Goal: Task Accomplishment & Management: Complete application form

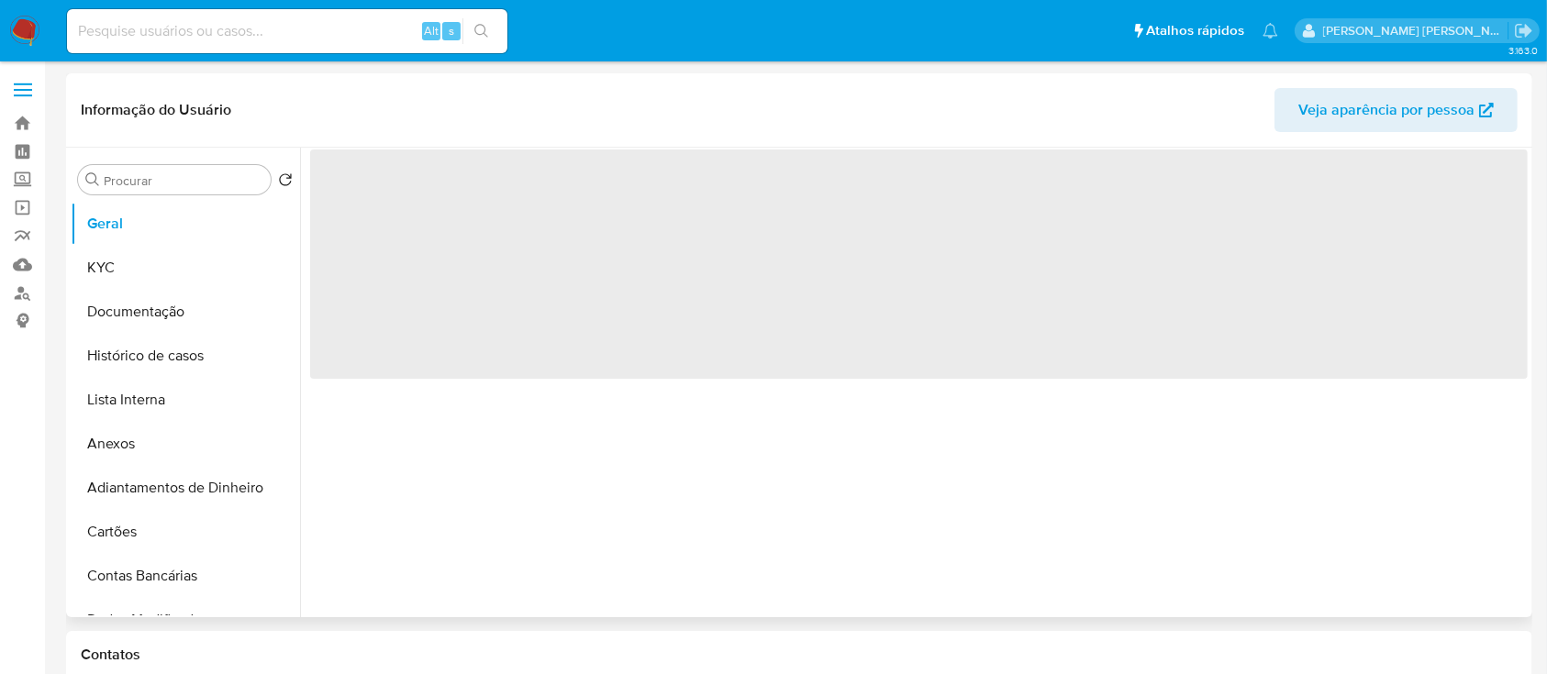
select select "10"
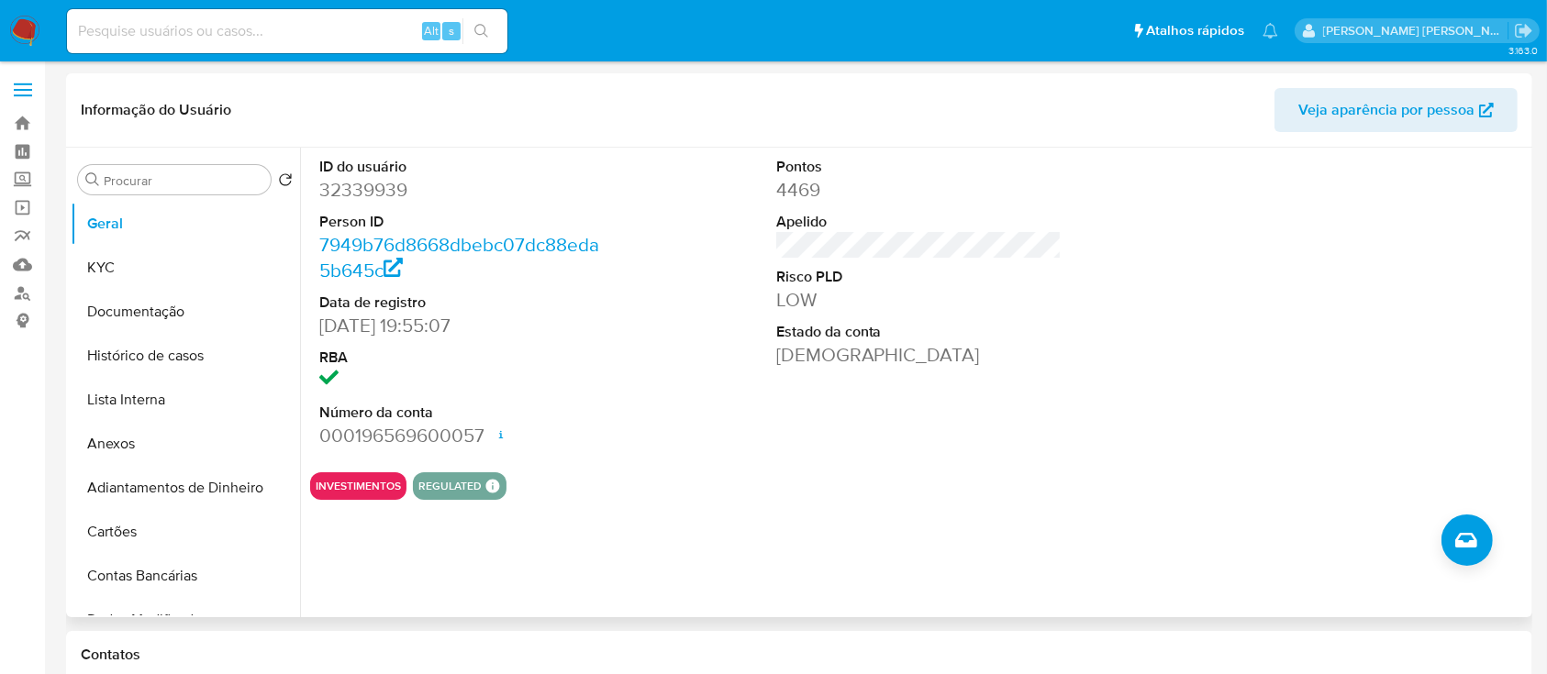
drag, startPoint x: 1312, startPoint y: 330, endPoint x: 729, endPoint y: 309, distance: 582.9
click at [1310, 328] on div at bounding box center [1375, 303] width 305 height 310
click at [124, 361] on button "Histórico de casos" at bounding box center [178, 356] width 215 height 44
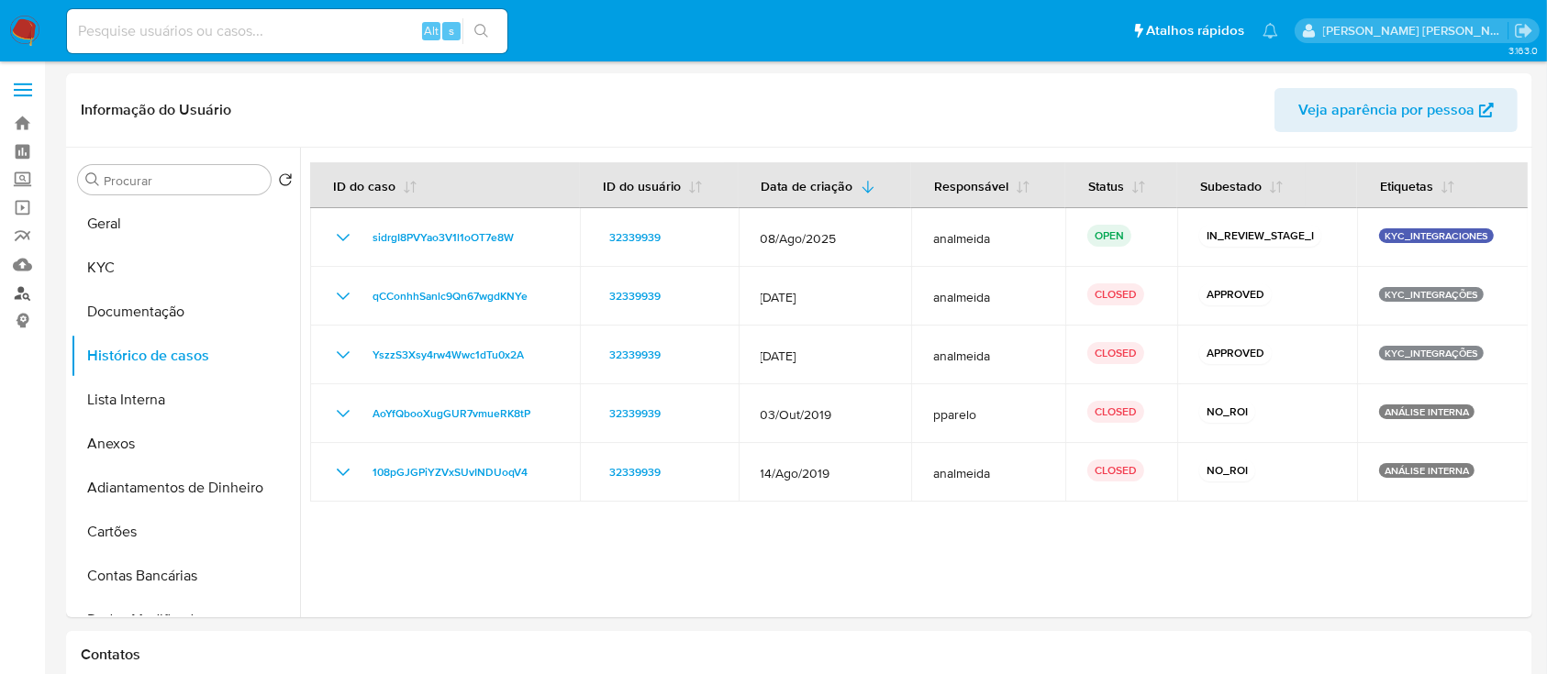
click at [15, 289] on link "Localizador de pessoas" at bounding box center [109, 293] width 218 height 28
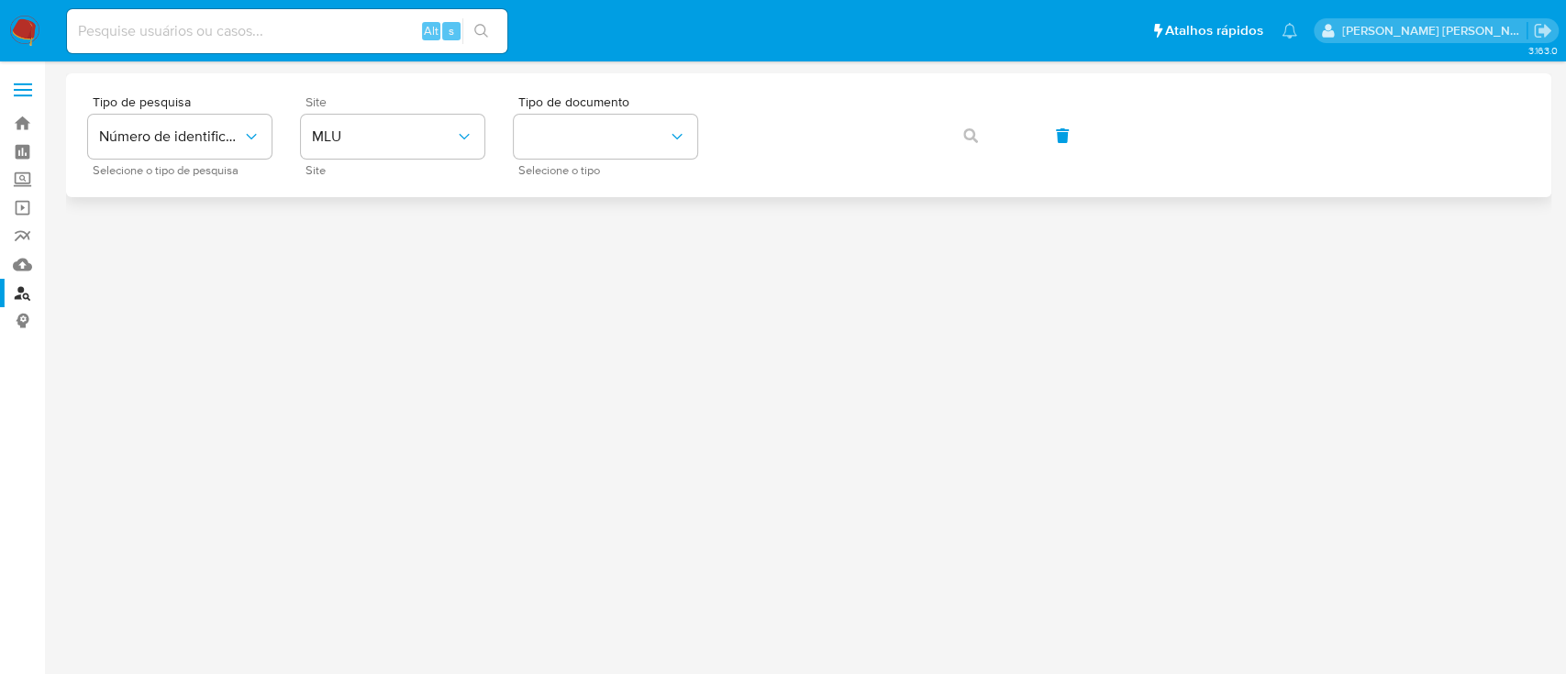
click at [440, 161] on div "Site MLU Site" at bounding box center [392, 135] width 183 height 80
click at [440, 147] on button "MLU" at bounding box center [392, 137] width 183 height 44
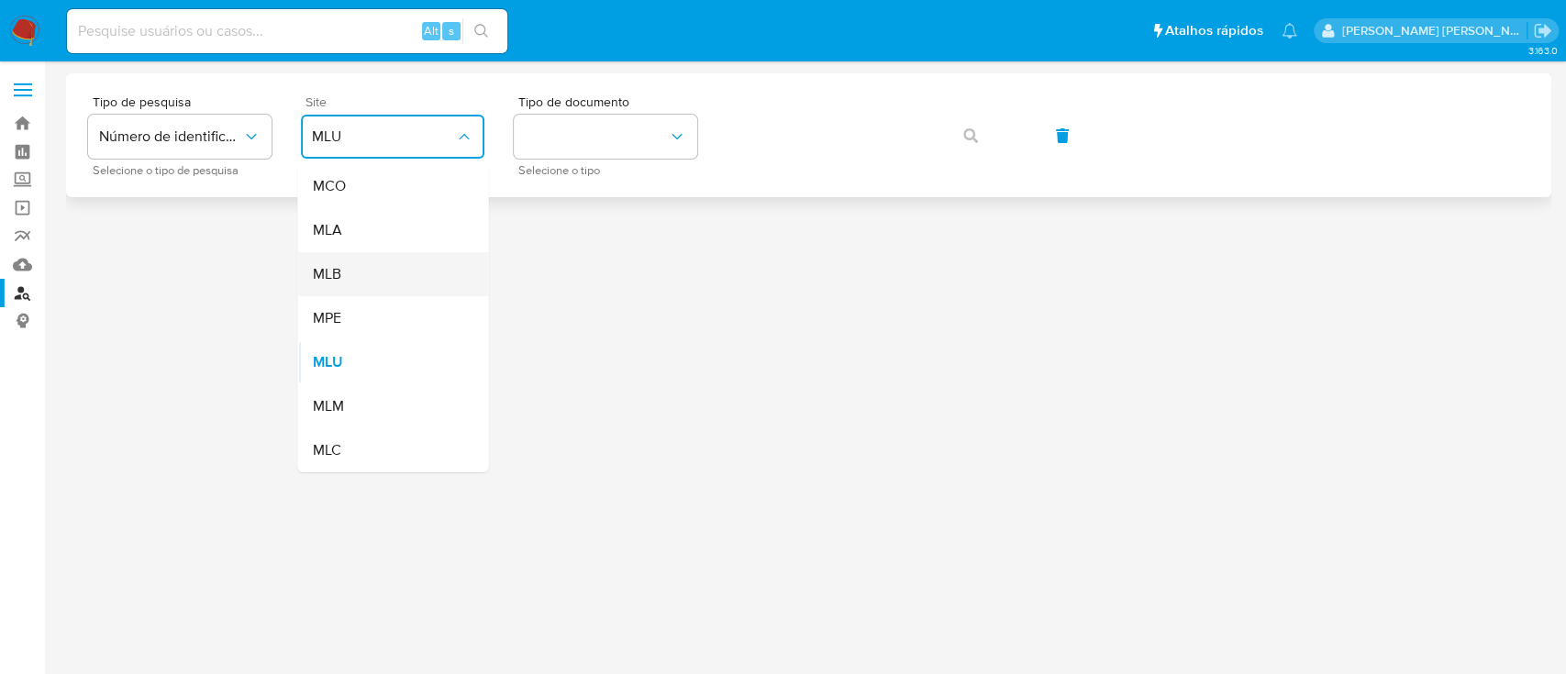
click at [423, 283] on div "MLB" at bounding box center [387, 274] width 150 height 44
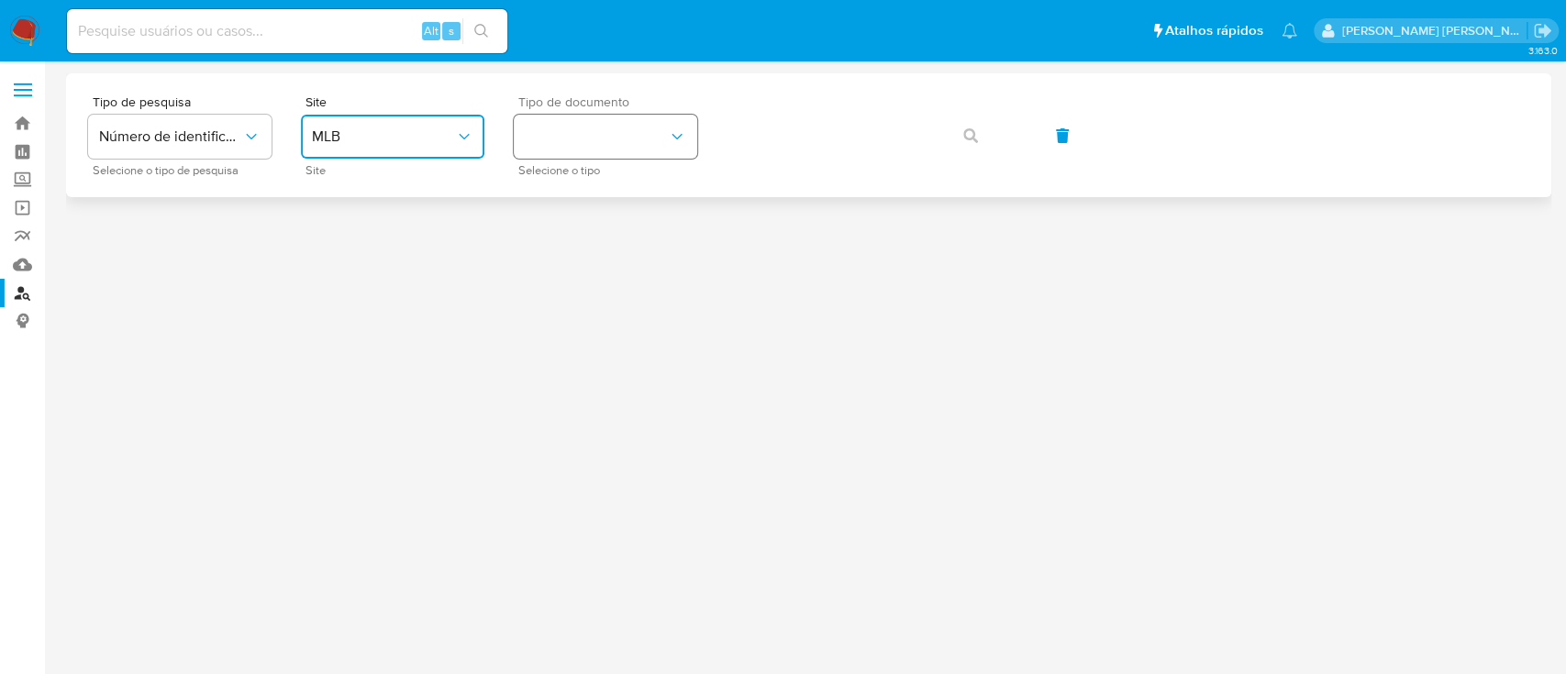
click at [602, 144] on button "identificationType" at bounding box center [605, 137] width 183 height 44
click at [604, 203] on div "CNPJ CNPJ" at bounding box center [600, 195] width 150 height 62
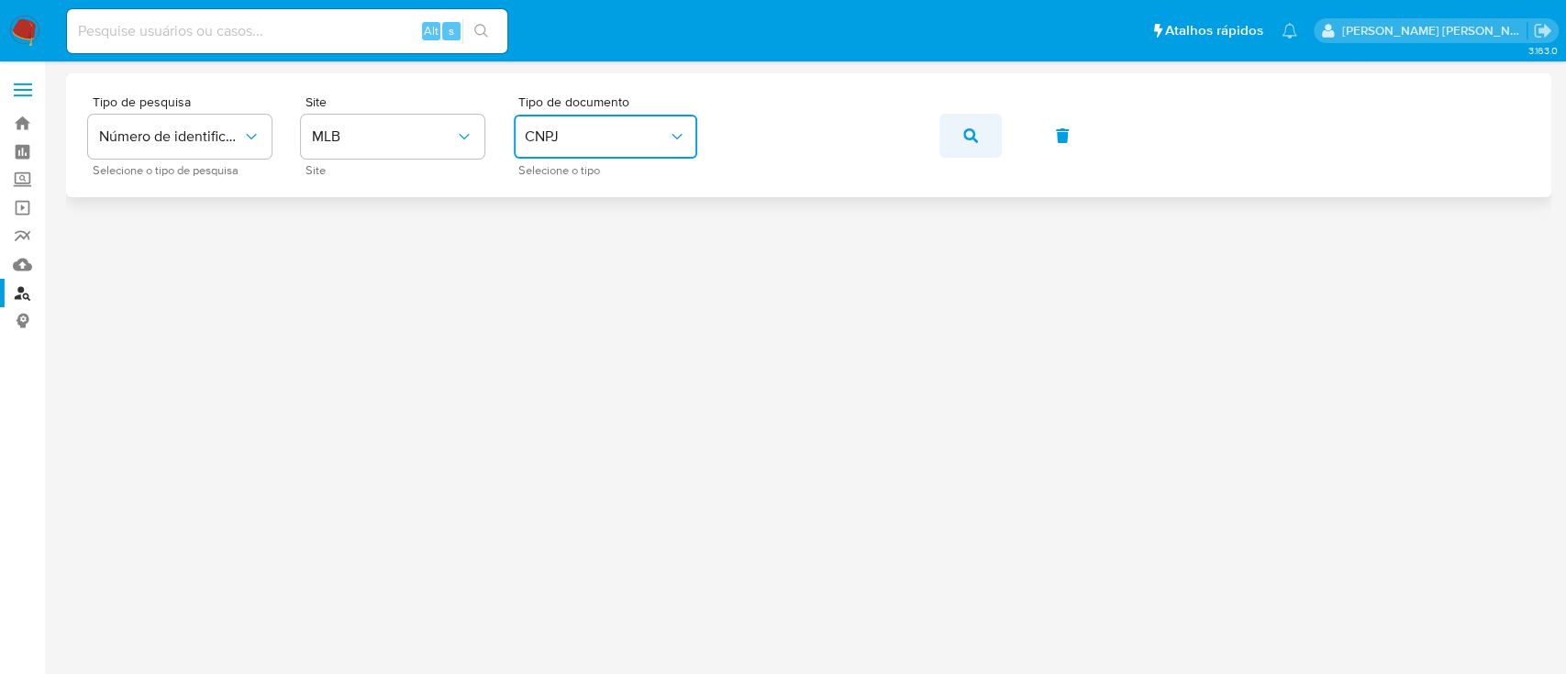
click at [966, 143] on span "button" at bounding box center [970, 136] width 15 height 40
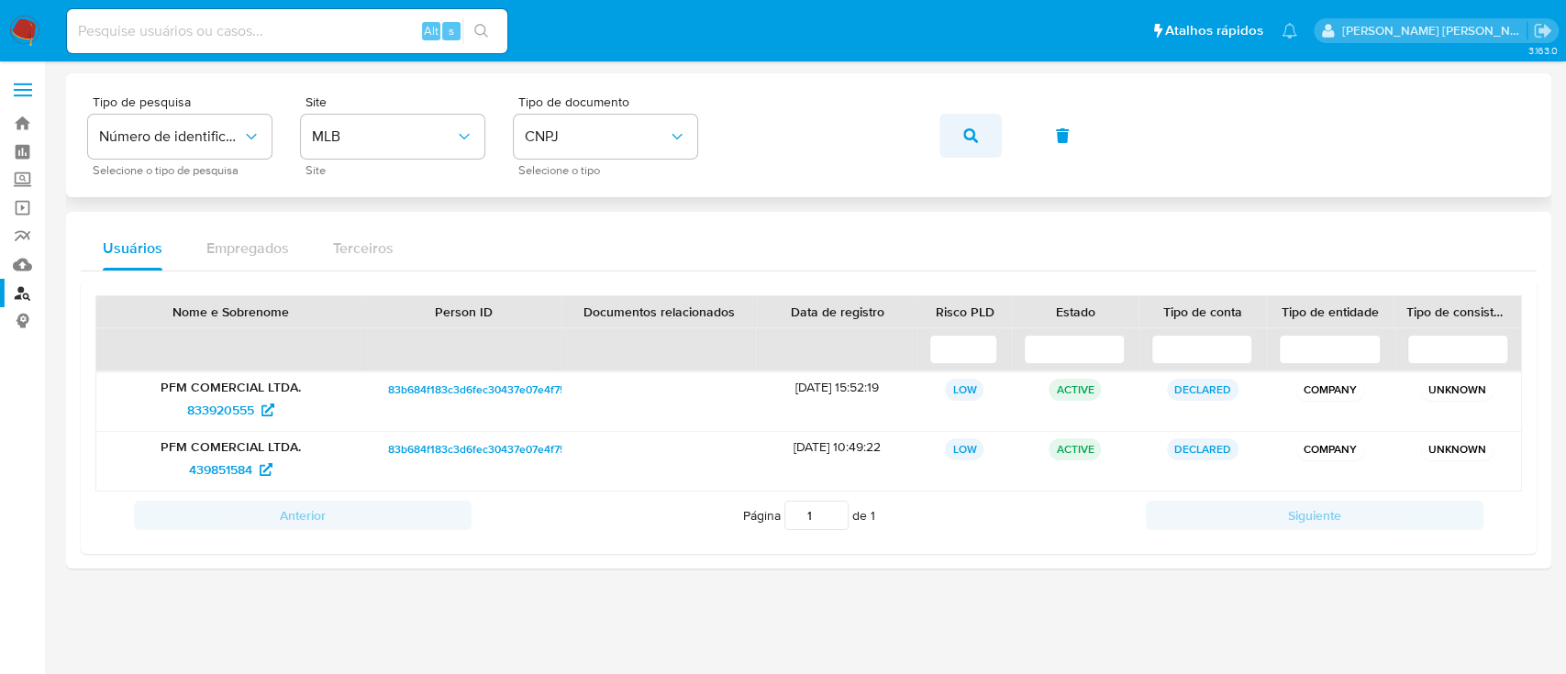
click at [998, 153] on button "button" at bounding box center [970, 136] width 62 height 44
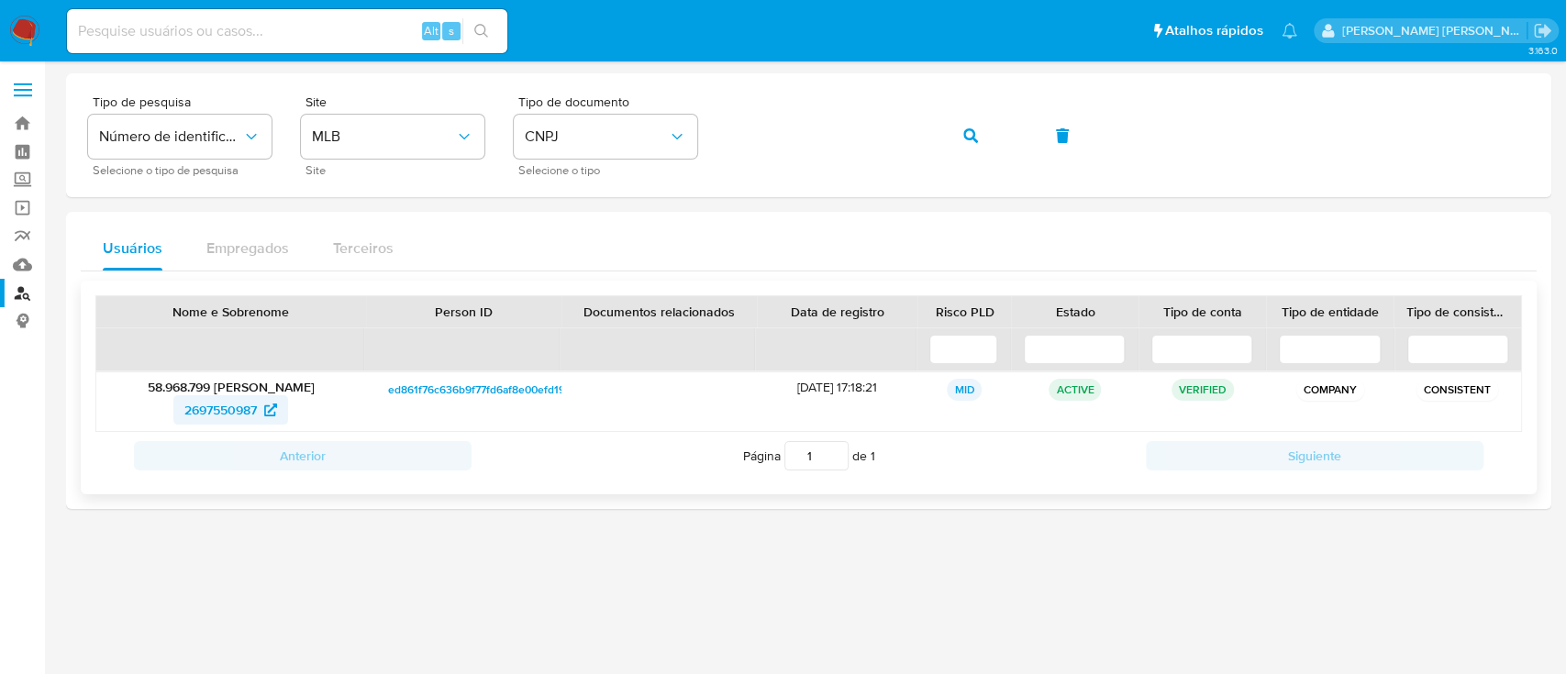
click at [256, 402] on span "2697550987" at bounding box center [220, 409] width 72 height 29
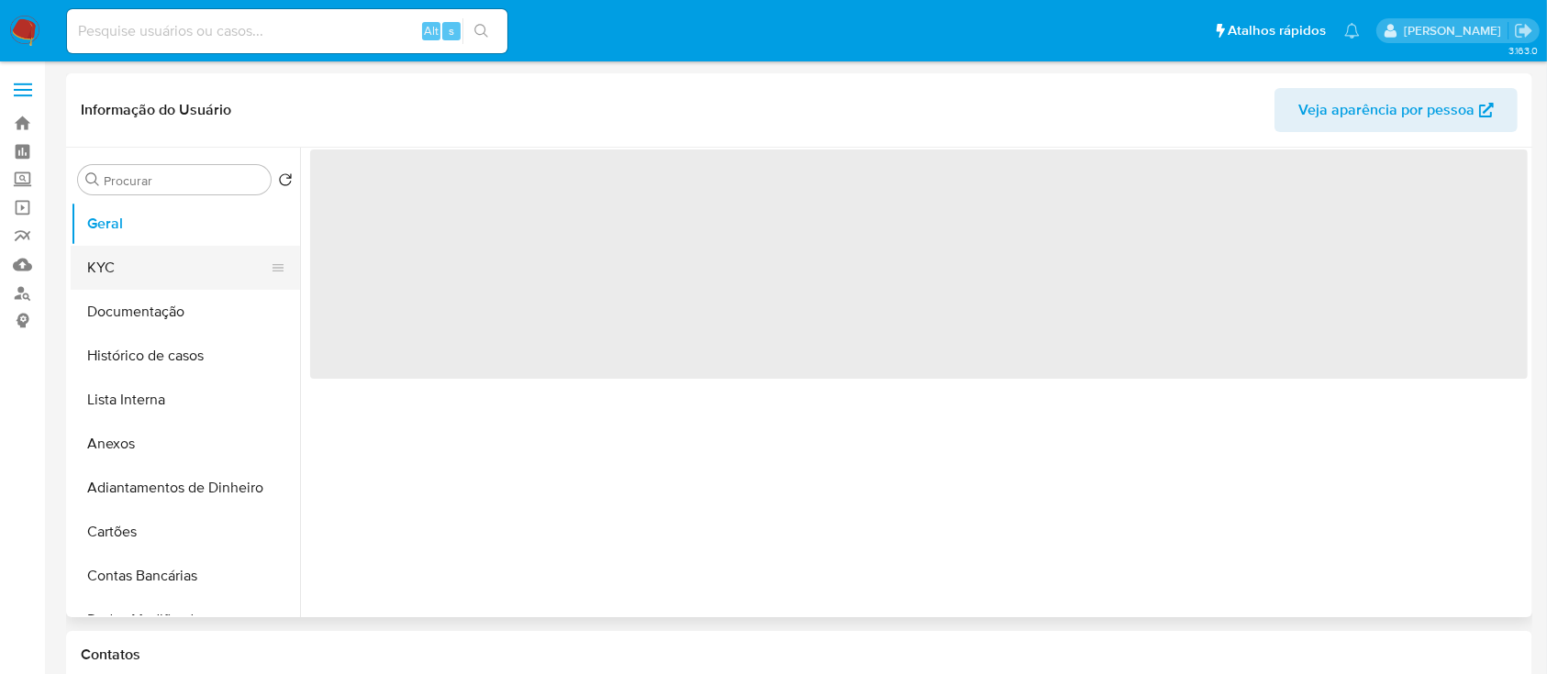
click at [175, 266] on button "KYC" at bounding box center [178, 268] width 215 height 44
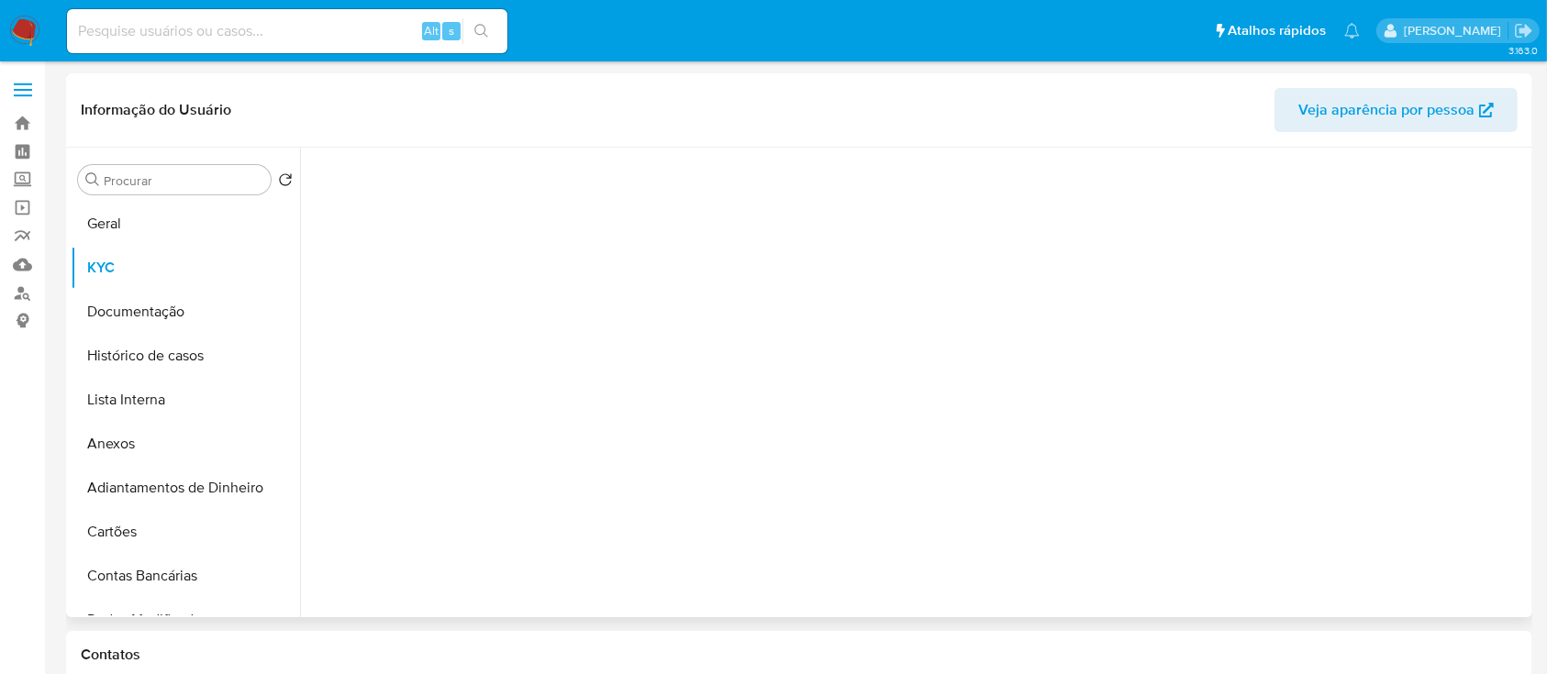
select select "10"
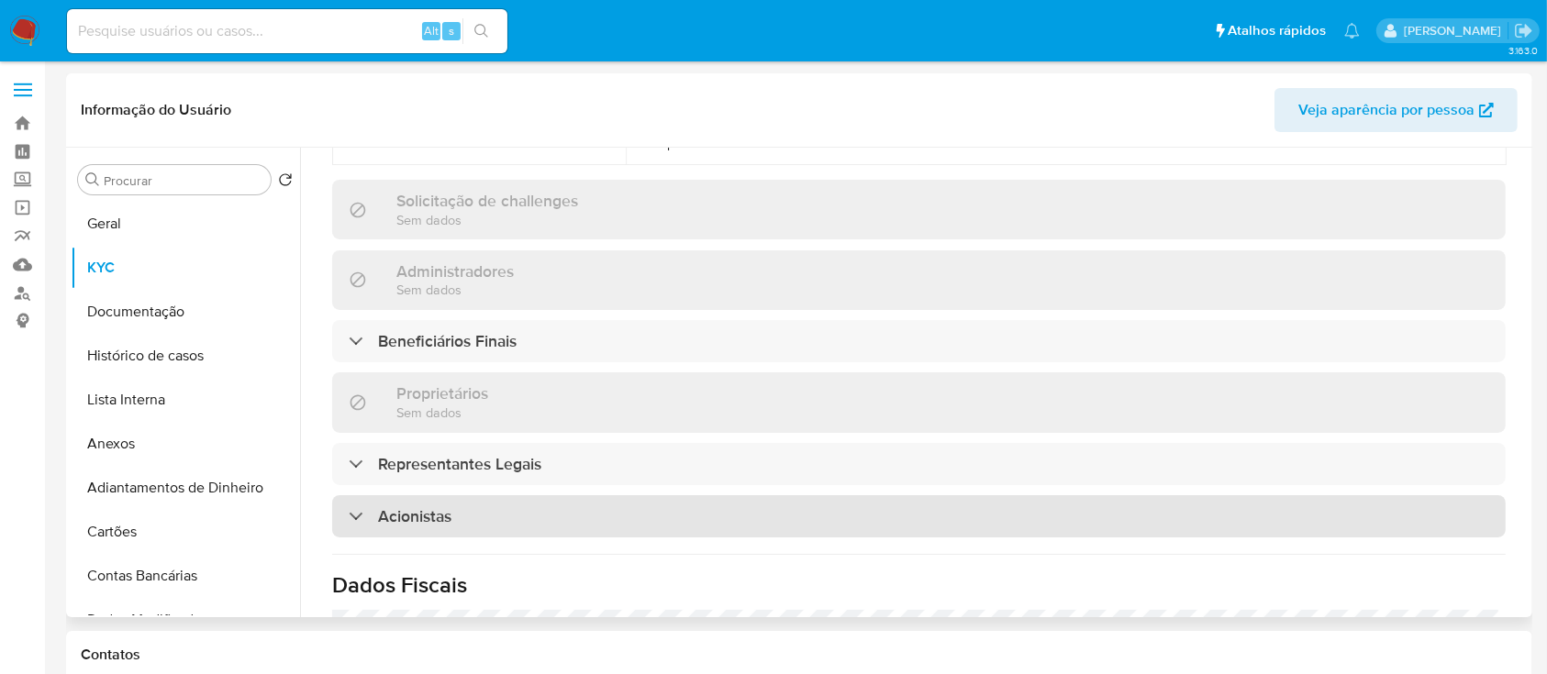
click at [787, 495] on div "Acionistas" at bounding box center [918, 516] width 1173 height 42
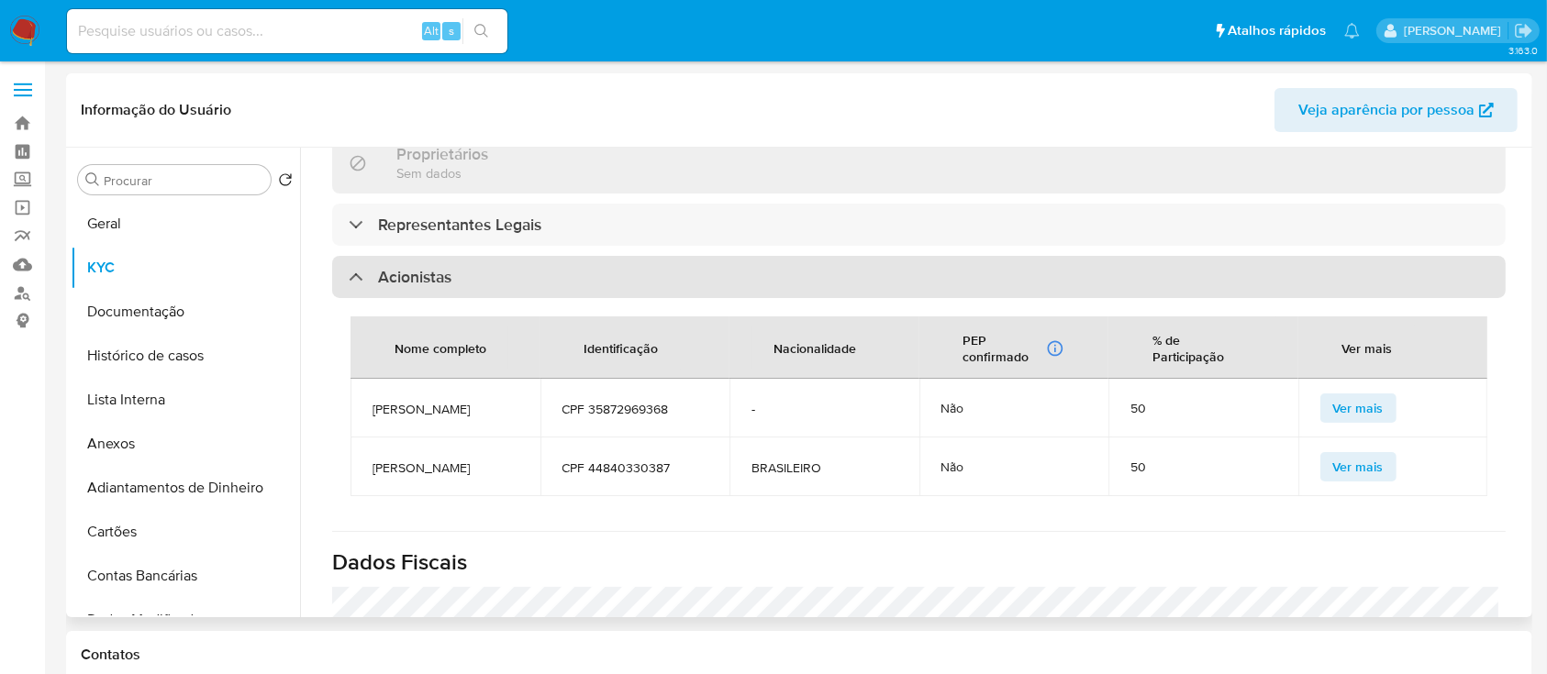
scroll to position [1017, 0]
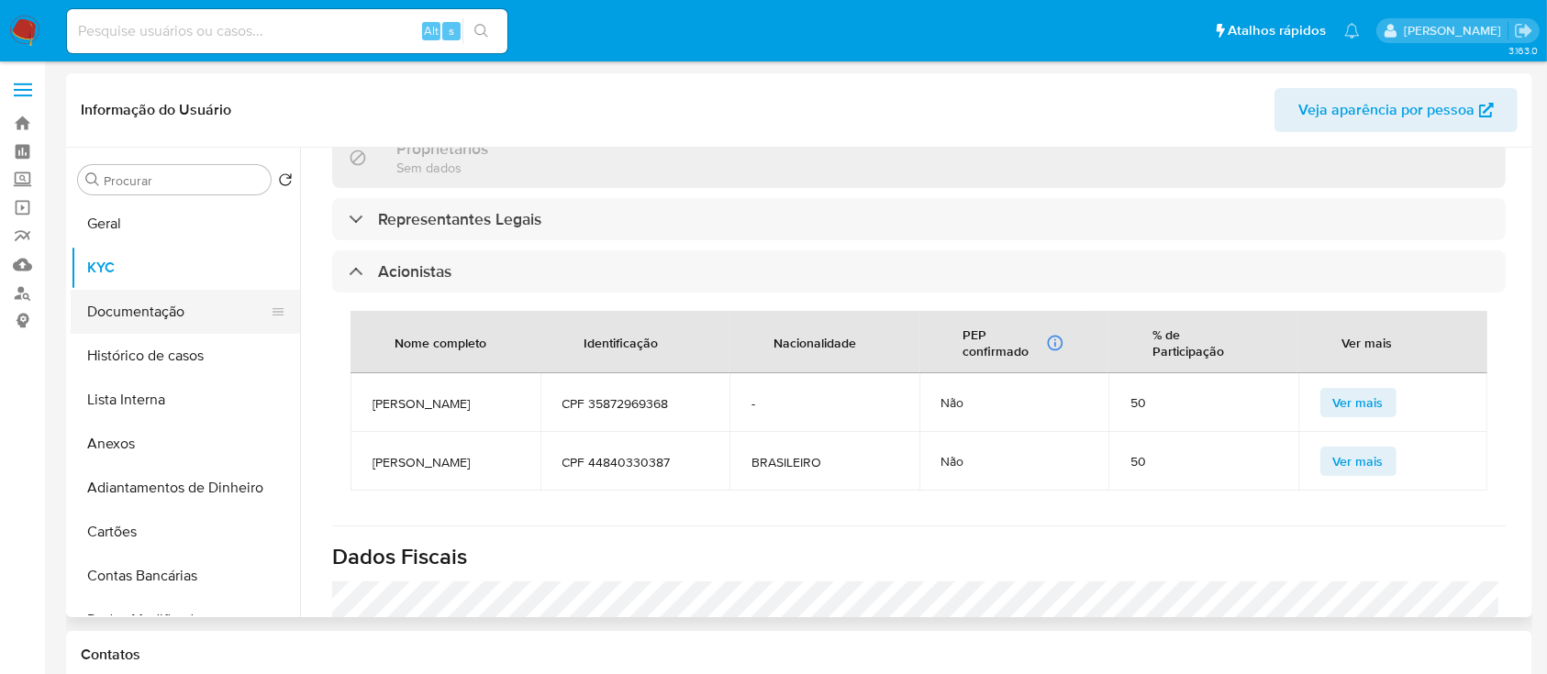
click at [155, 321] on button "Documentação" at bounding box center [178, 312] width 215 height 44
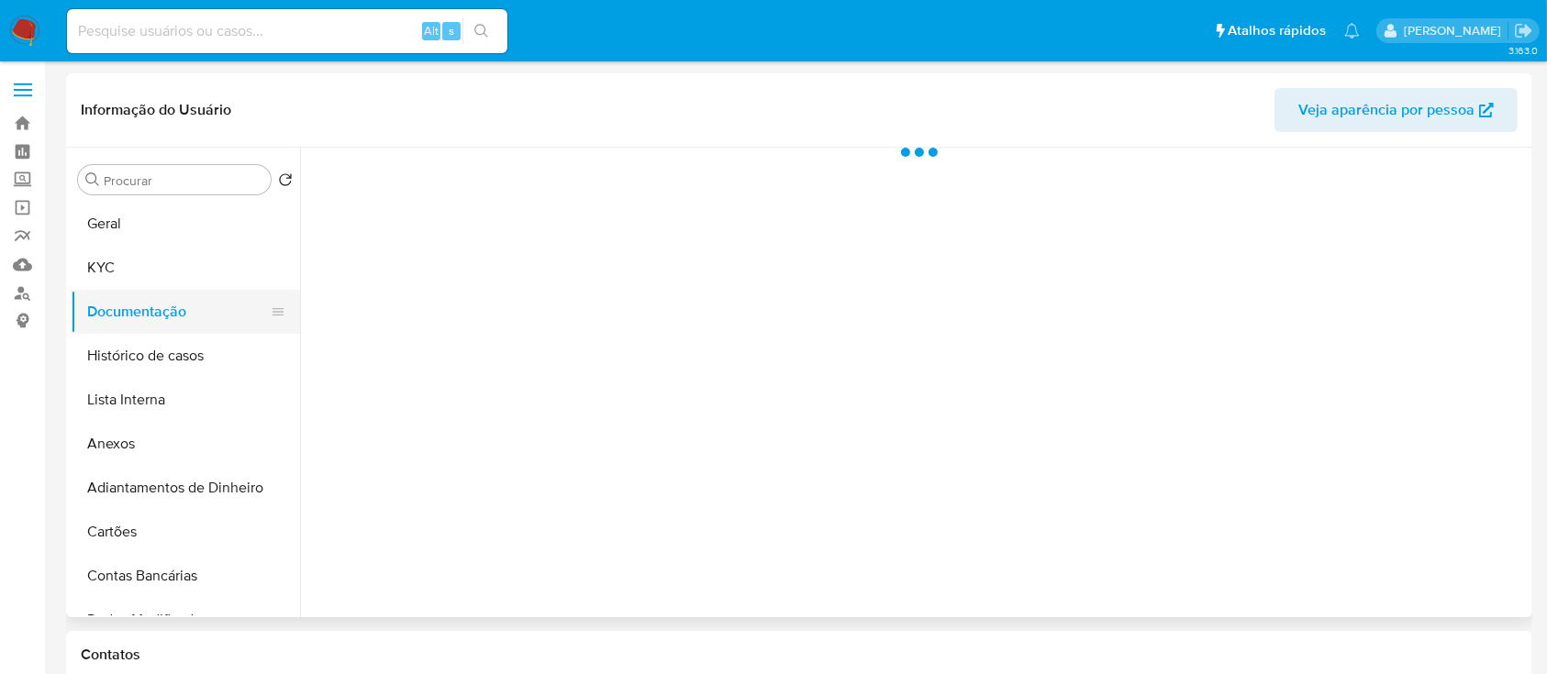
scroll to position [0, 0]
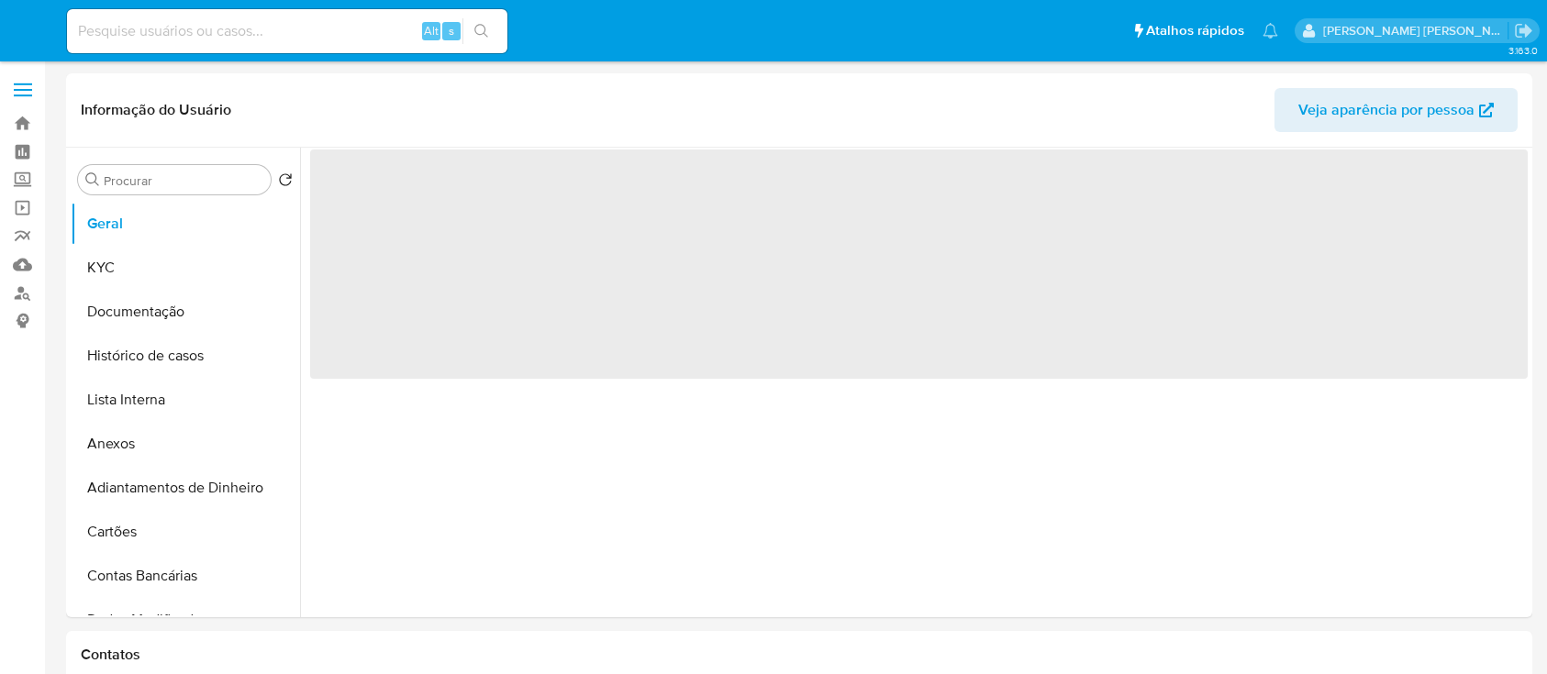
select select "10"
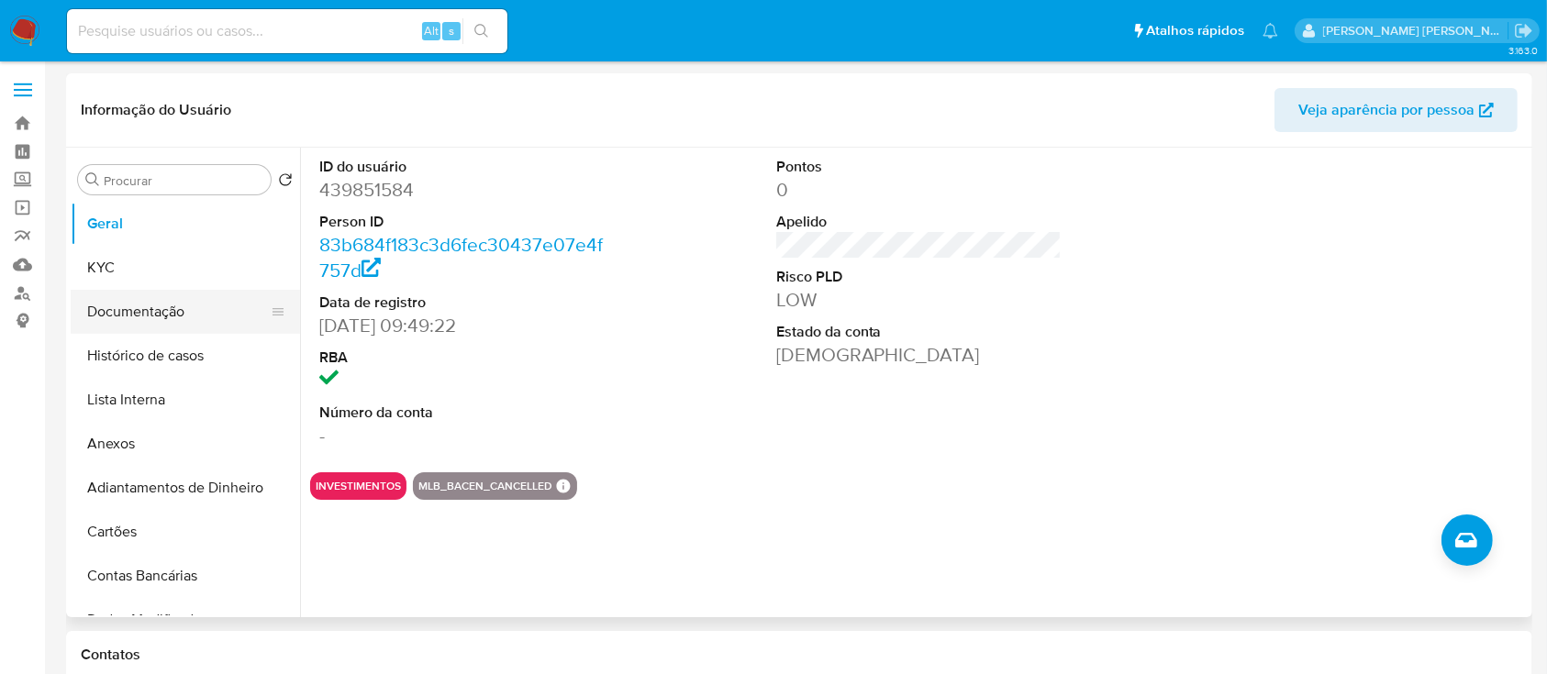
click at [139, 306] on button "Documentação" at bounding box center [178, 312] width 215 height 44
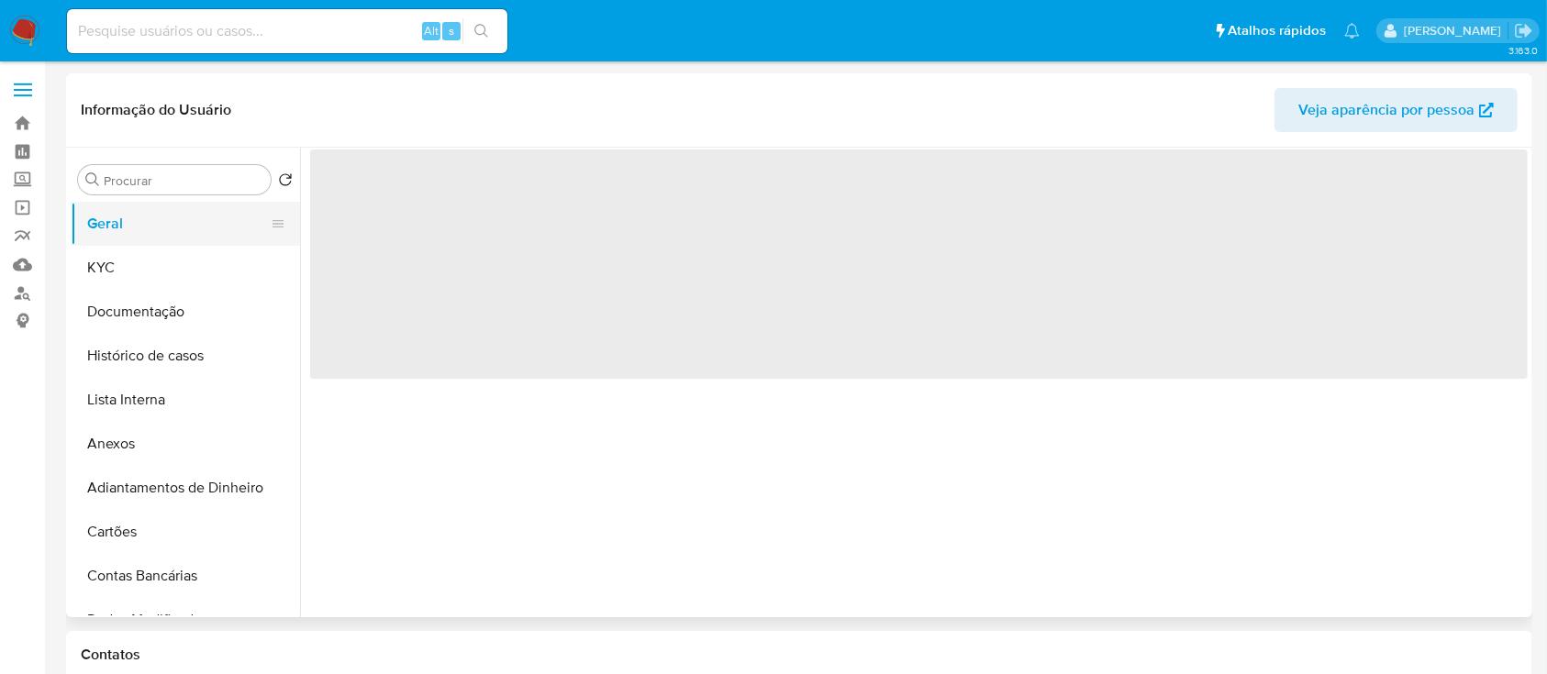
select select "10"
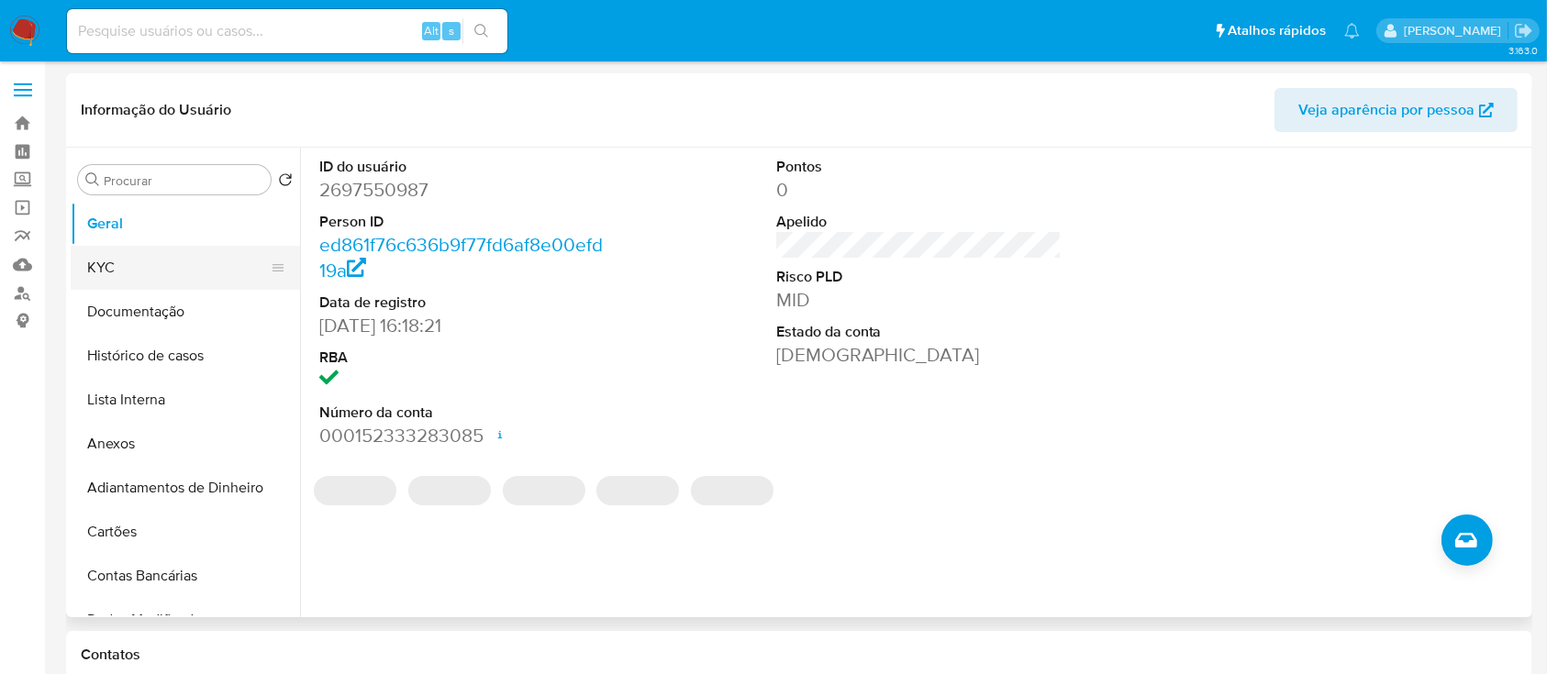
click at [195, 268] on button "KYC" at bounding box center [178, 268] width 215 height 44
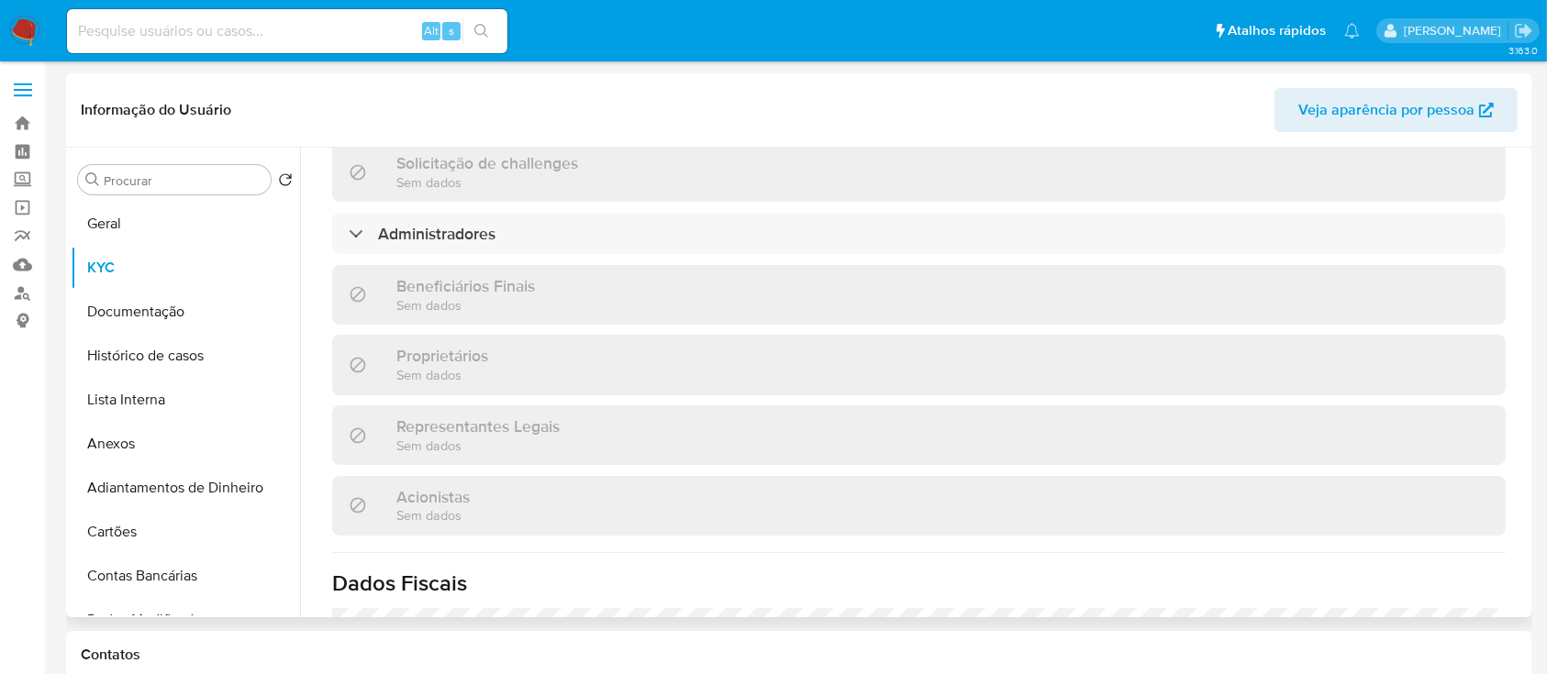
scroll to position [683, 0]
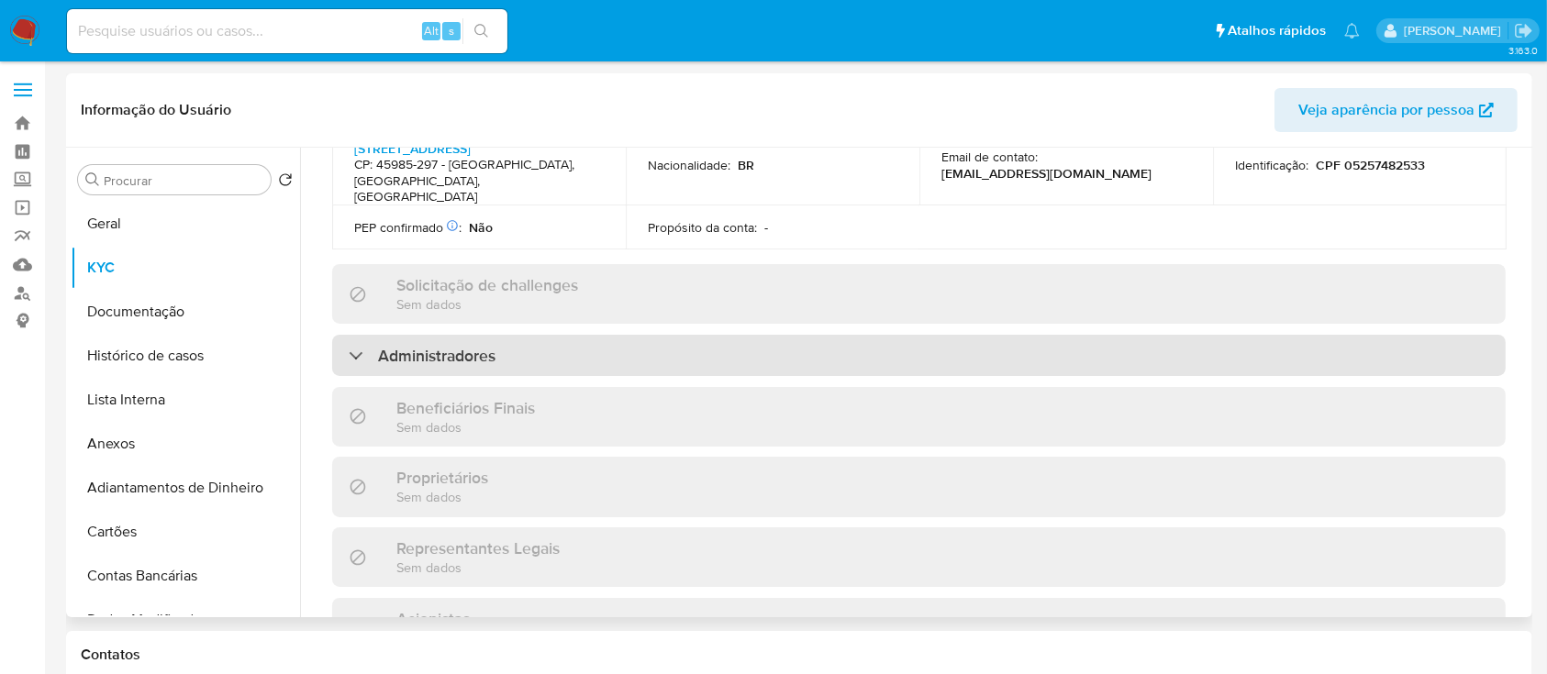
click at [566, 335] on div "Administradores" at bounding box center [918, 356] width 1173 height 42
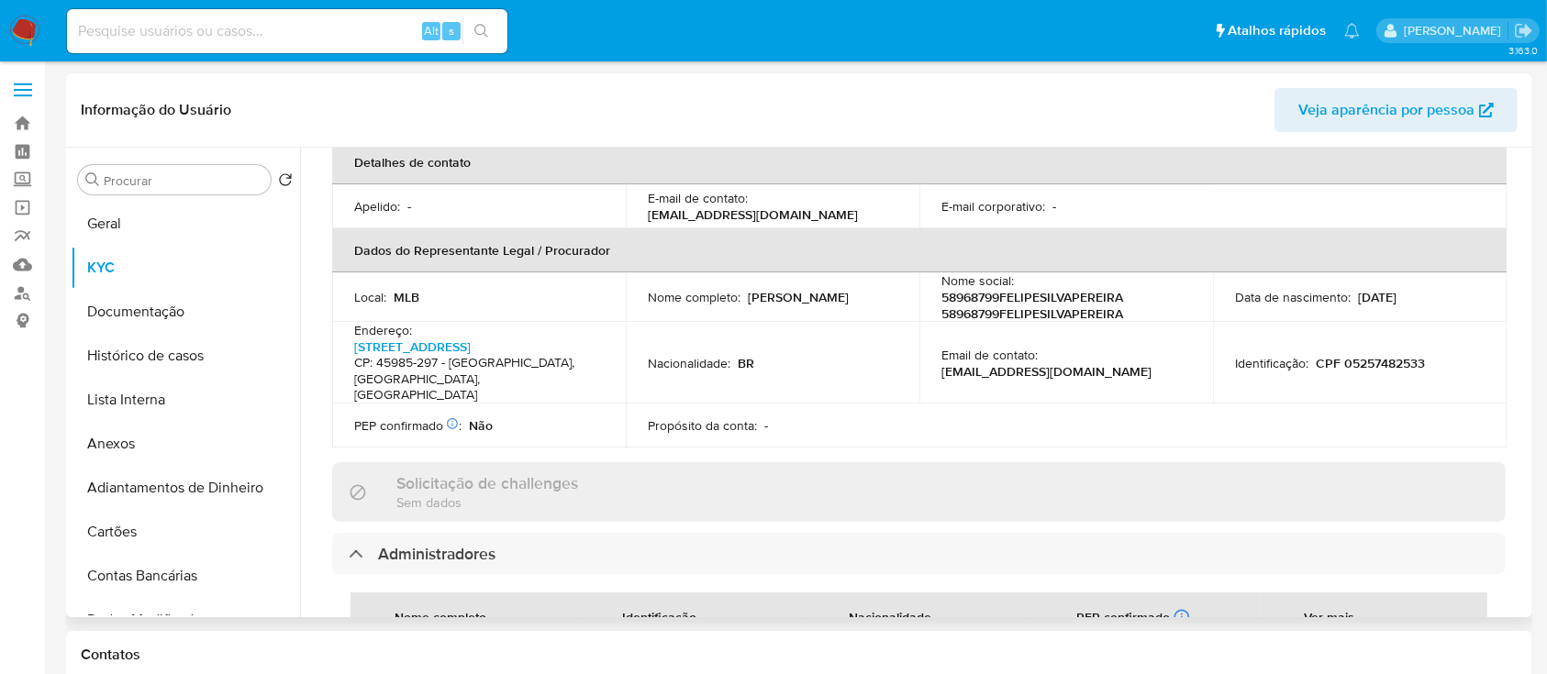
scroll to position [438, 0]
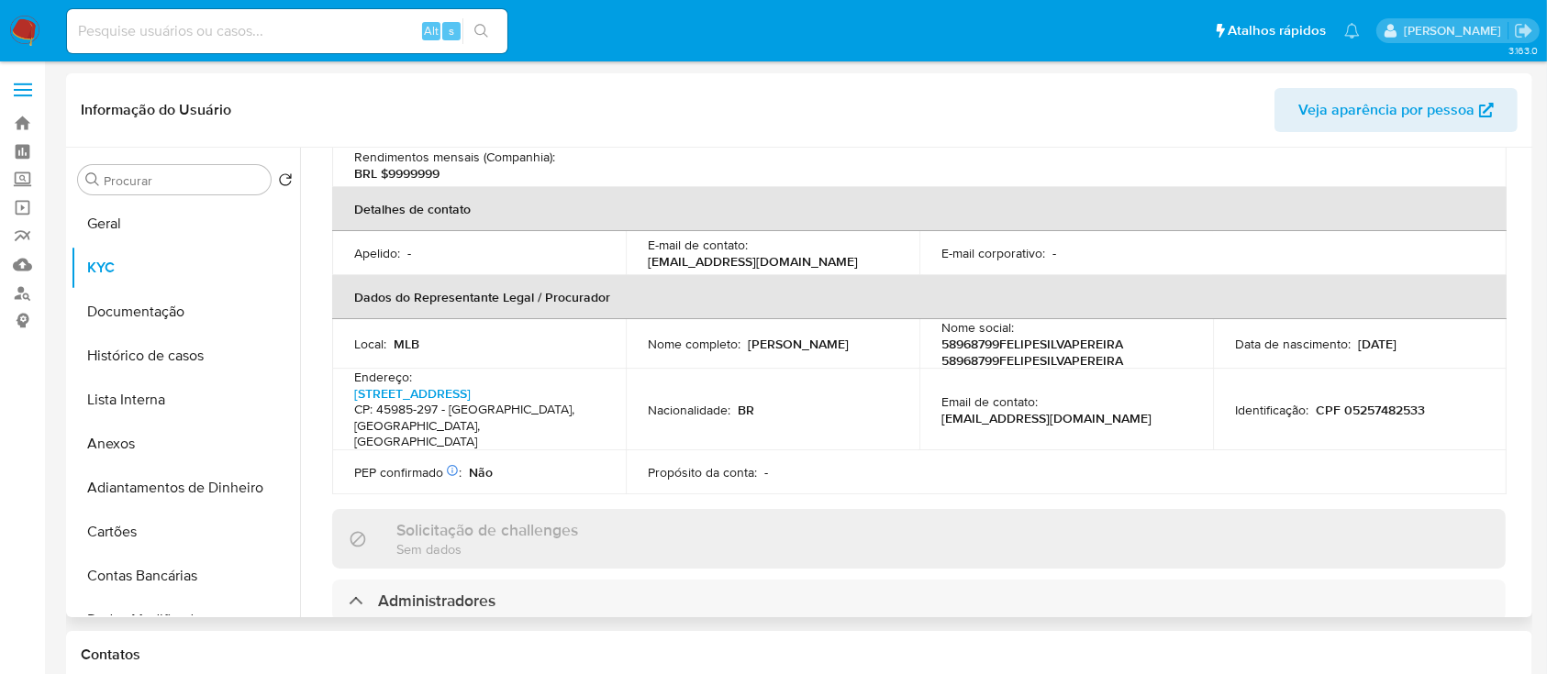
click at [470, 369] on div "Endereço : [STREET_ADDRESS]" at bounding box center [479, 410] width 250 height 82
click at [466, 384] on link "[STREET_ADDRESS]" at bounding box center [412, 393] width 117 height 18
click at [162, 317] on button "Documentação" at bounding box center [178, 312] width 215 height 44
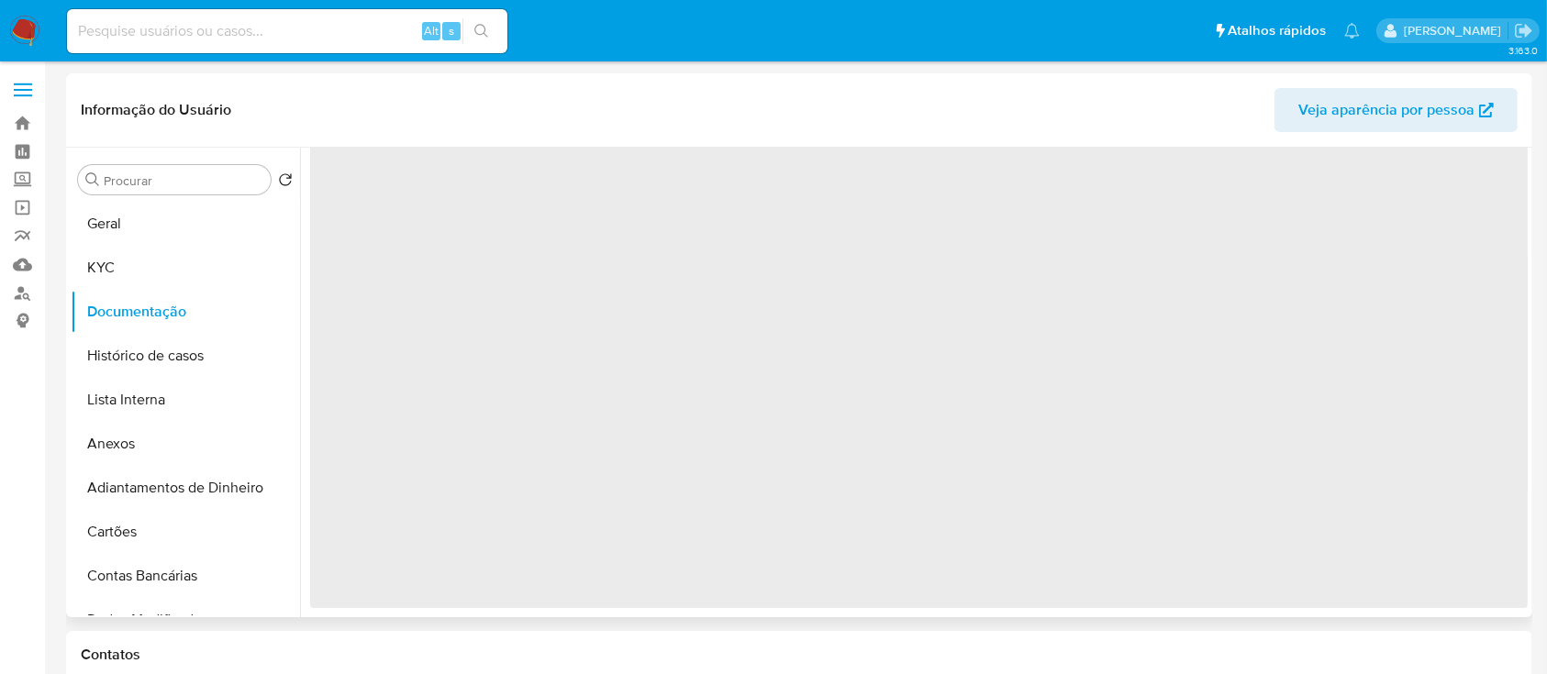
scroll to position [0, 0]
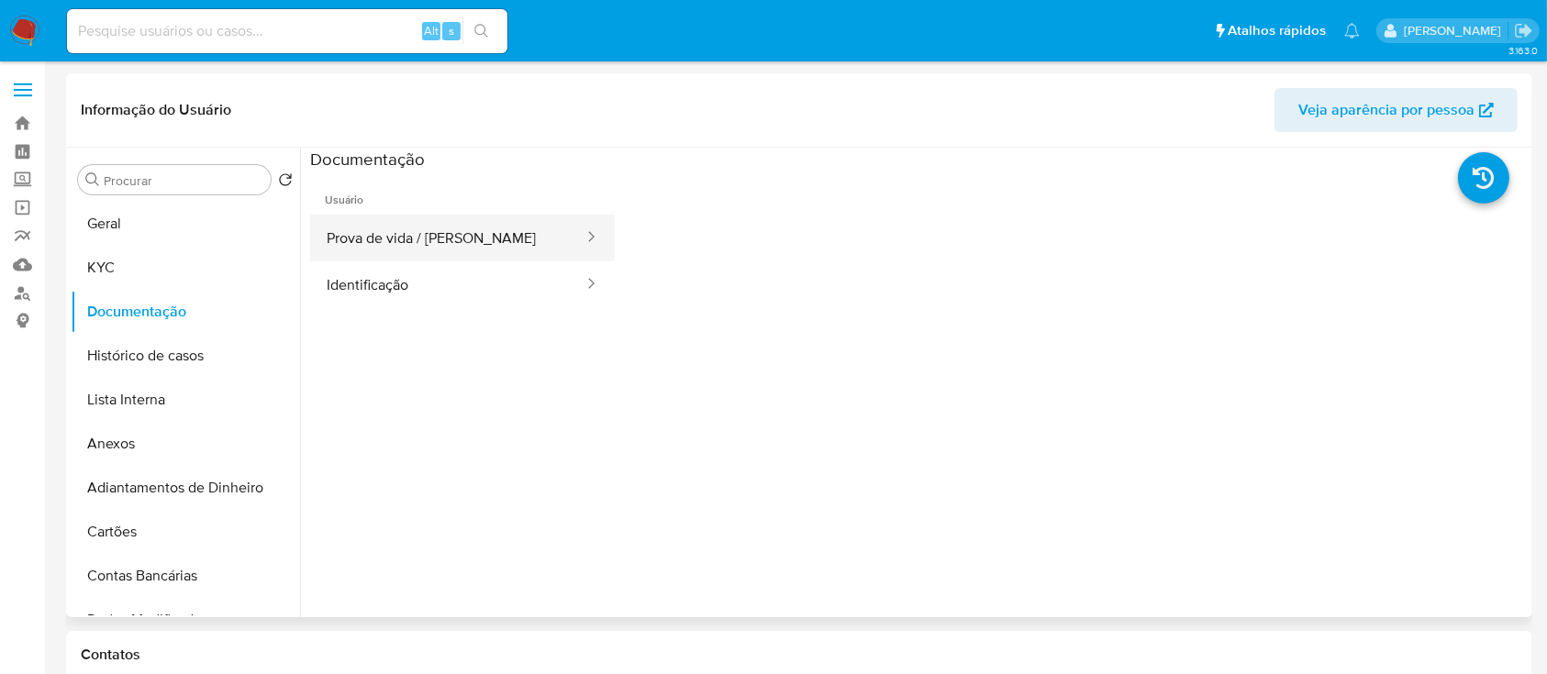
click at [492, 252] on button "Prova de vida / [PERSON_NAME]" at bounding box center [447, 238] width 275 height 47
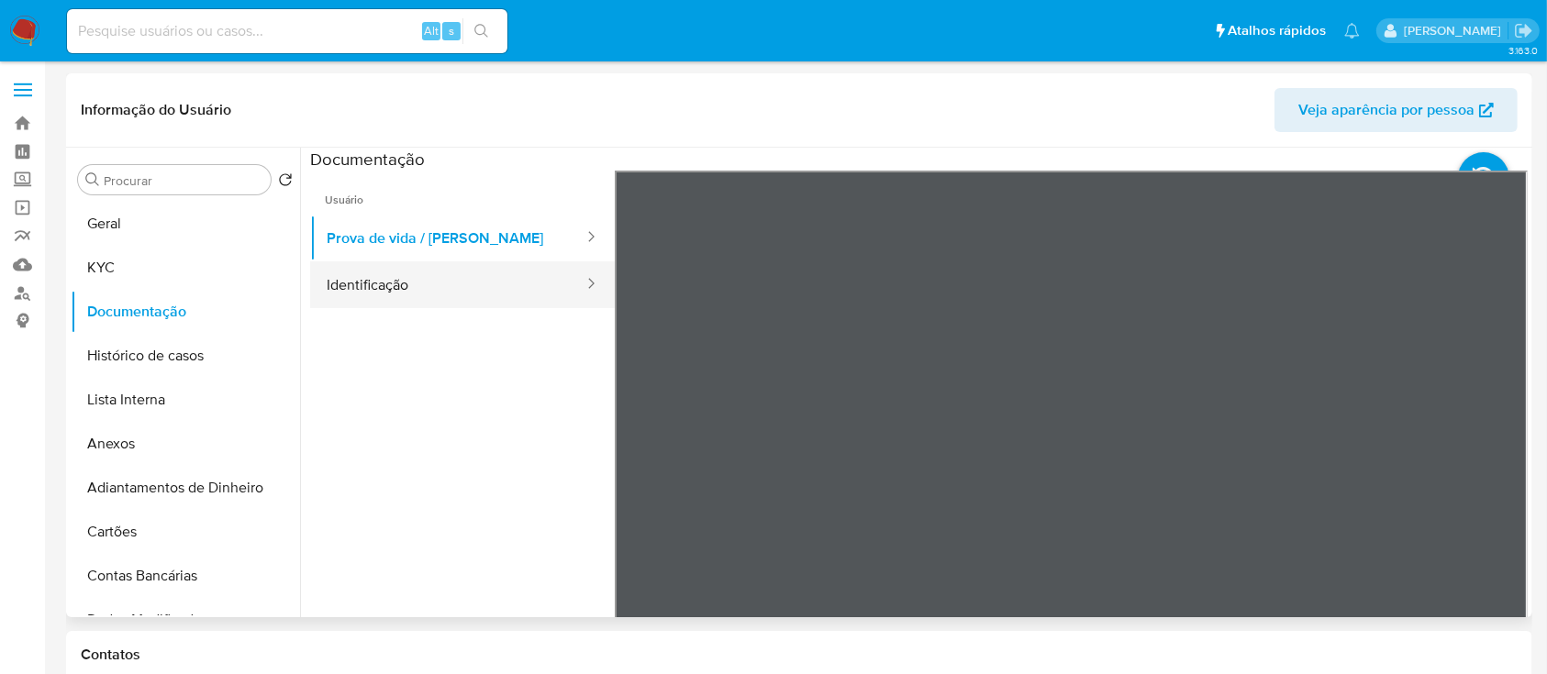
click at [492, 306] on button "Identificação" at bounding box center [447, 284] width 275 height 47
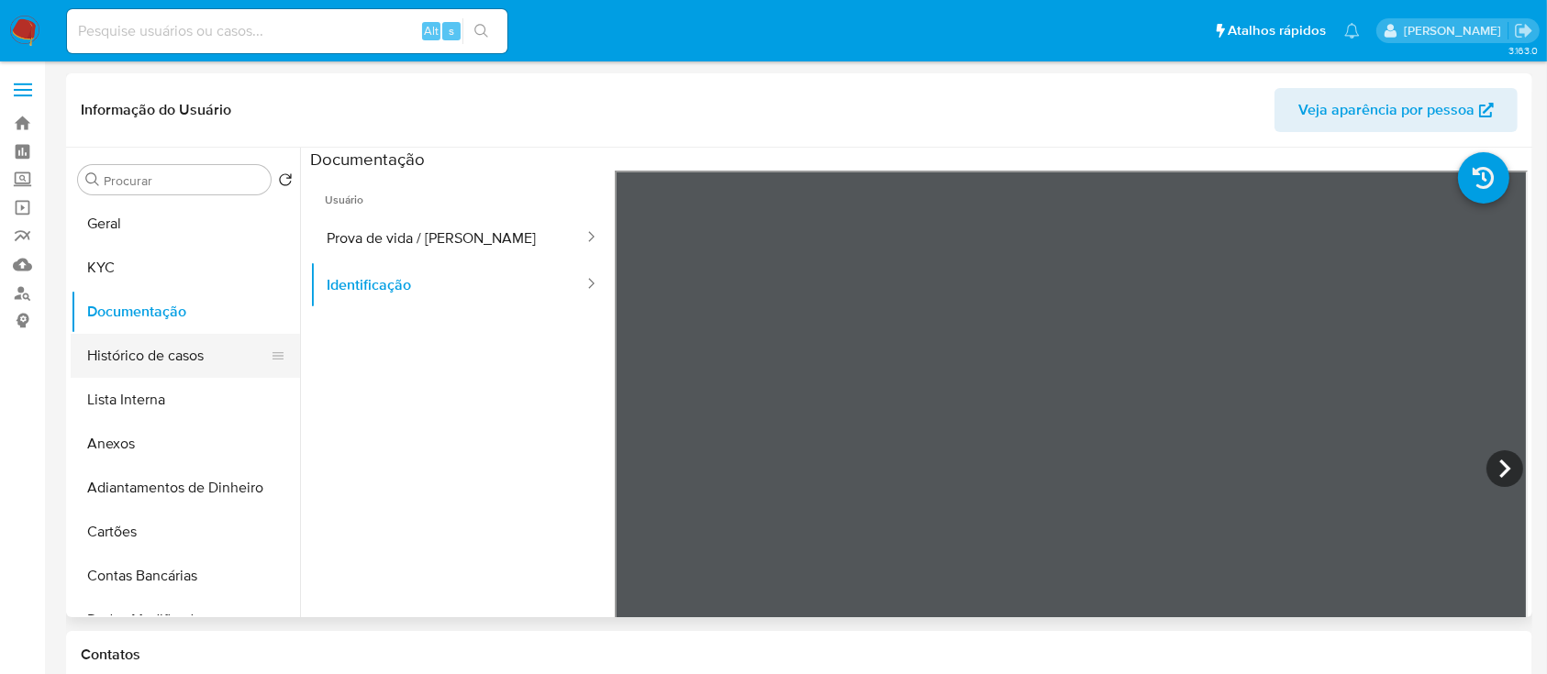
click at [161, 336] on button "Histórico de casos" at bounding box center [178, 356] width 215 height 44
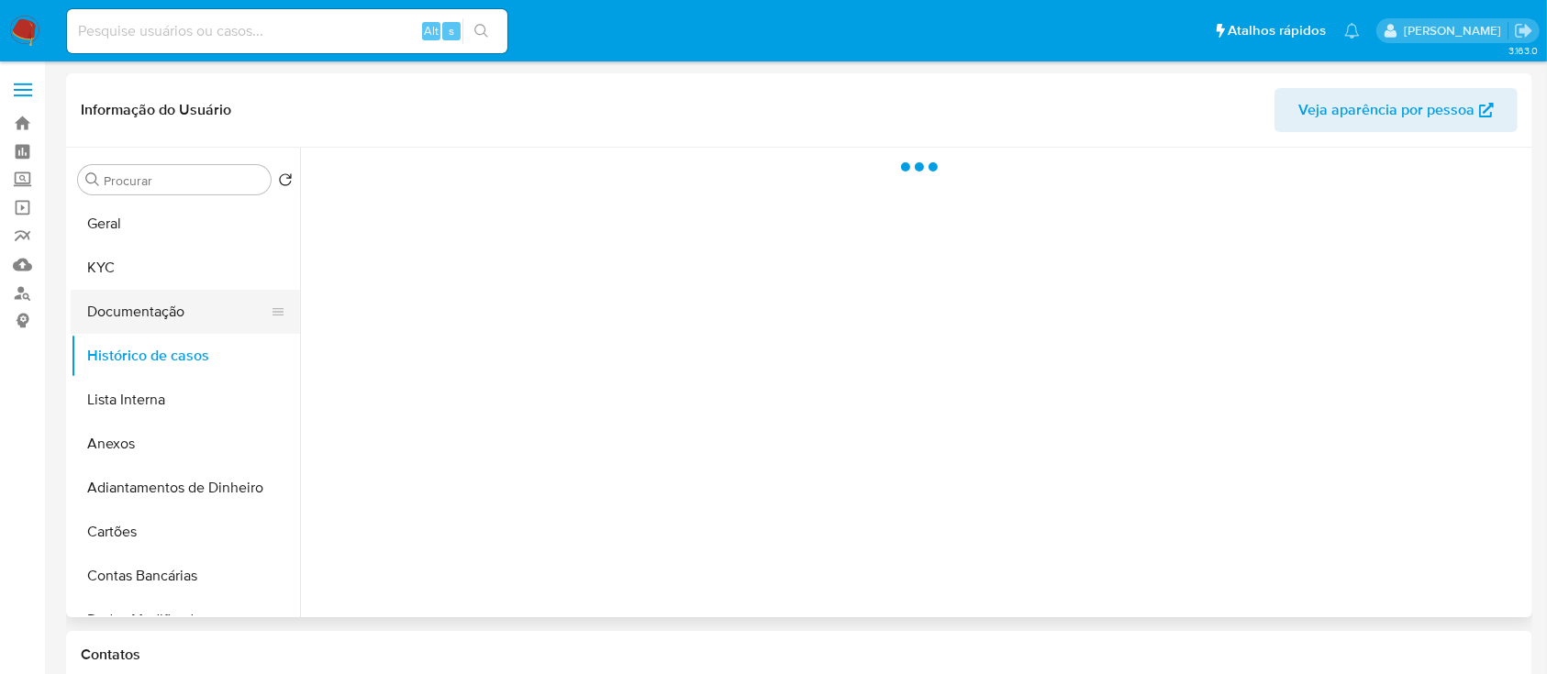
click at [170, 321] on button "Documentação" at bounding box center [178, 312] width 215 height 44
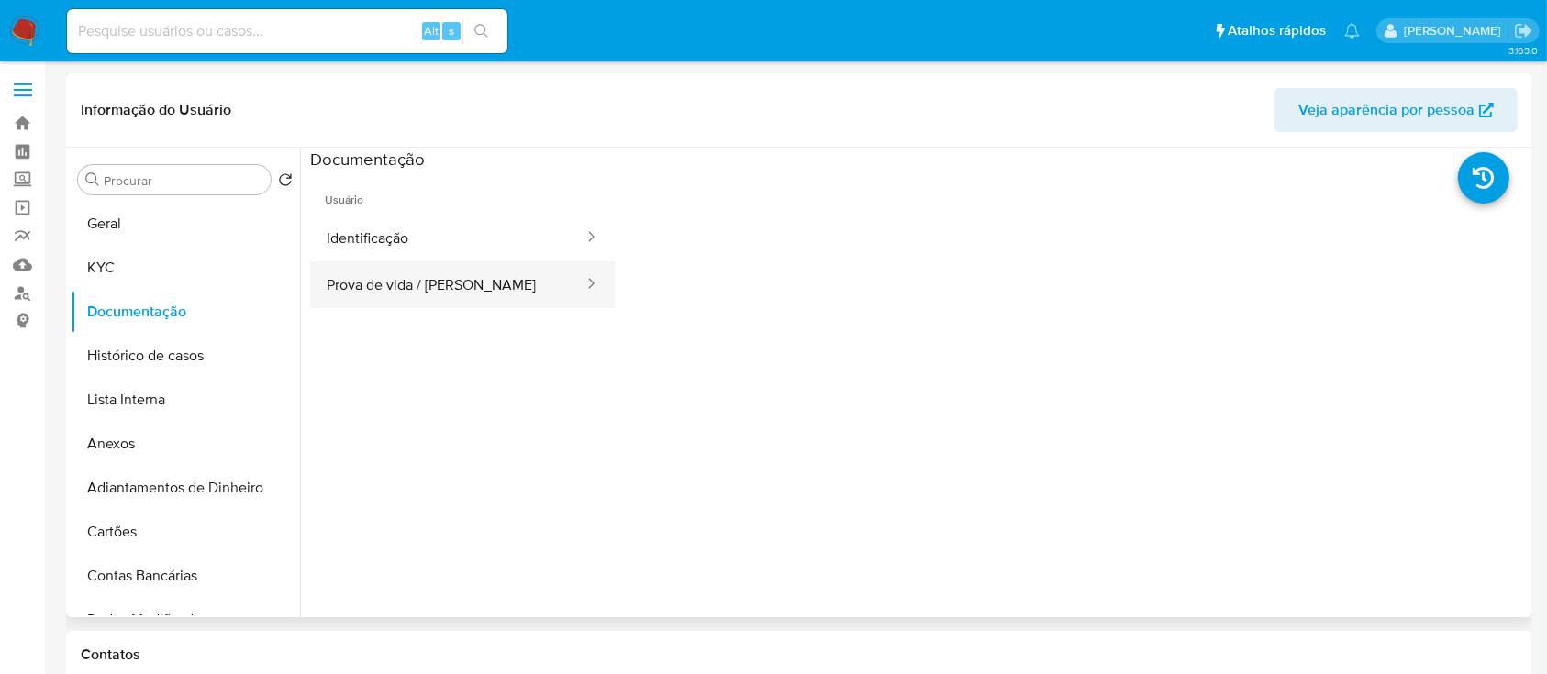
click at [362, 272] on button "Prova de vida / [PERSON_NAME]" at bounding box center [447, 284] width 275 height 47
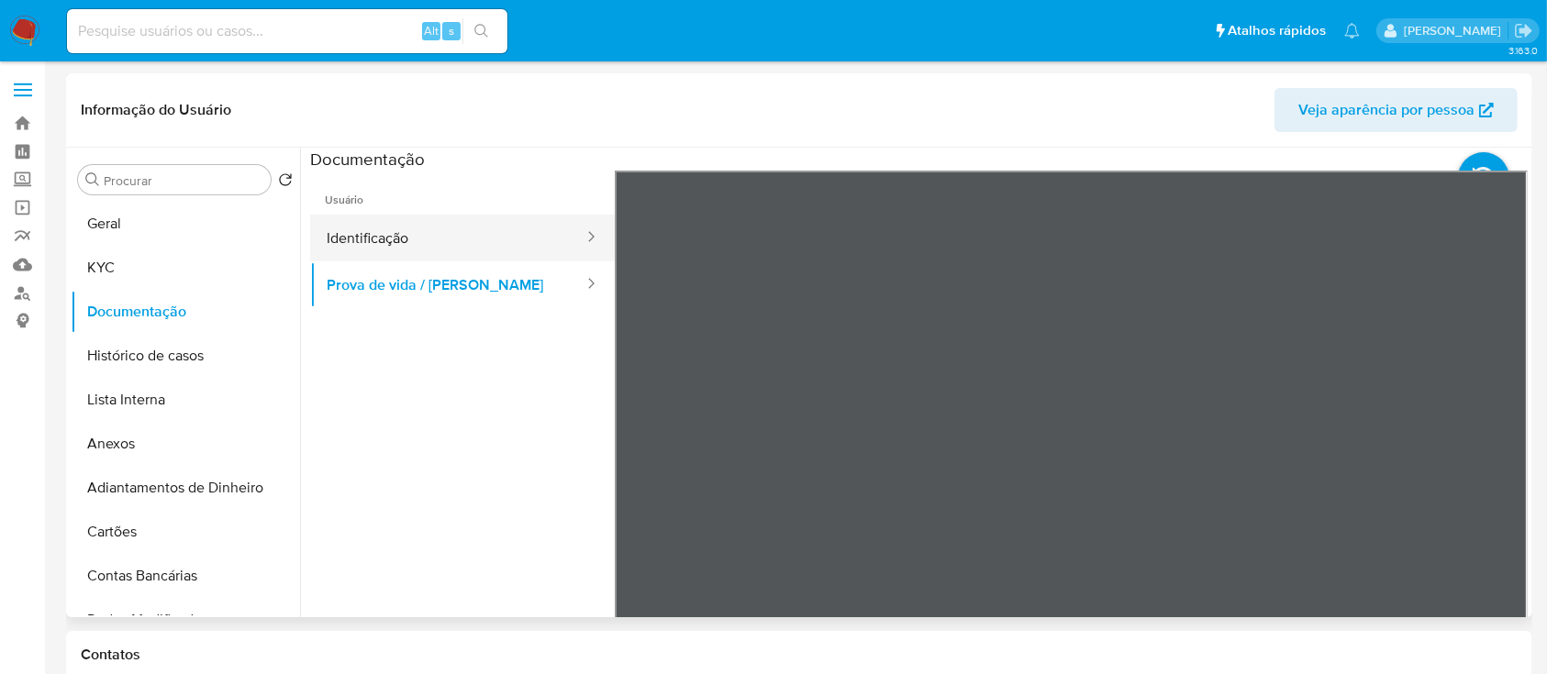
click at [462, 229] on button "Identificação" at bounding box center [447, 238] width 275 height 47
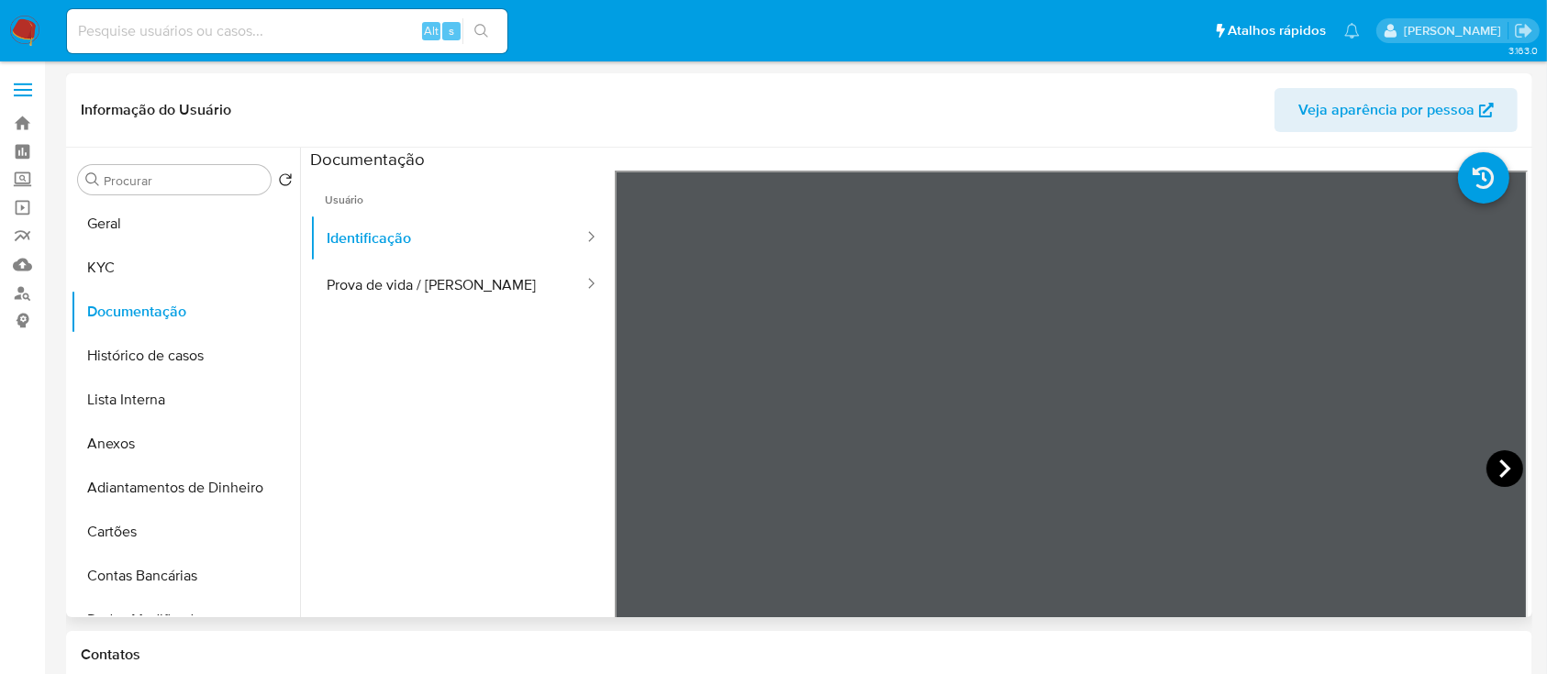
click at [1490, 458] on icon at bounding box center [1504, 468] width 37 height 37
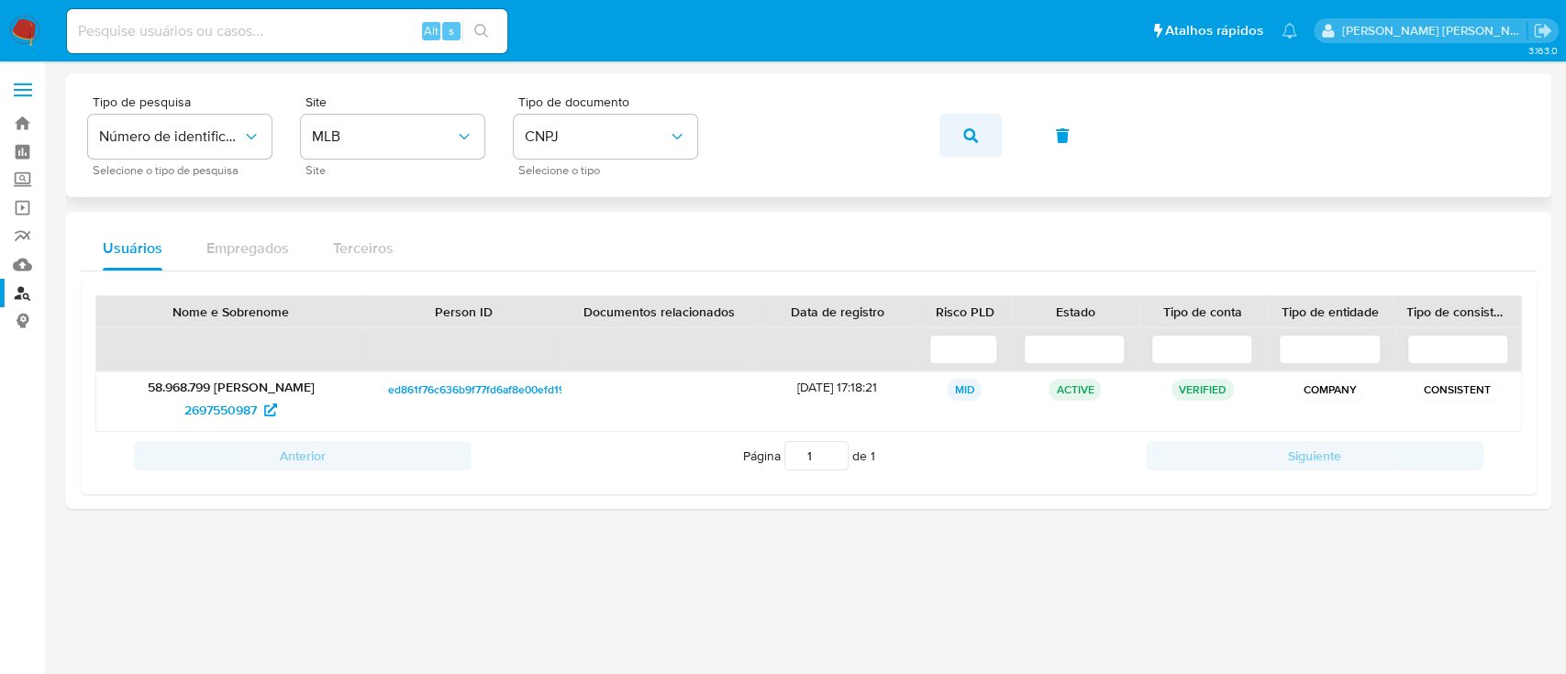
click at [983, 142] on button "button" at bounding box center [970, 136] width 62 height 44
click at [250, 405] on span "693086408" at bounding box center [221, 409] width 68 height 29
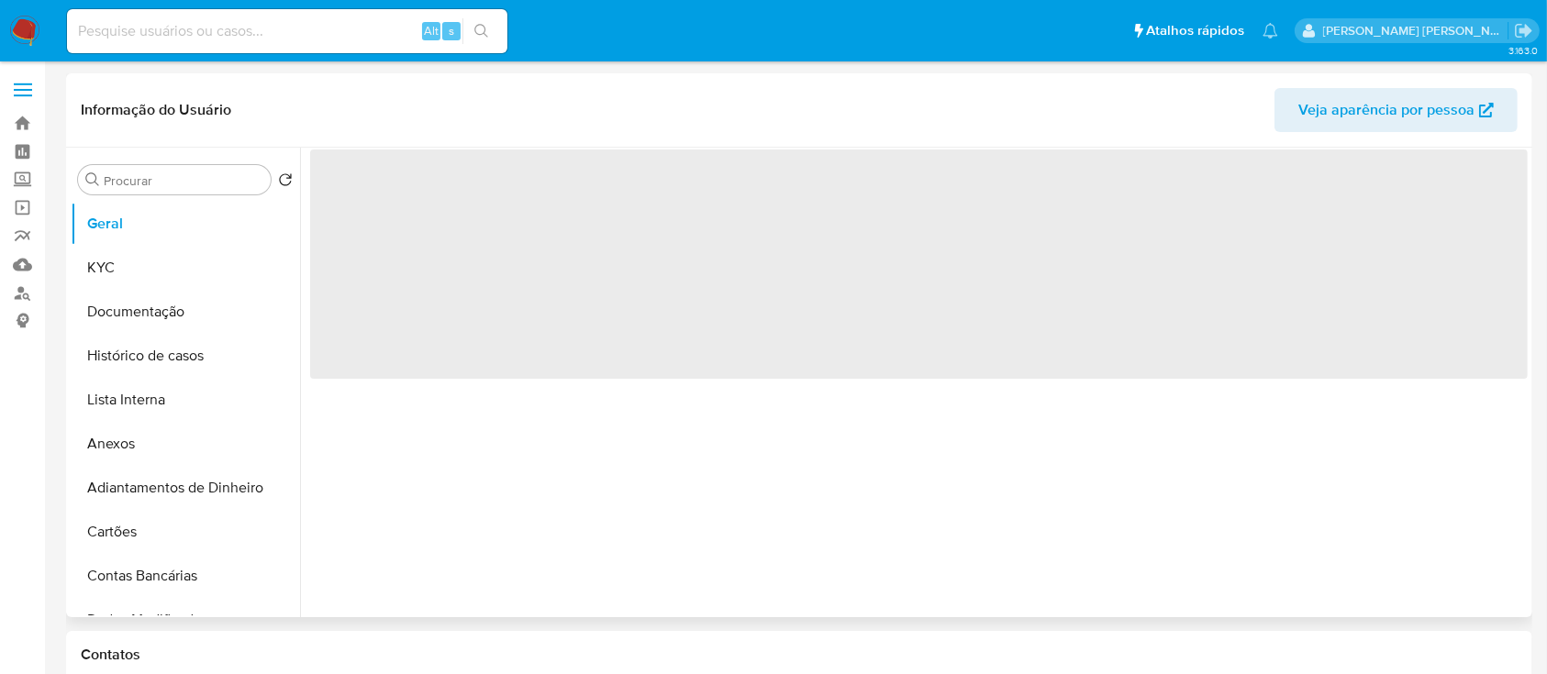
select select "10"
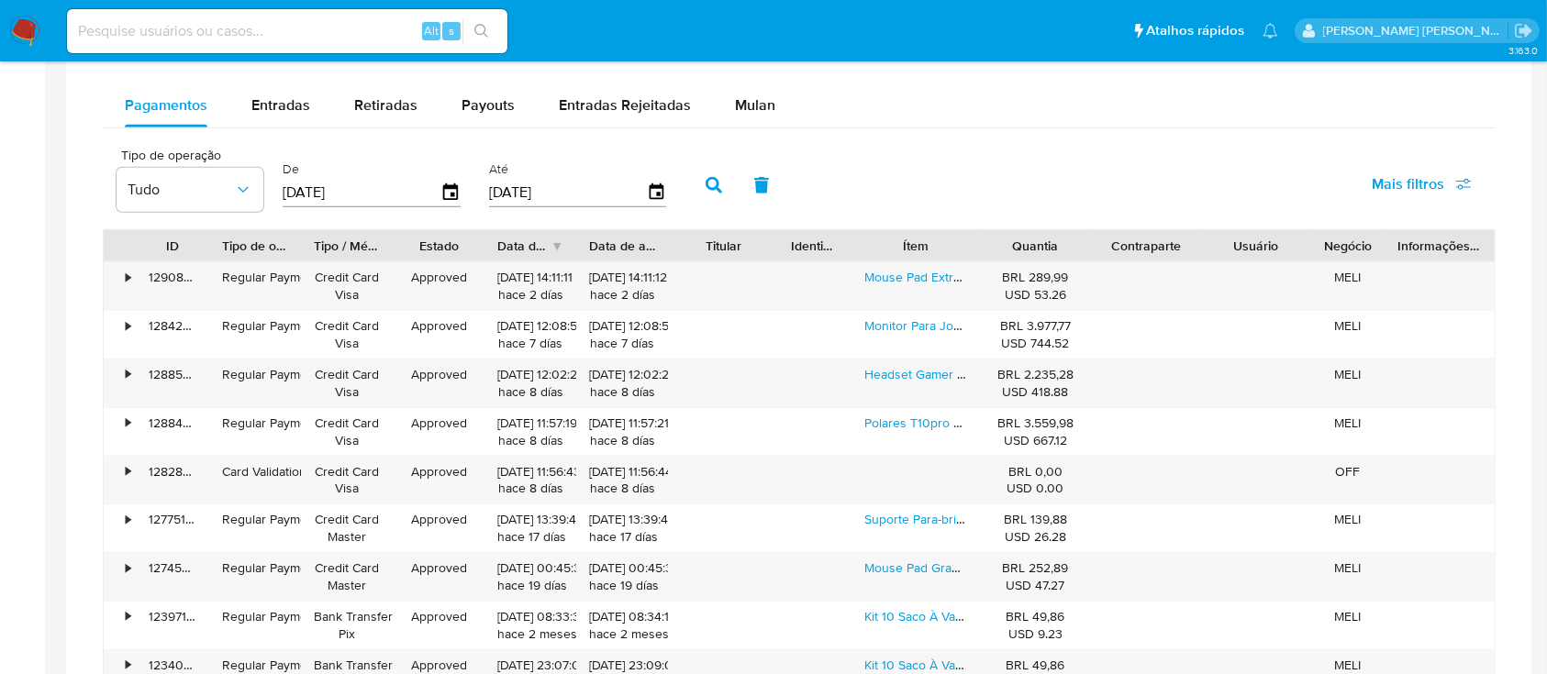
scroll to position [1101, 0]
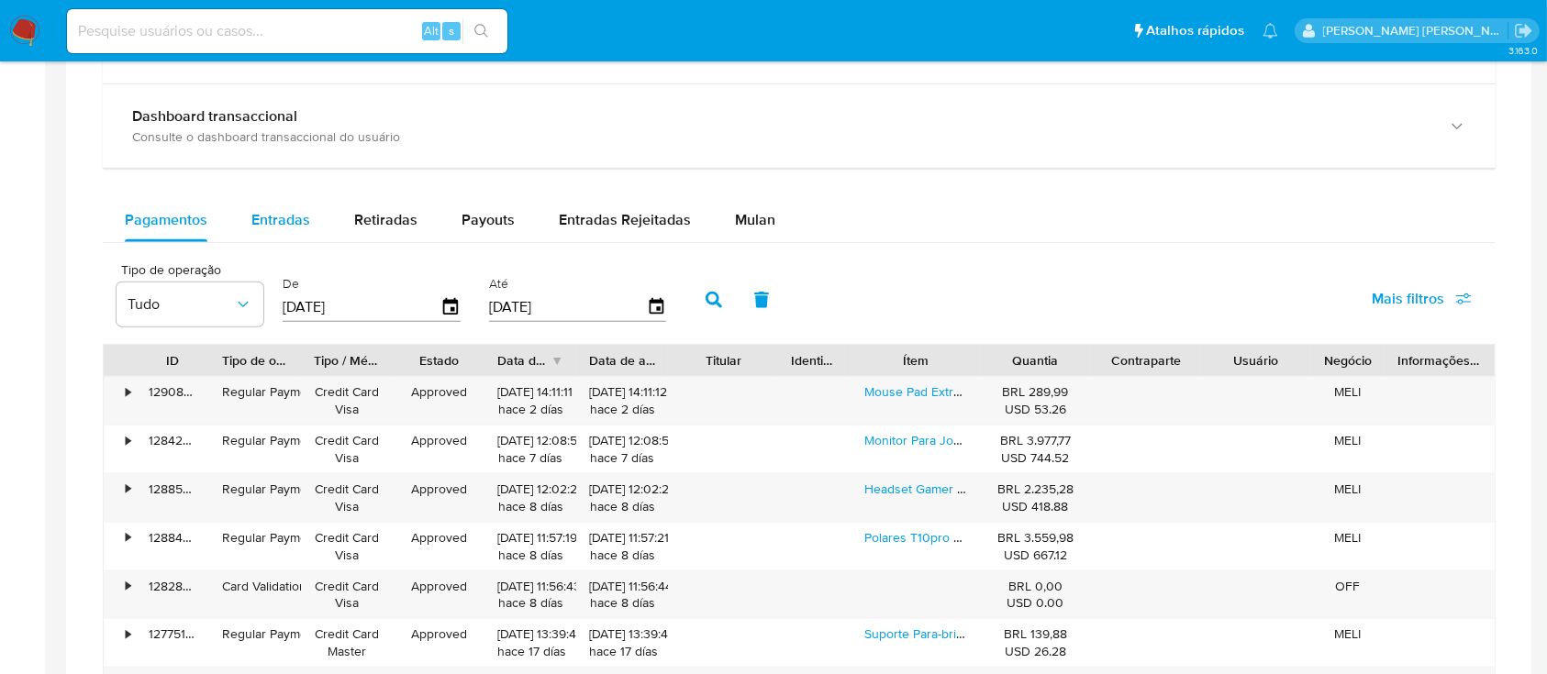
click at [285, 202] on div "Entradas" at bounding box center [280, 220] width 59 height 44
select select "10"
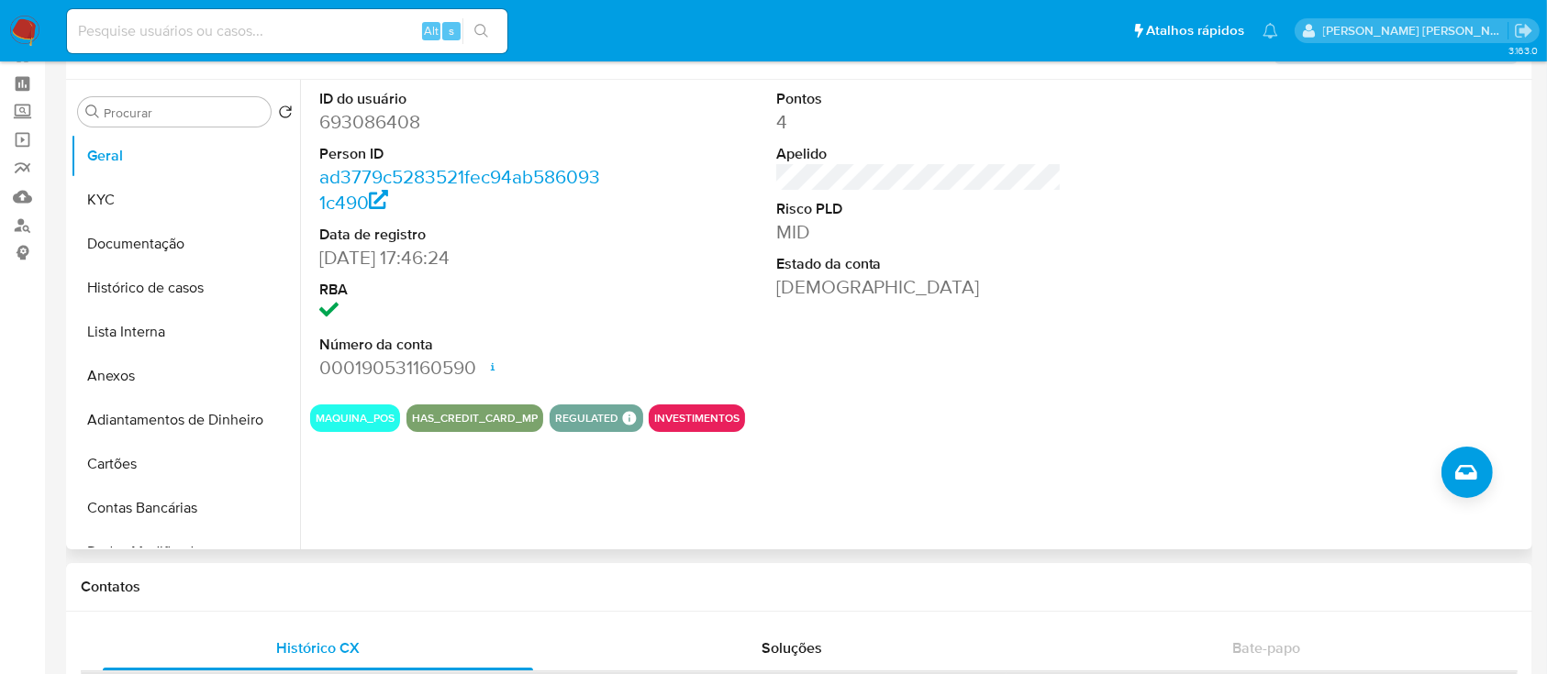
scroll to position [0, 0]
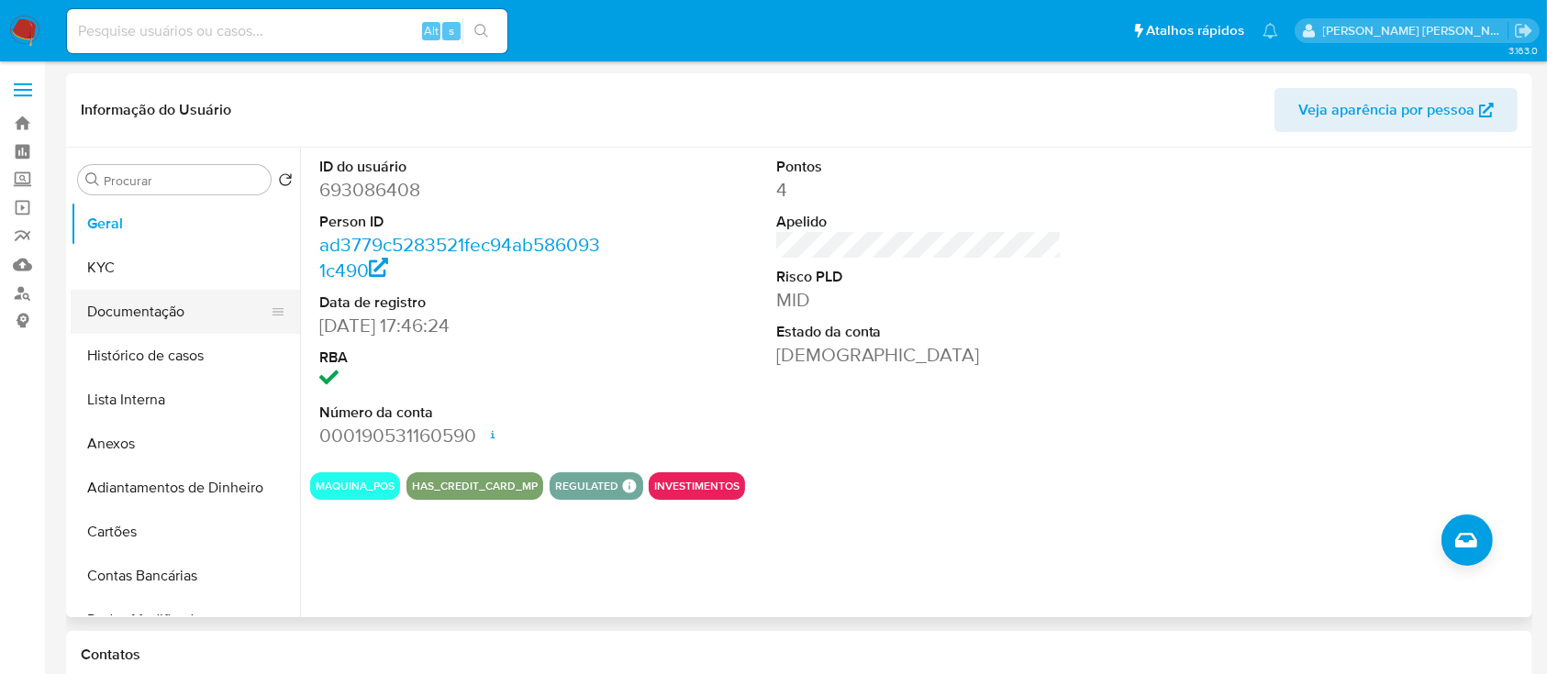
click at [113, 318] on button "Documentação" at bounding box center [178, 312] width 215 height 44
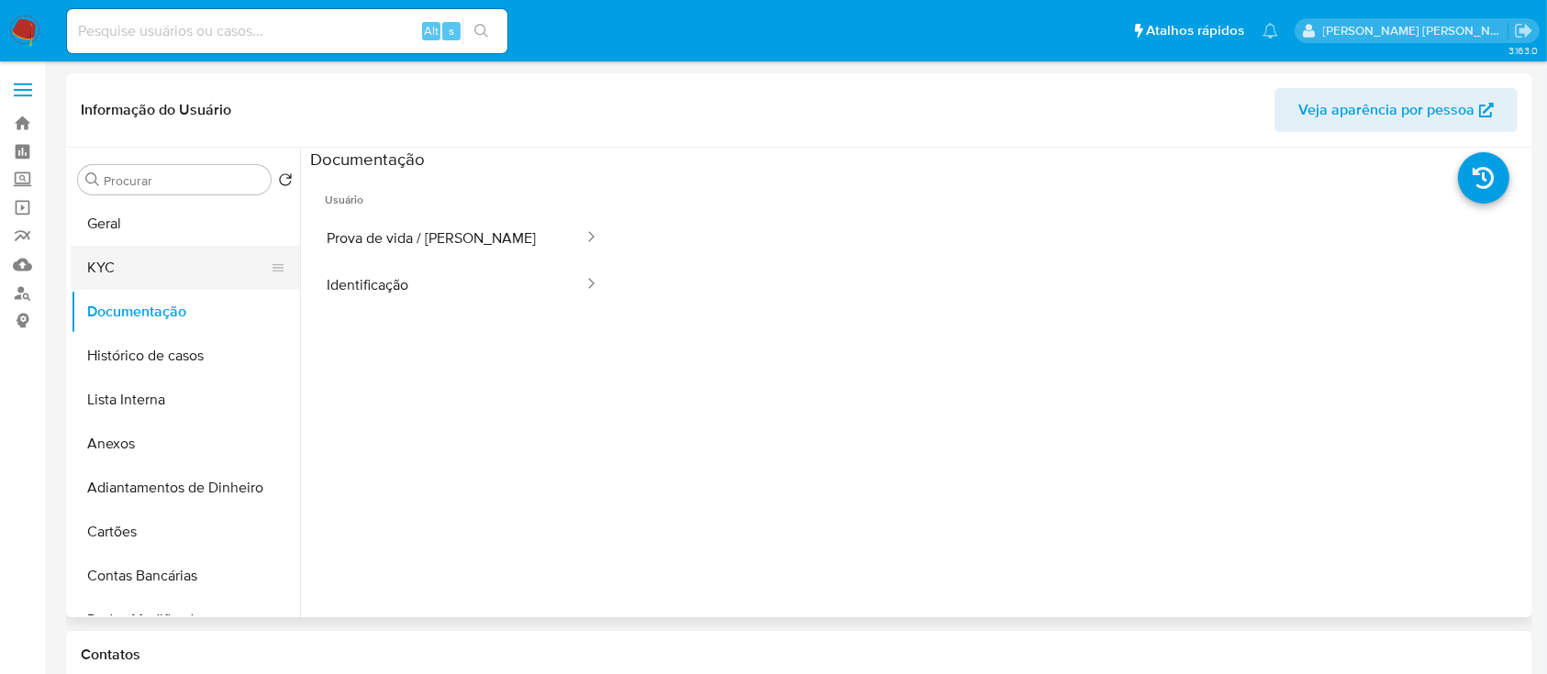
click at [143, 250] on button "KYC" at bounding box center [178, 268] width 215 height 44
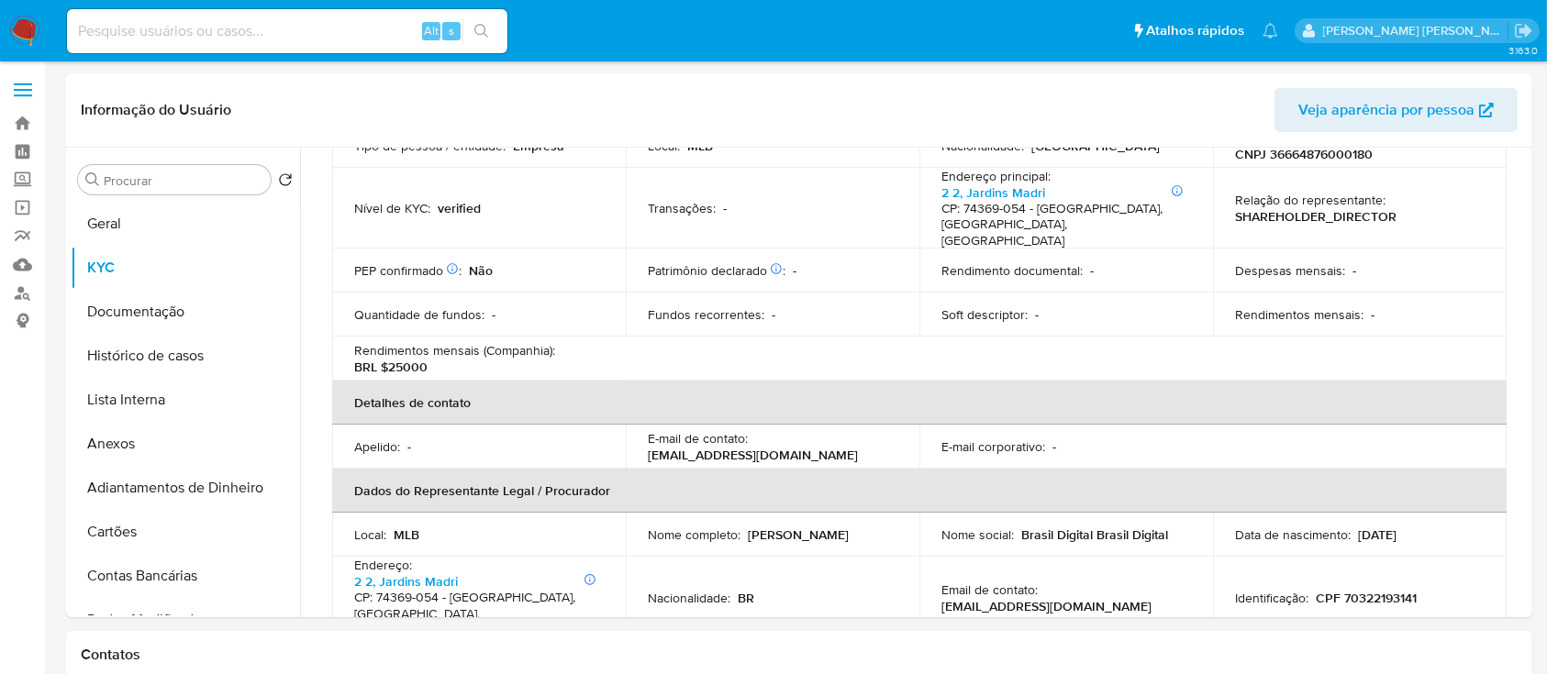
scroll to position [734, 0]
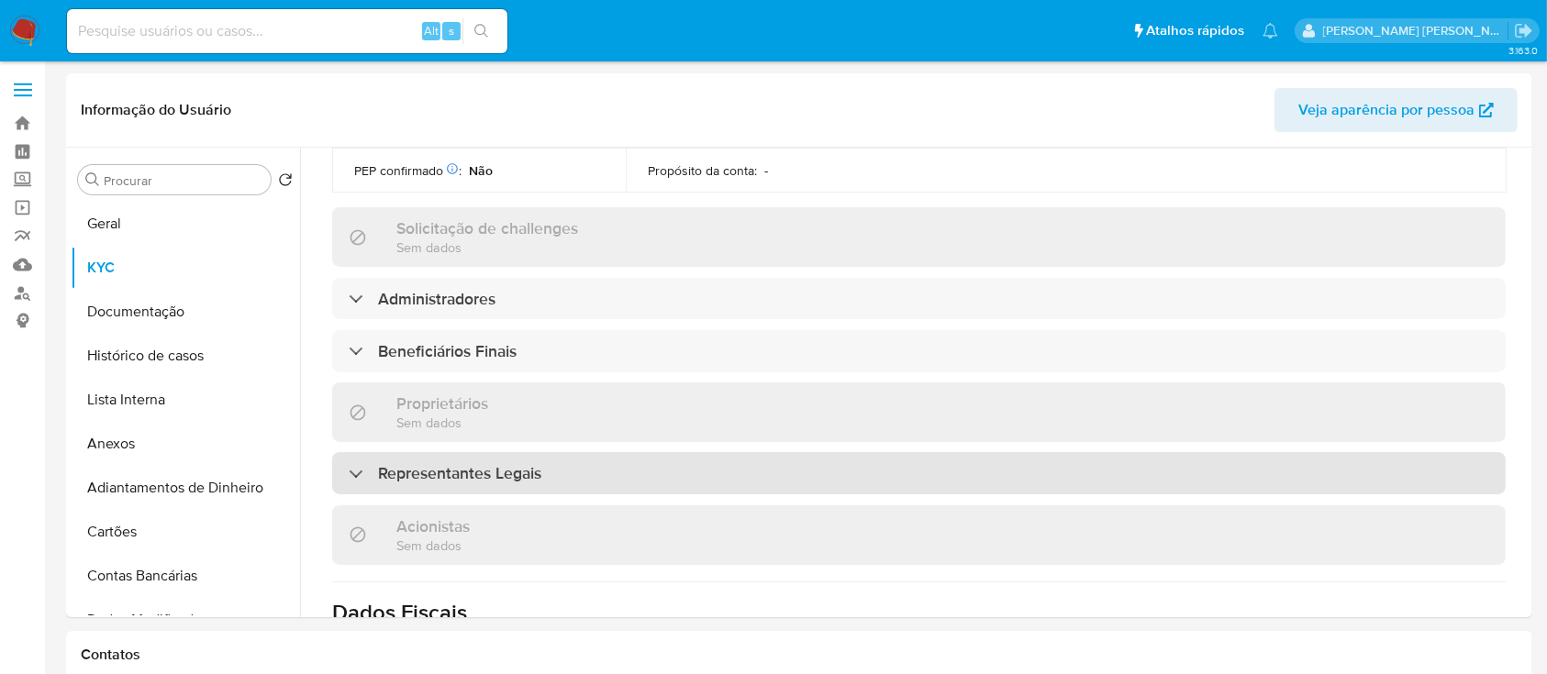
click at [597, 452] on div "Representantes Legais" at bounding box center [918, 473] width 1173 height 42
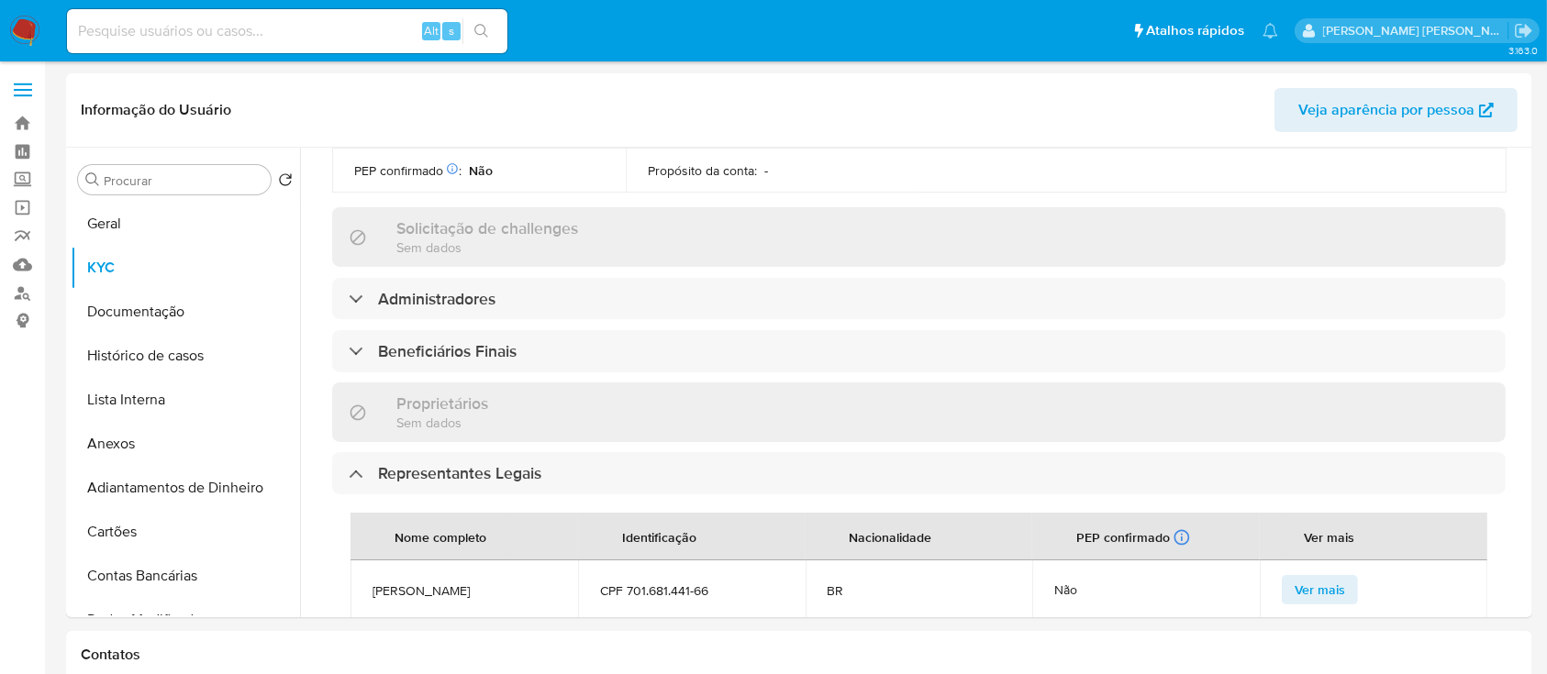
click at [617, 341] on div "Informações da empresa ID do usuário : 693086408 Nome do comércio : BRASIL DIGI…" at bounding box center [918, 331] width 1173 height 1658
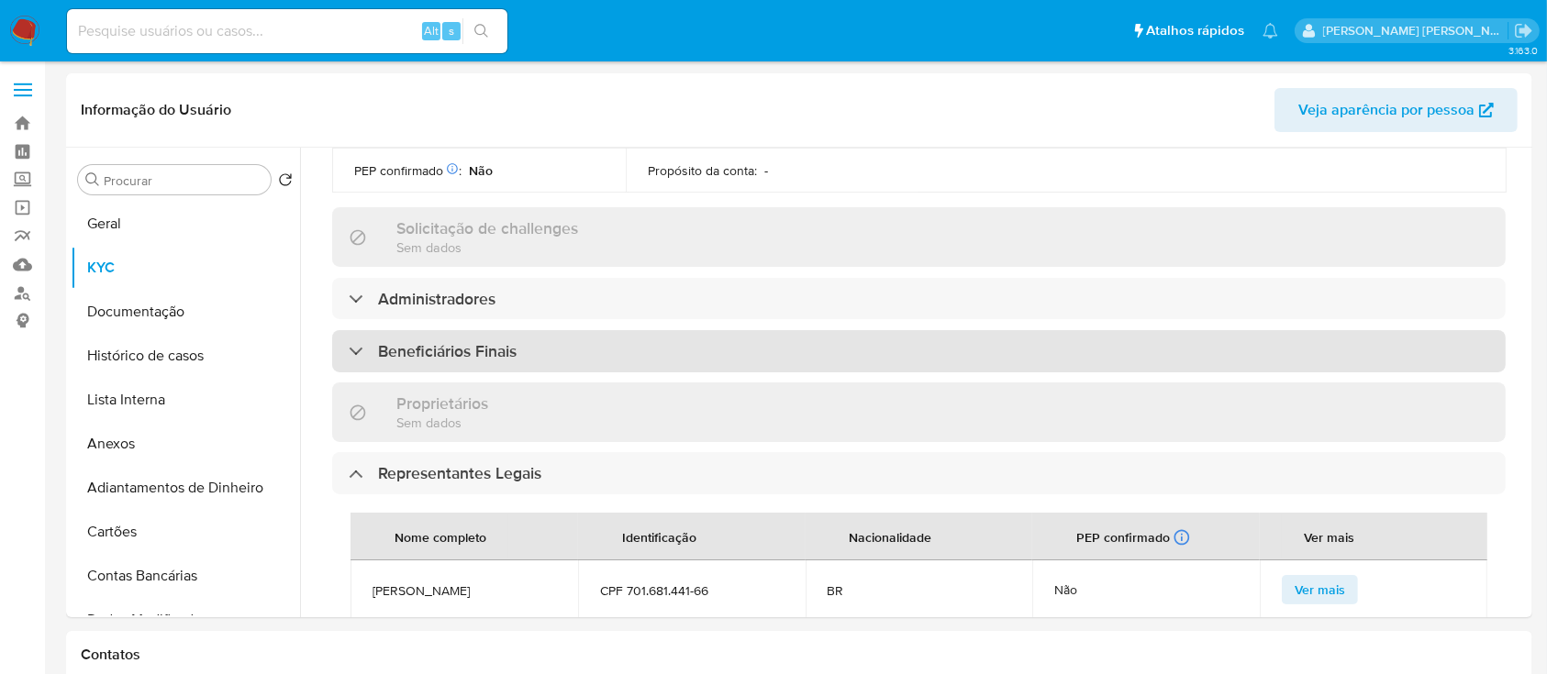
click at [638, 330] on div "Beneficiários Finais" at bounding box center [918, 351] width 1173 height 42
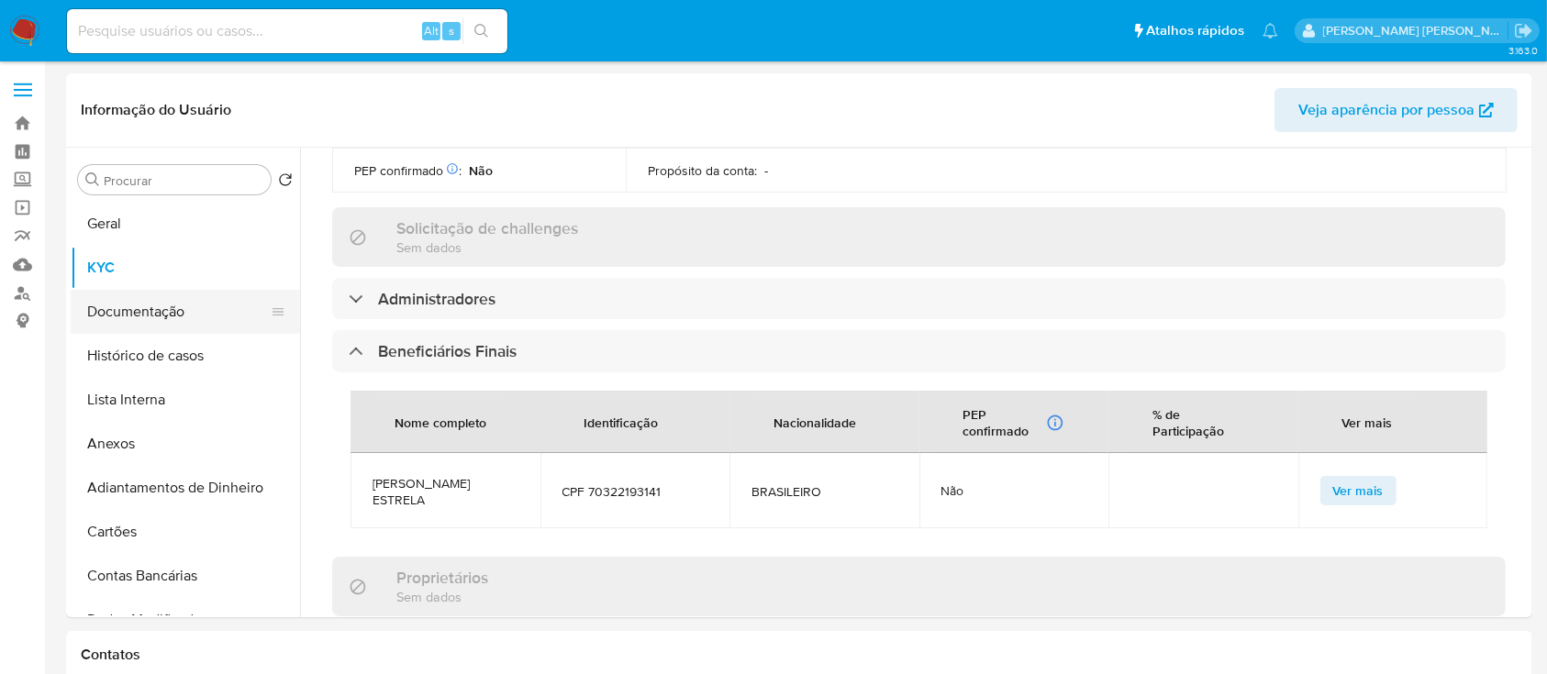
click at [154, 310] on button "Documentação" at bounding box center [178, 312] width 215 height 44
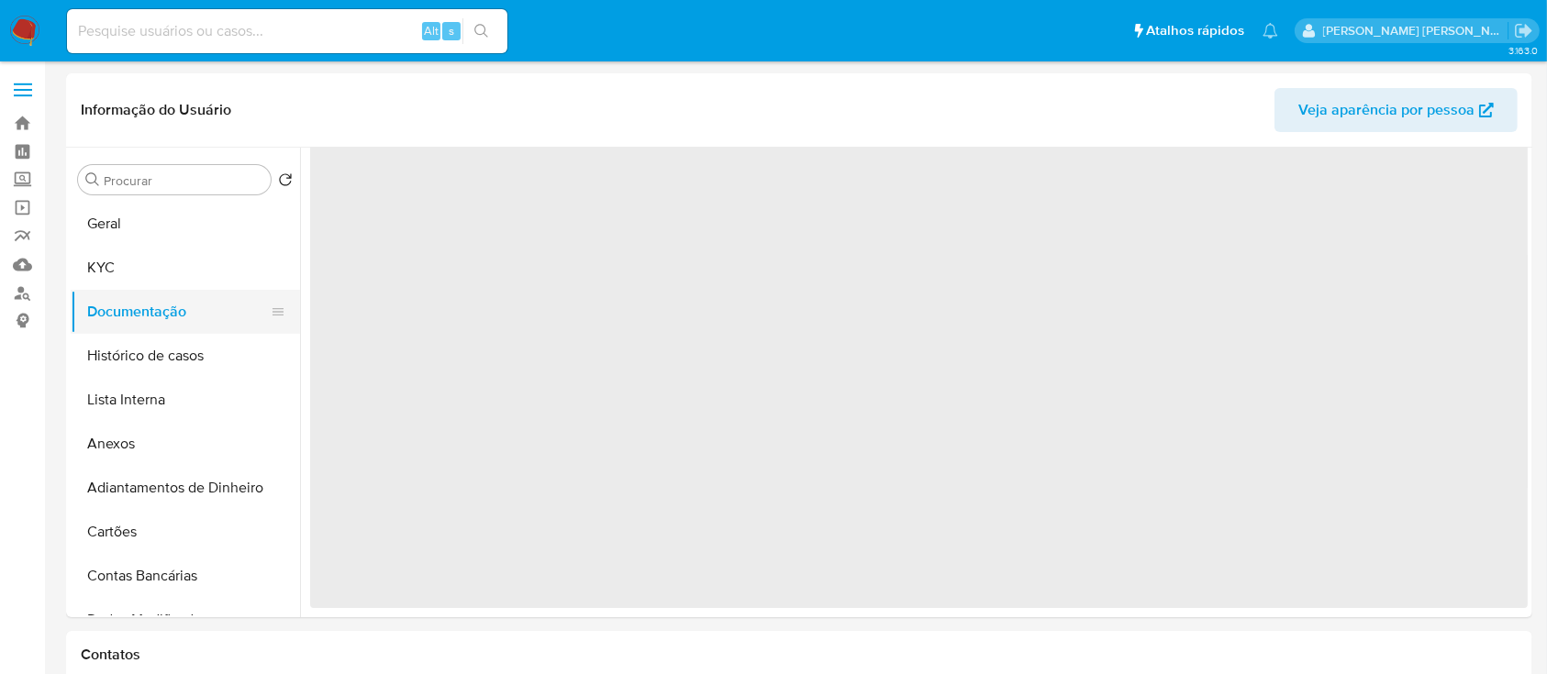
scroll to position [0, 0]
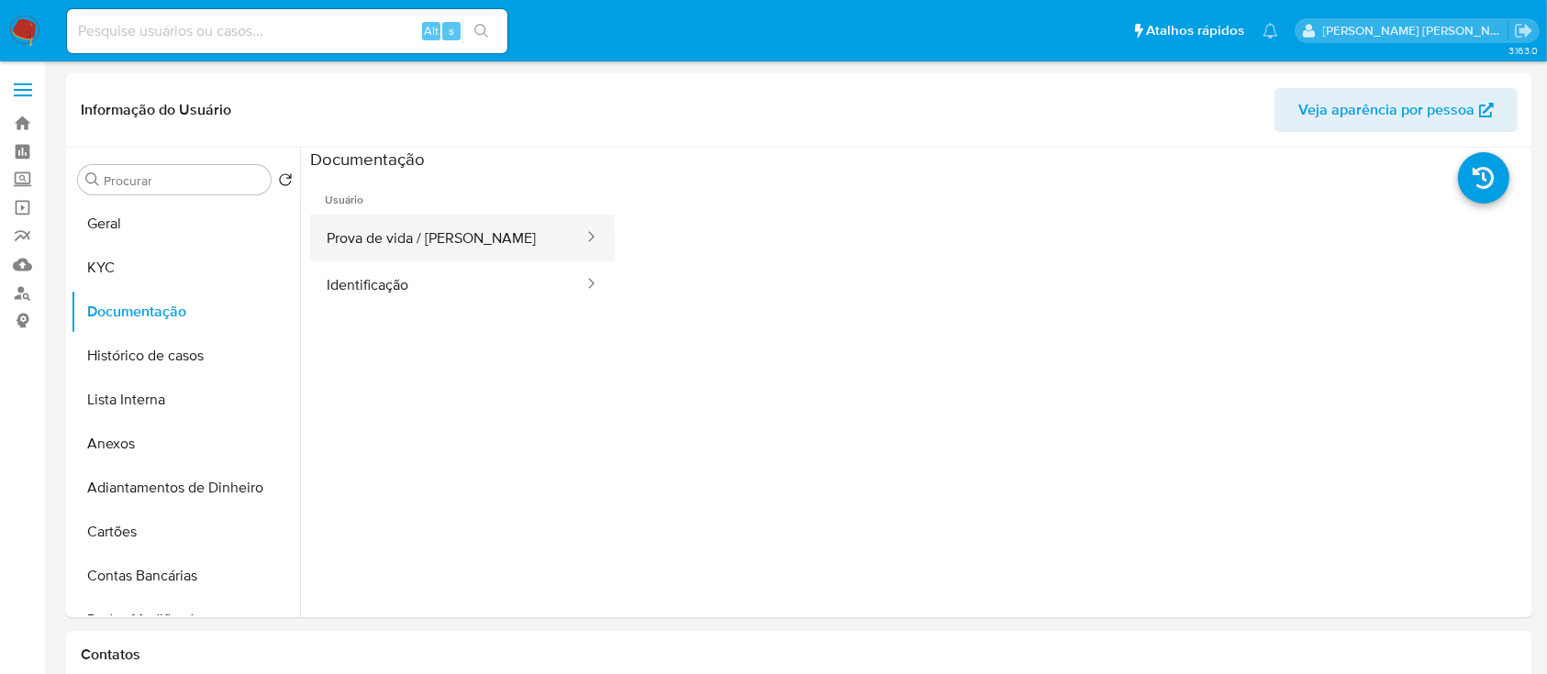
click at [524, 244] on button "Prova de vida / Selfie" at bounding box center [447, 238] width 275 height 47
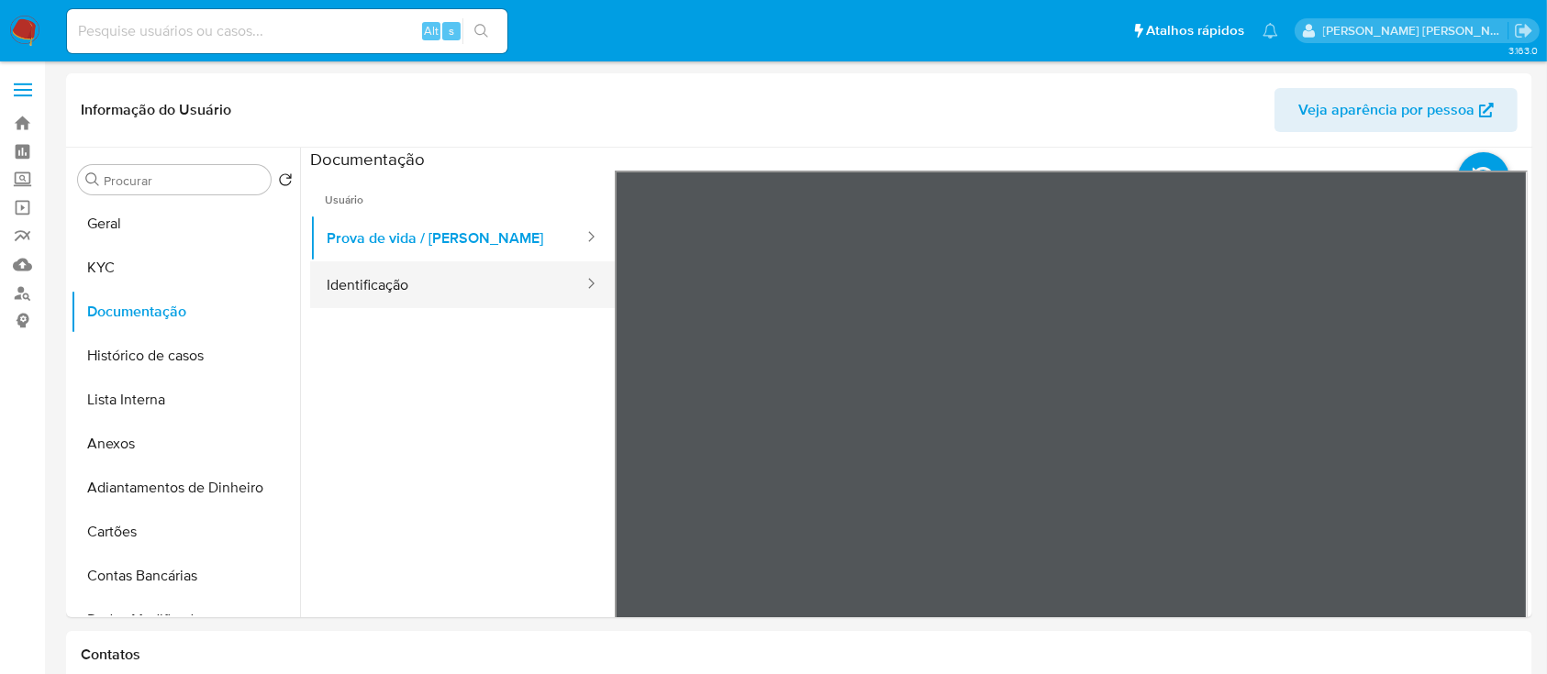
click at [374, 288] on button "Identificação" at bounding box center [447, 284] width 275 height 47
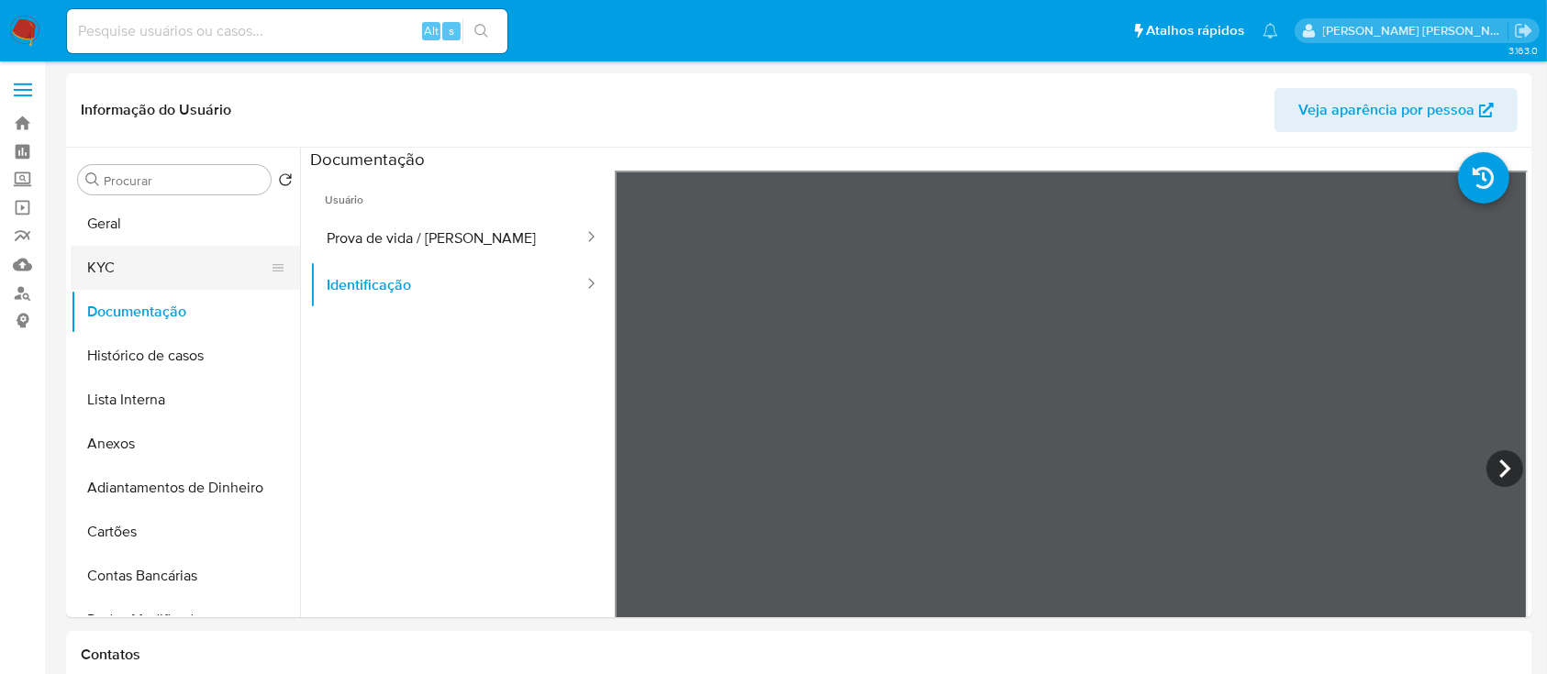
click at [140, 246] on button "KYC" at bounding box center [178, 268] width 215 height 44
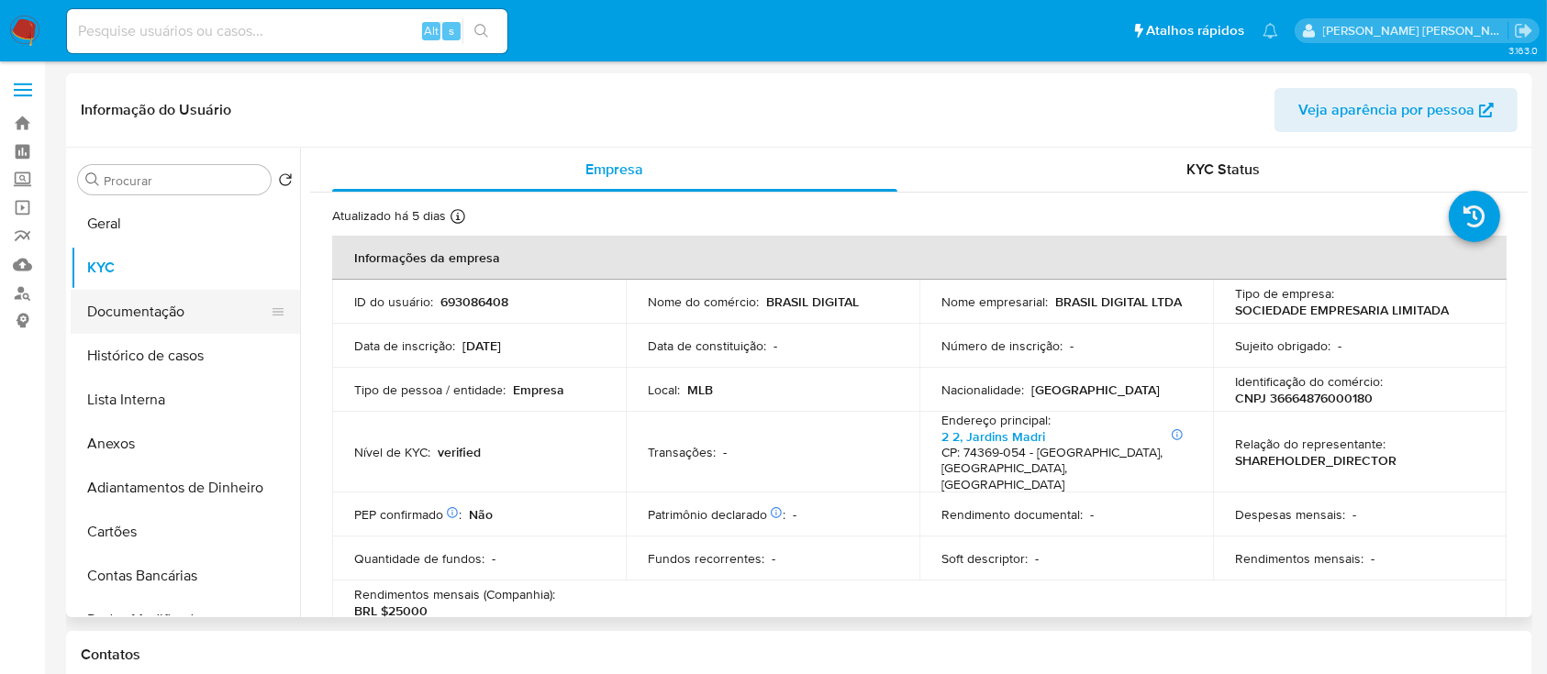
click at [183, 313] on button "Documentação" at bounding box center [178, 312] width 215 height 44
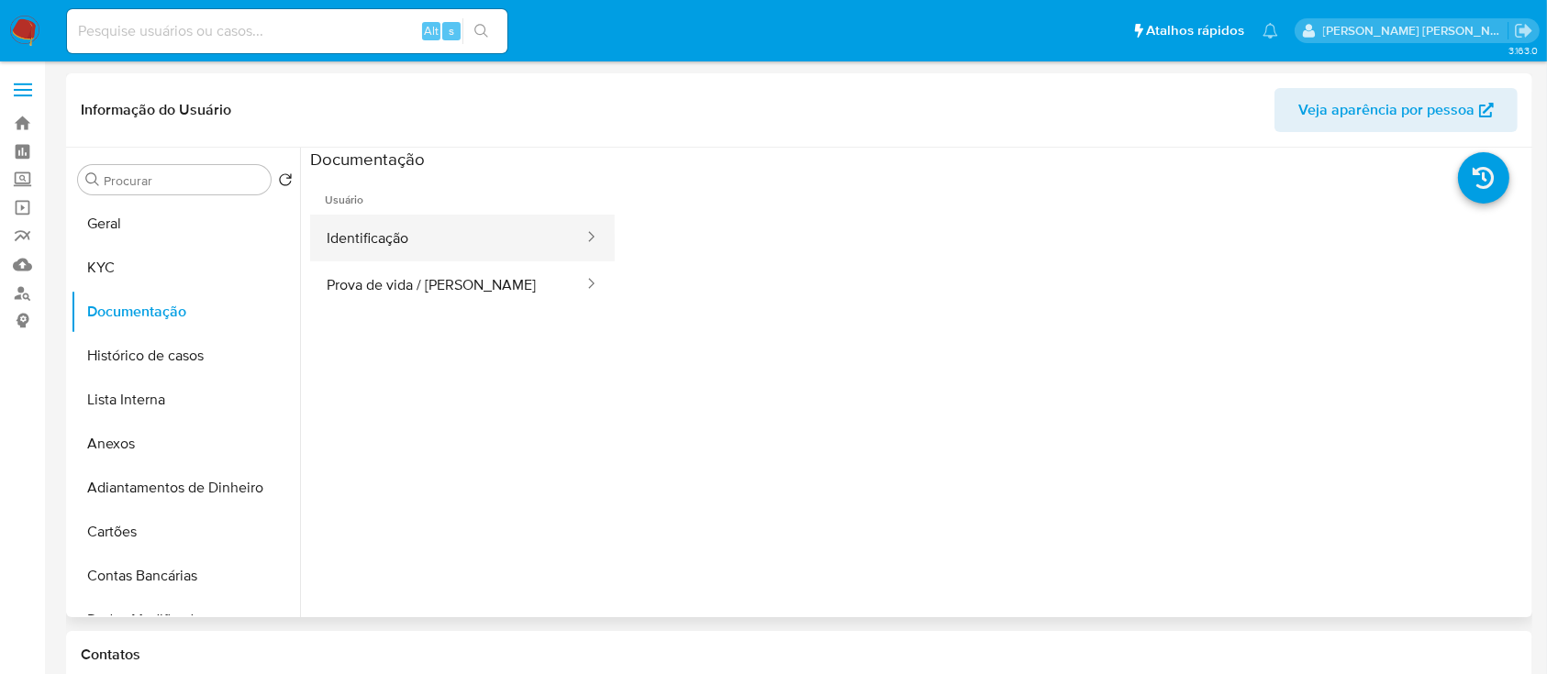
click at [414, 225] on button "Identificação" at bounding box center [447, 238] width 275 height 47
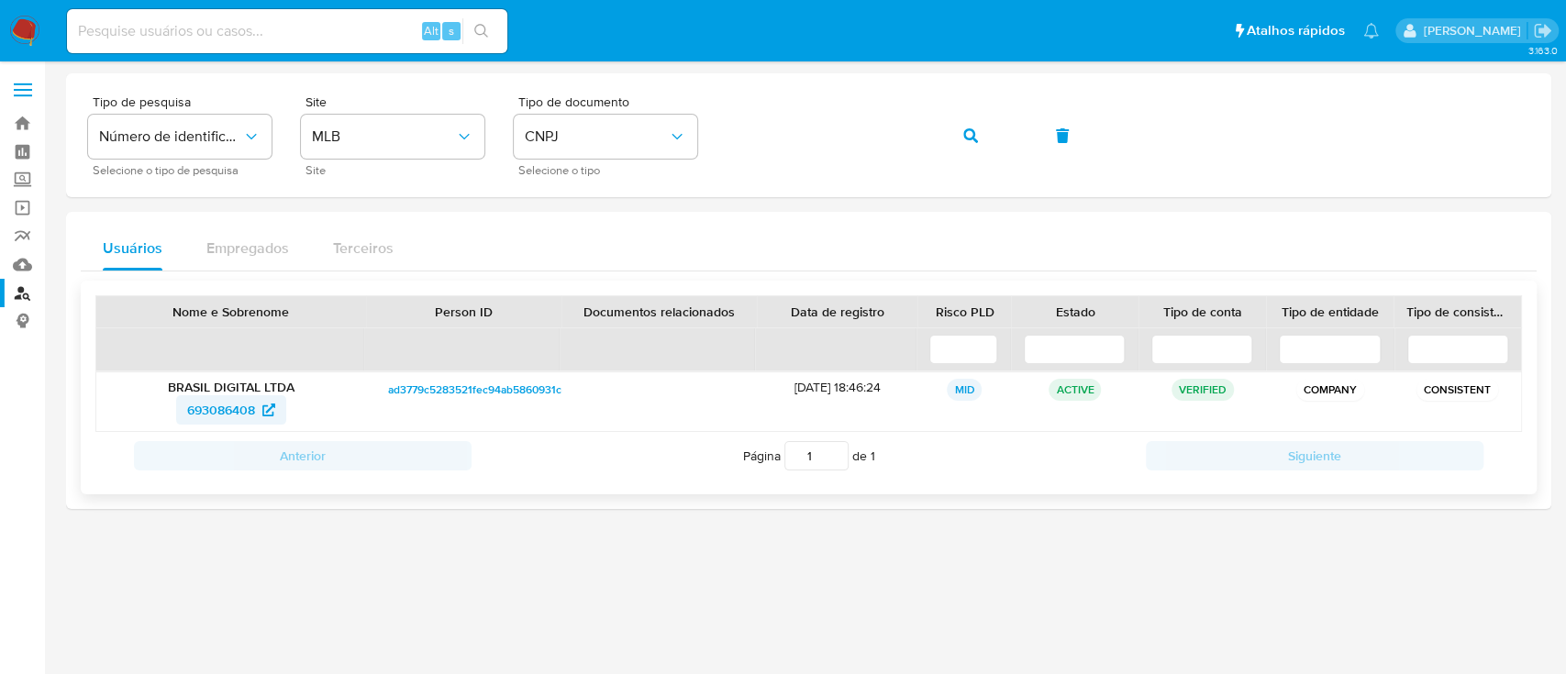
click at [224, 407] on span "693086408" at bounding box center [221, 409] width 68 height 29
click at [976, 128] on icon "button" at bounding box center [970, 135] width 15 height 15
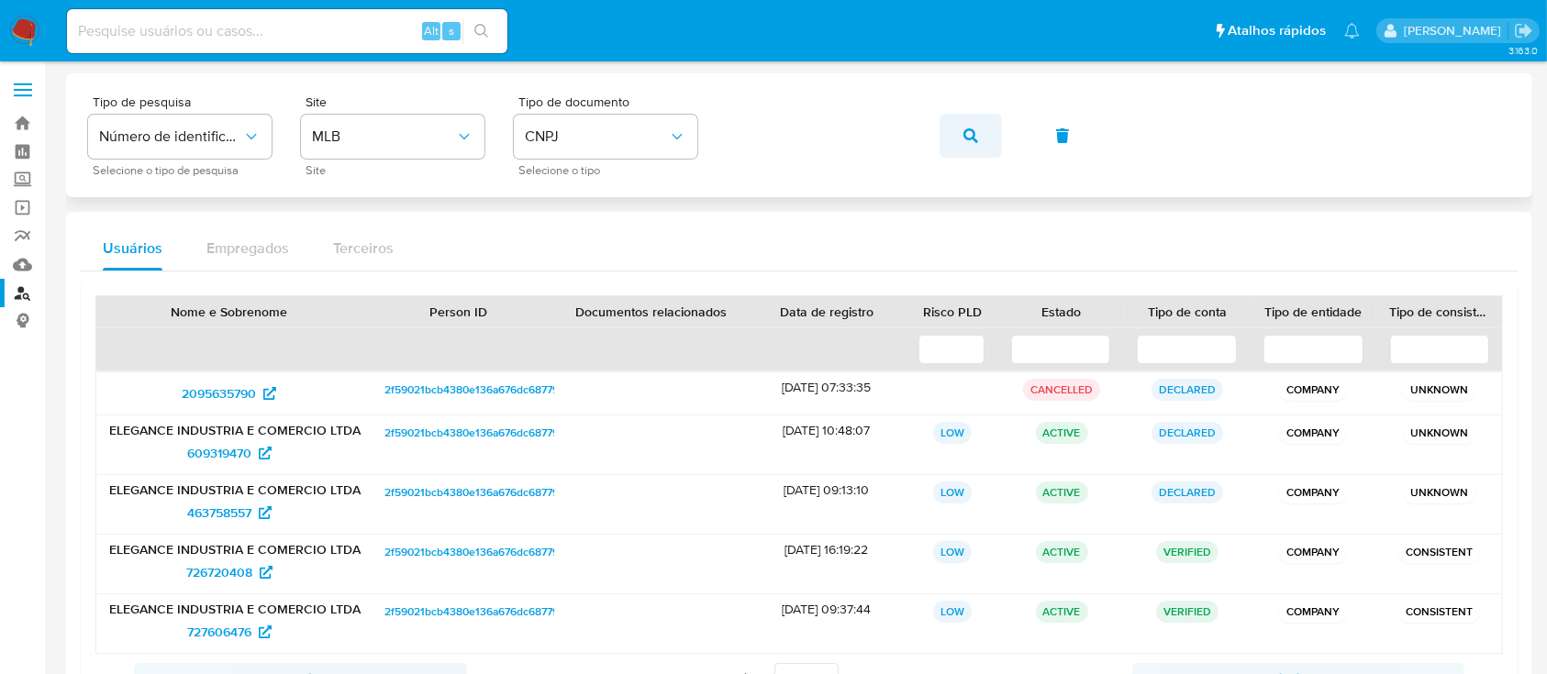
click at [961, 139] on button "button" at bounding box center [970, 136] width 62 height 44
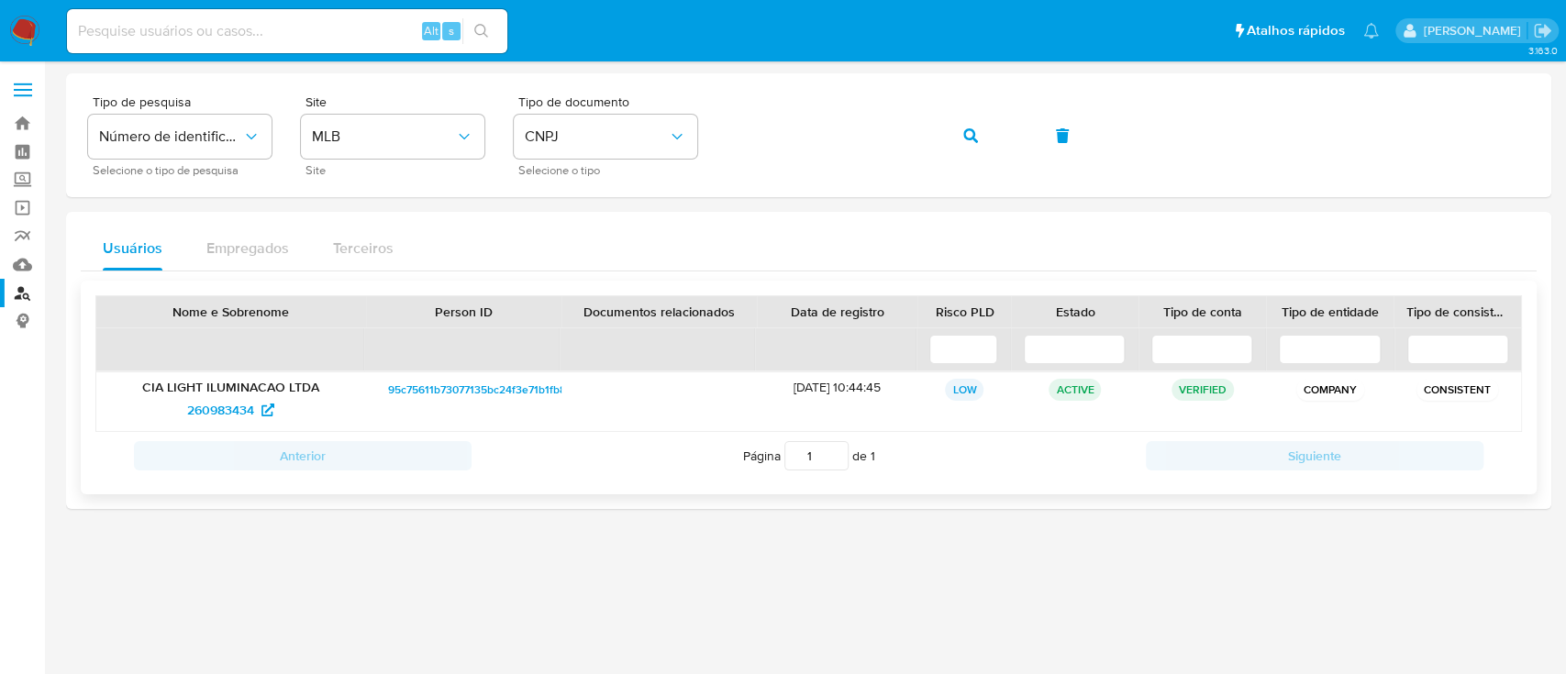
click at [239, 427] on div "CIA LIGHT ILUMINACAO LTDA 260983434" at bounding box center [231, 401] width 270 height 59
click at [239, 415] on span "260983434" at bounding box center [220, 409] width 67 height 29
click at [961, 150] on button "button" at bounding box center [970, 136] width 62 height 44
click at [224, 401] on span "260983434" at bounding box center [220, 409] width 67 height 29
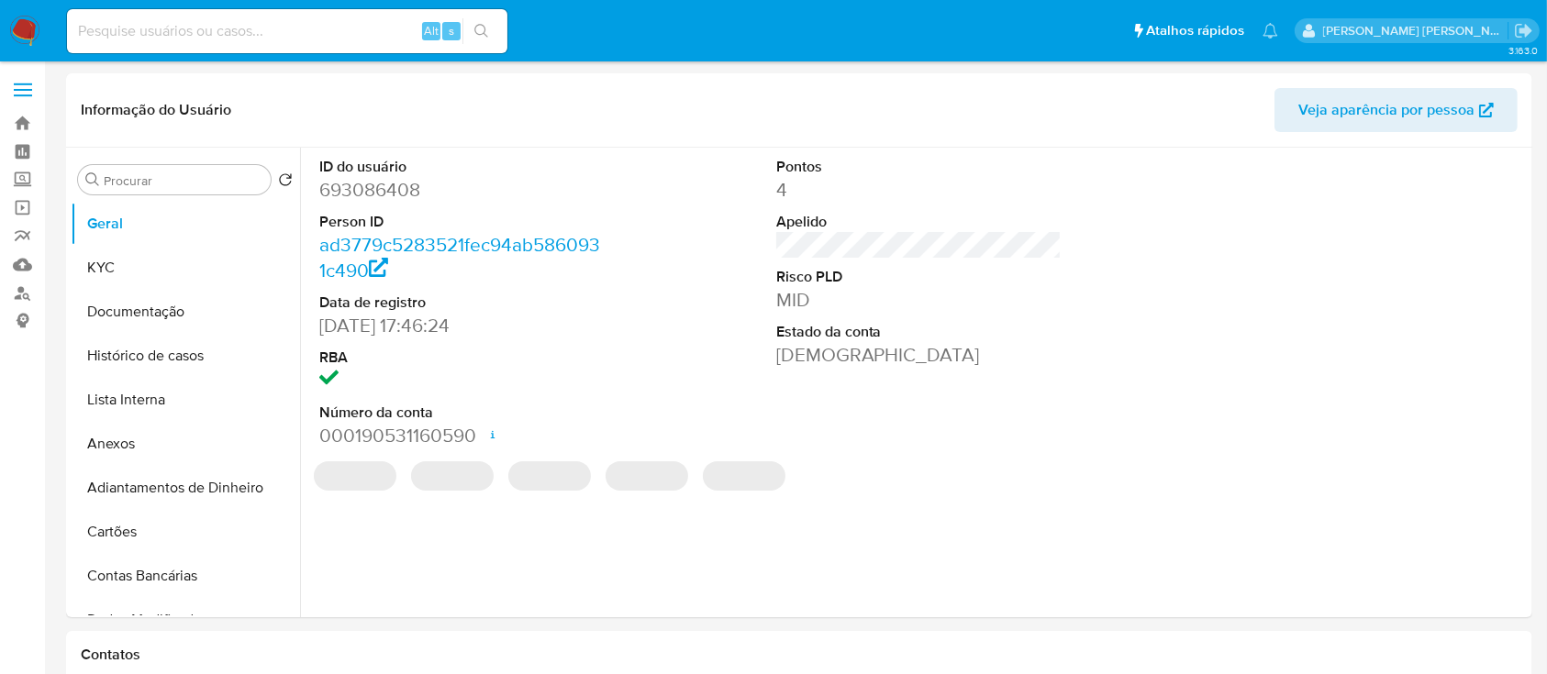
select select "10"
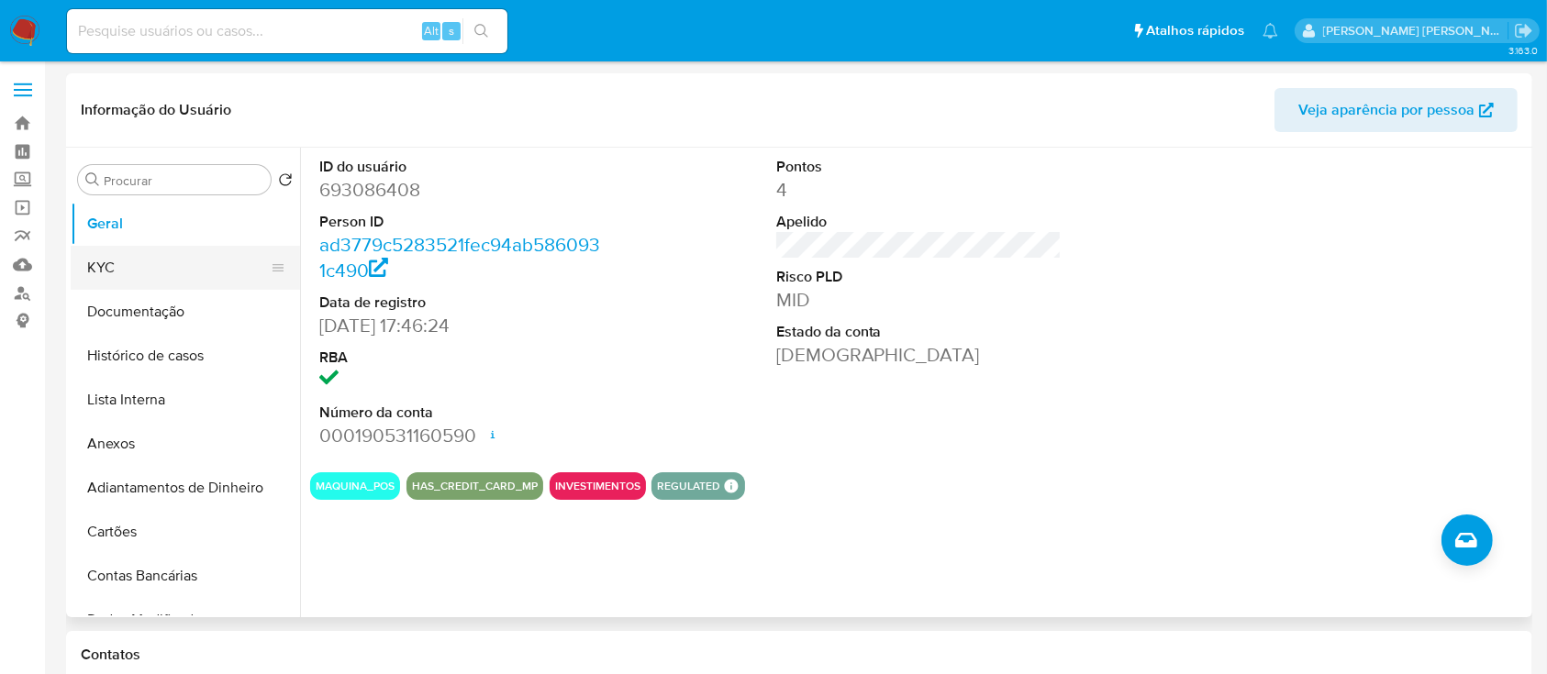
click at [161, 261] on button "KYC" at bounding box center [178, 268] width 215 height 44
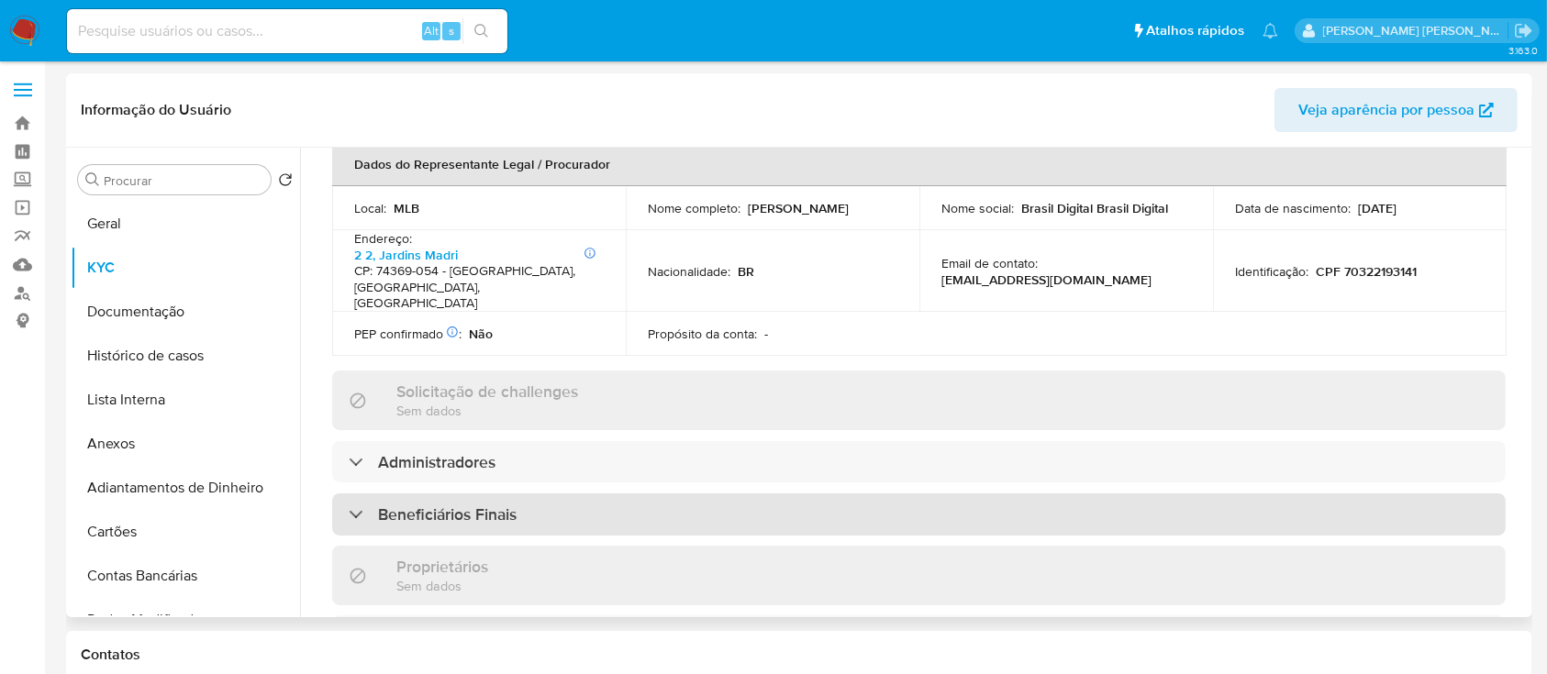
scroll to position [734, 0]
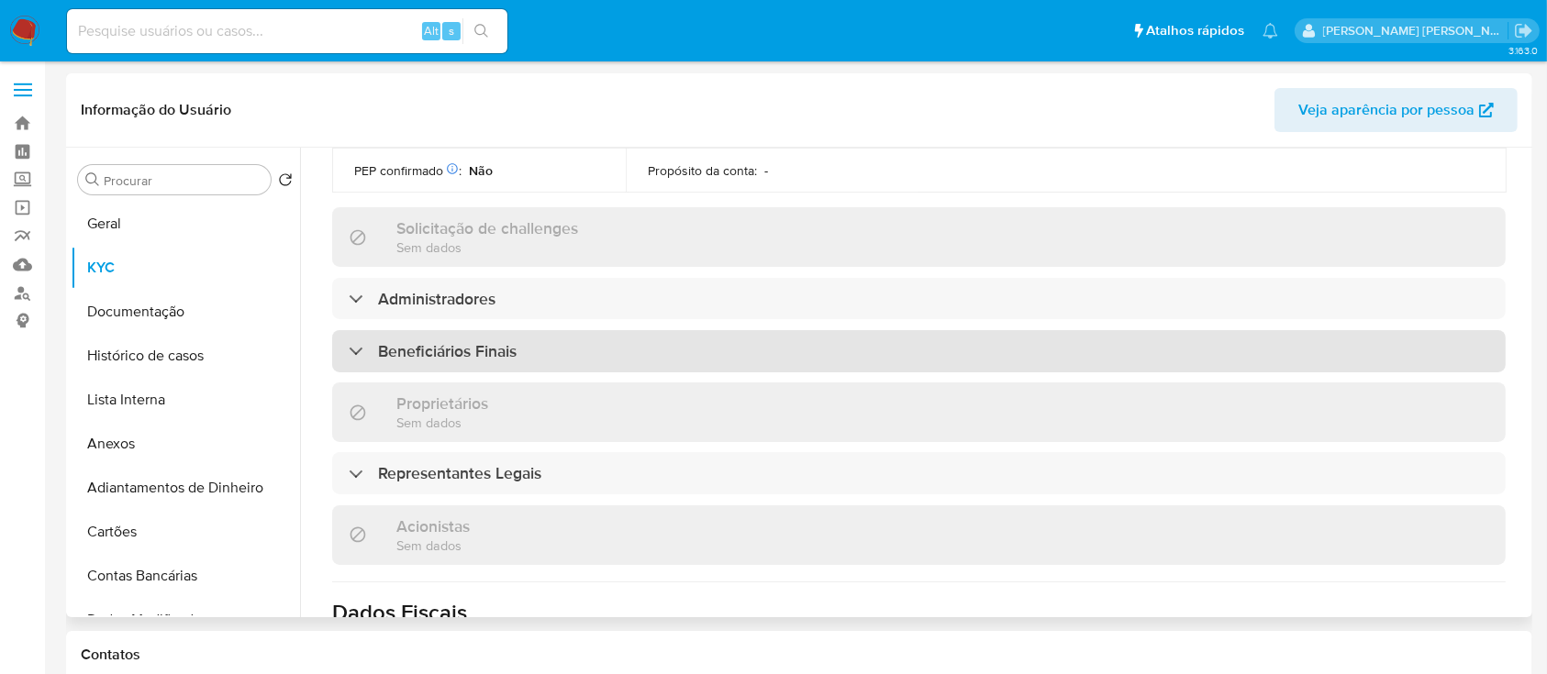
click at [612, 330] on div "Beneficiários Finais" at bounding box center [918, 351] width 1173 height 42
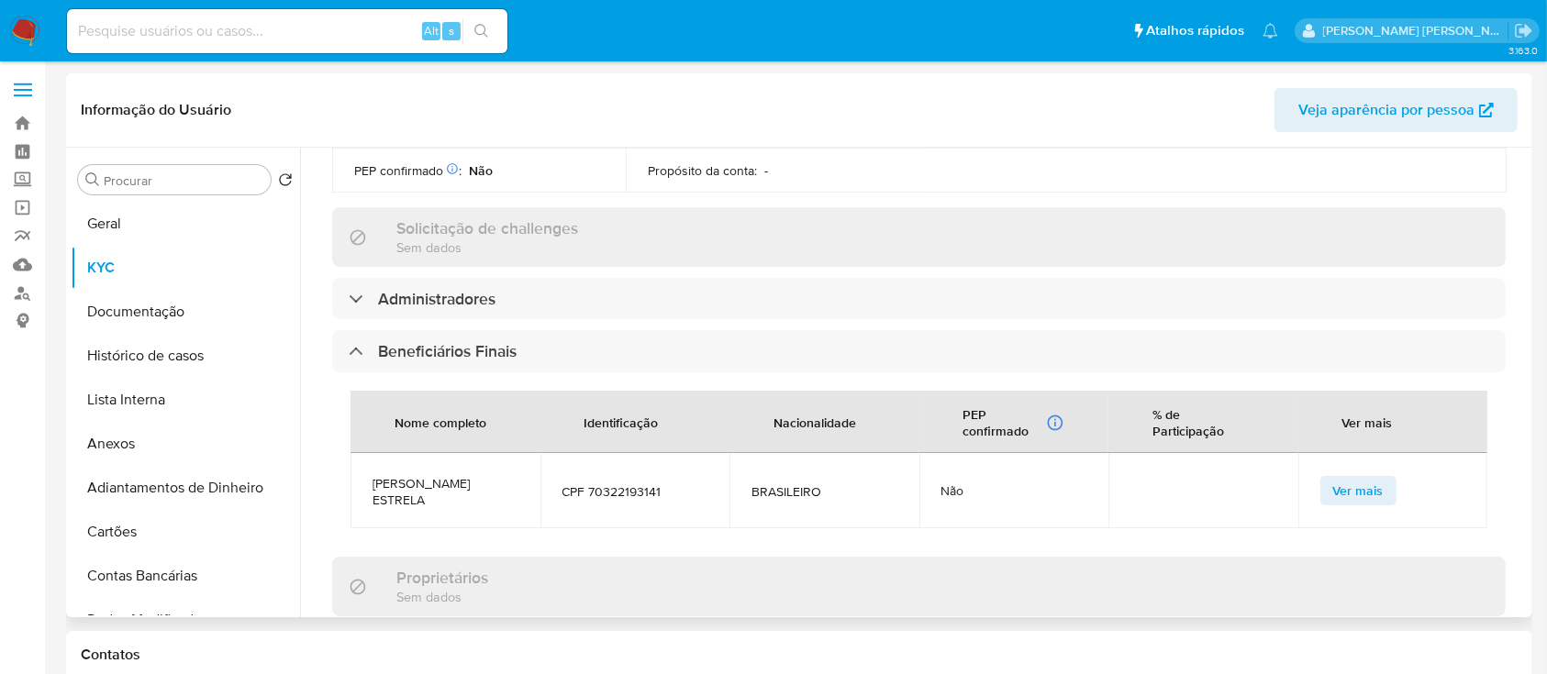
scroll to position [856, 0]
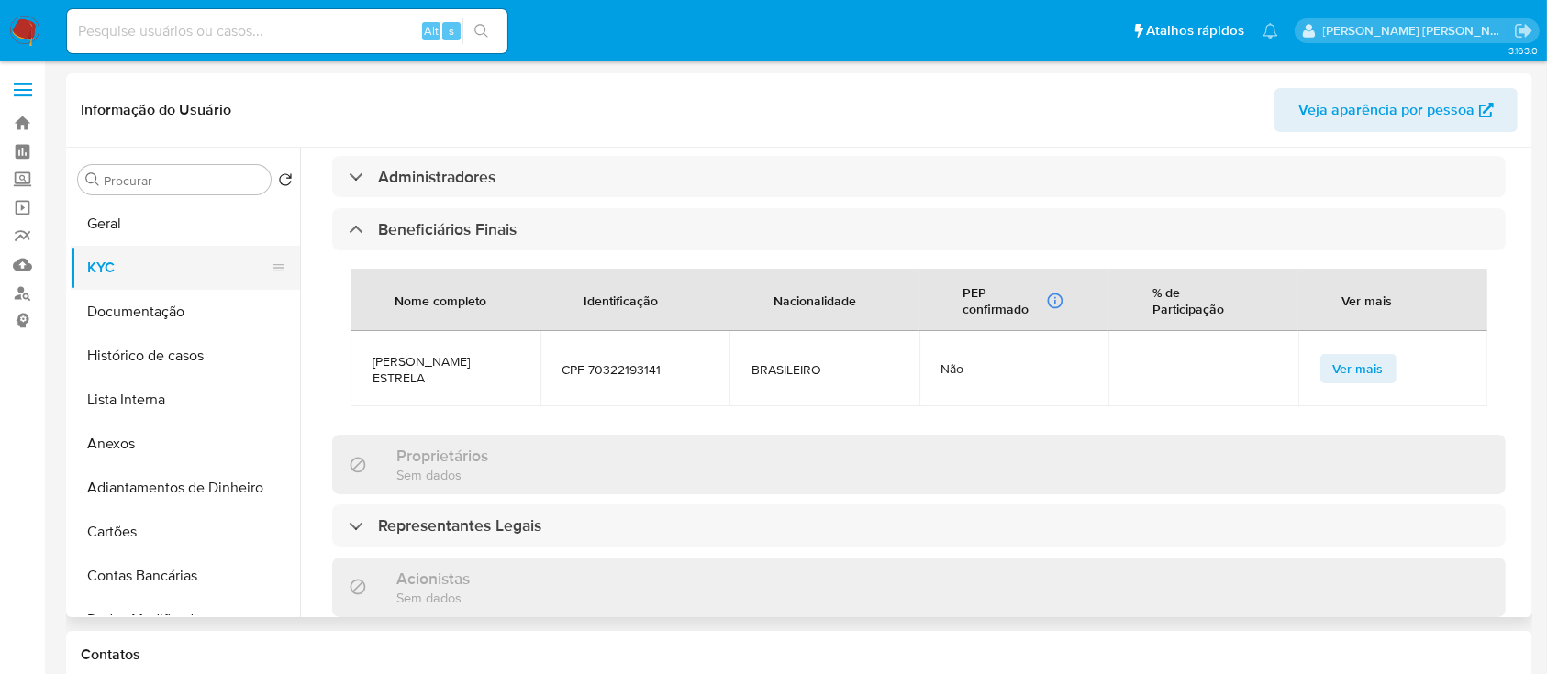
click at [149, 271] on button "KYC" at bounding box center [178, 268] width 215 height 44
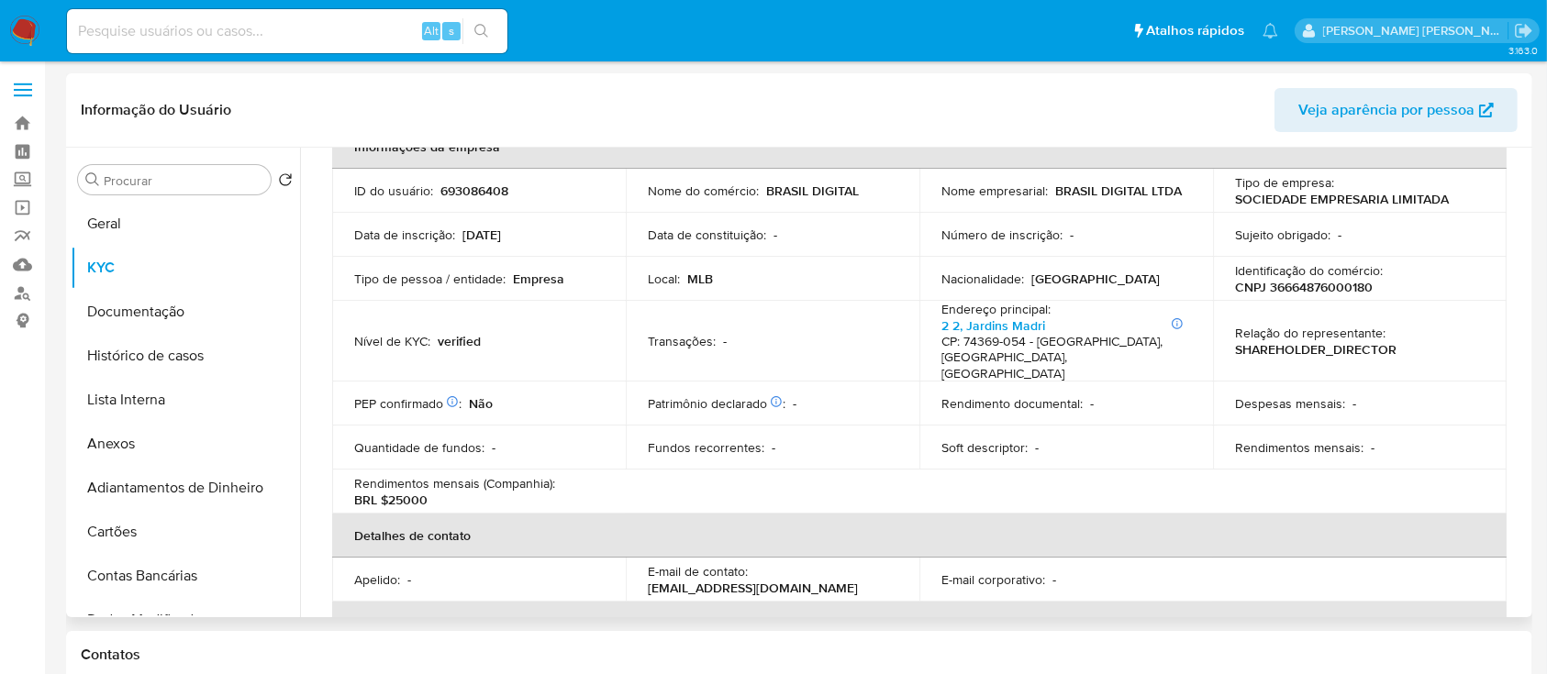
scroll to position [122, 0]
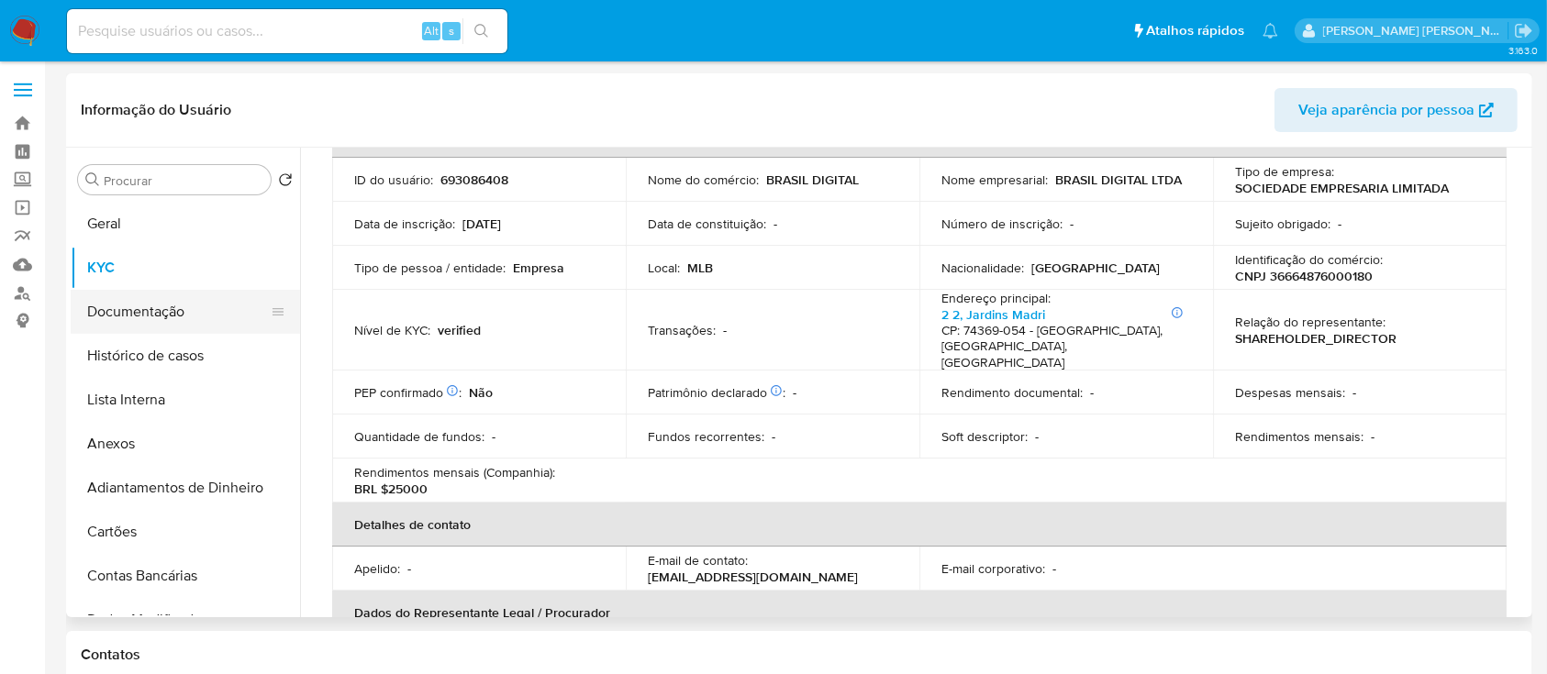
click at [156, 299] on button "Documentação" at bounding box center [178, 312] width 215 height 44
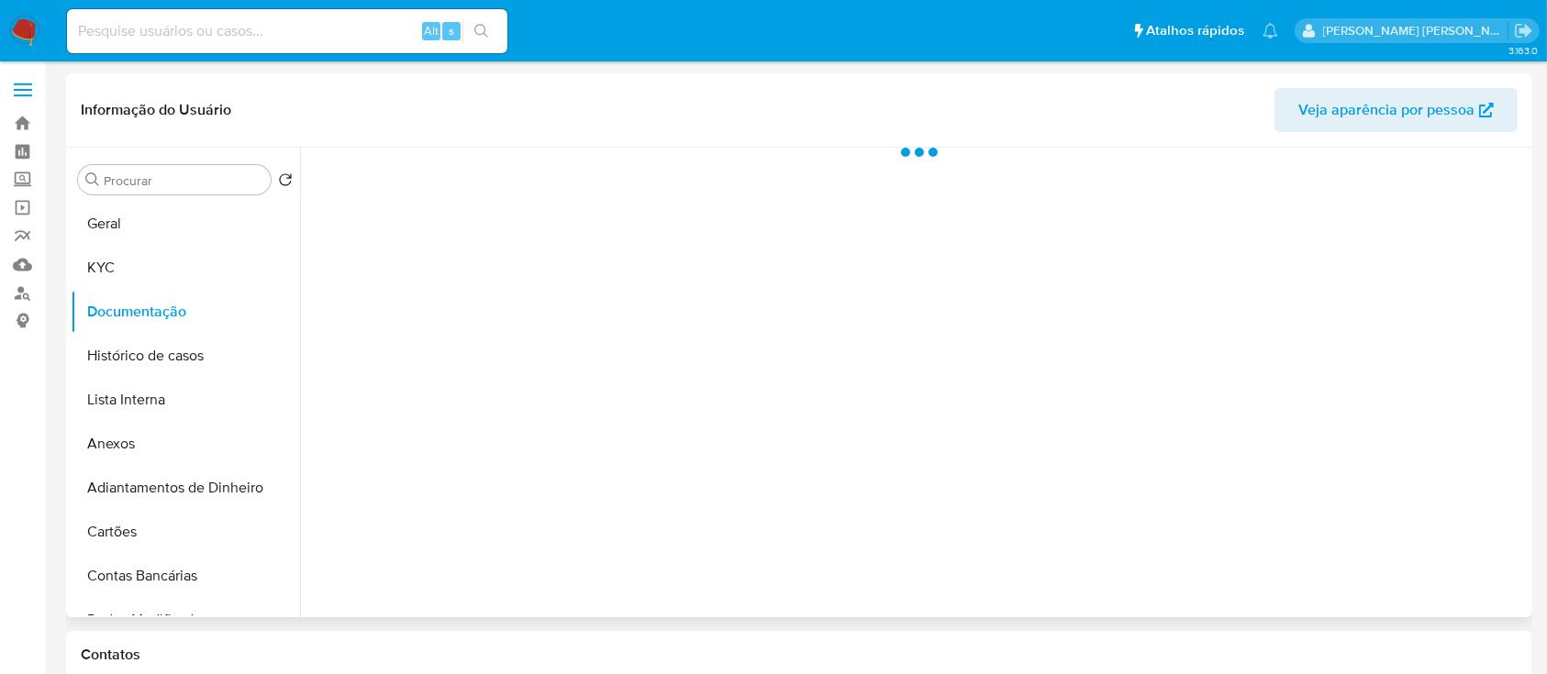
scroll to position [0, 0]
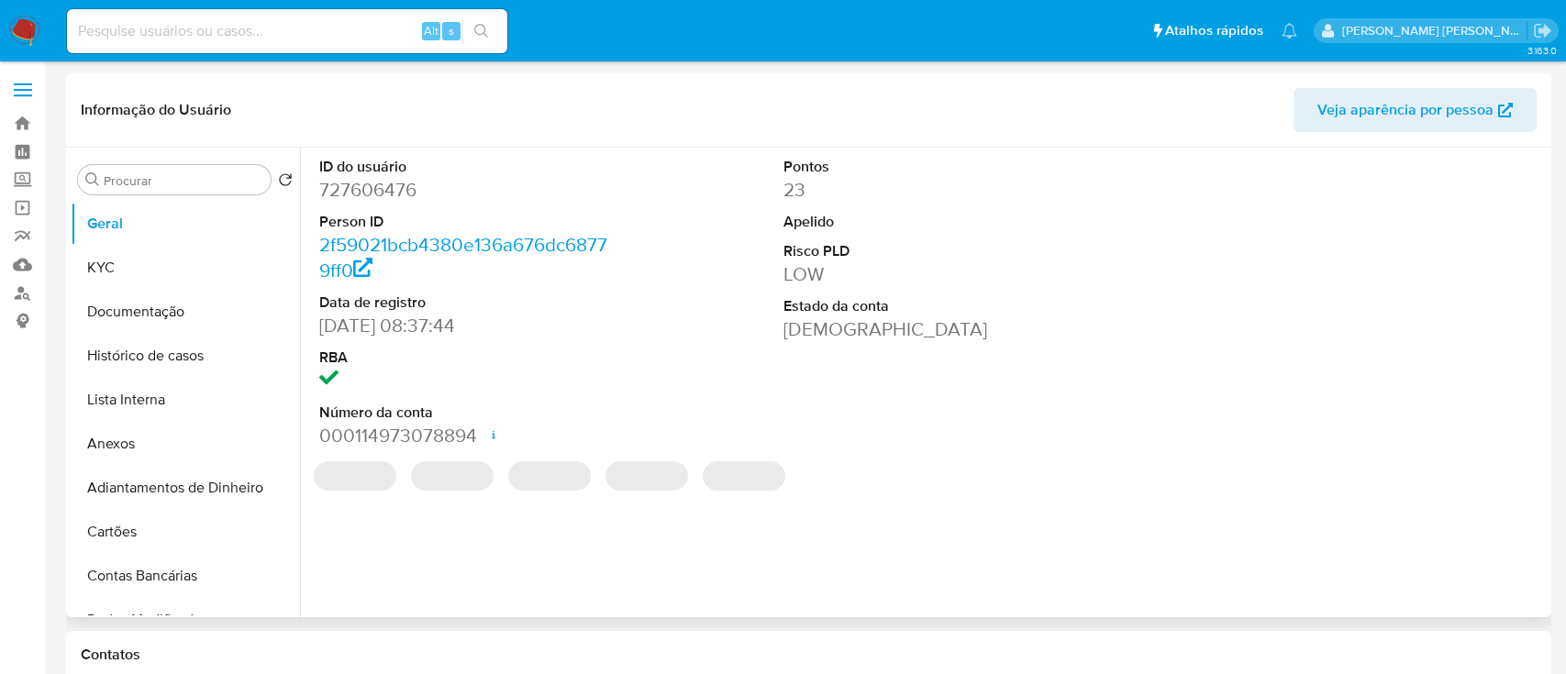
select select "10"
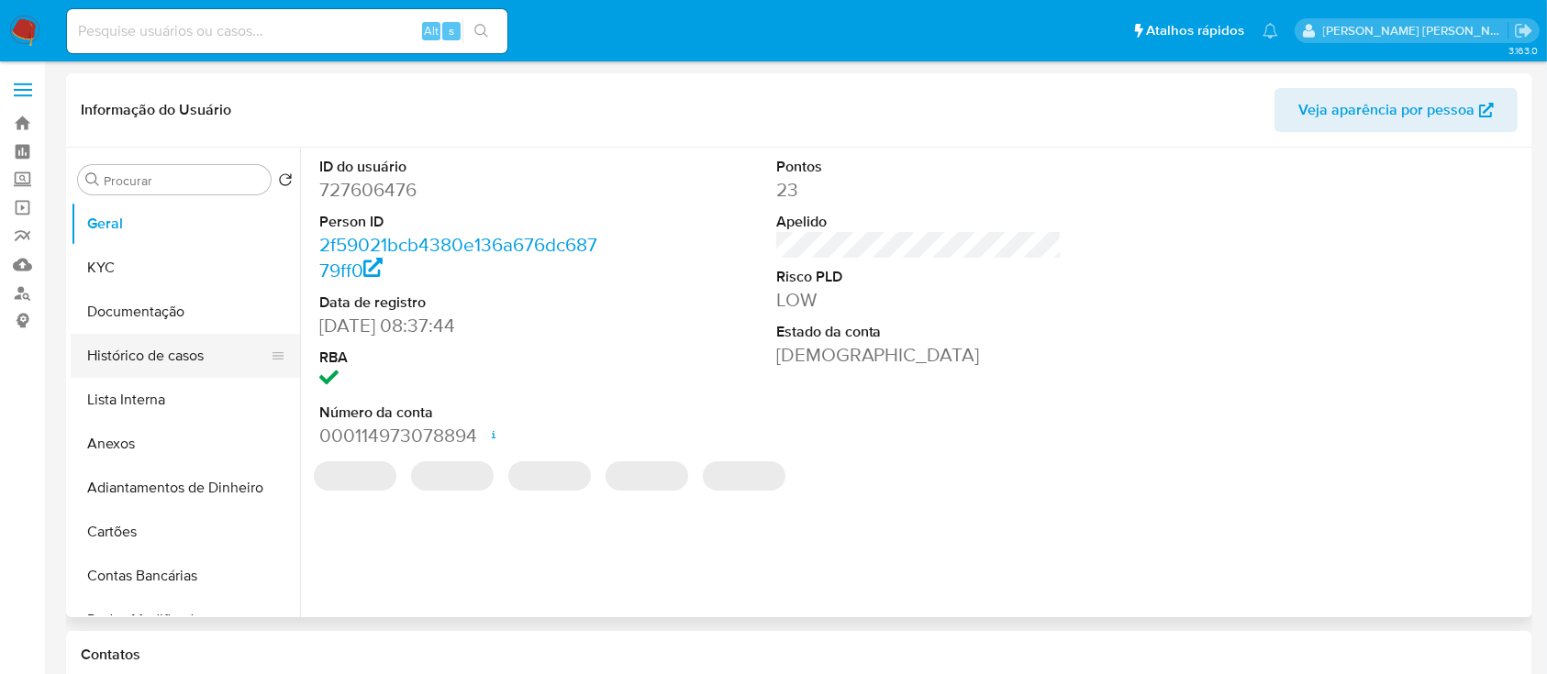
click at [161, 367] on button "Histórico de casos" at bounding box center [178, 356] width 215 height 44
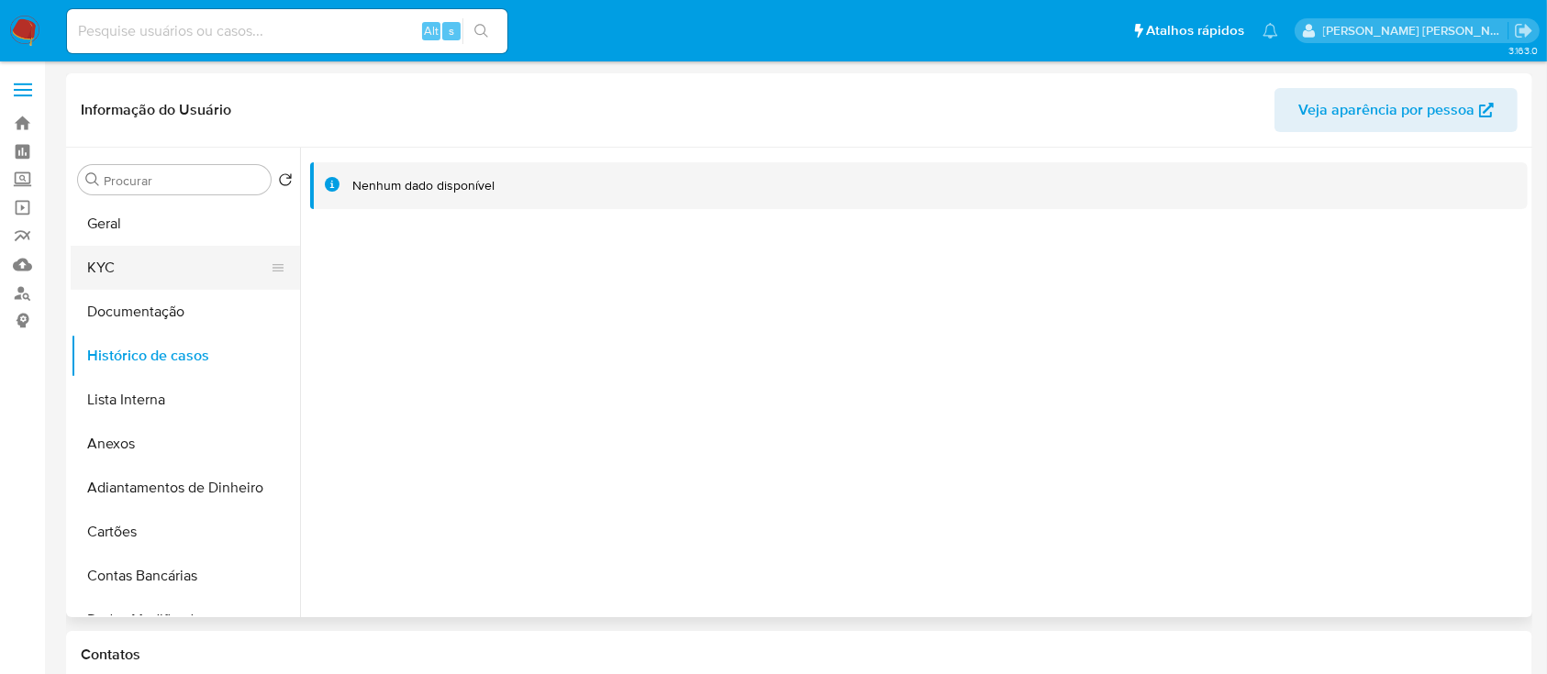
click at [192, 262] on button "KYC" at bounding box center [178, 268] width 215 height 44
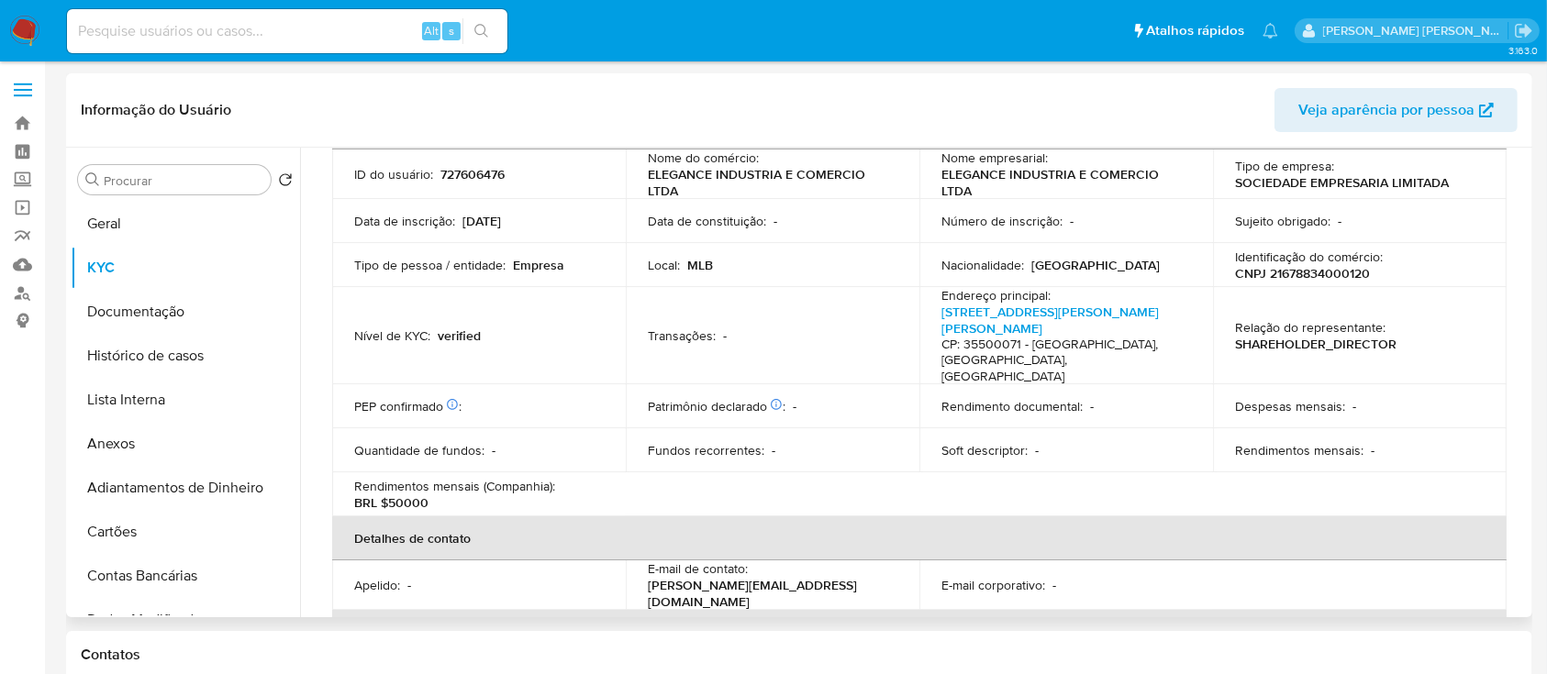
scroll to position [843, 0]
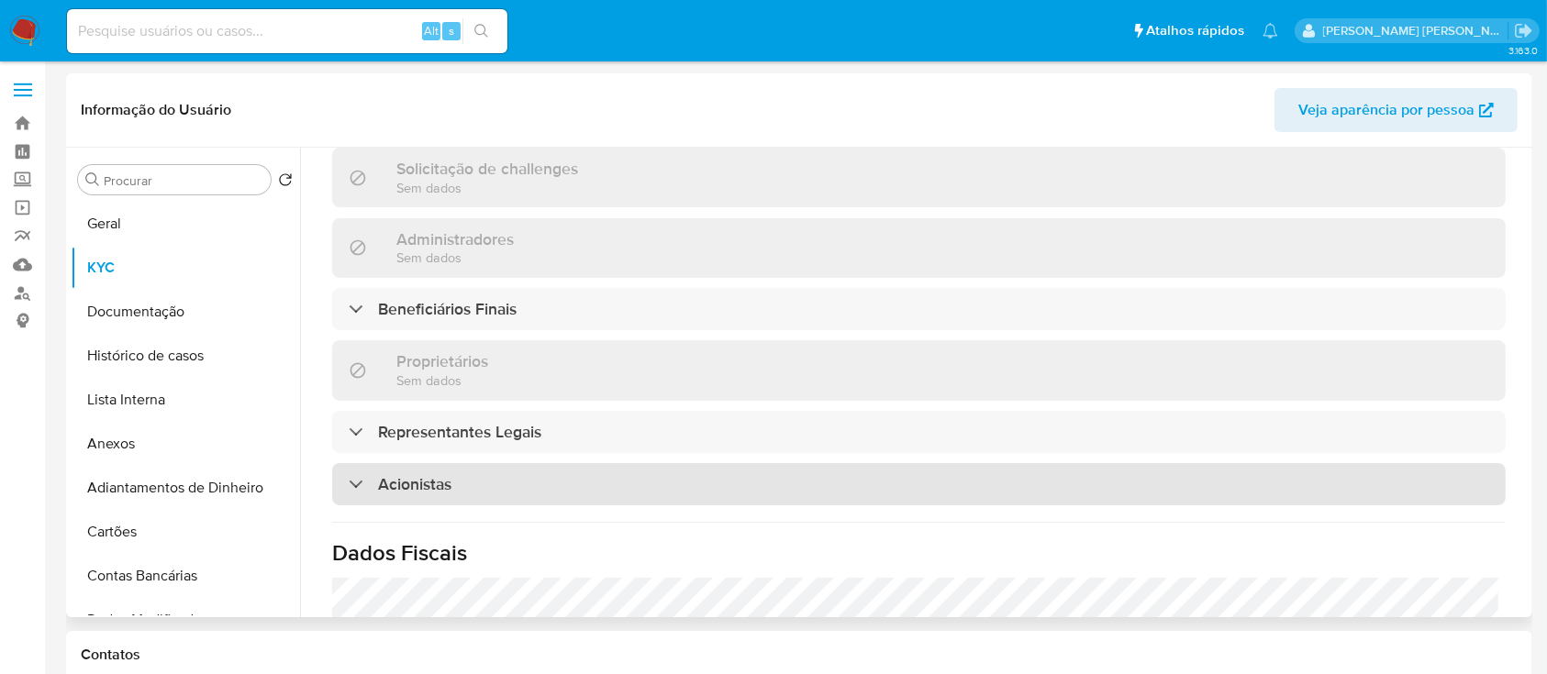
click at [864, 463] on div "Acionistas" at bounding box center [918, 484] width 1173 height 42
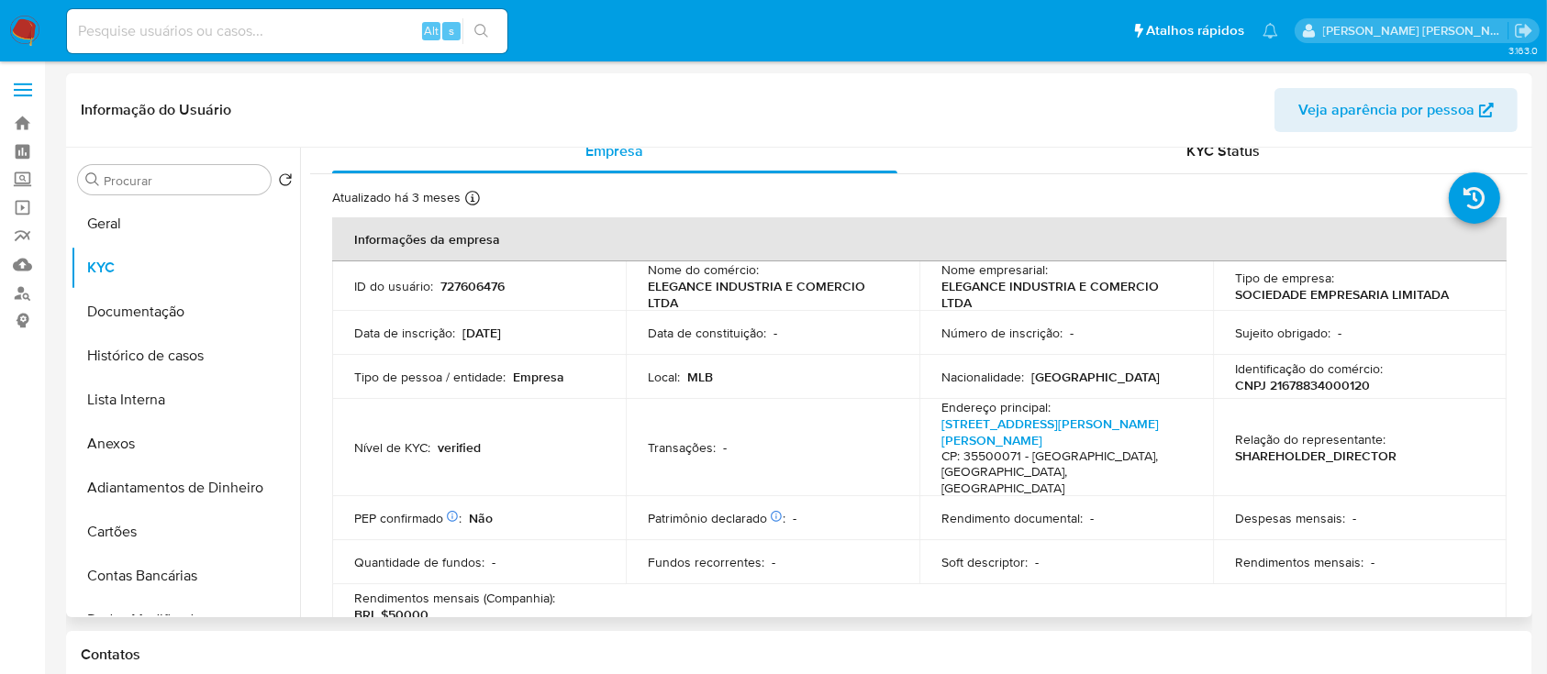
scroll to position [0, 0]
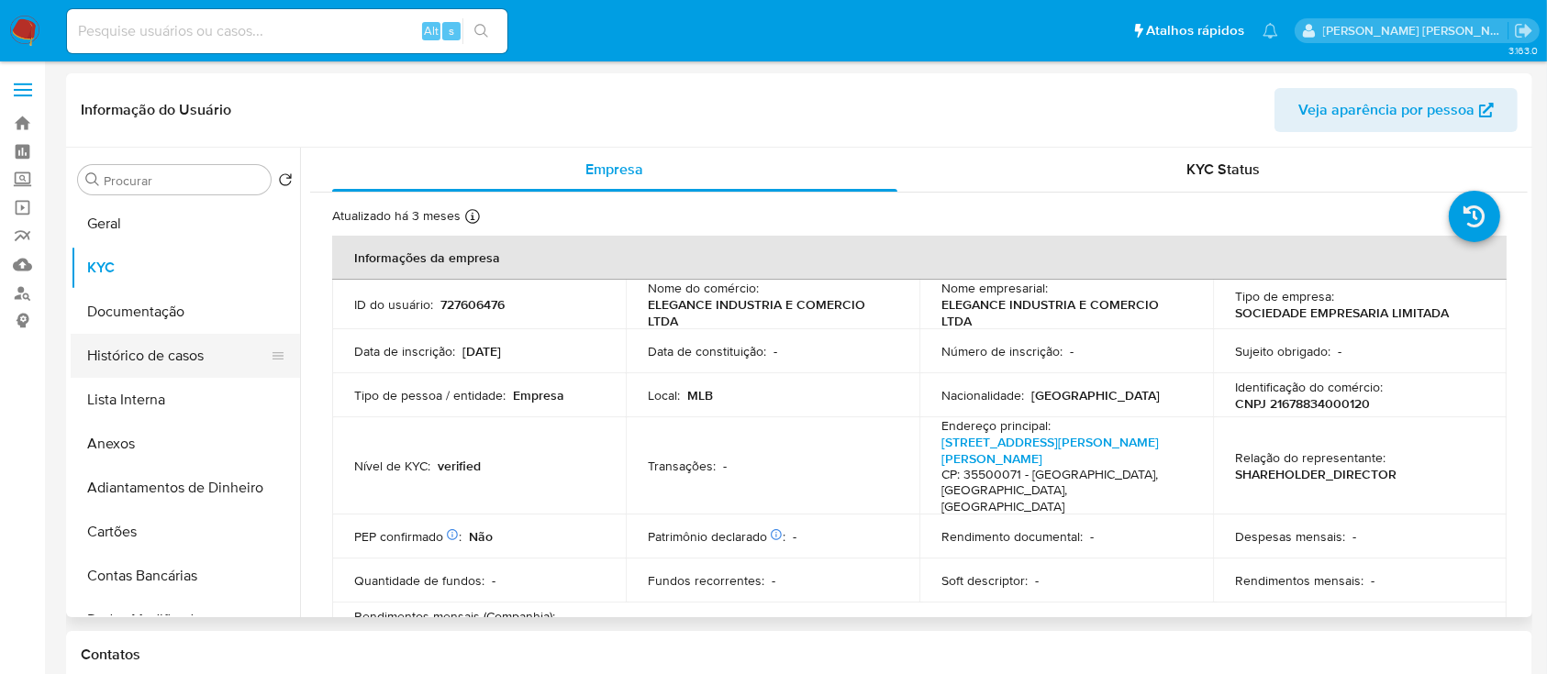
click at [149, 353] on button "Histórico de casos" at bounding box center [178, 356] width 215 height 44
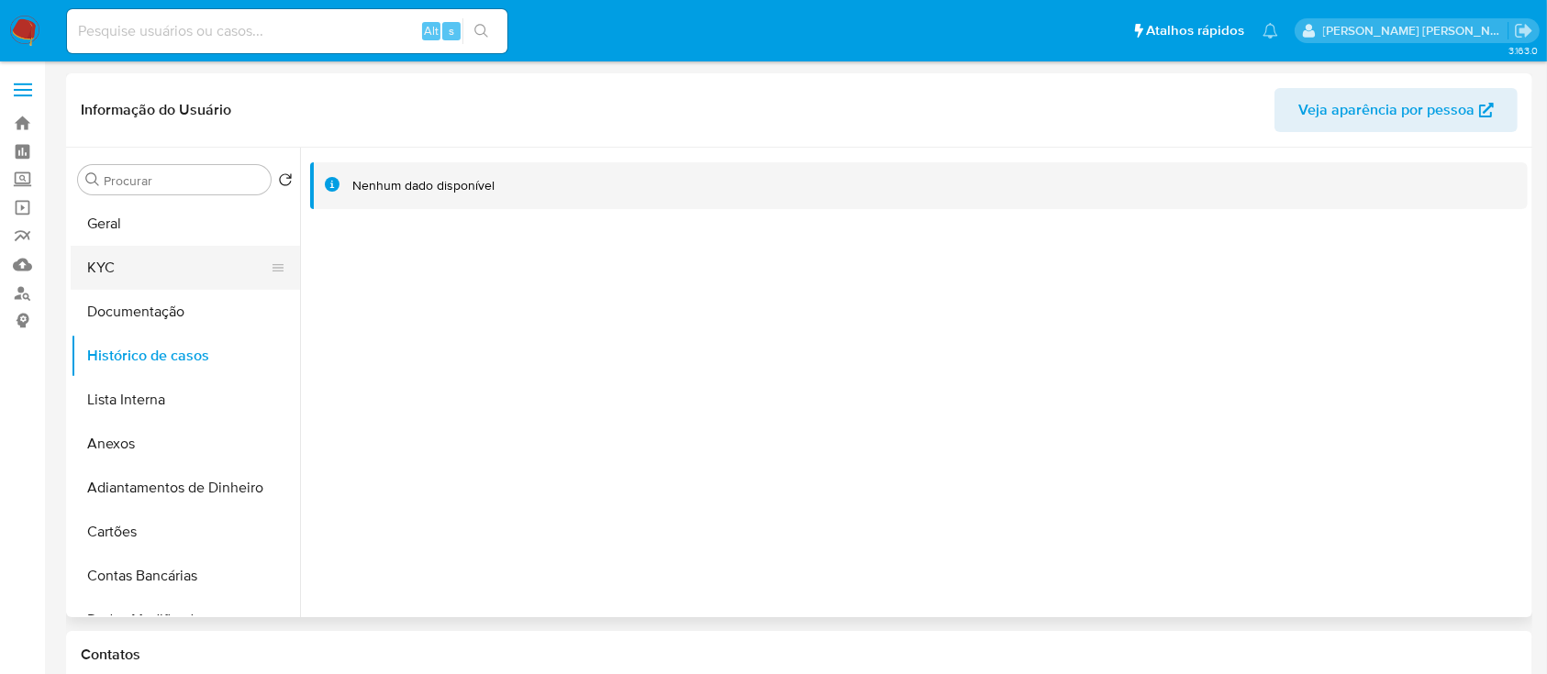
click at [112, 246] on button "KYC" at bounding box center [178, 268] width 215 height 44
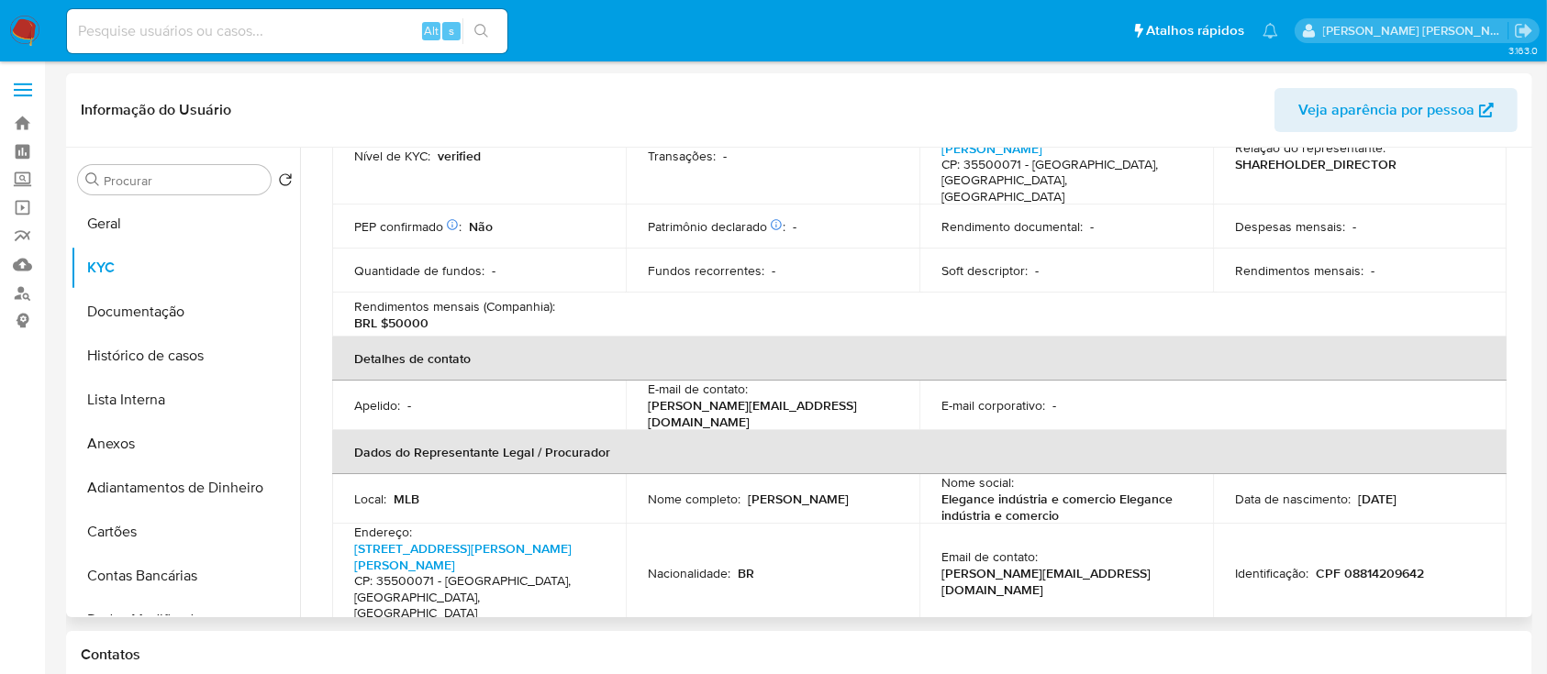
scroll to position [367, 0]
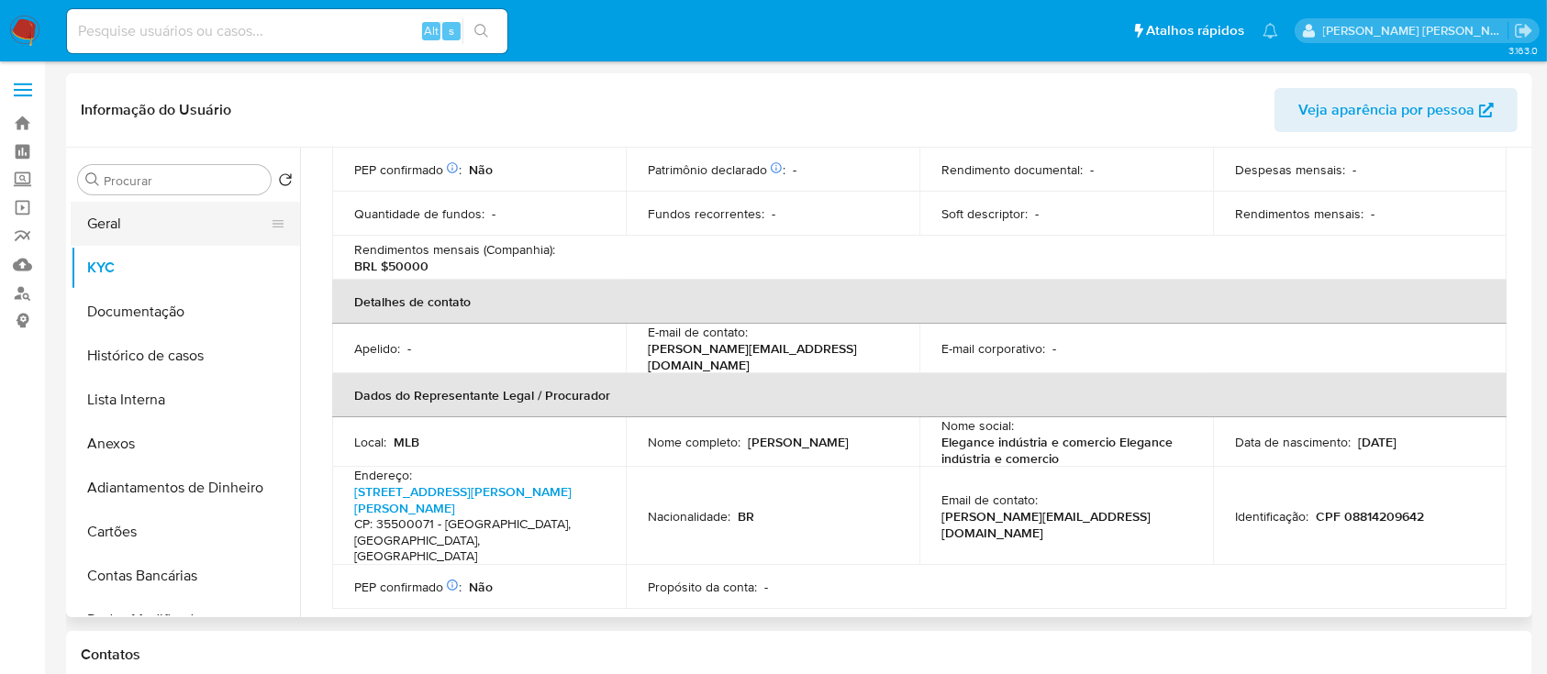
click at [183, 231] on button "Geral" at bounding box center [178, 224] width 215 height 44
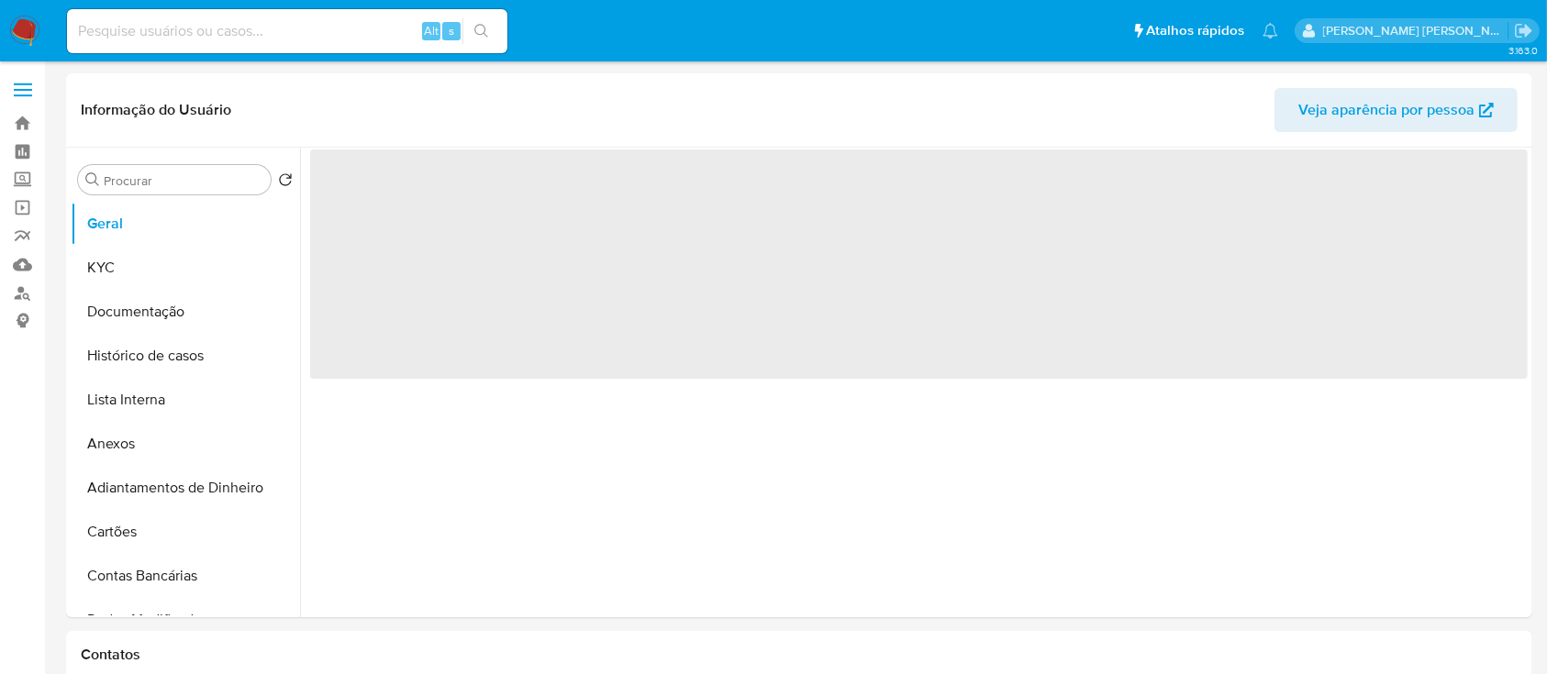
scroll to position [0, 0]
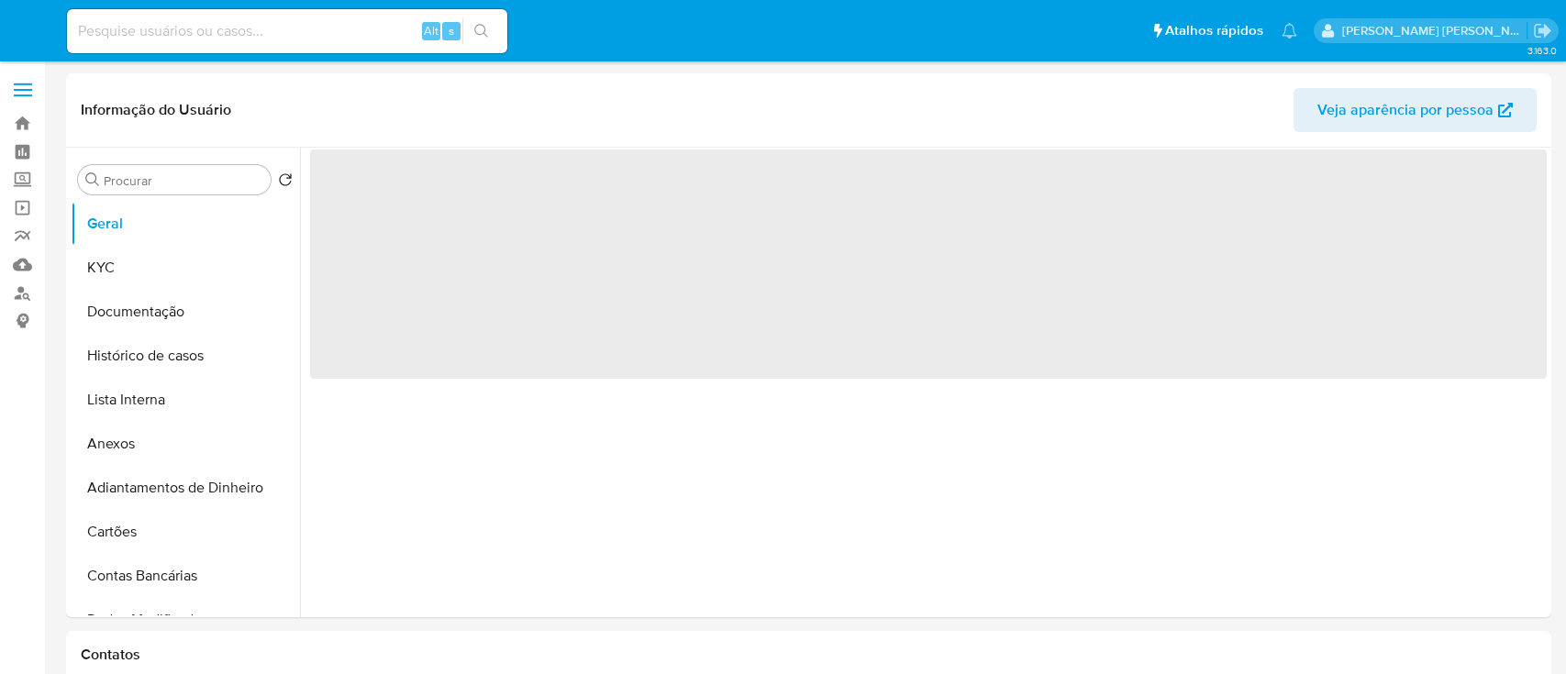
select select "10"
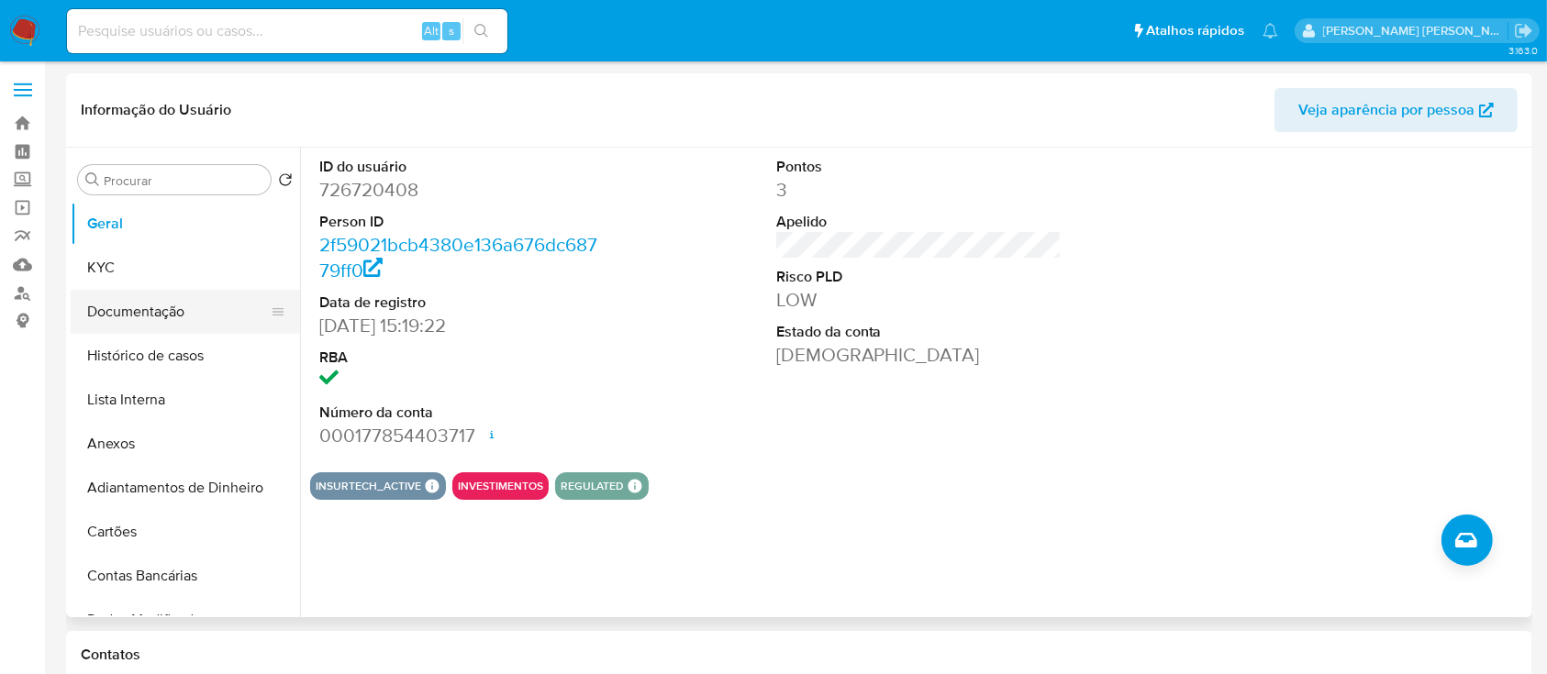
click at [159, 309] on button "Documentação" at bounding box center [178, 312] width 215 height 44
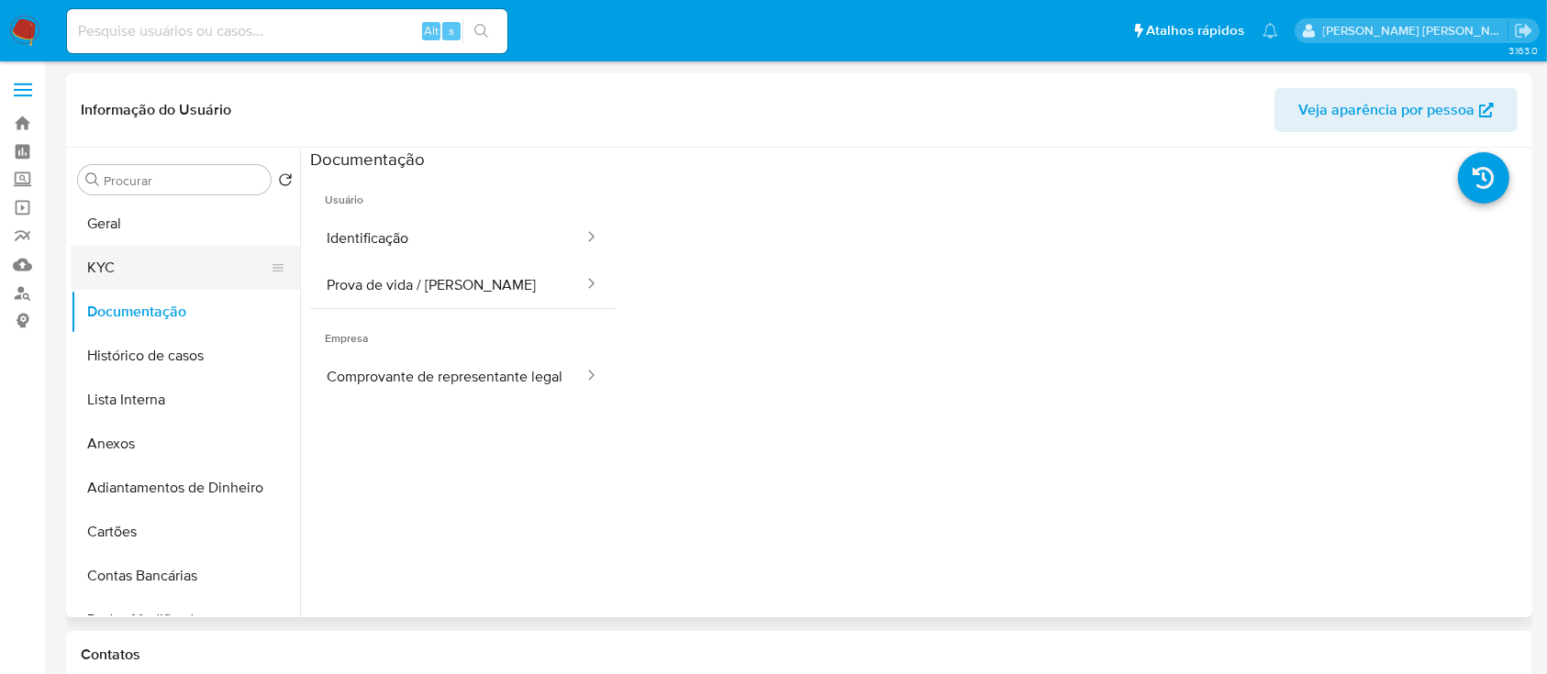
click at [141, 261] on button "KYC" at bounding box center [178, 268] width 215 height 44
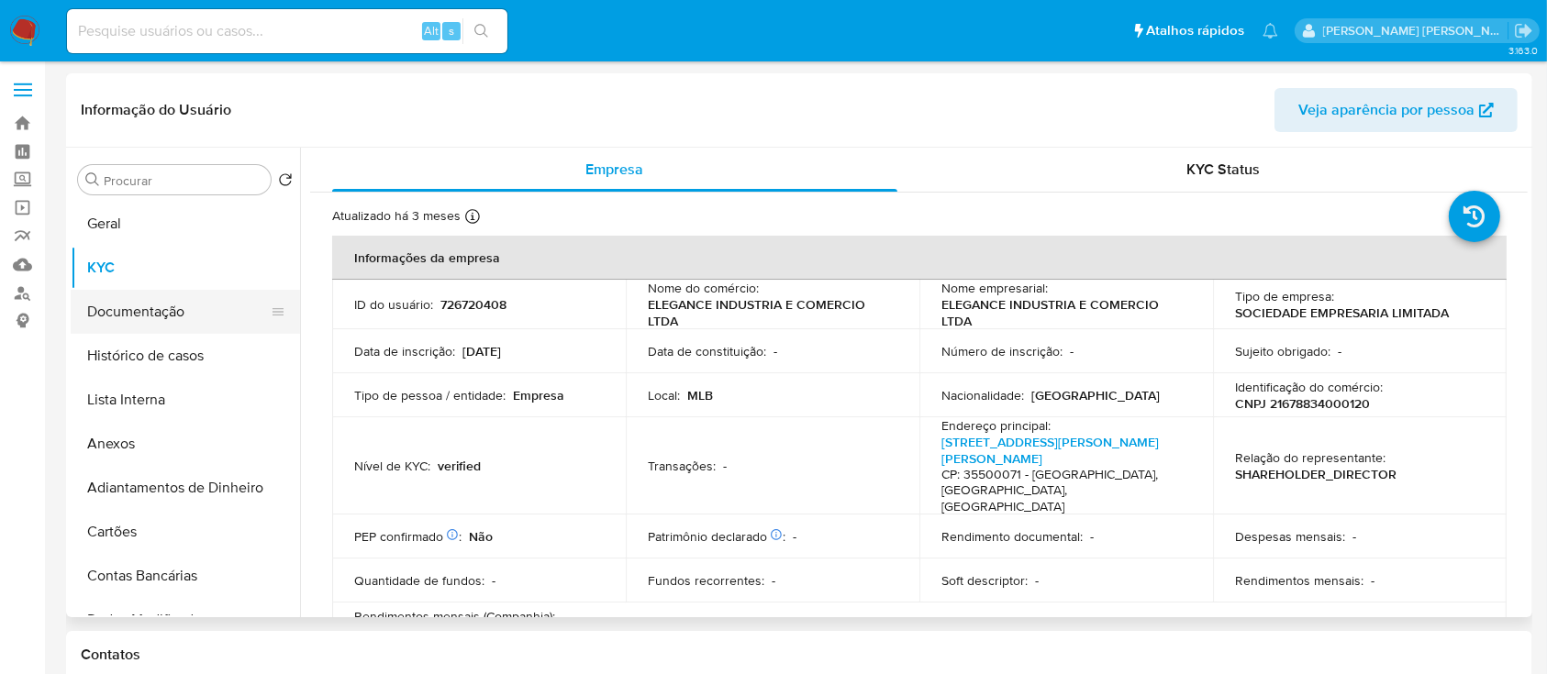
click at [162, 302] on button "Documentação" at bounding box center [178, 312] width 215 height 44
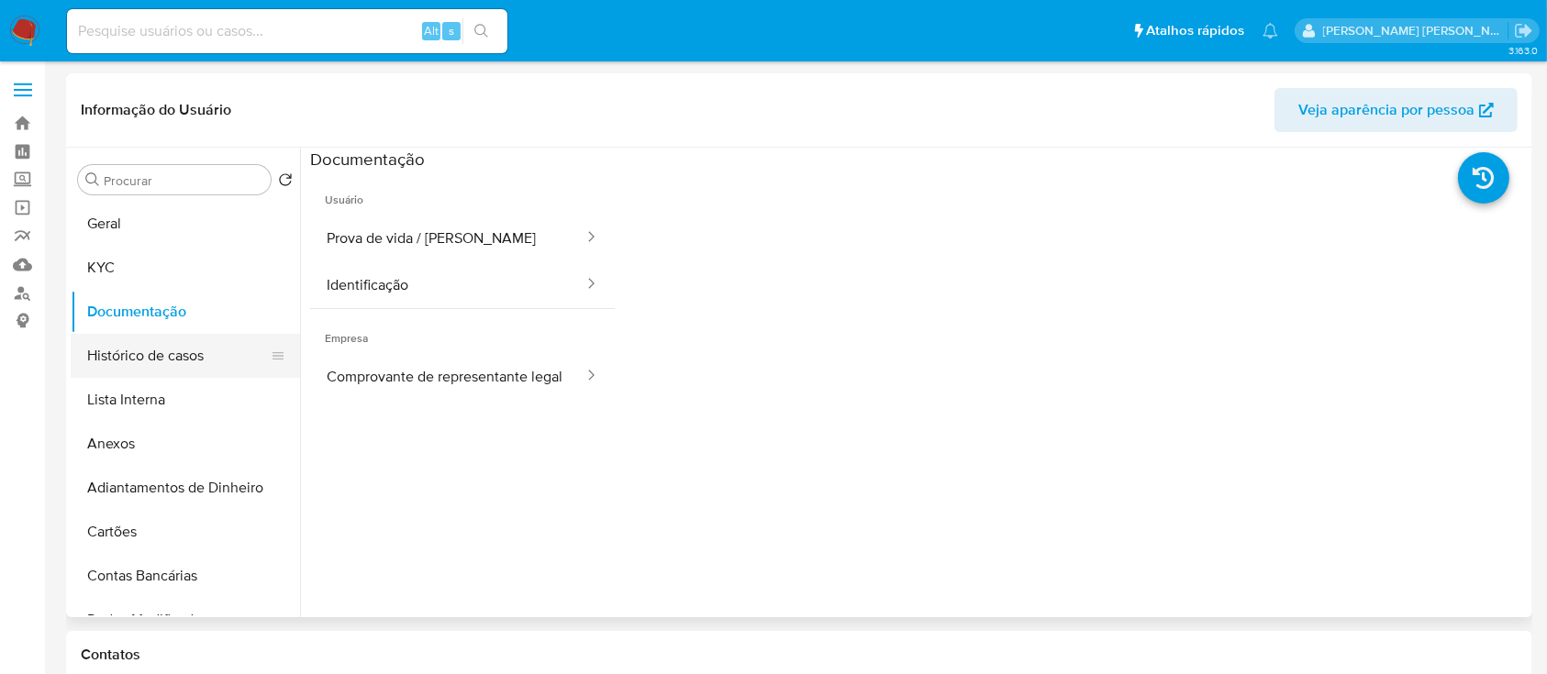
click at [182, 361] on button "Histórico de casos" at bounding box center [178, 356] width 215 height 44
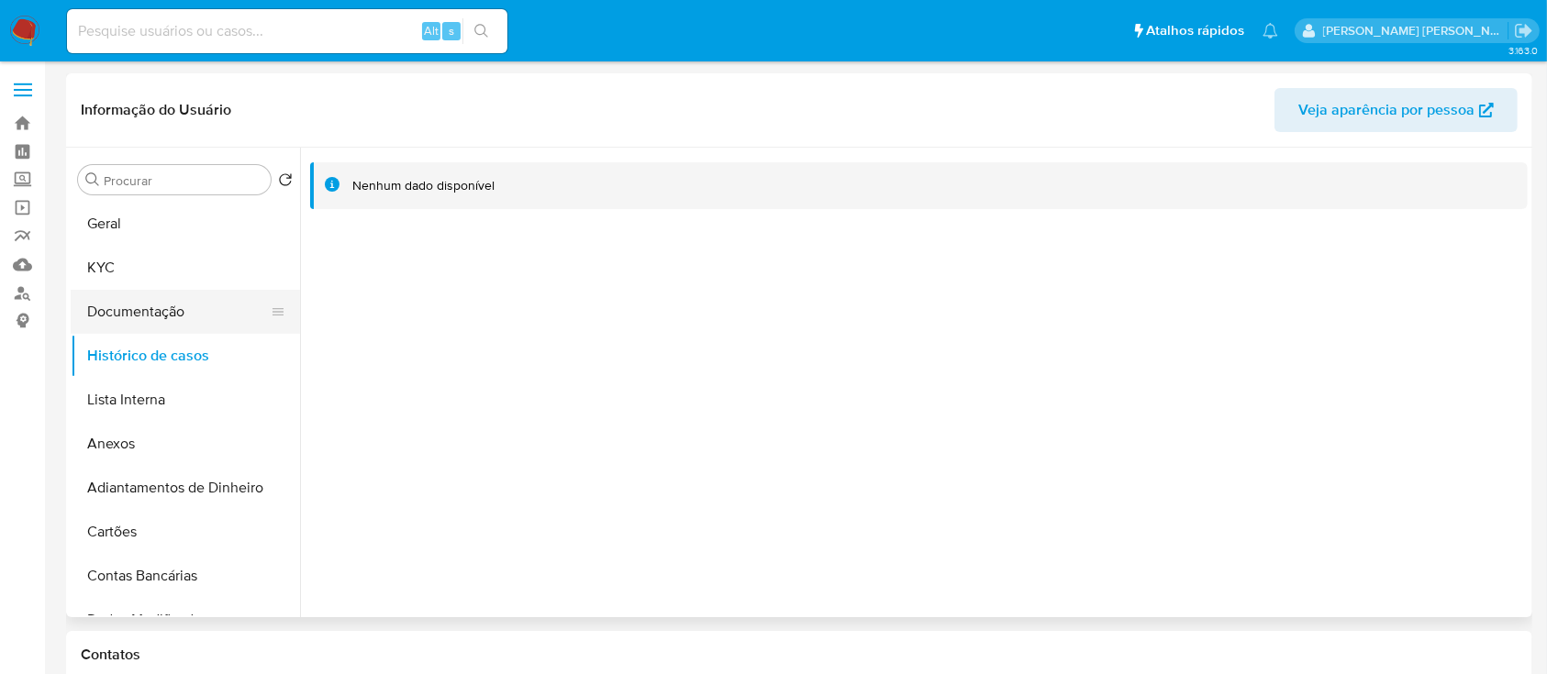
click at [134, 304] on button "Documentação" at bounding box center [178, 312] width 215 height 44
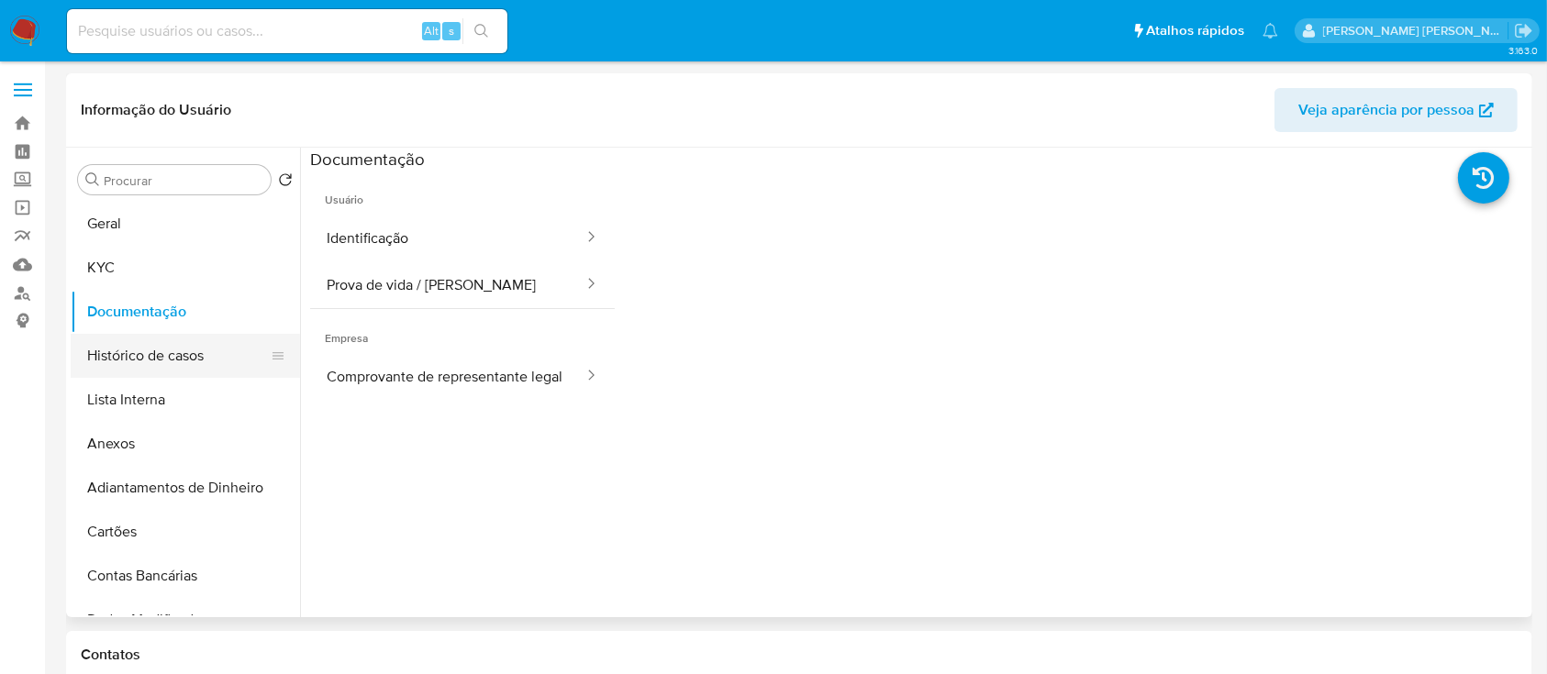
click at [115, 349] on button "Histórico de casos" at bounding box center [178, 356] width 215 height 44
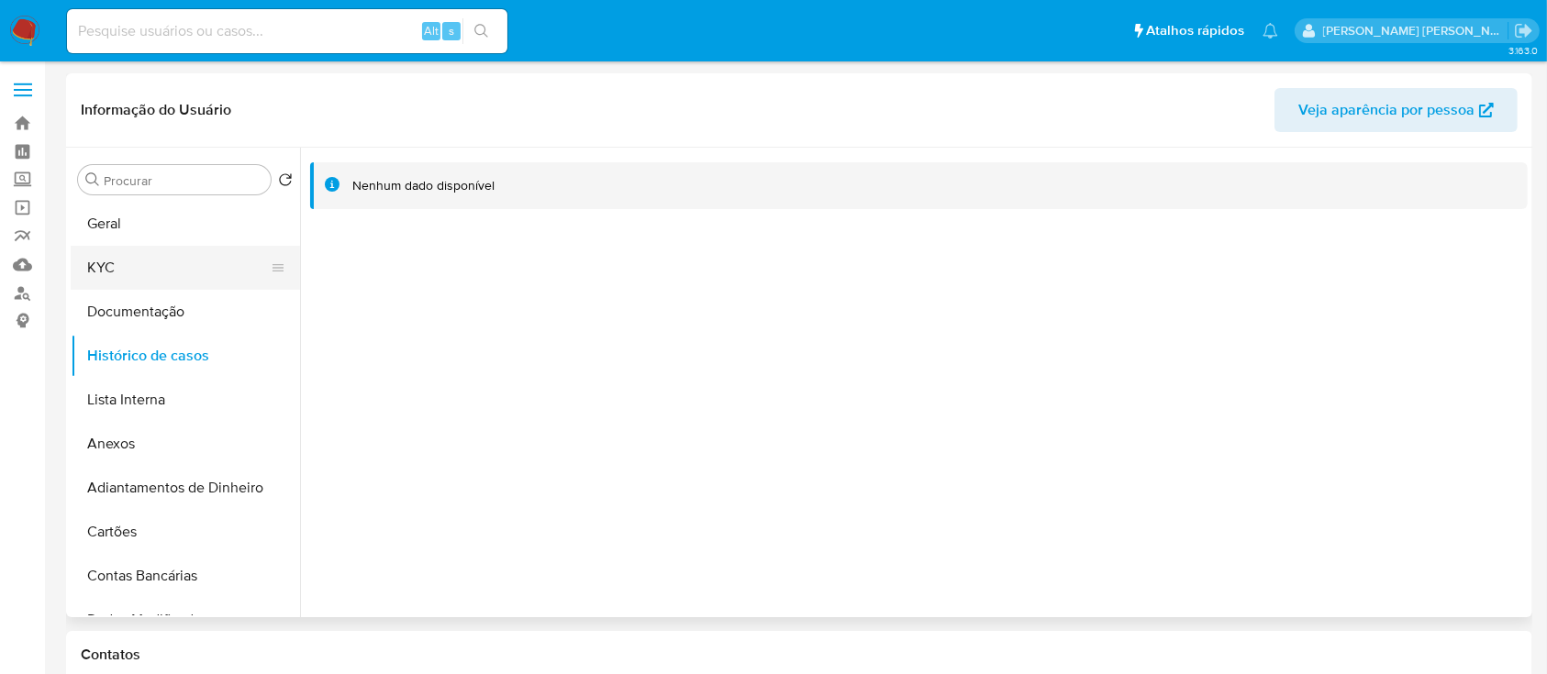
click at [166, 269] on button "KYC" at bounding box center [178, 268] width 215 height 44
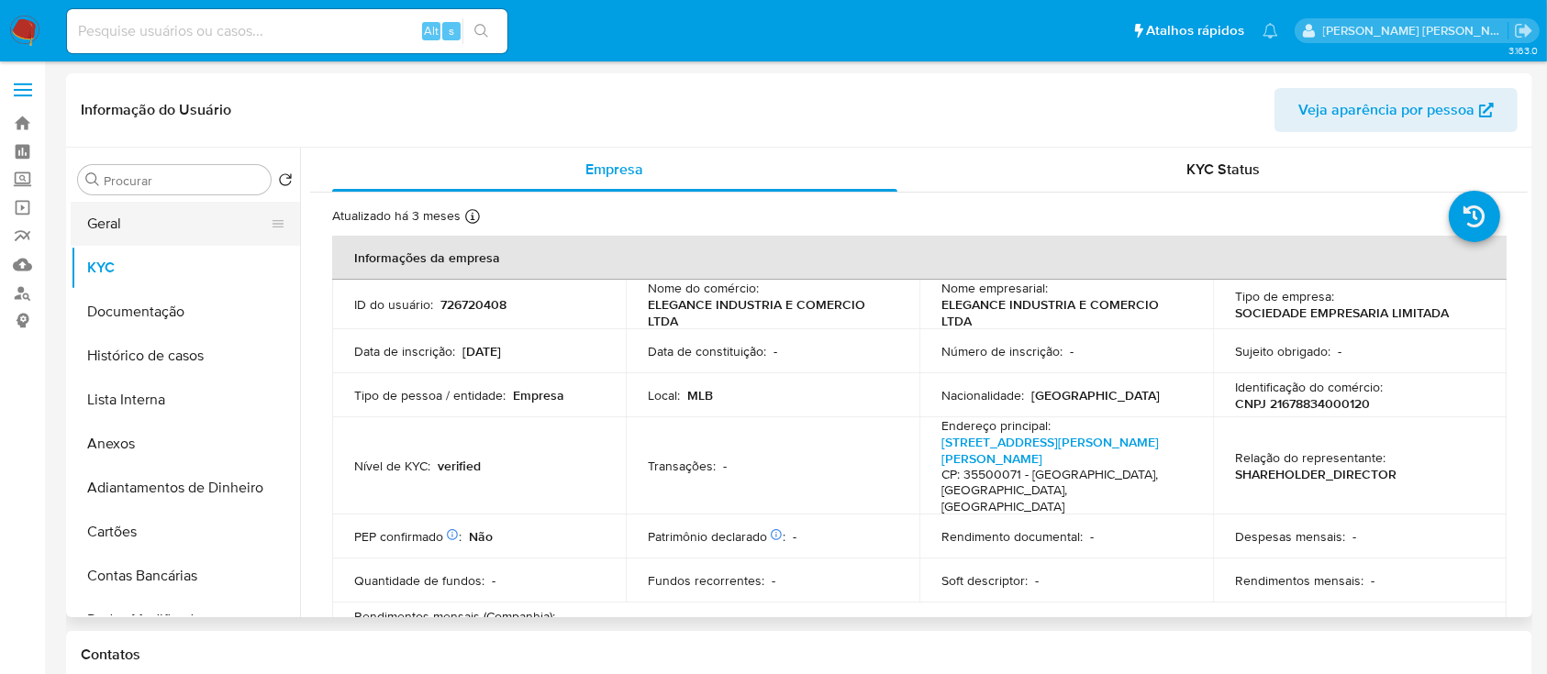
click at [139, 233] on button "Geral" at bounding box center [178, 224] width 215 height 44
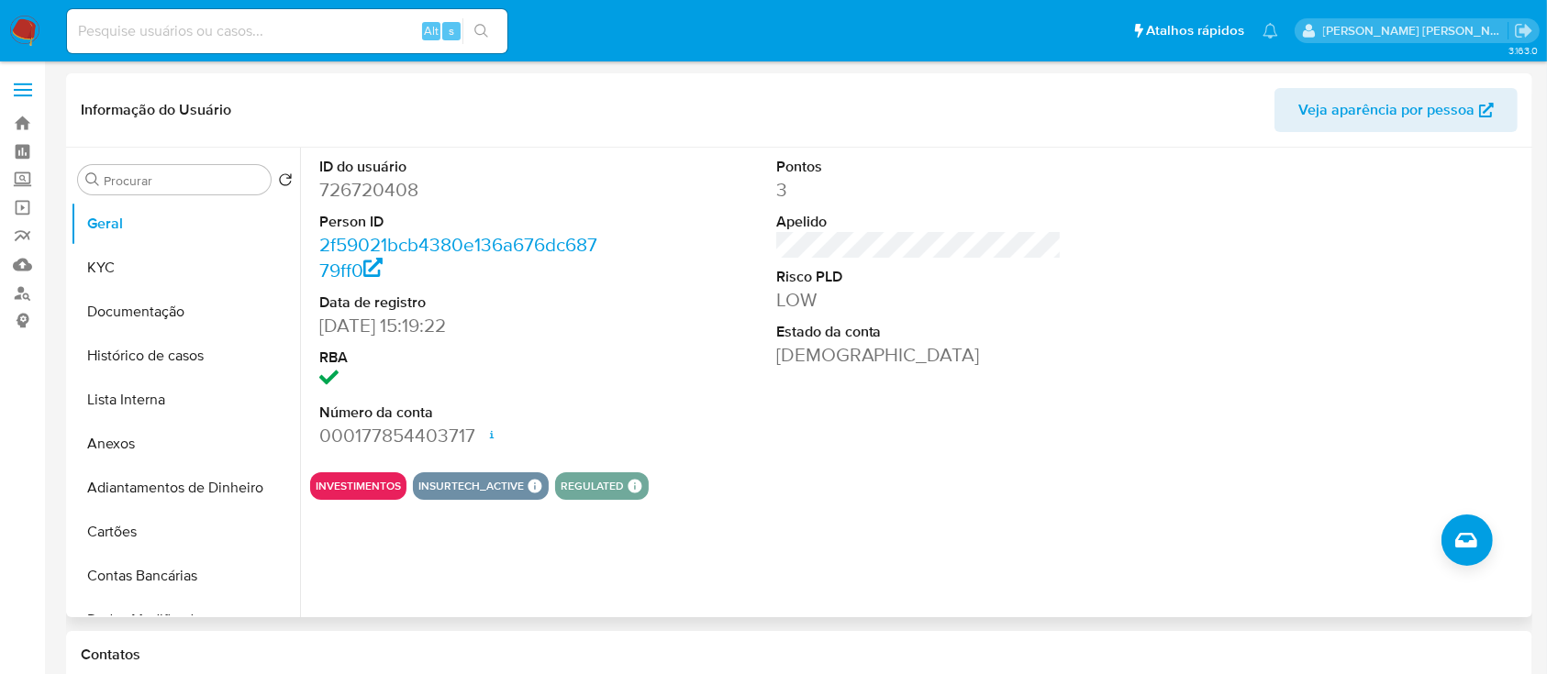
click at [970, 406] on div "Pontos 3 Apelido Risco PLD LOW Estado da conta Ativa" at bounding box center [919, 303] width 305 height 310
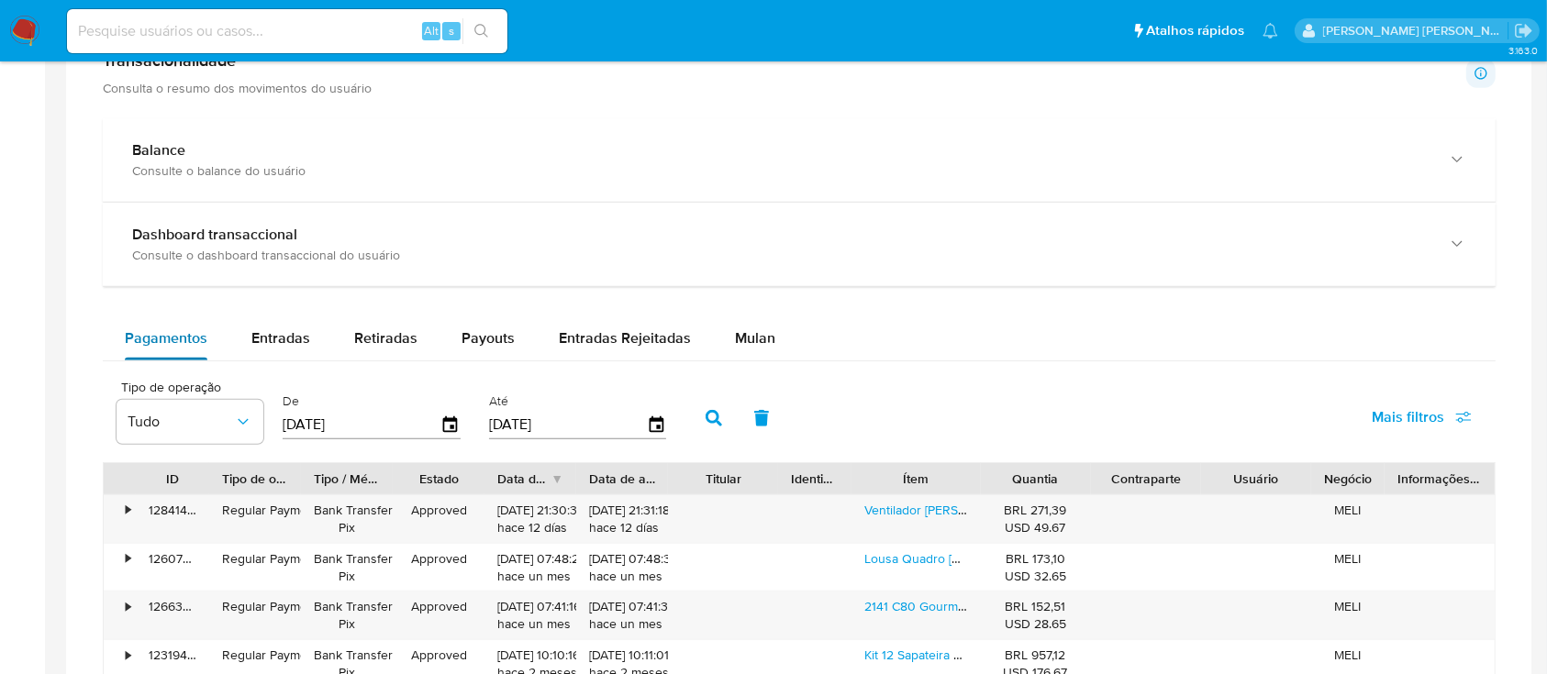
scroll to position [856, 0]
click at [278, 350] on span "Entradas" at bounding box center [280, 340] width 59 height 21
select select "10"
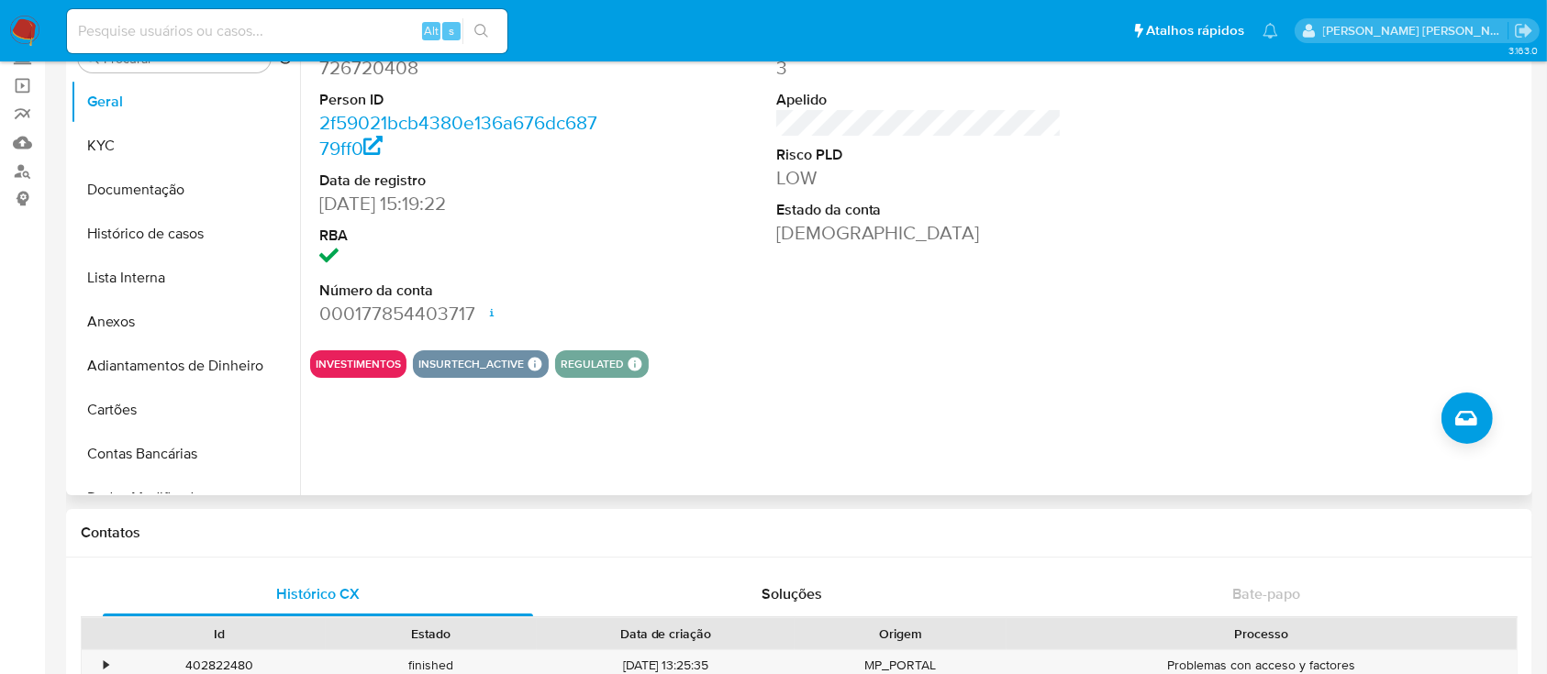
scroll to position [0, 0]
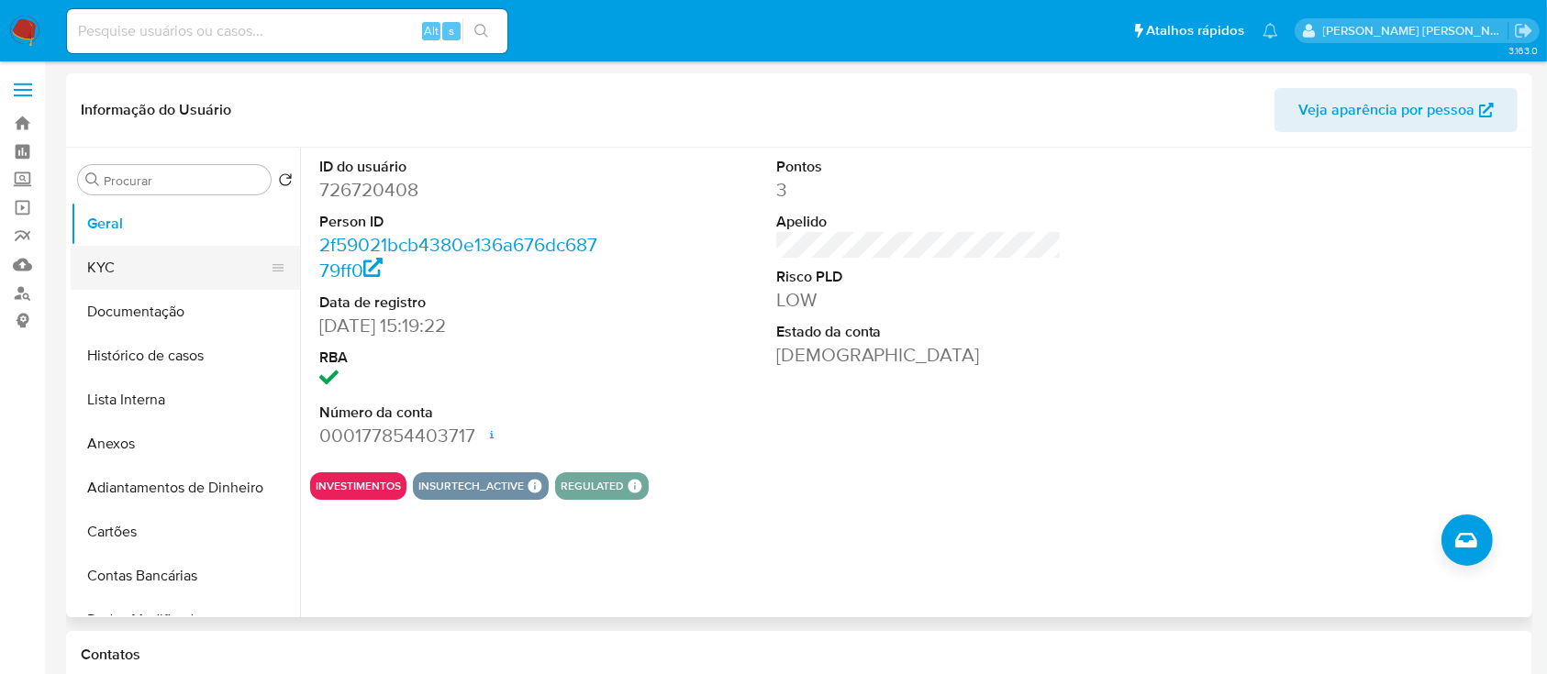
click at [138, 261] on button "KYC" at bounding box center [178, 268] width 215 height 44
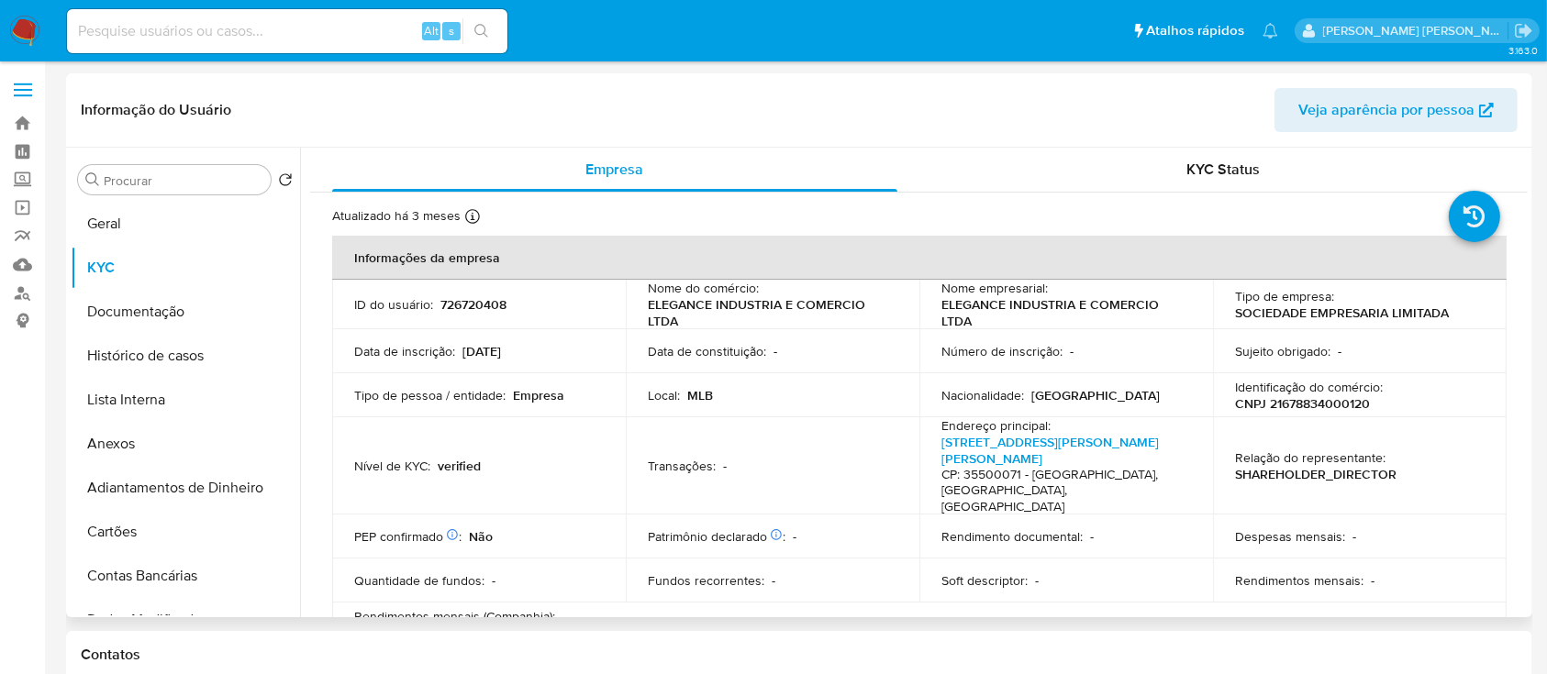
click at [1335, 406] on p "CNPJ 21678834000120" at bounding box center [1302, 403] width 135 height 17
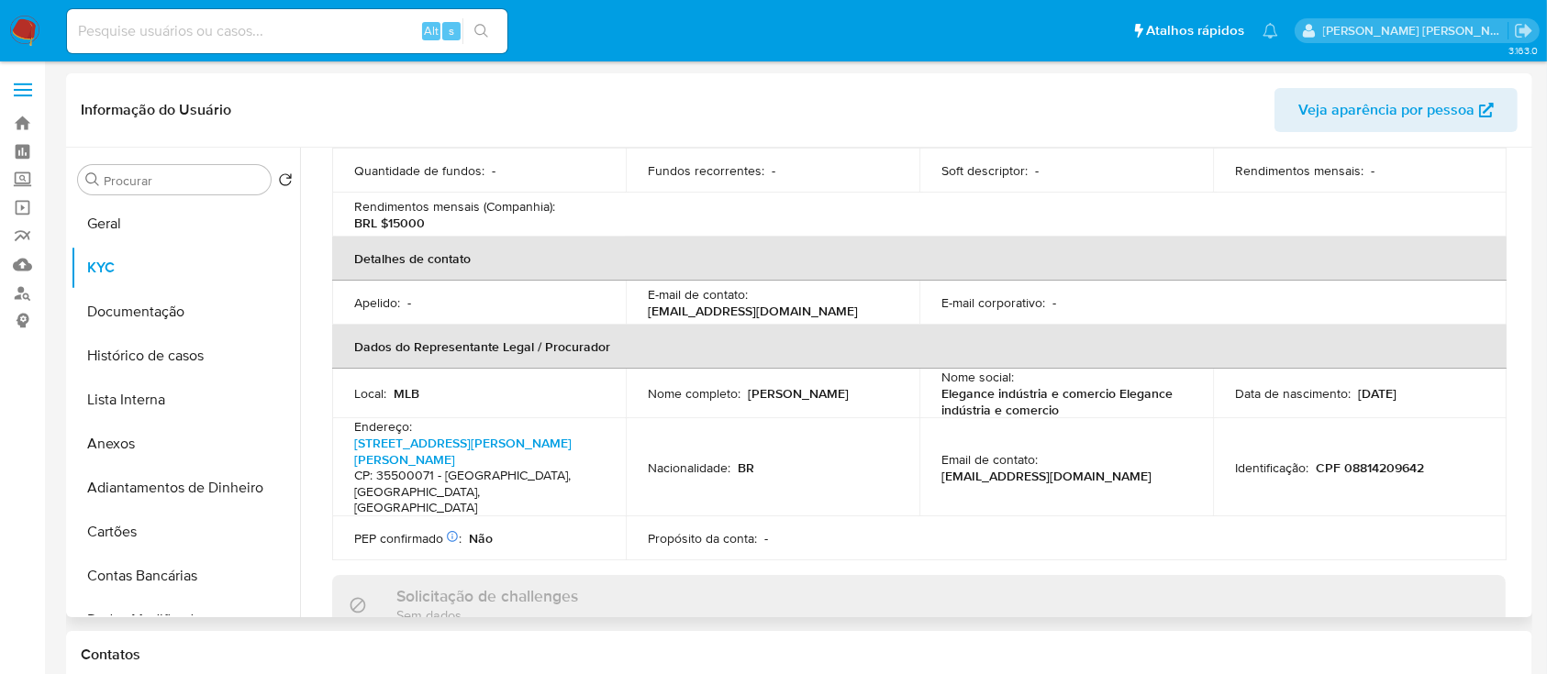
scroll to position [411, 0]
click at [1306, 417] on td "Identificação : CPF 08814209642" at bounding box center [1360, 466] width 294 height 98
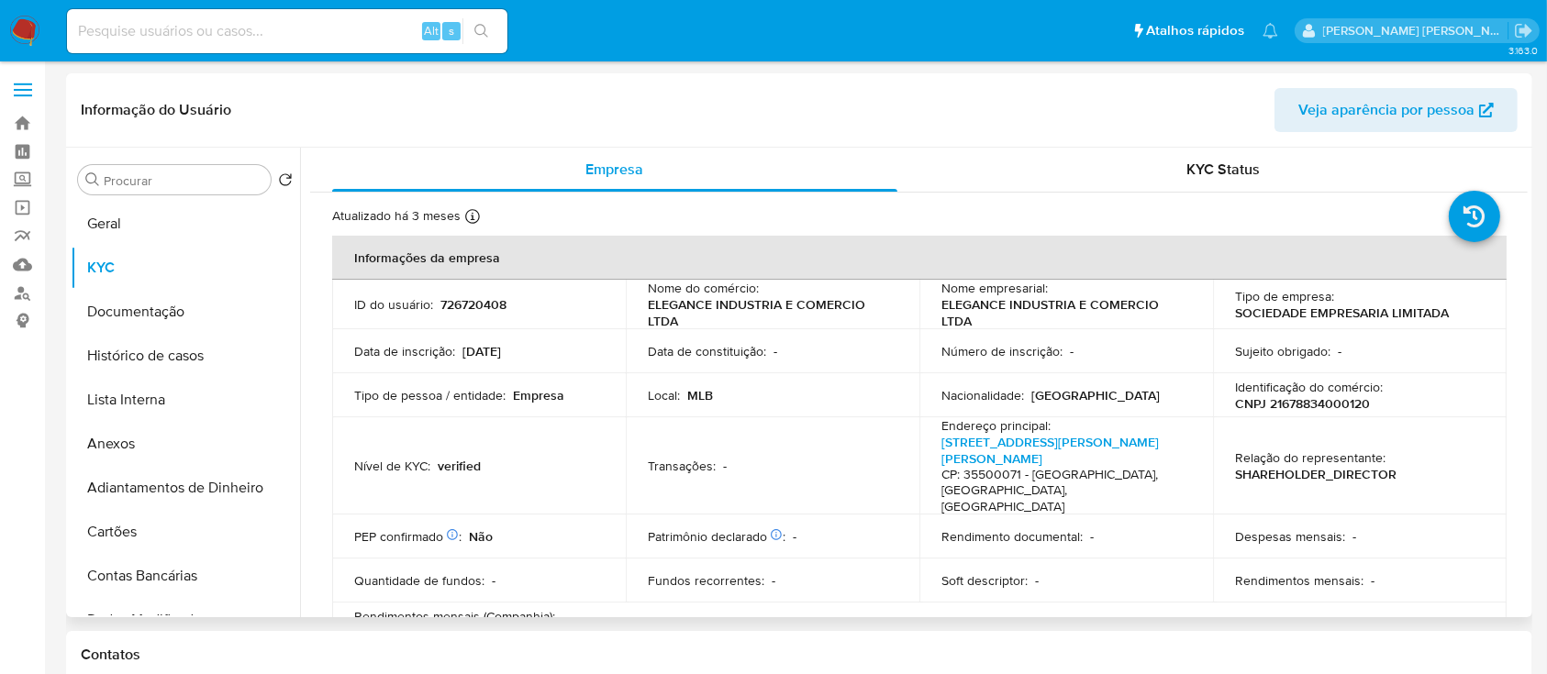
scroll to position [0, 0]
click at [1339, 400] on p "CNPJ 21678834000120" at bounding box center [1302, 403] width 135 height 17
click at [1339, 401] on p "CNPJ 21678834000120" at bounding box center [1302, 403] width 135 height 17
copy p "21678834000120"
click at [171, 314] on button "Documentação" at bounding box center [178, 312] width 215 height 44
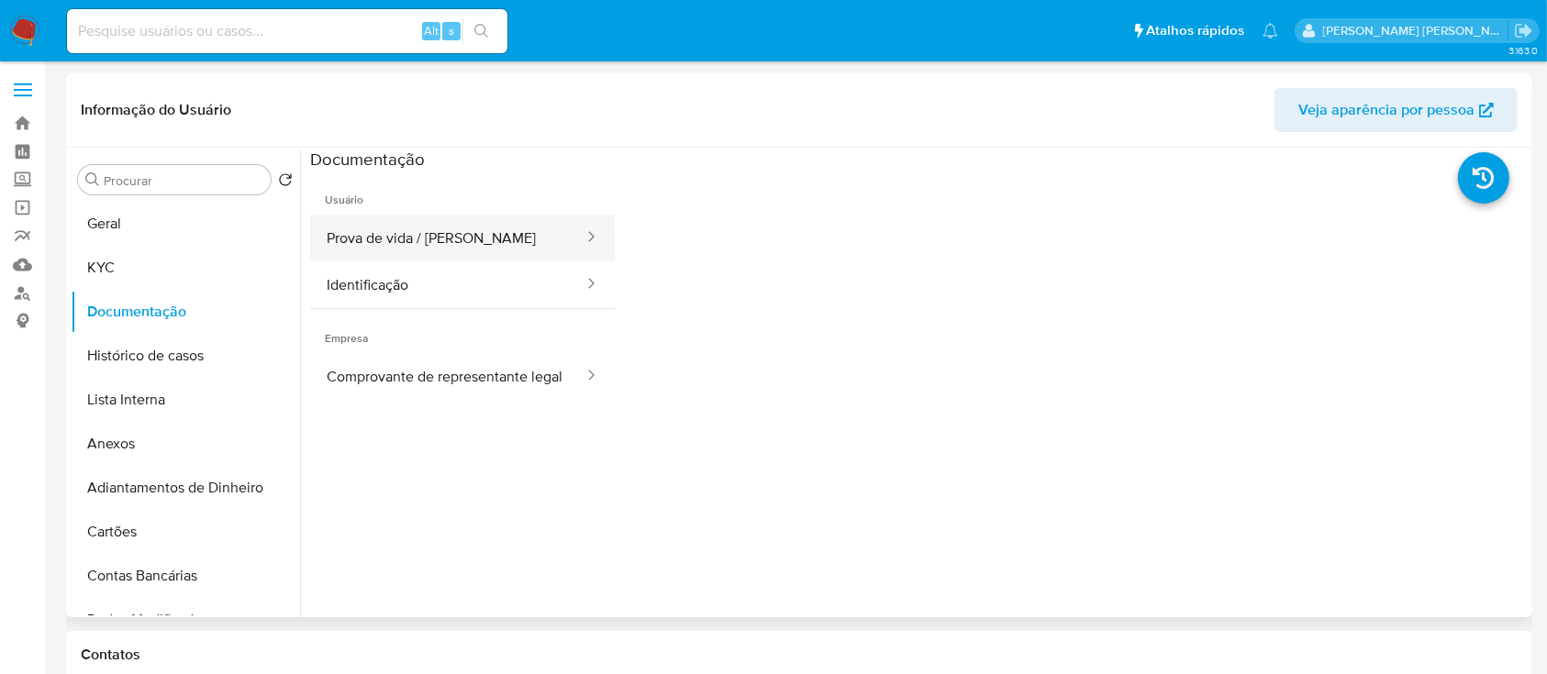
click at [458, 246] on button "Prova de vida / Selfie" at bounding box center [447, 238] width 275 height 47
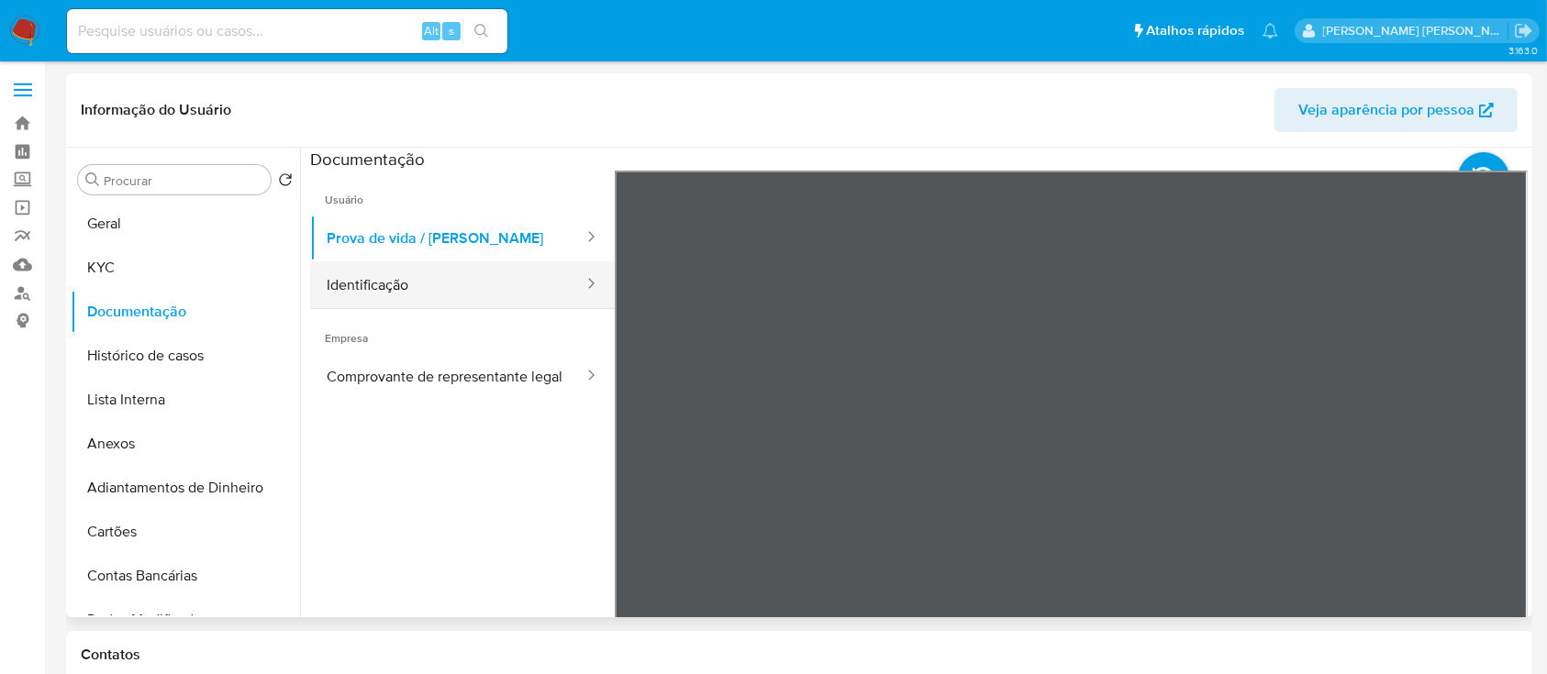
click at [471, 283] on button "Identificação" at bounding box center [447, 284] width 275 height 47
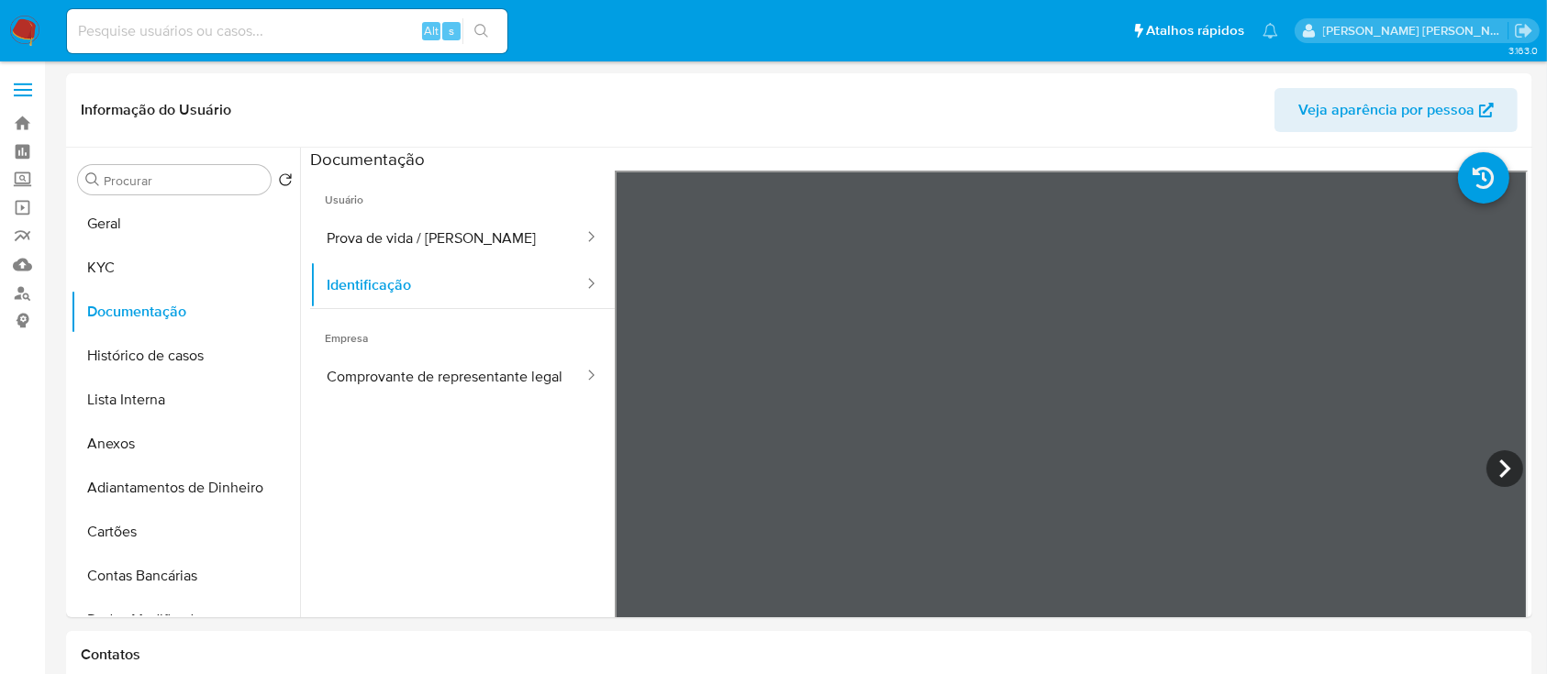
click at [364, 367] on button "Comprovante de representante legal" at bounding box center [447, 376] width 275 height 47
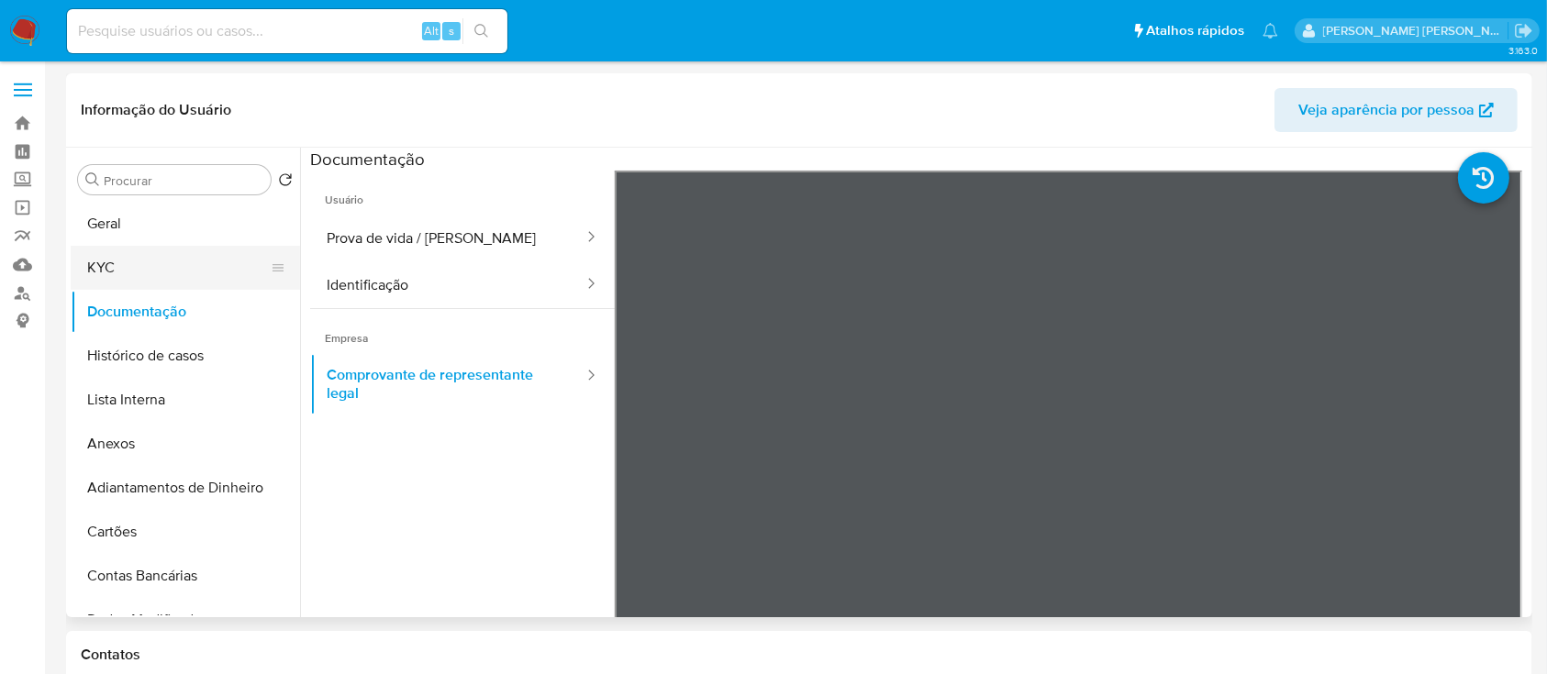
click at [145, 272] on button "KYC" at bounding box center [178, 268] width 215 height 44
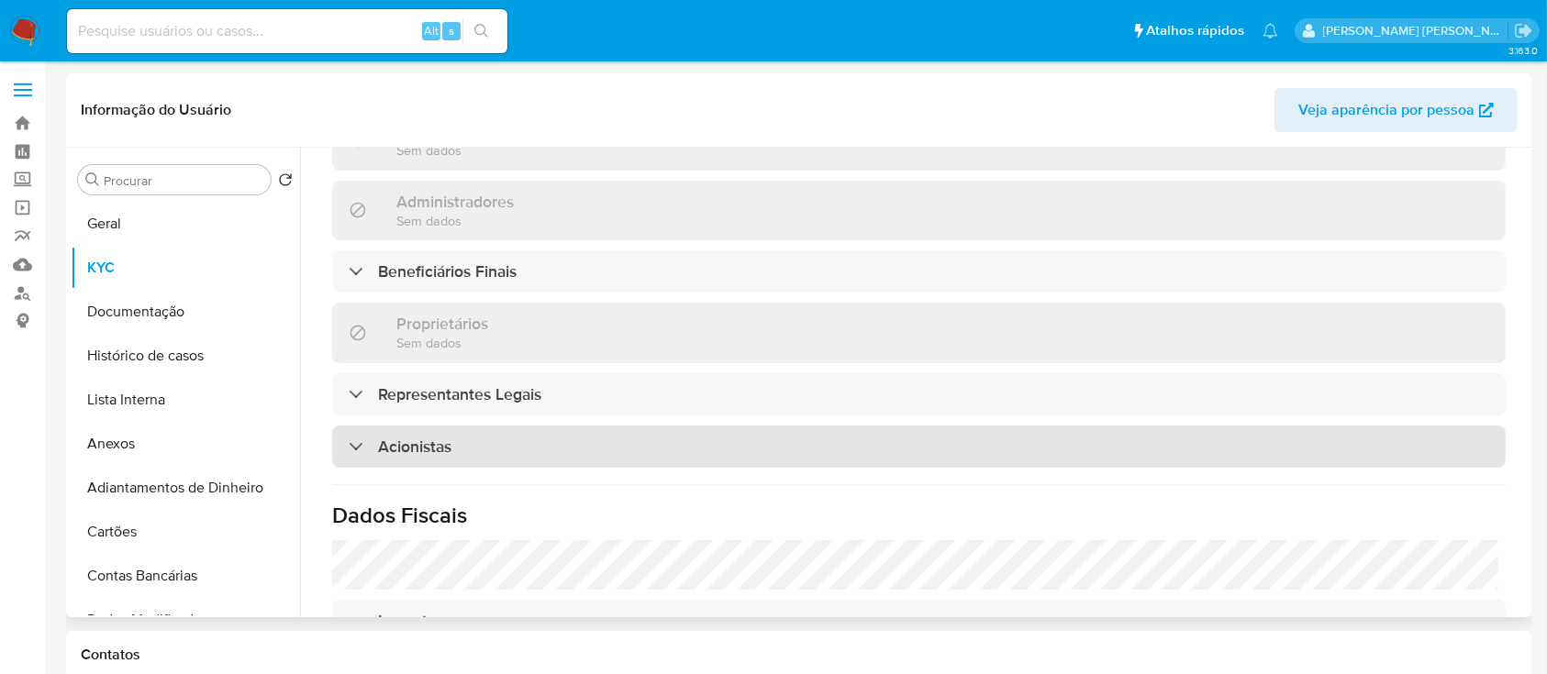
click at [586, 444] on div "Acionistas" at bounding box center [918, 447] width 1173 height 42
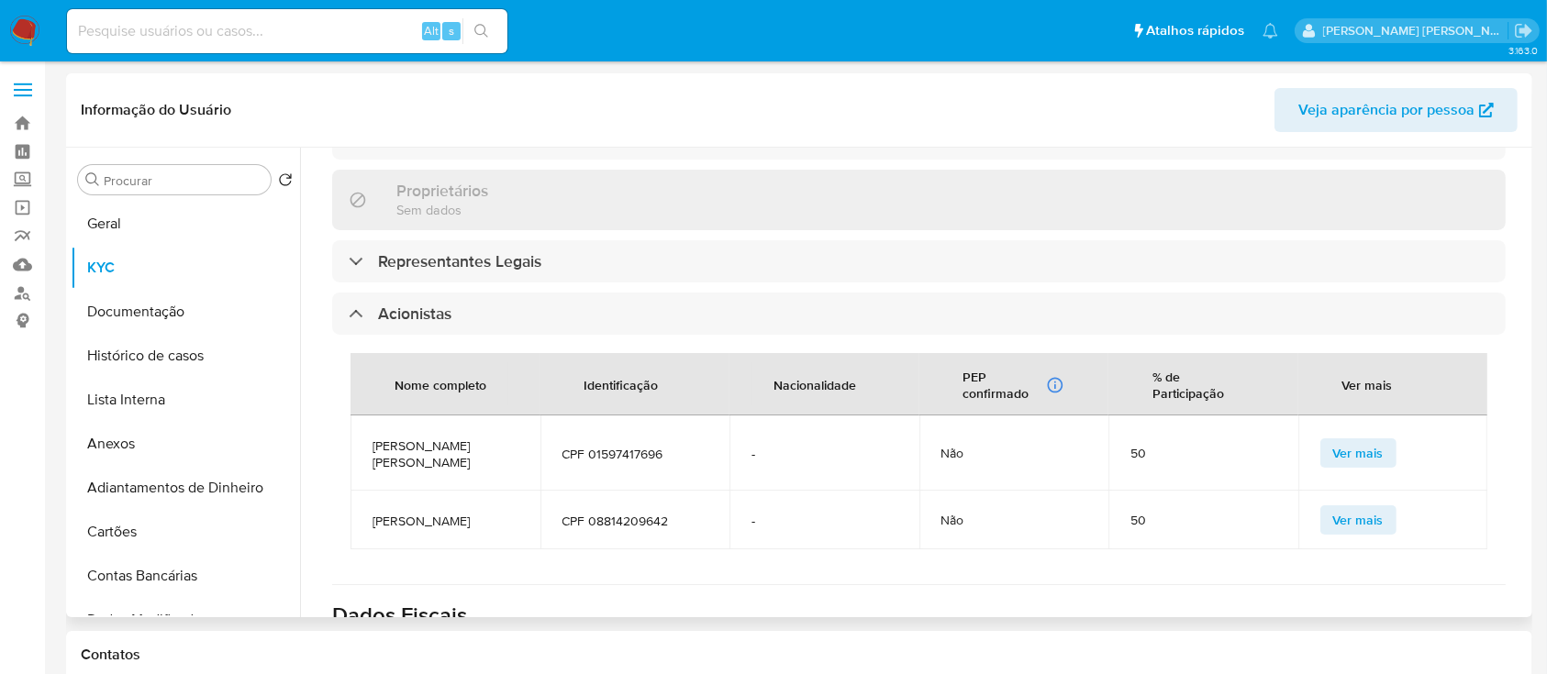
scroll to position [965, 0]
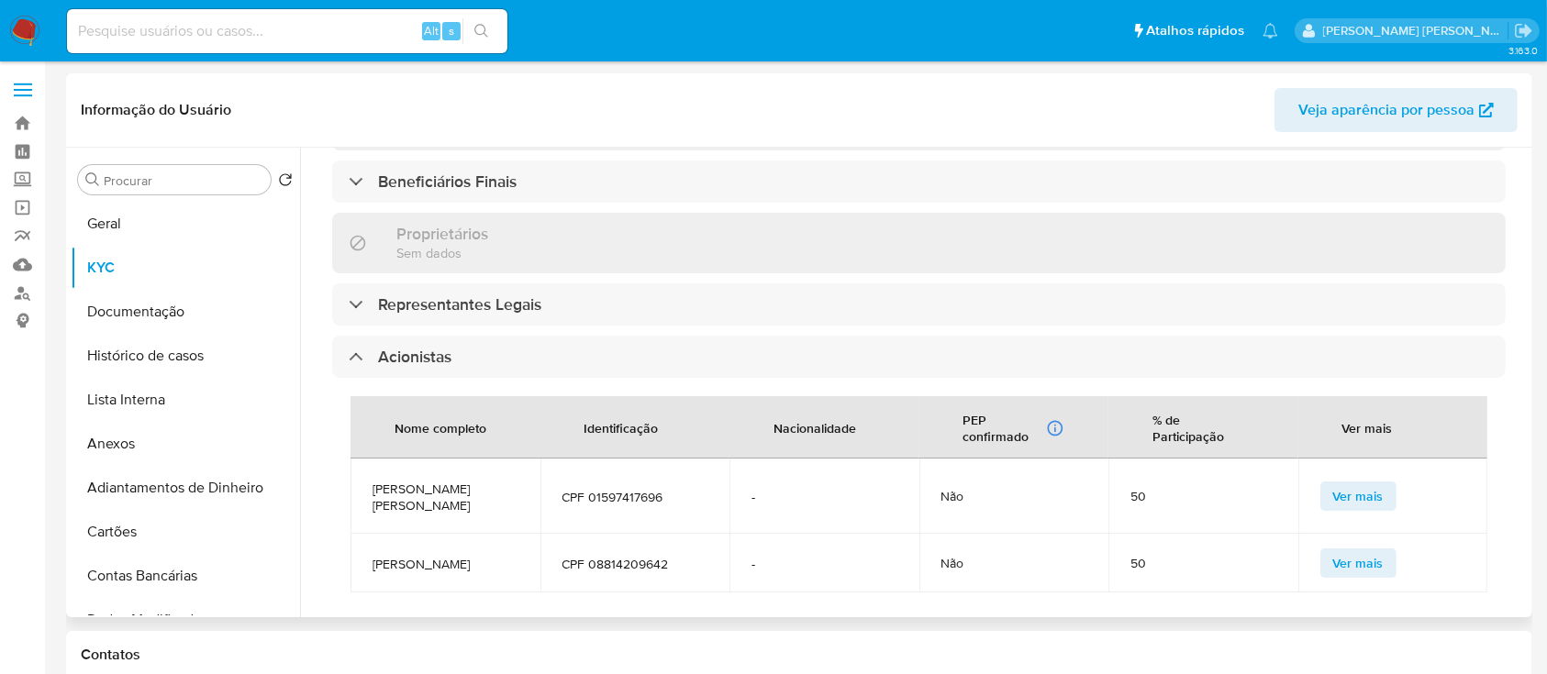
click at [423, 481] on span "BYANCA MENEZES TEIXEIRA MARRA" at bounding box center [445, 497] width 146 height 33
copy span "BYANCA MENEZES TEIXEIRA MARRA"
click at [424, 534] on td "RAFAEL TEIXEIRA" at bounding box center [445, 563] width 190 height 59
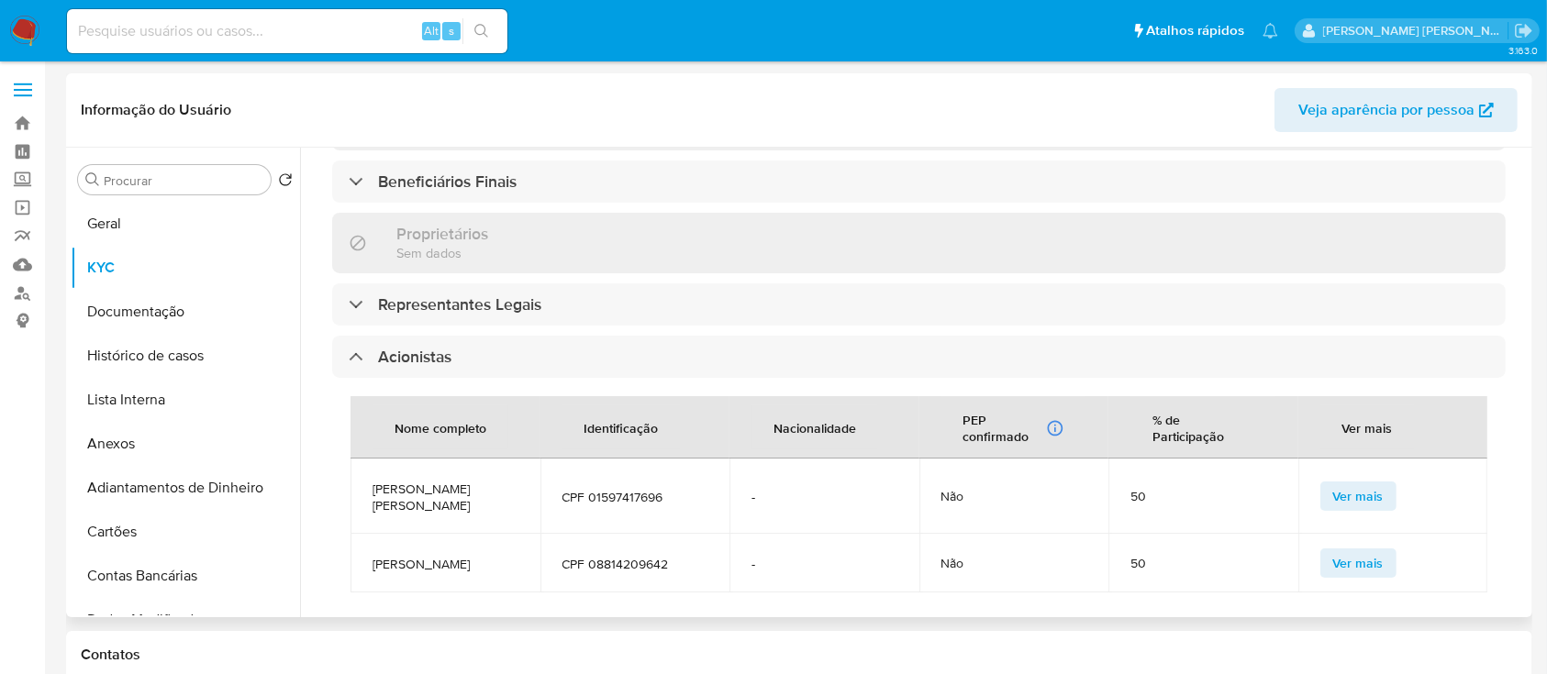
click at [418, 556] on span "RAFAEL TEIXEIRA" at bounding box center [445, 564] width 146 height 17
copy span "RAFAEL TEIXEIRA"
click at [651, 556] on span "CPF 08814209642" at bounding box center [635, 564] width 146 height 17
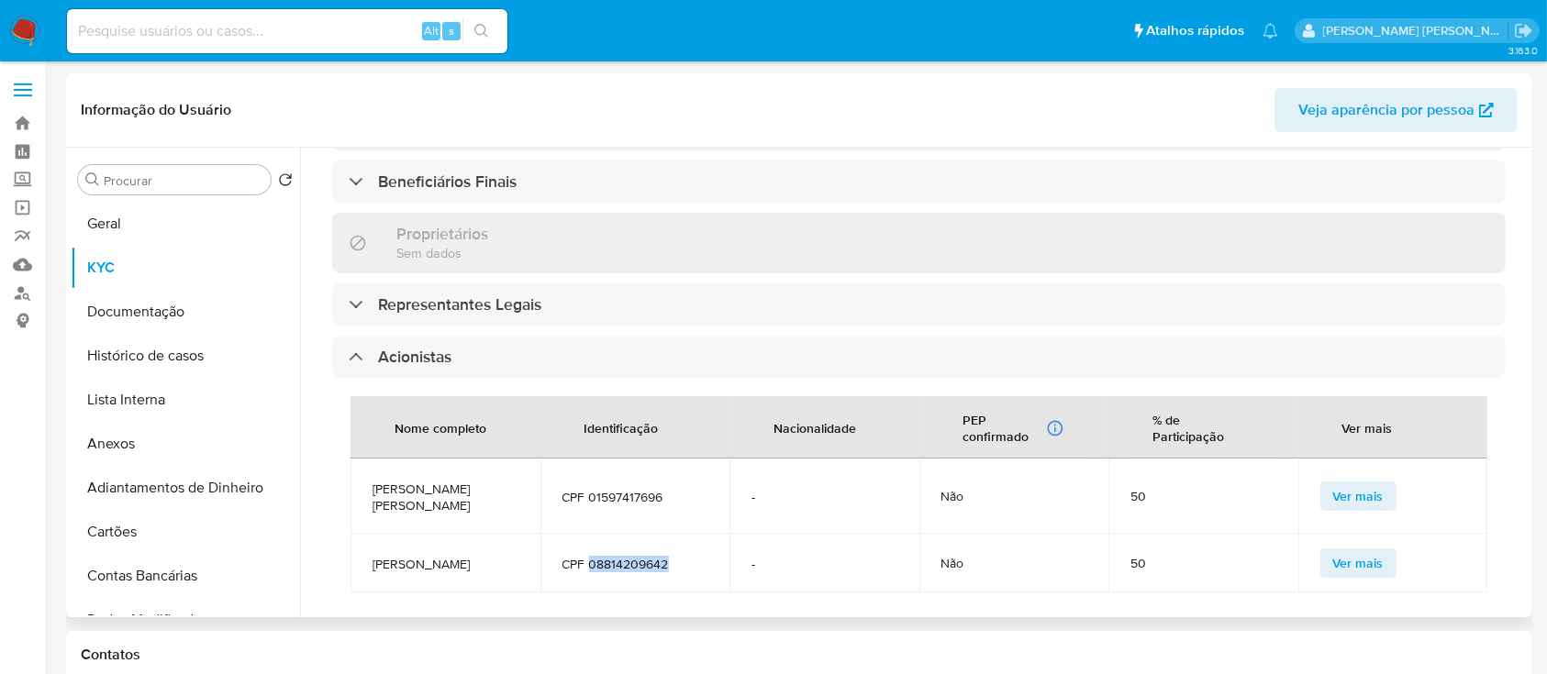
click at [651, 556] on span "CPF 08814209642" at bounding box center [635, 564] width 146 height 17
copy span "08814209642"
click at [424, 547] on td "RAFAEL TEIXEIRA" at bounding box center [445, 563] width 190 height 59
click at [444, 544] on td "RAFAEL TEIXEIRA" at bounding box center [445, 563] width 190 height 59
click at [447, 556] on span "RAFAEL TEIXEIRA" at bounding box center [445, 564] width 146 height 17
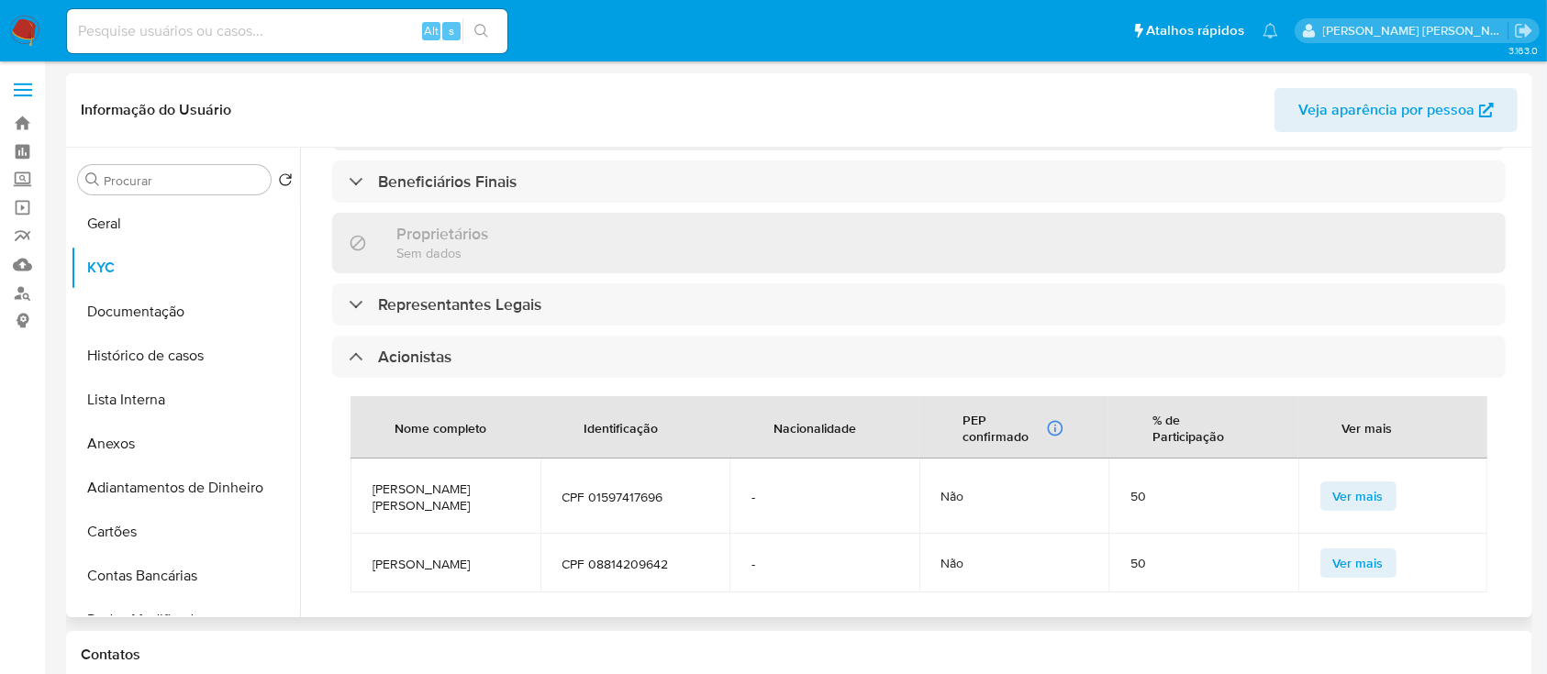
click at [447, 556] on span "RAFAEL TEIXEIRA" at bounding box center [445, 564] width 146 height 17
copy span "RAFAEL TEIXEIRA"
click at [631, 556] on span "CPF 08814209642" at bounding box center [635, 564] width 146 height 17
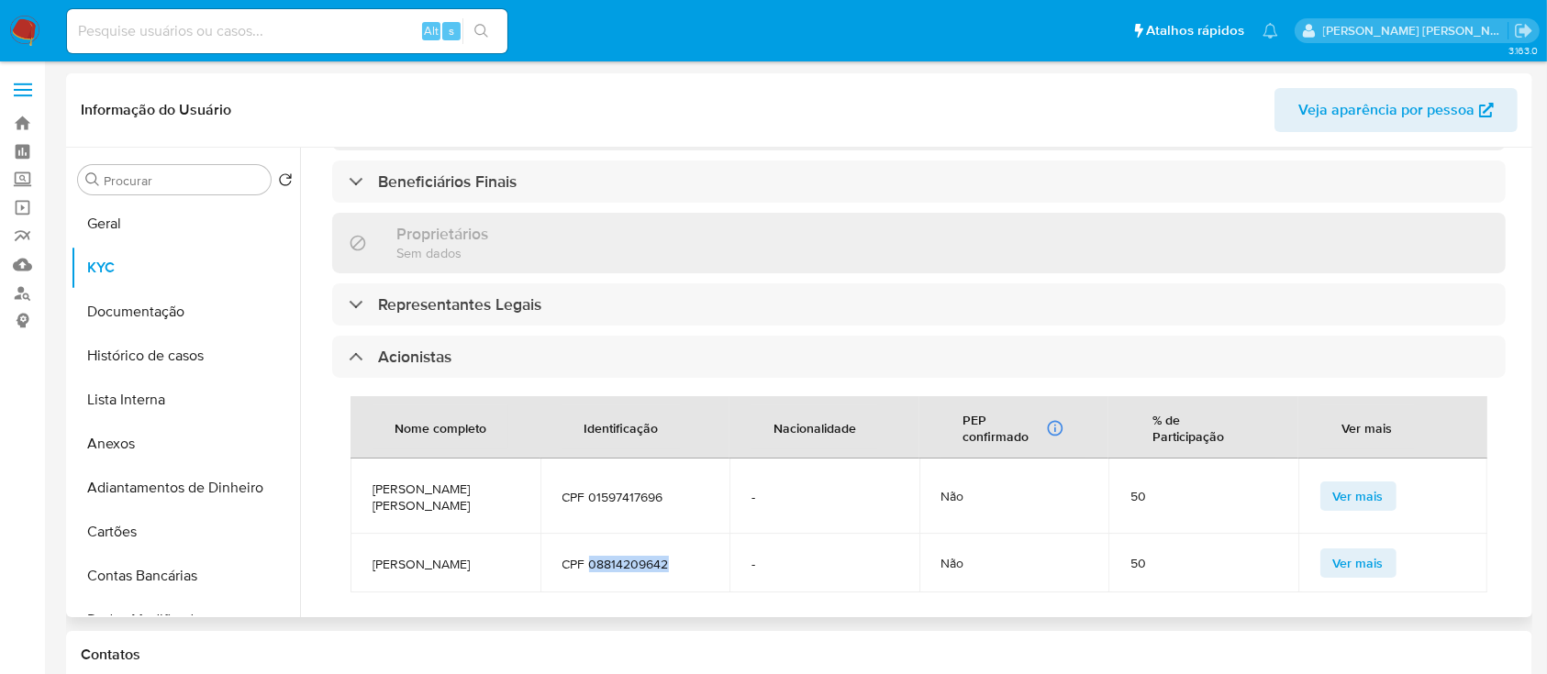
copy span "08814209642"
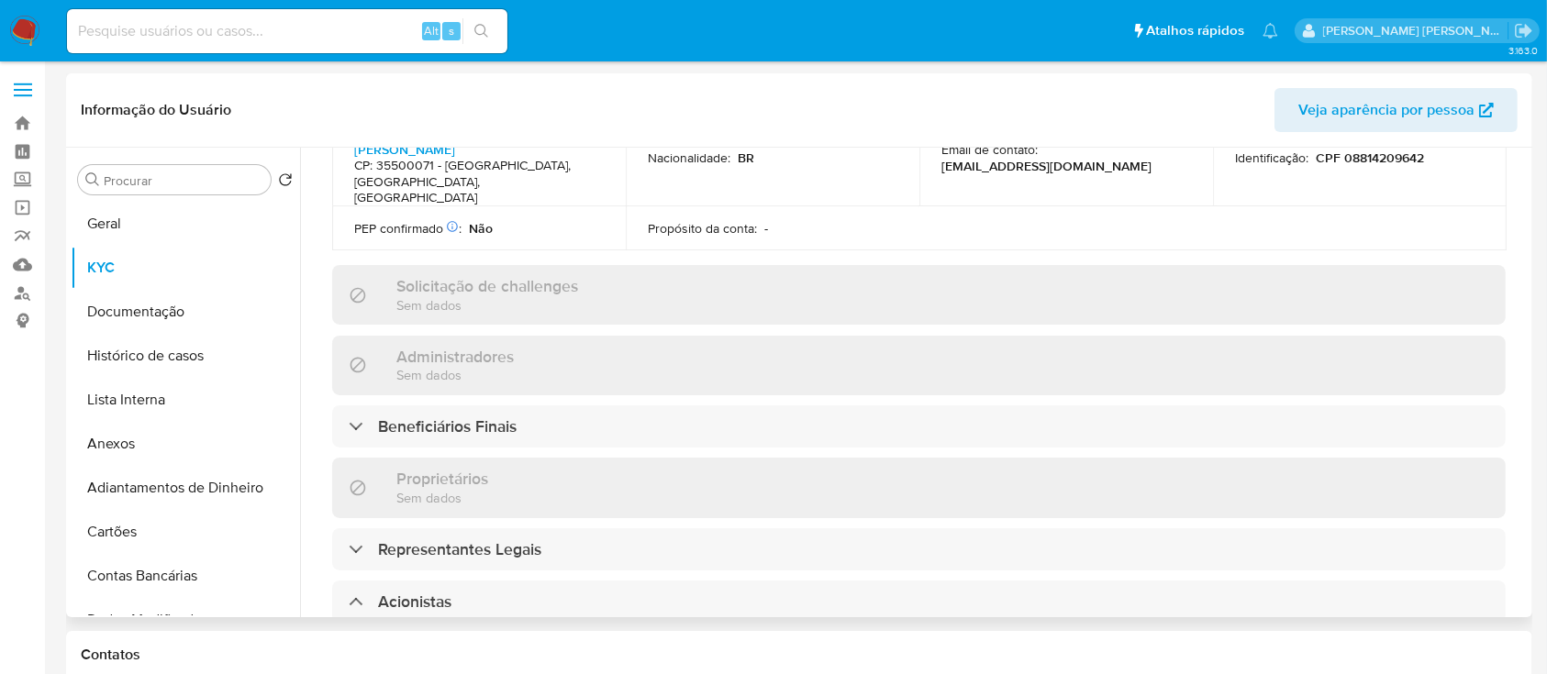
scroll to position [353, 0]
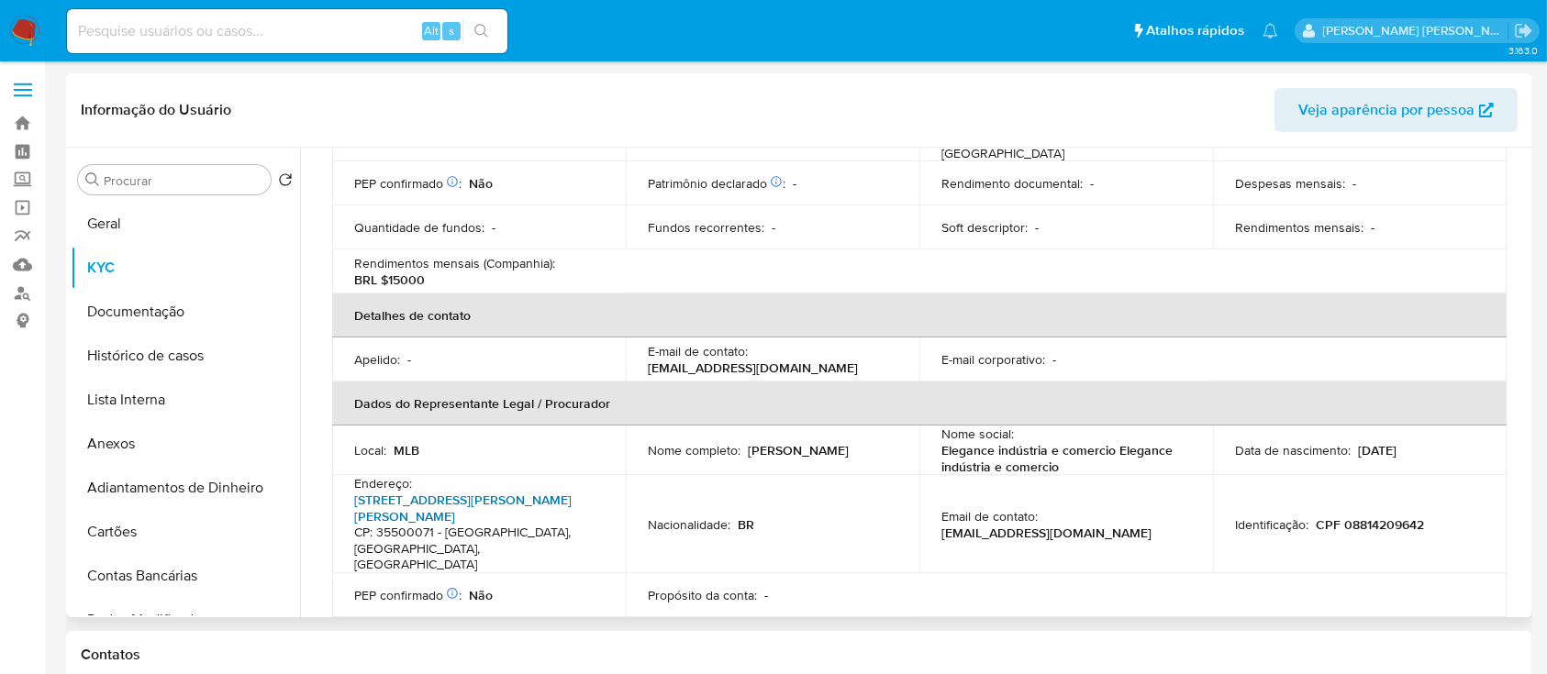
click at [477, 491] on link "Avenida Antônio Olímpio De Morais 2101, Santa Clara" at bounding box center [462, 508] width 217 height 35
click at [163, 216] on button "Geral" at bounding box center [178, 224] width 215 height 44
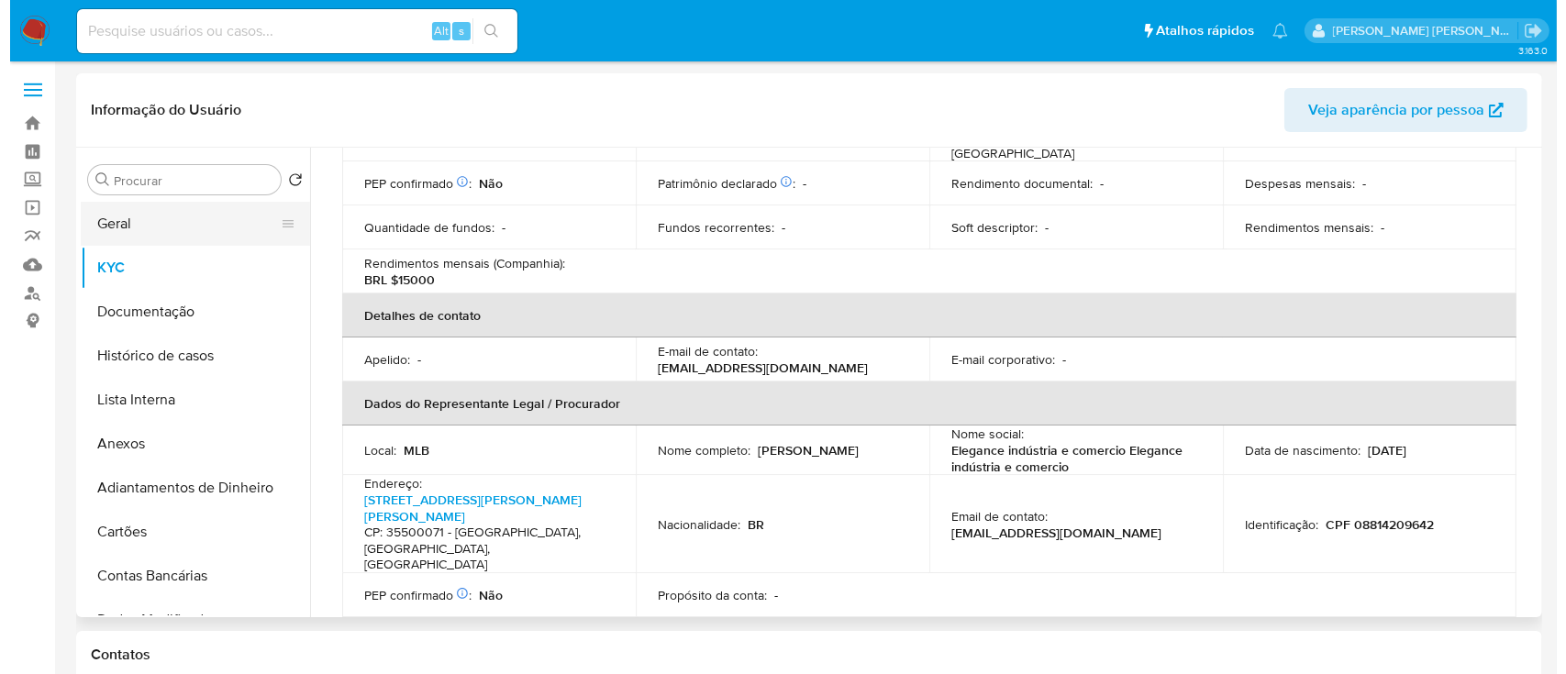
scroll to position [0, 0]
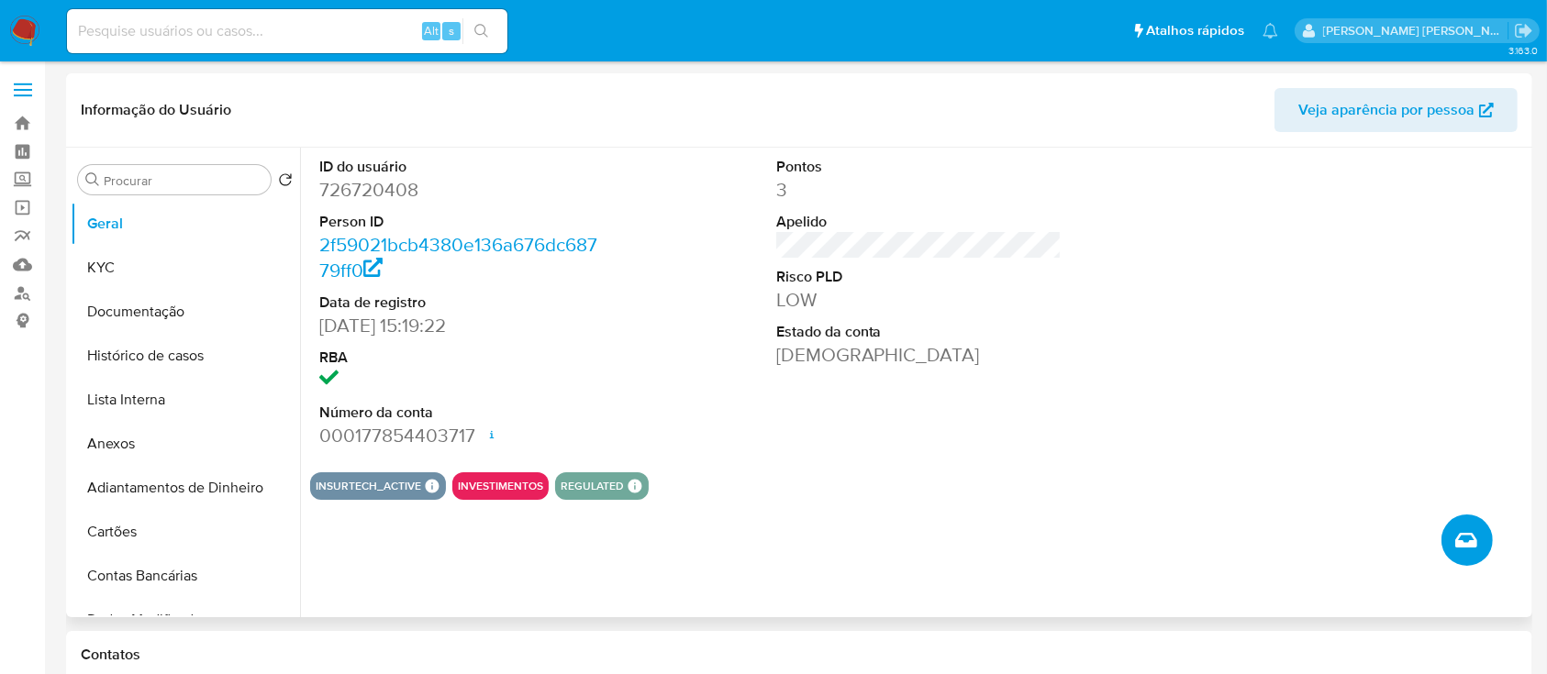
click at [1460, 537] on icon "Criar caso manual" at bounding box center [1466, 540] width 22 height 15
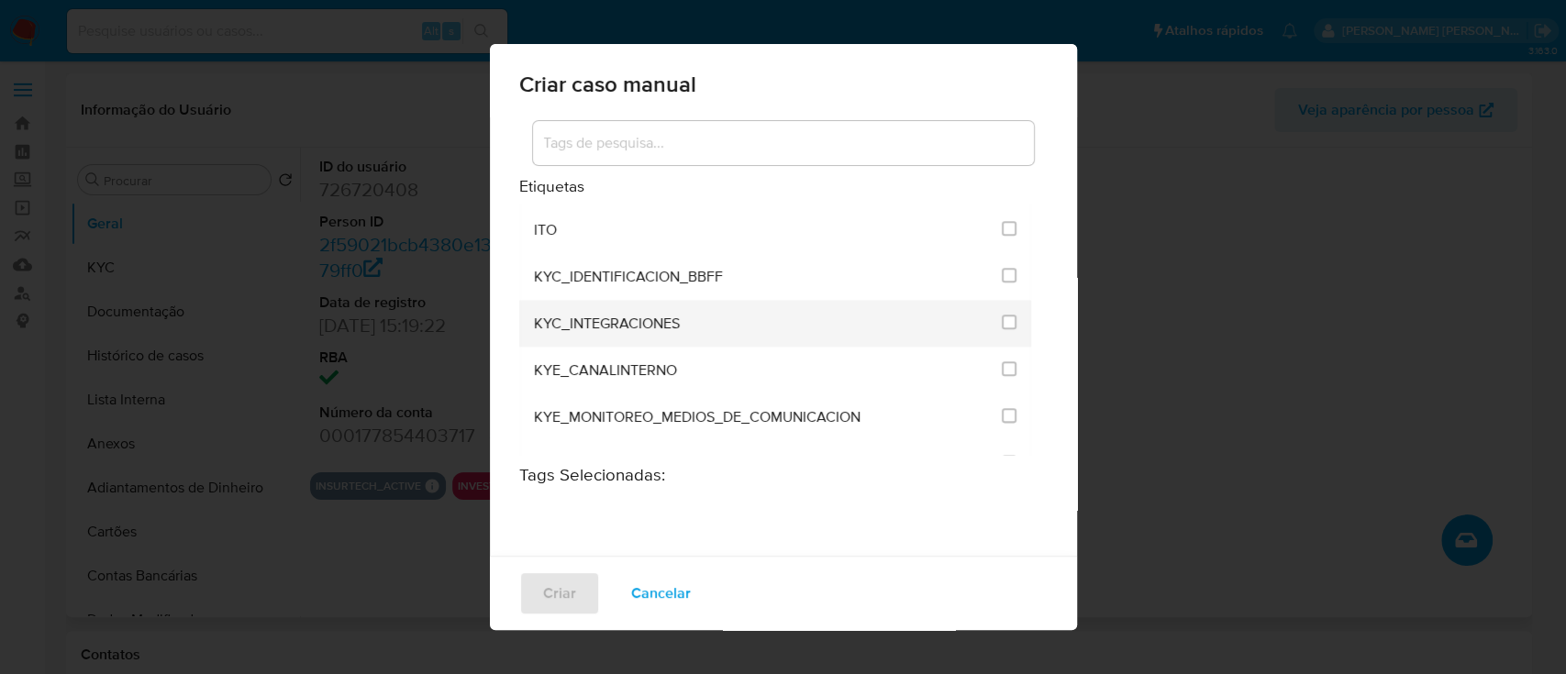
scroll to position [1590, 0]
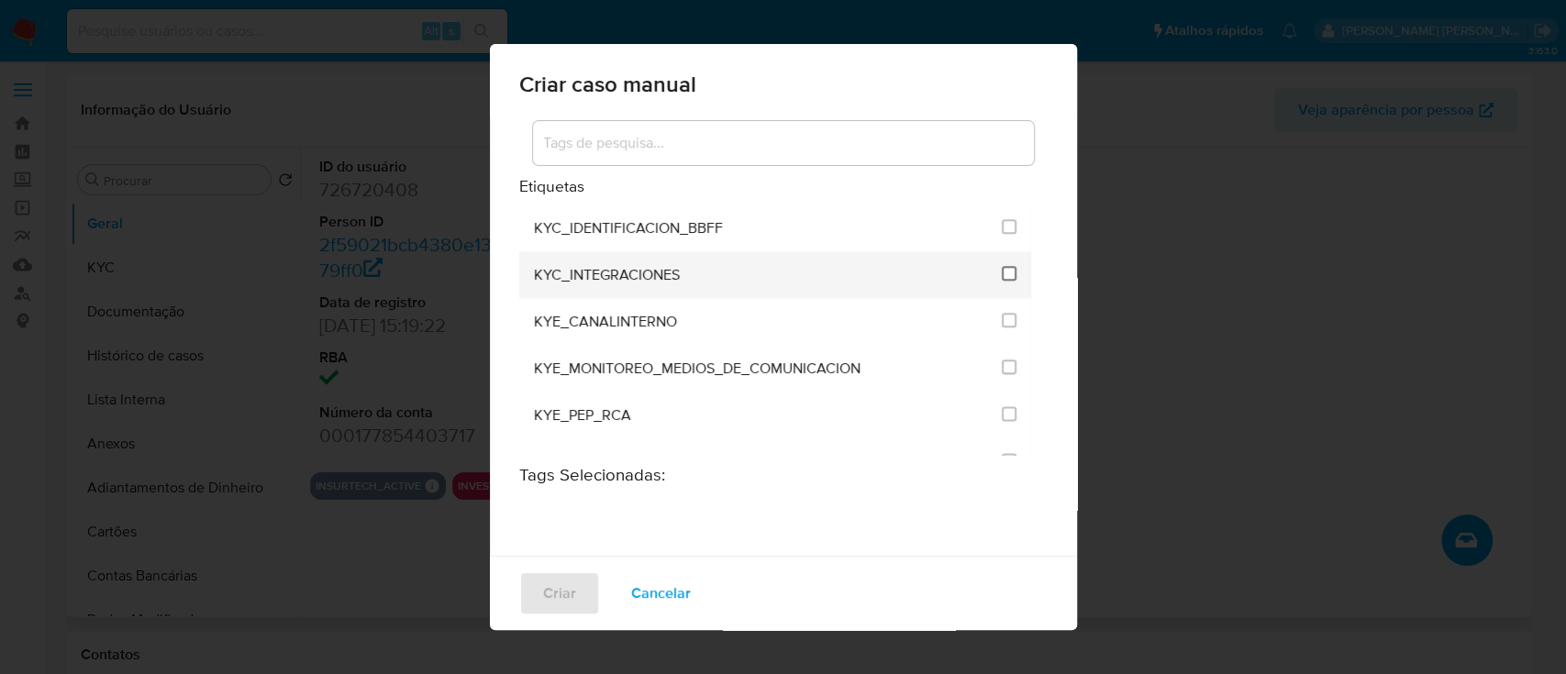
click at [1002, 267] on input "2093" at bounding box center [1009, 273] width 15 height 15
checkbox input "true"
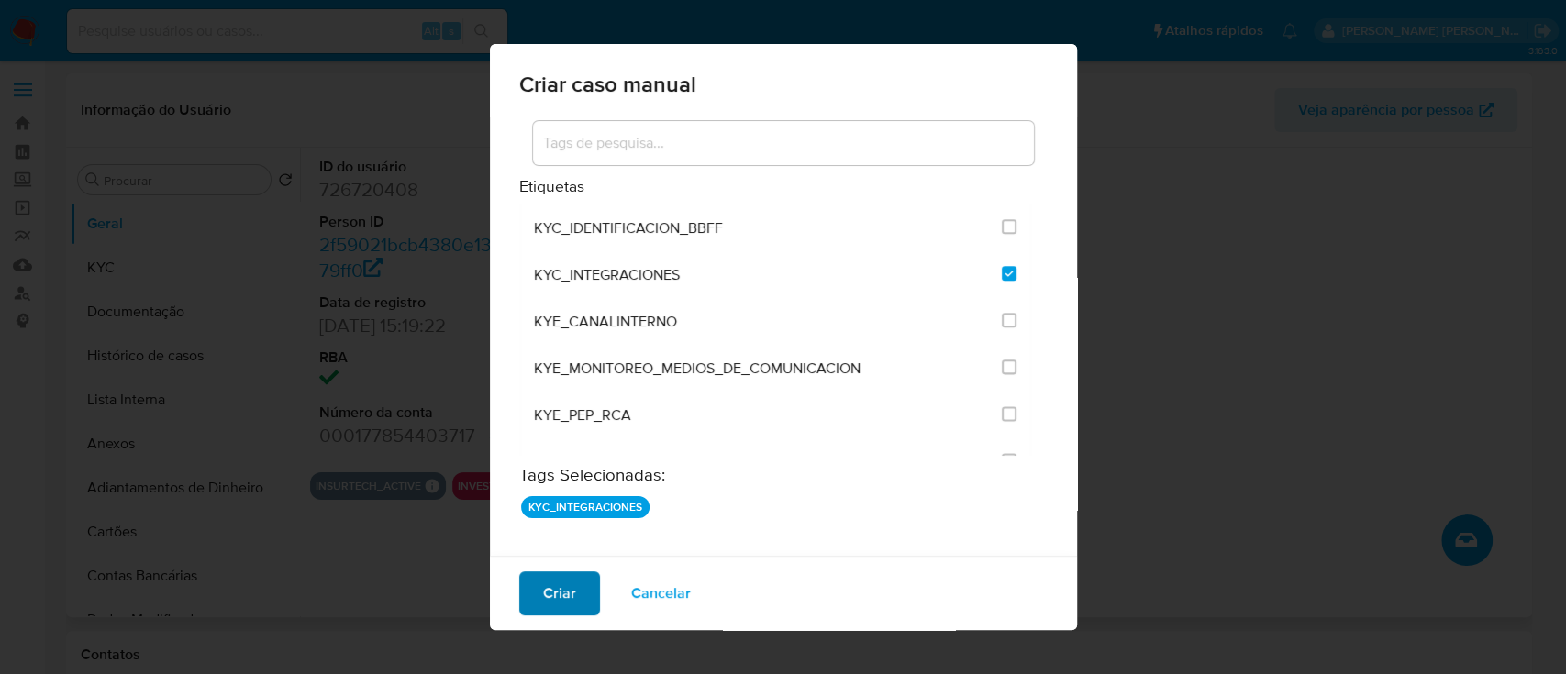
click at [528, 594] on button "Criar" at bounding box center [559, 594] width 81 height 44
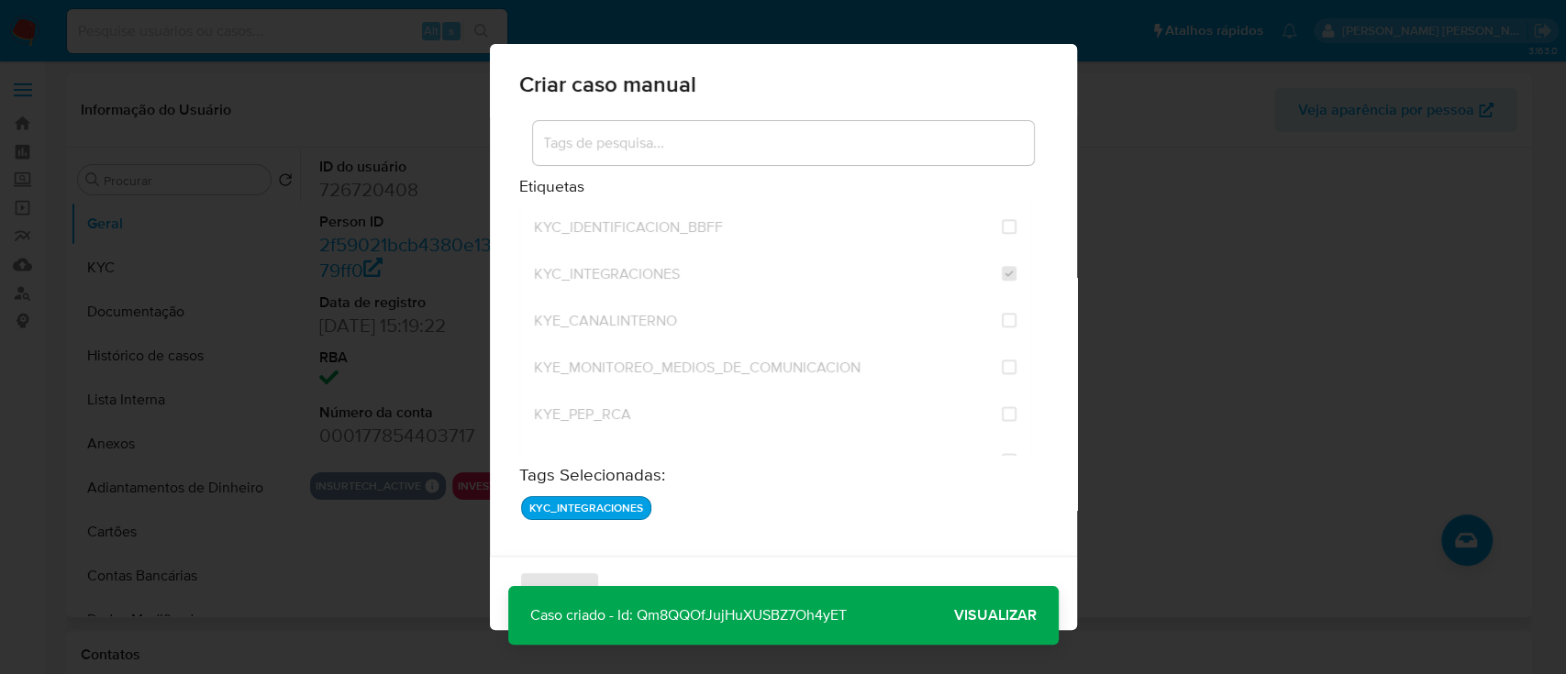
click at [994, 616] on span "Visualizar" at bounding box center [995, 616] width 83 height 0
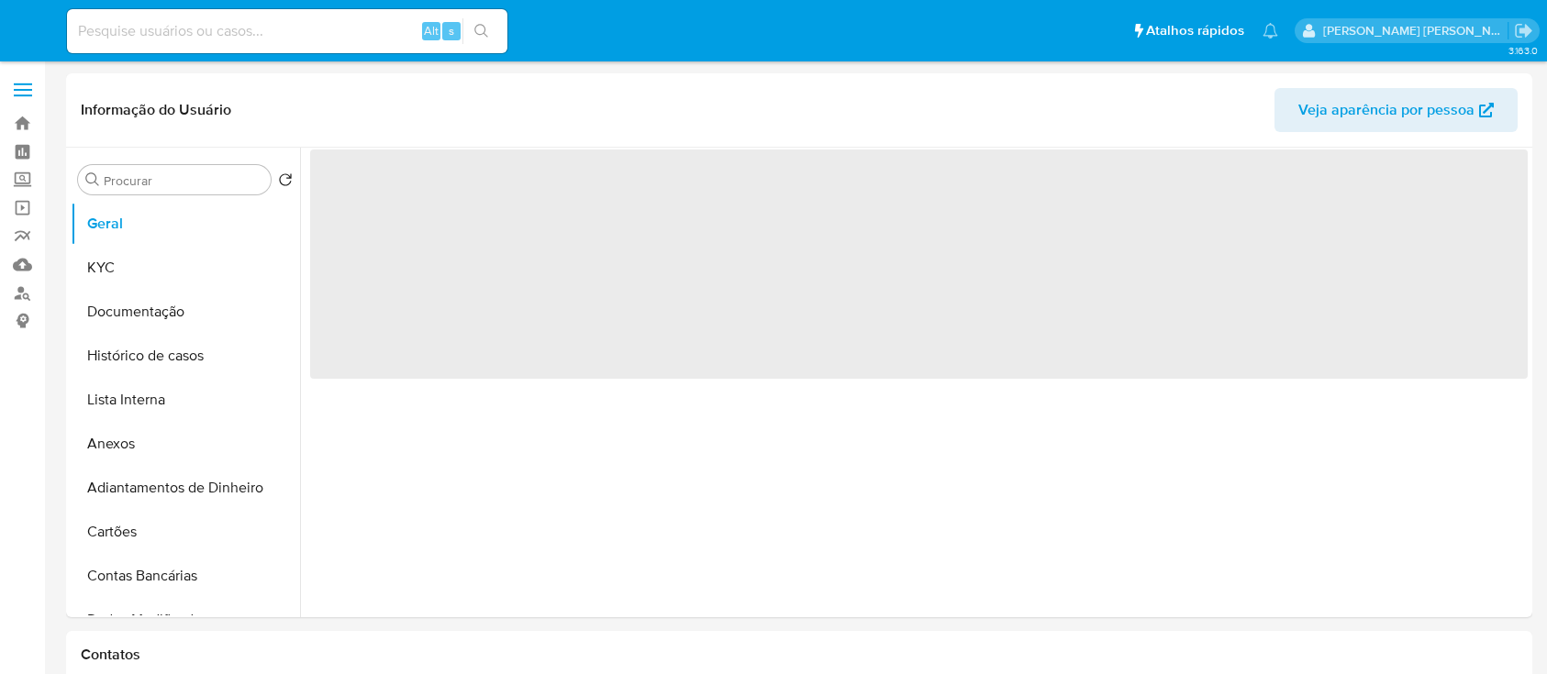
select select "10"
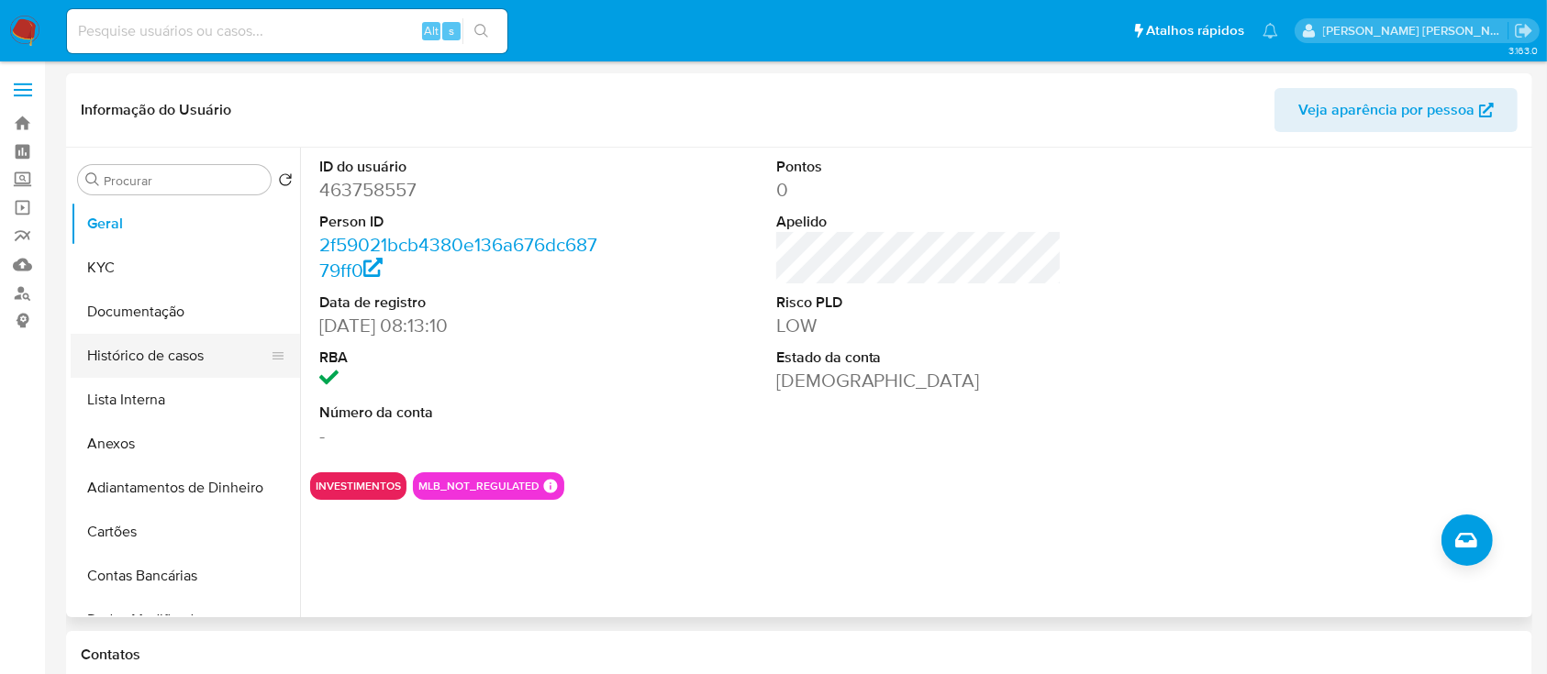
click at [179, 350] on button "Histórico de casos" at bounding box center [178, 356] width 215 height 44
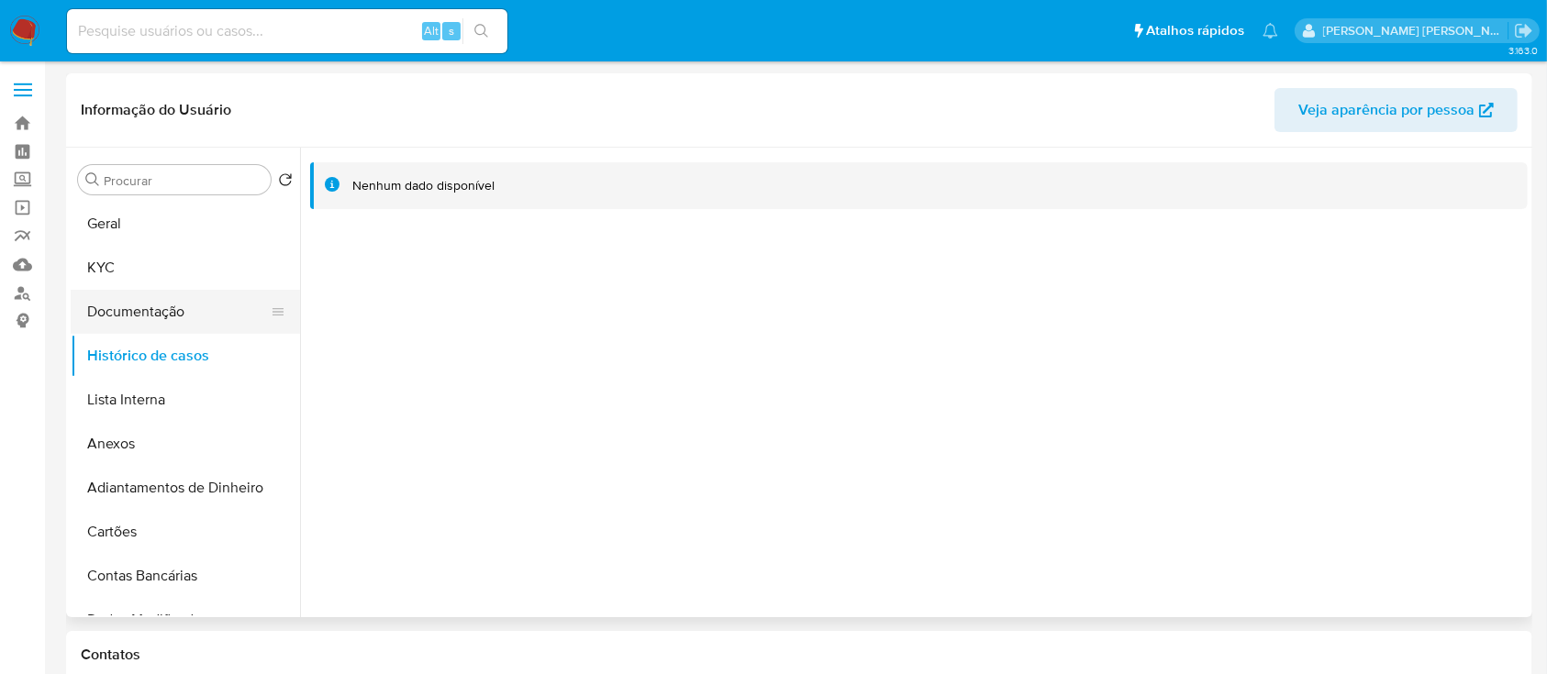
click at [183, 309] on button "Documentação" at bounding box center [178, 312] width 215 height 44
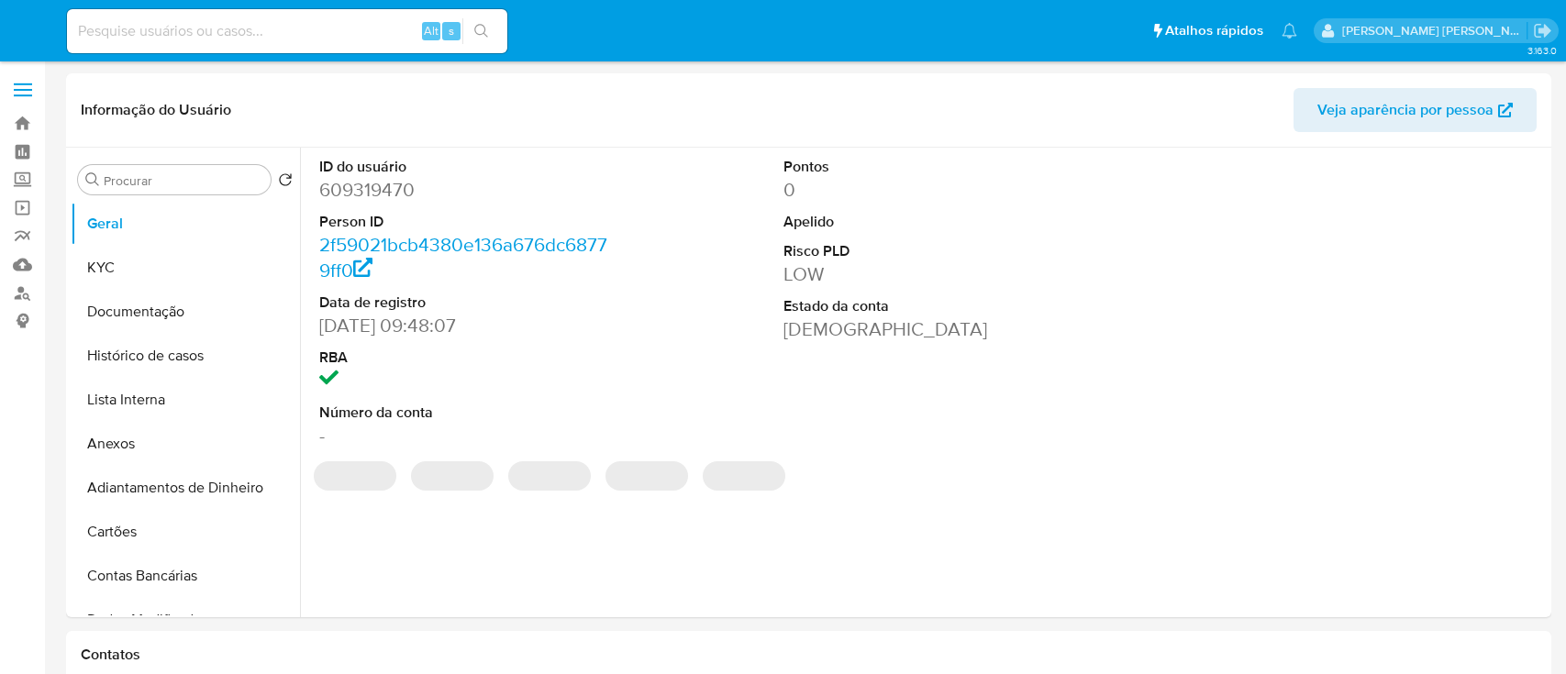
select select "10"
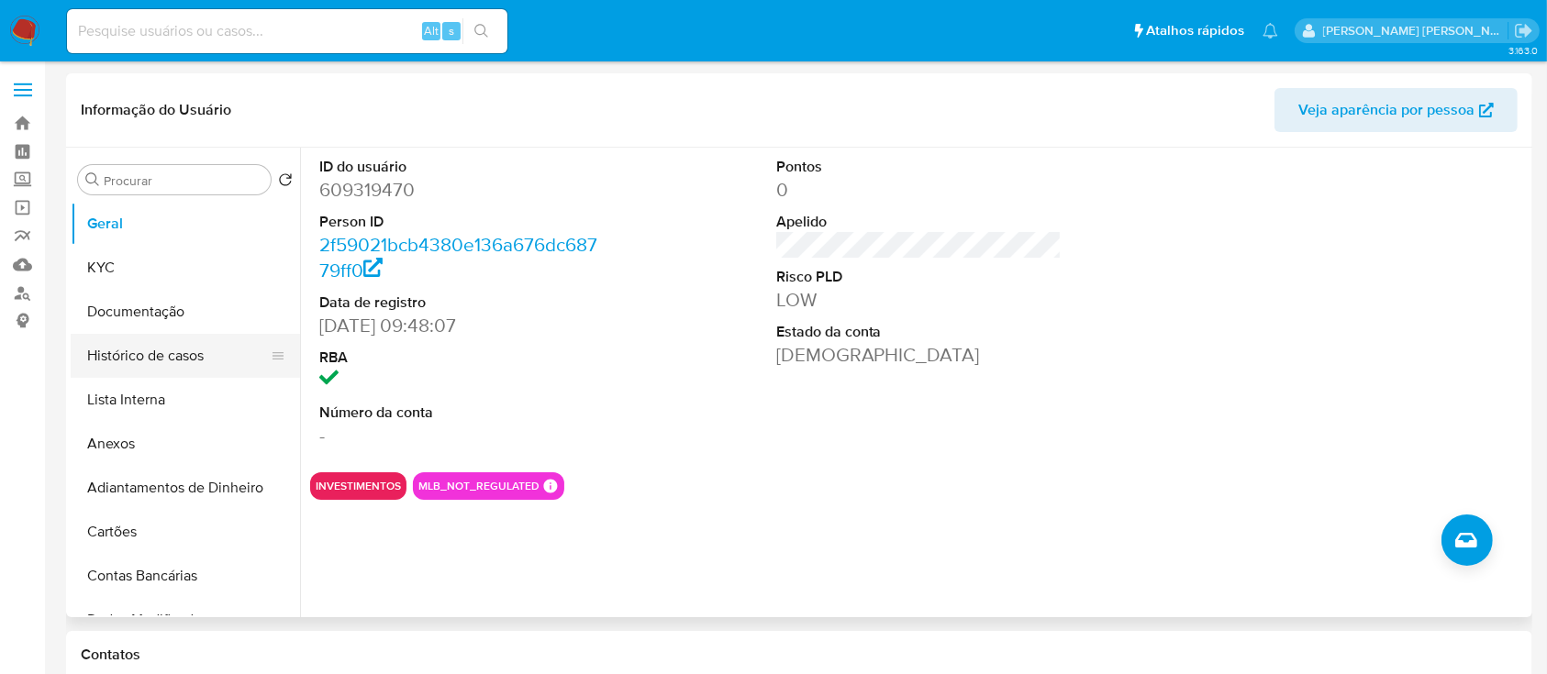
click at [169, 358] on button "Histórico de casos" at bounding box center [178, 356] width 215 height 44
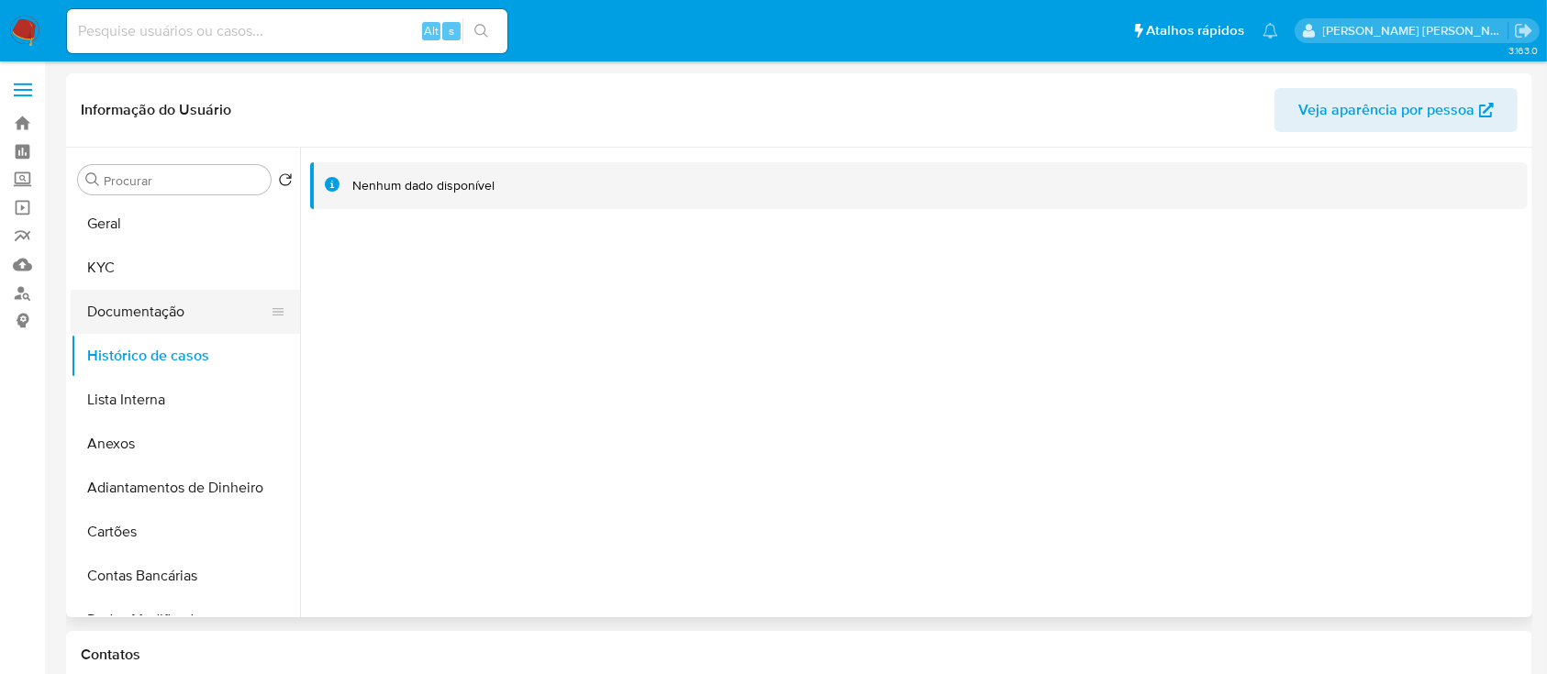
click at [176, 317] on button "Documentação" at bounding box center [178, 312] width 215 height 44
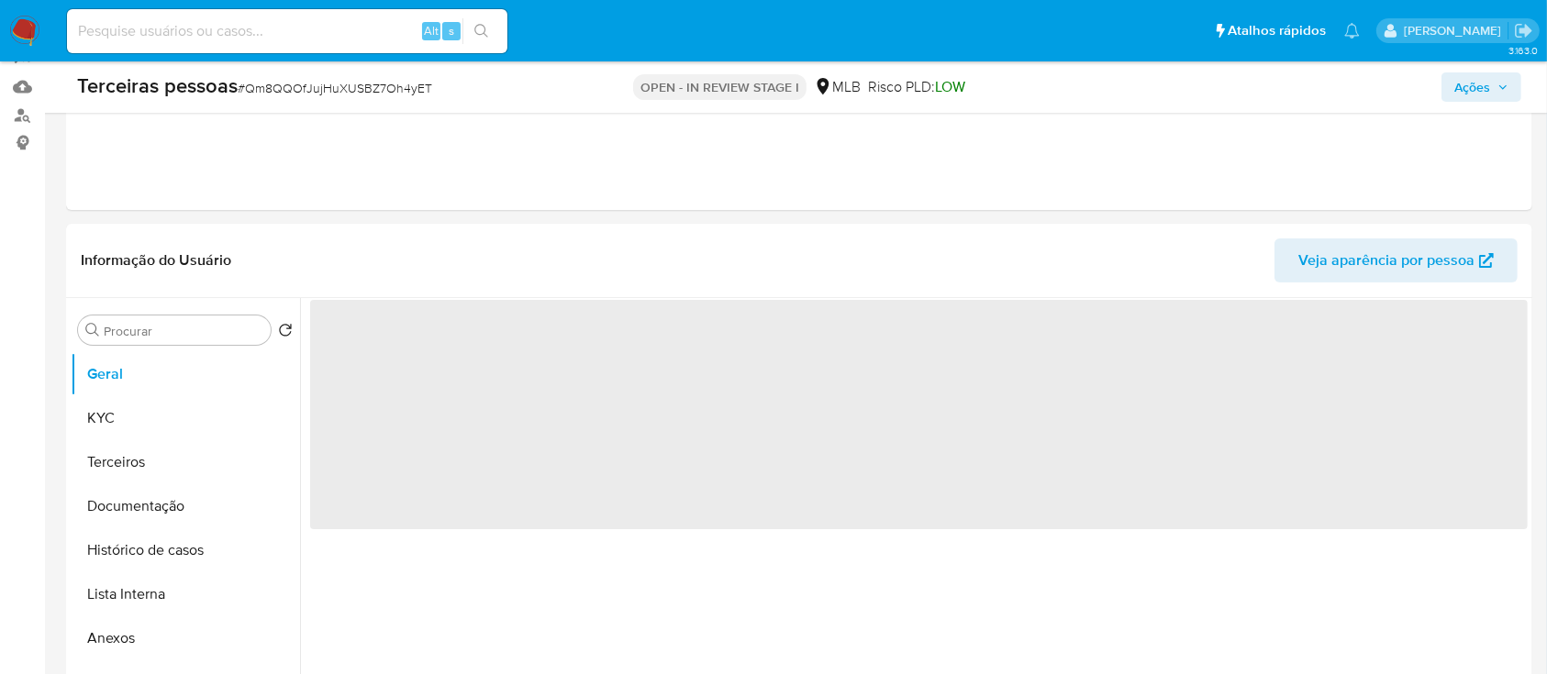
select select "10"
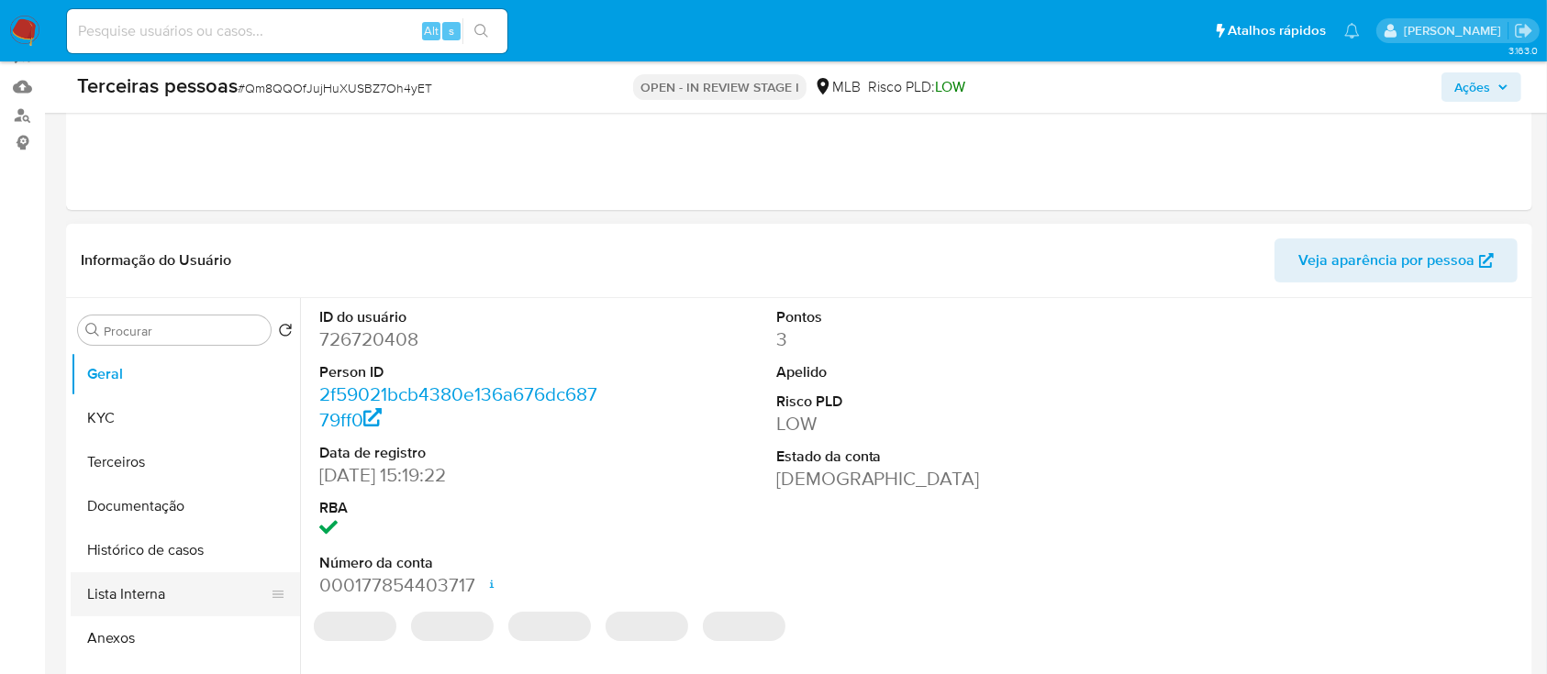
scroll to position [244, 0]
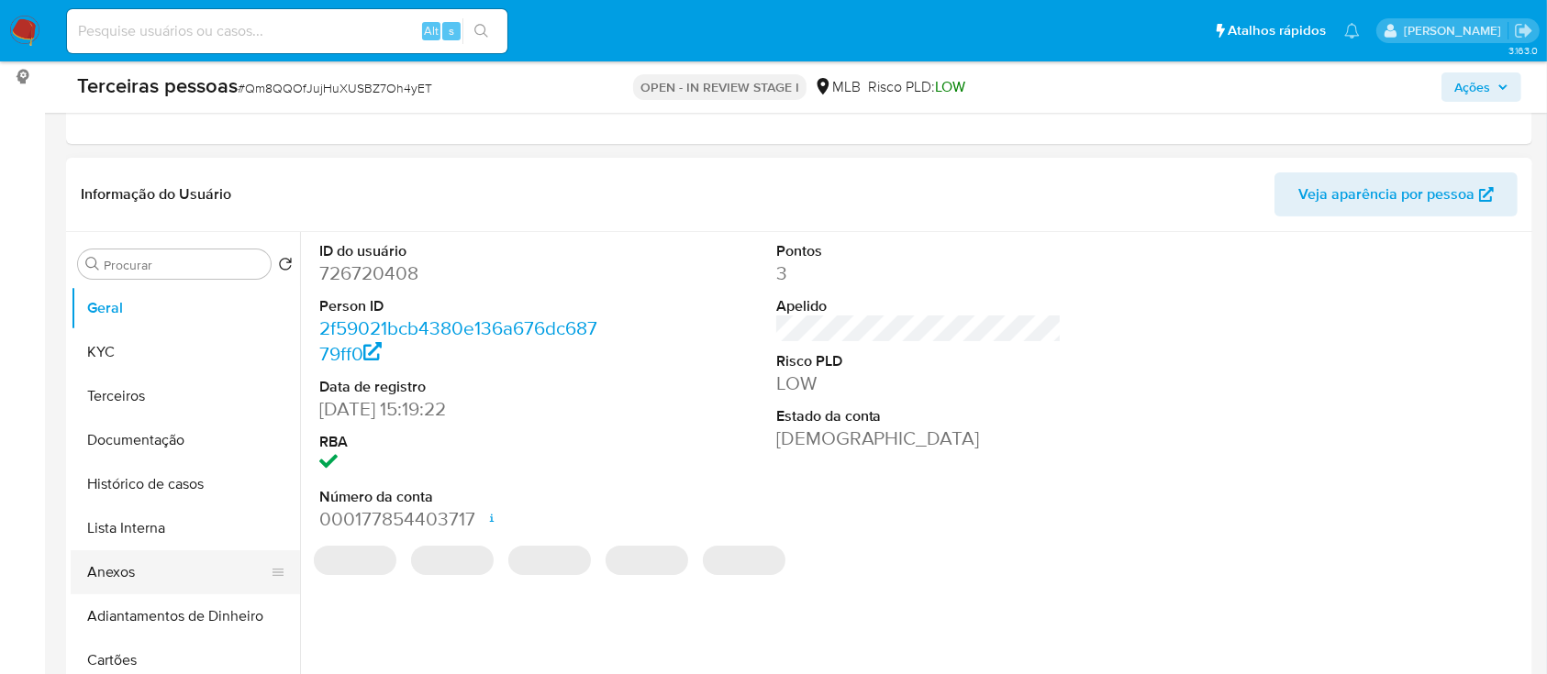
click at [96, 567] on button "Anexos" at bounding box center [178, 572] width 215 height 44
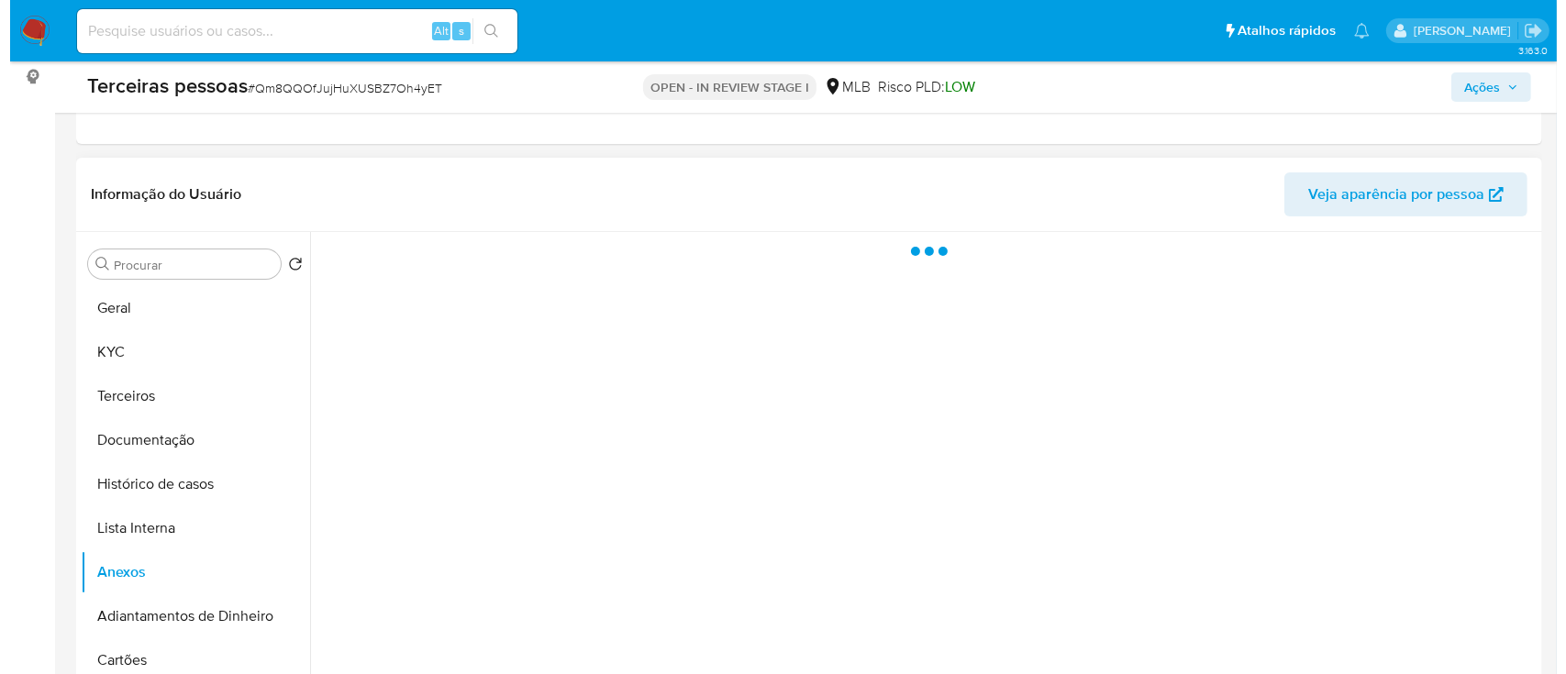
scroll to position [367, 0]
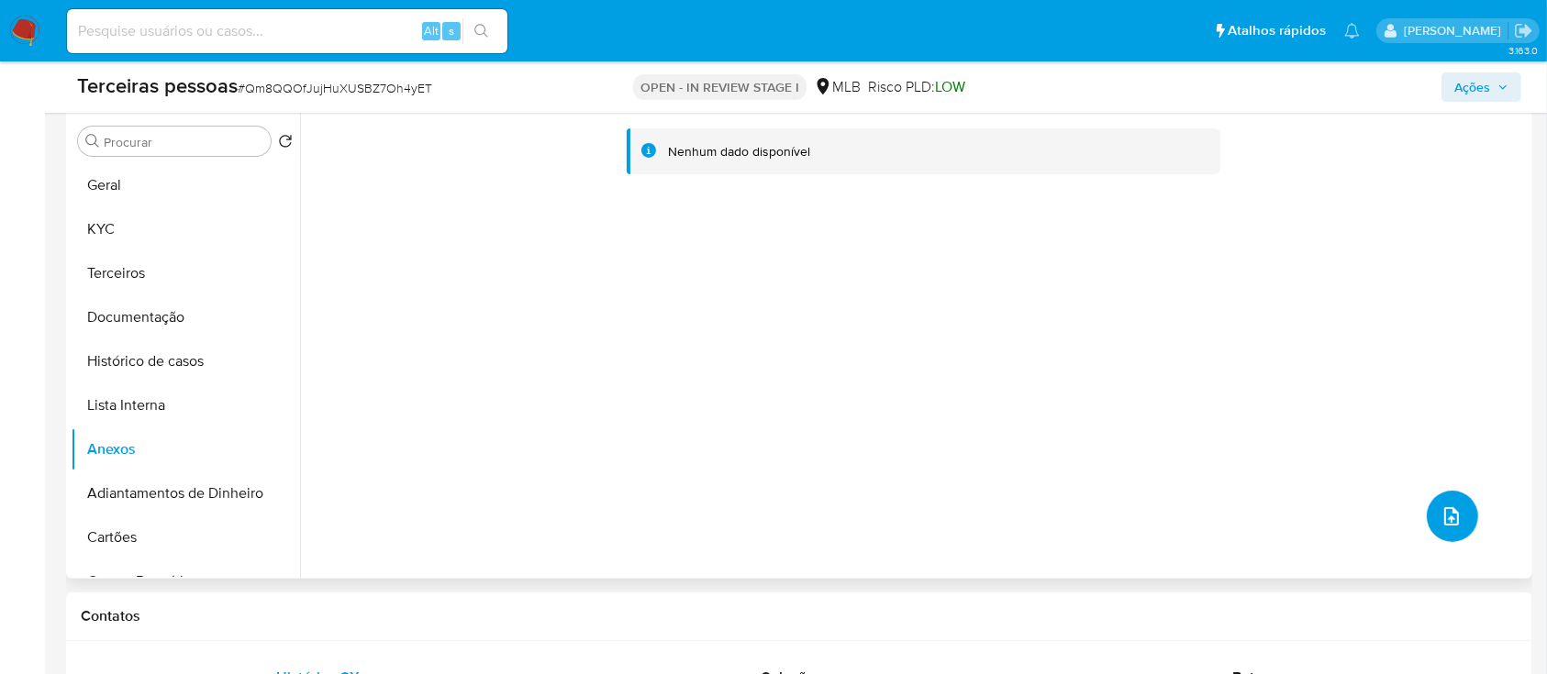
click at [1461, 512] on button "upload-file" at bounding box center [1452, 516] width 51 height 51
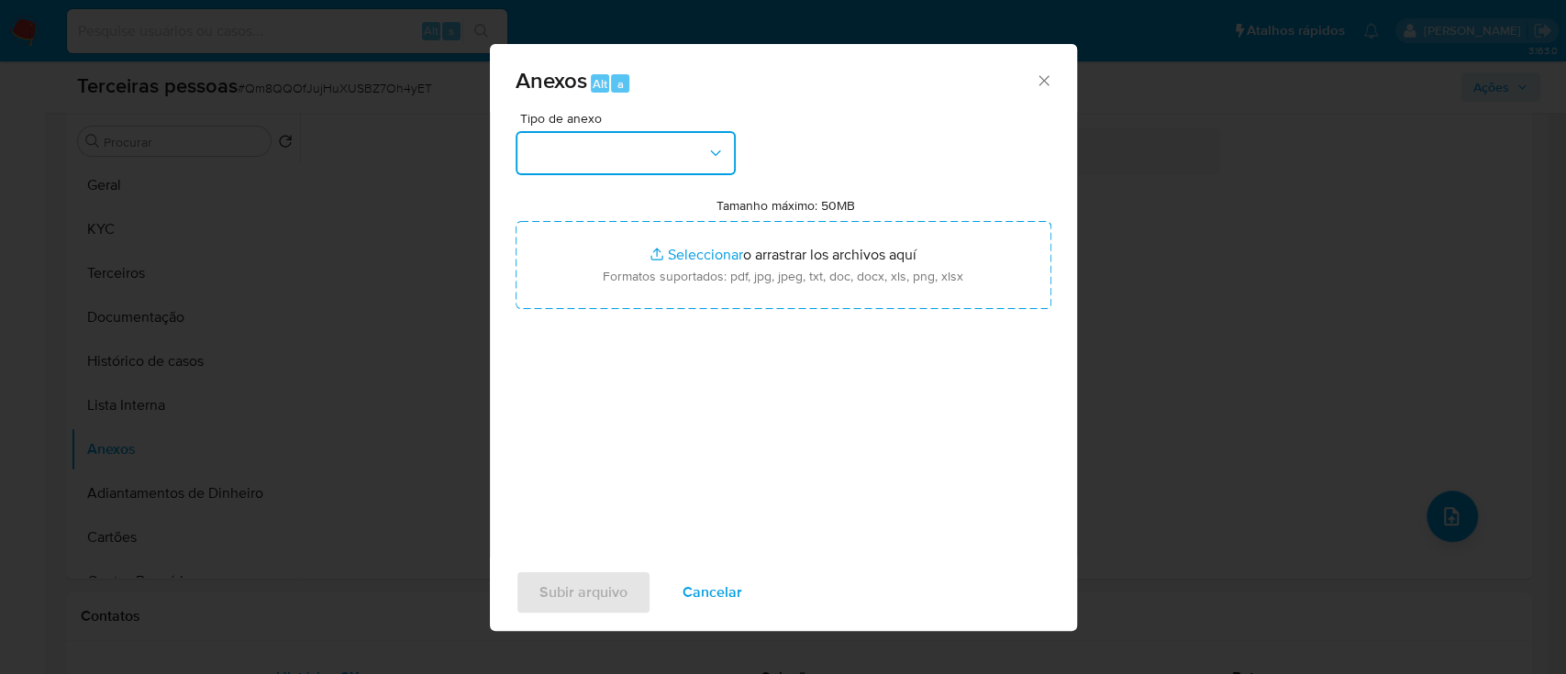
click at [649, 144] on button "button" at bounding box center [626, 153] width 220 height 44
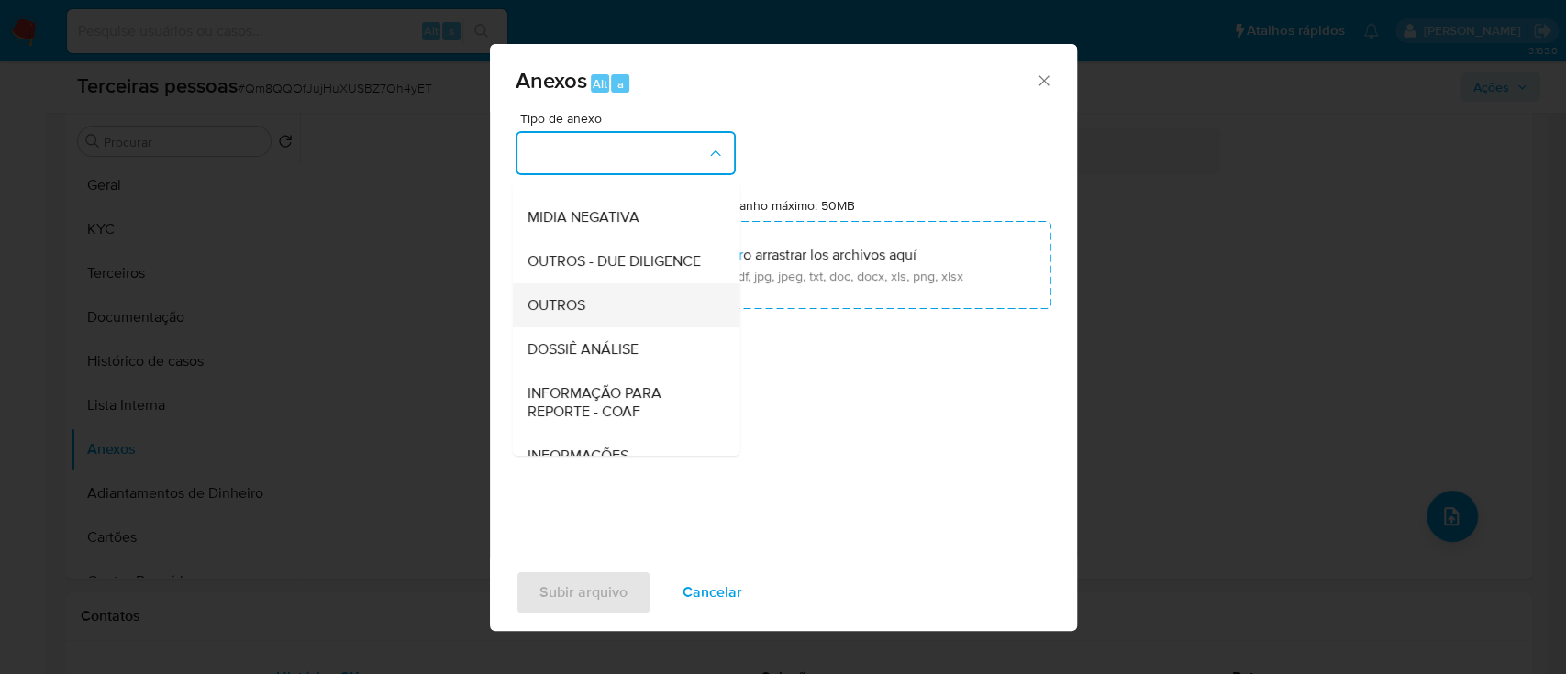
scroll to position [282, 0]
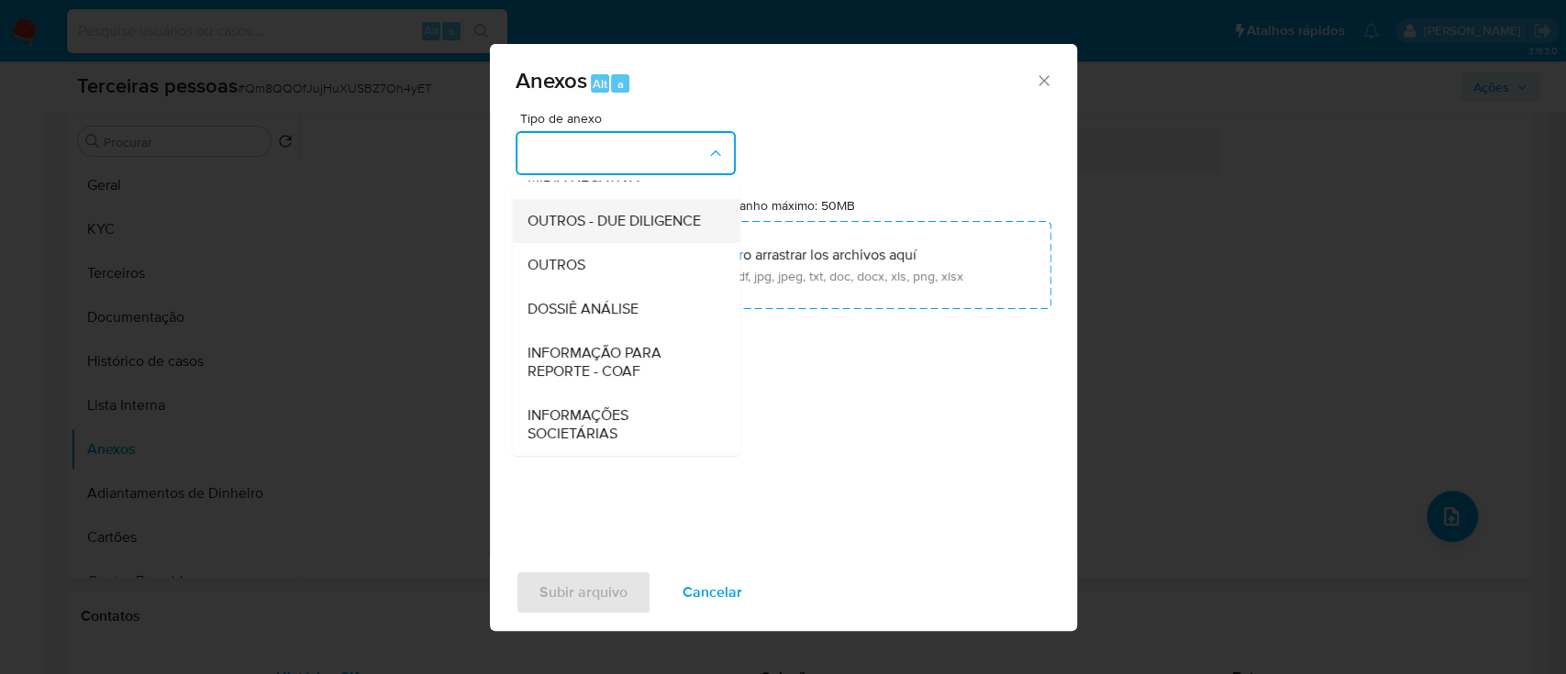
click at [663, 232] on div "OUTROS - DUE DILIGENCE" at bounding box center [620, 221] width 187 height 44
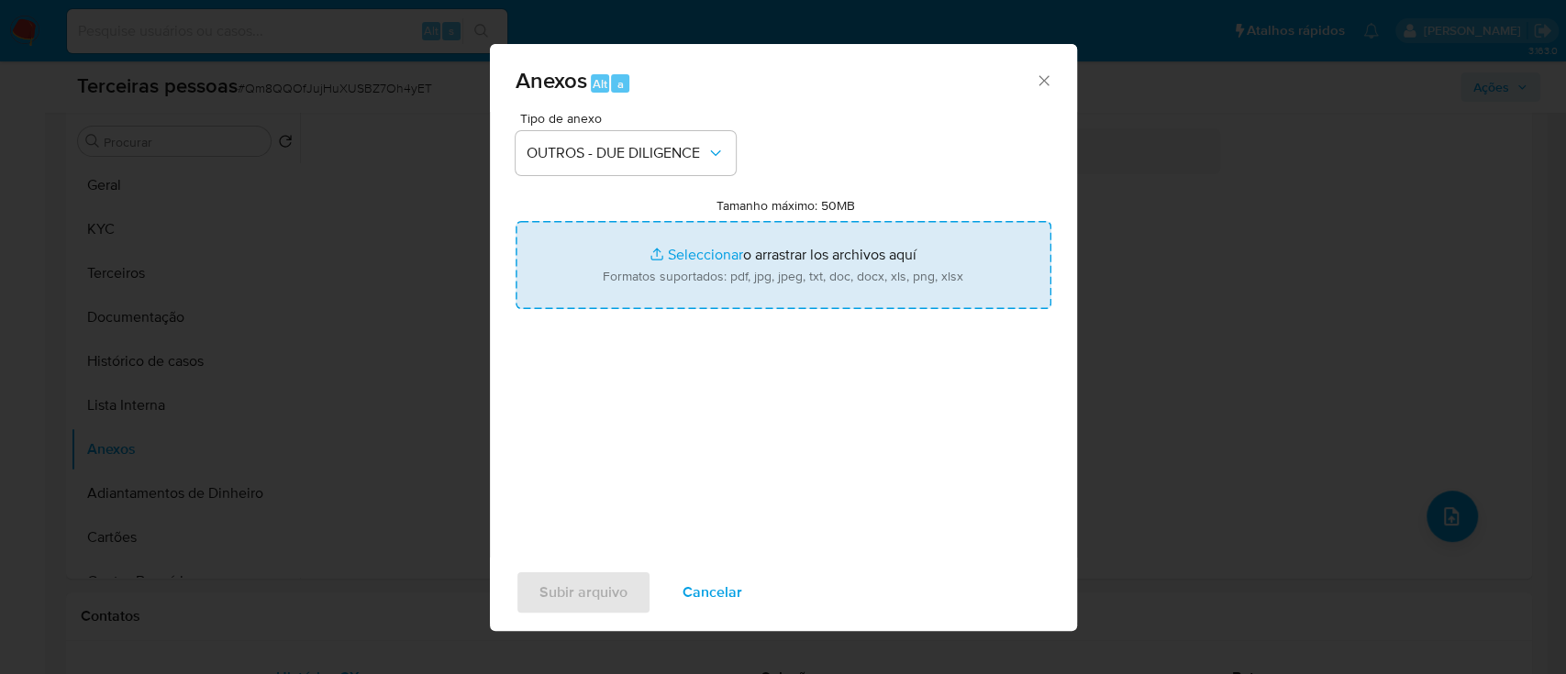
click at [741, 256] on input "Tamanho máximo: 50MB Seleccionar archivos" at bounding box center [784, 265] width 536 height 88
type input "C:\fakepath\ELEGANCE INDUSTRIA E COMERCIO LTDA maps.png"
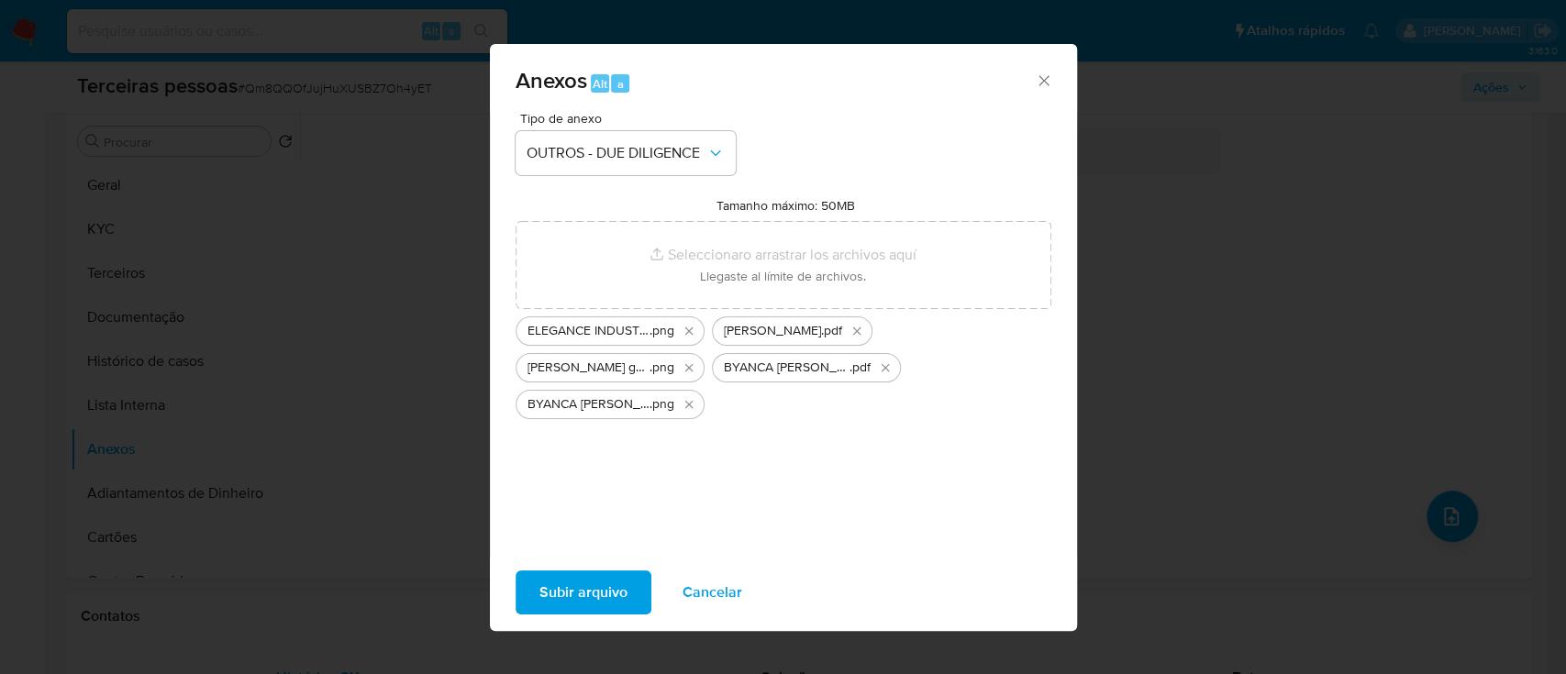
click at [608, 593] on span "Subir arquivo" at bounding box center [583, 592] width 88 height 40
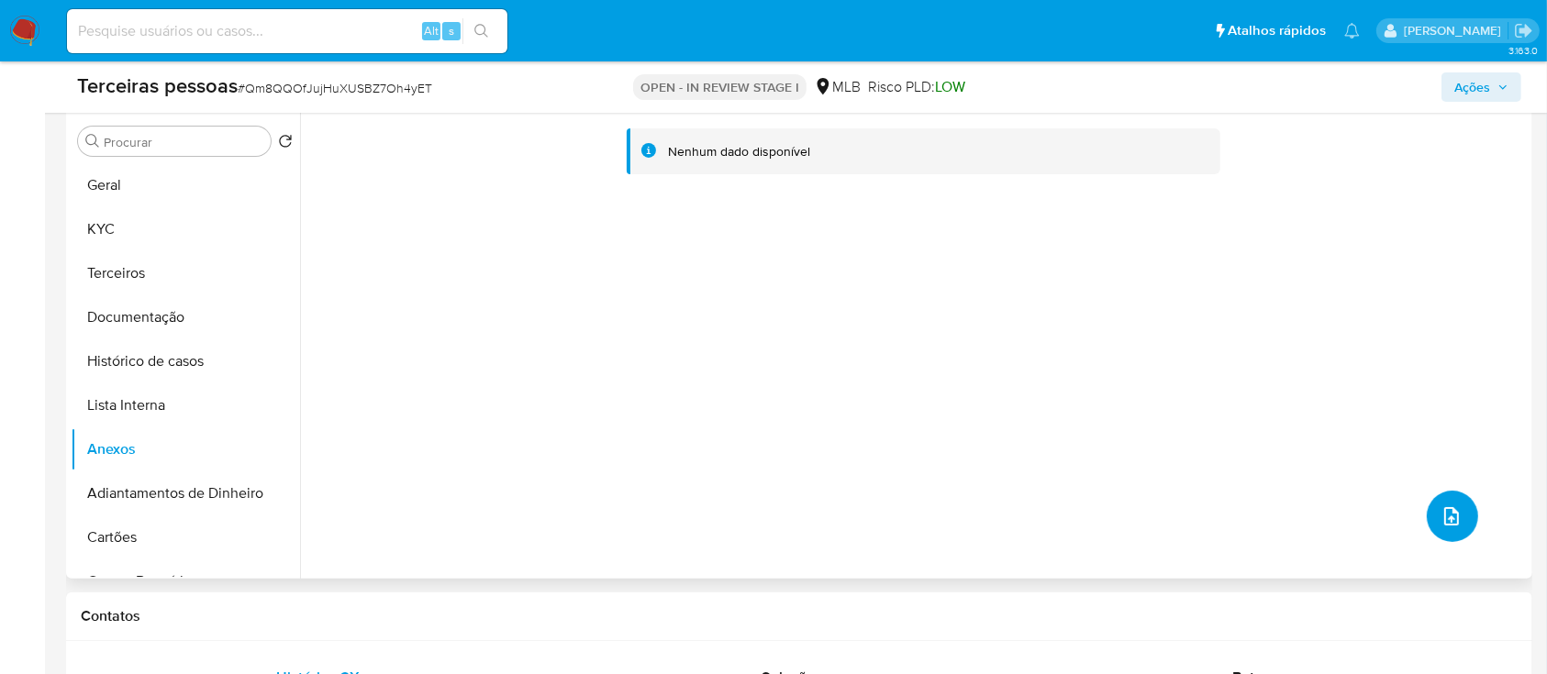
click at [1447, 517] on icon "upload-file" at bounding box center [1451, 516] width 15 height 18
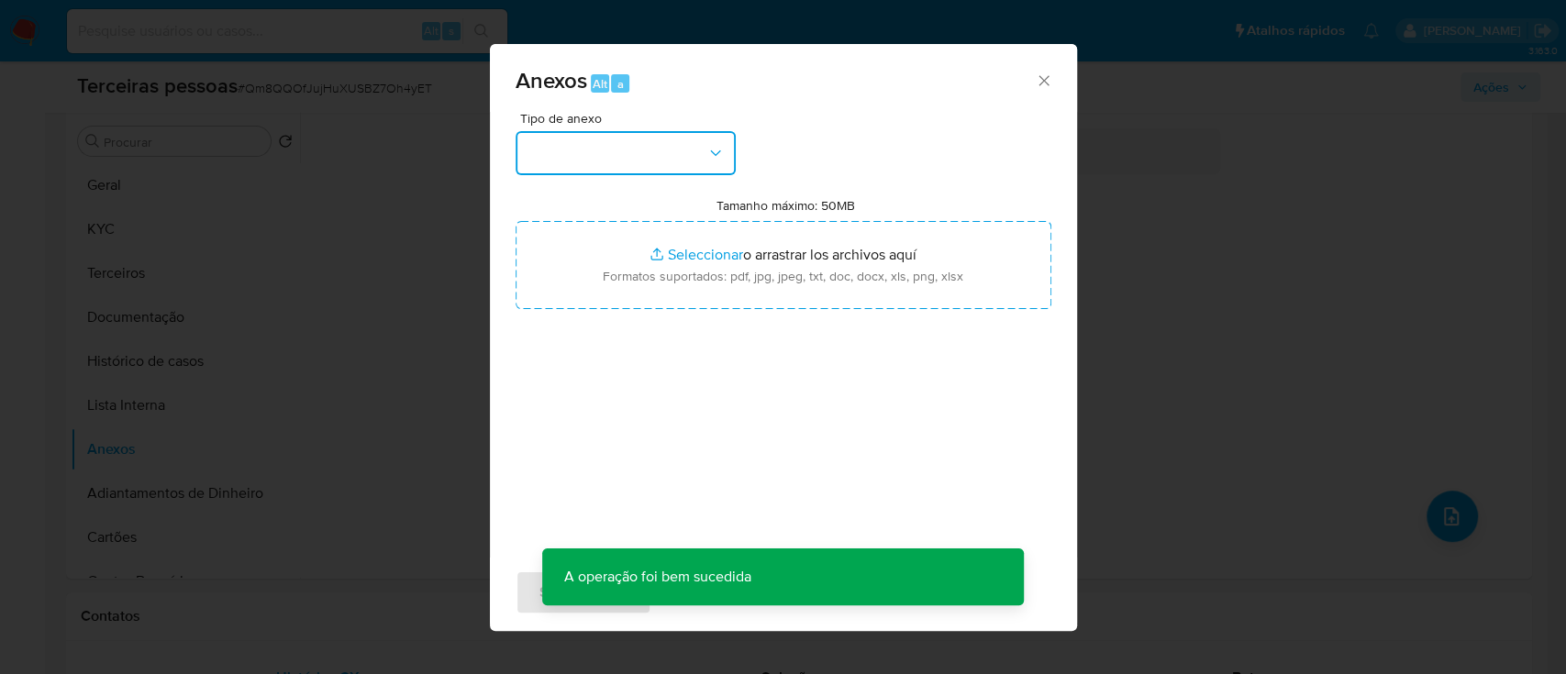
click at [675, 158] on button "button" at bounding box center [626, 153] width 220 height 44
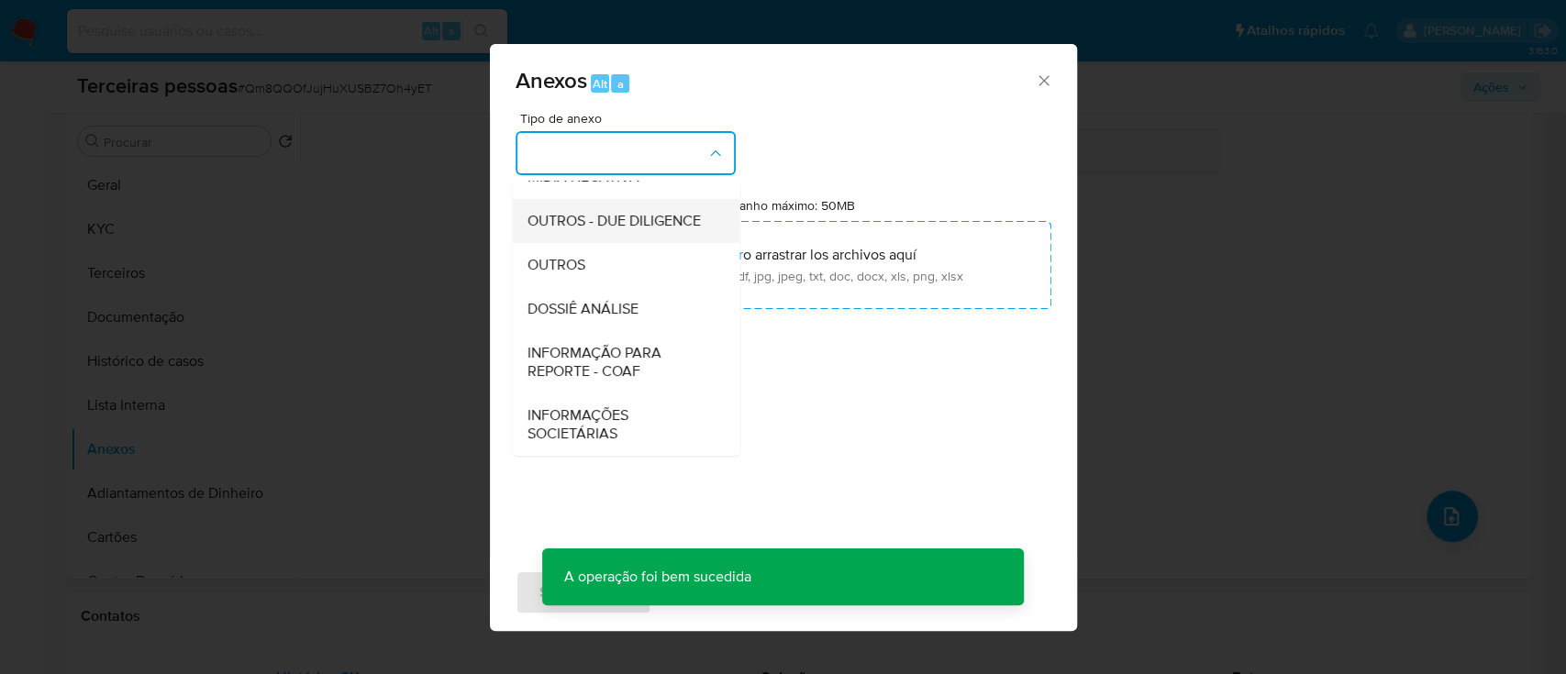
click at [594, 216] on span "OUTROS - DUE DILIGENCE" at bounding box center [613, 221] width 173 height 18
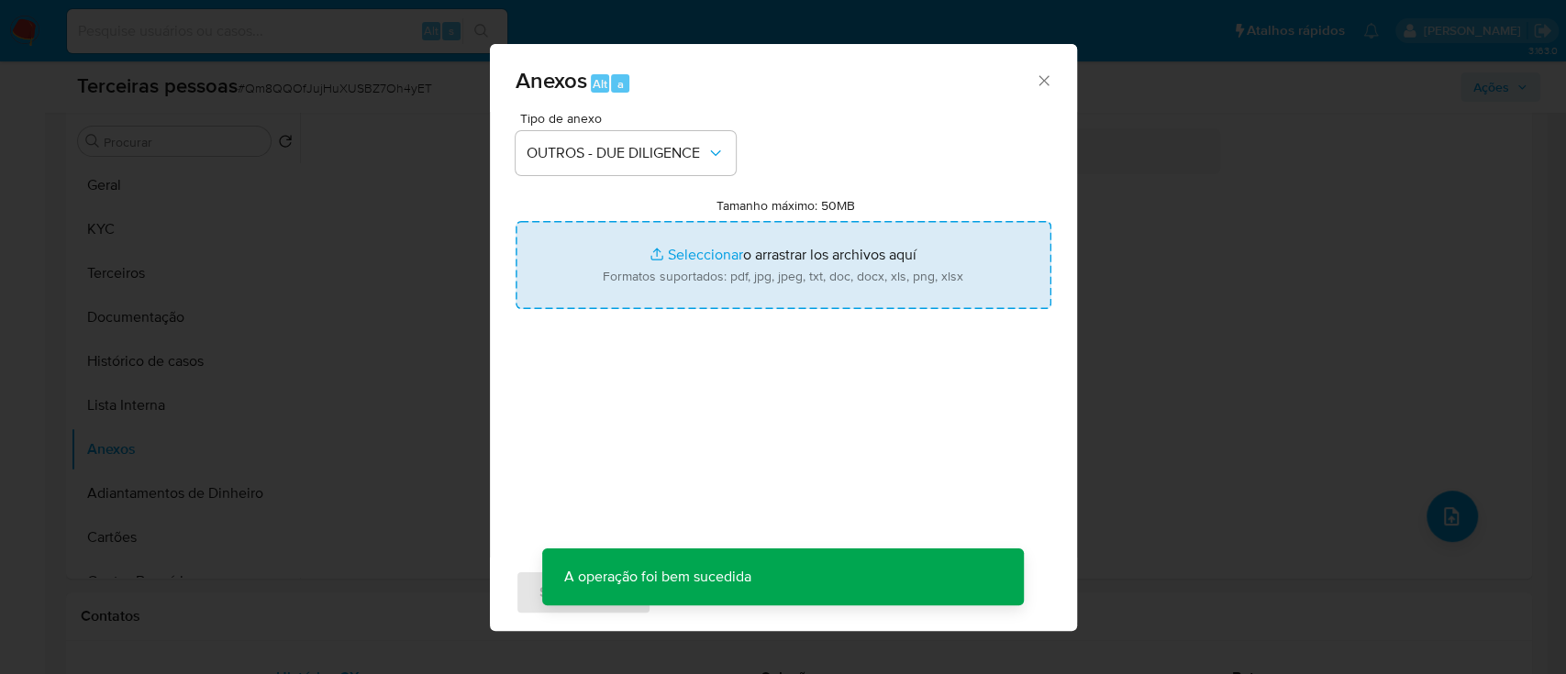
click at [745, 259] on input "Tamanho máximo: 50MB Seleccionar archivos" at bounding box center [784, 265] width 536 height 88
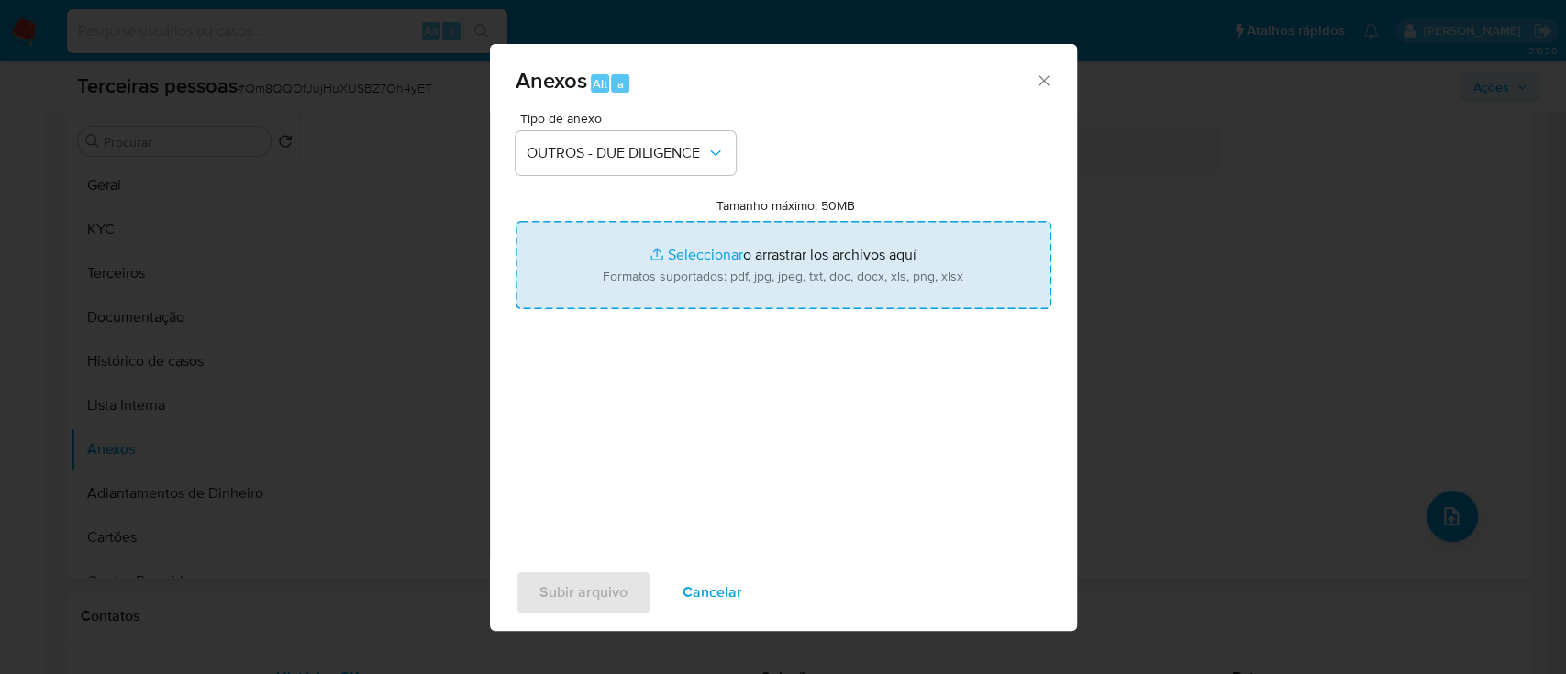
type input "C:\fakepath\ELEGANCE INDUSTRIA E COMERCIO LTDA softon.pdf"
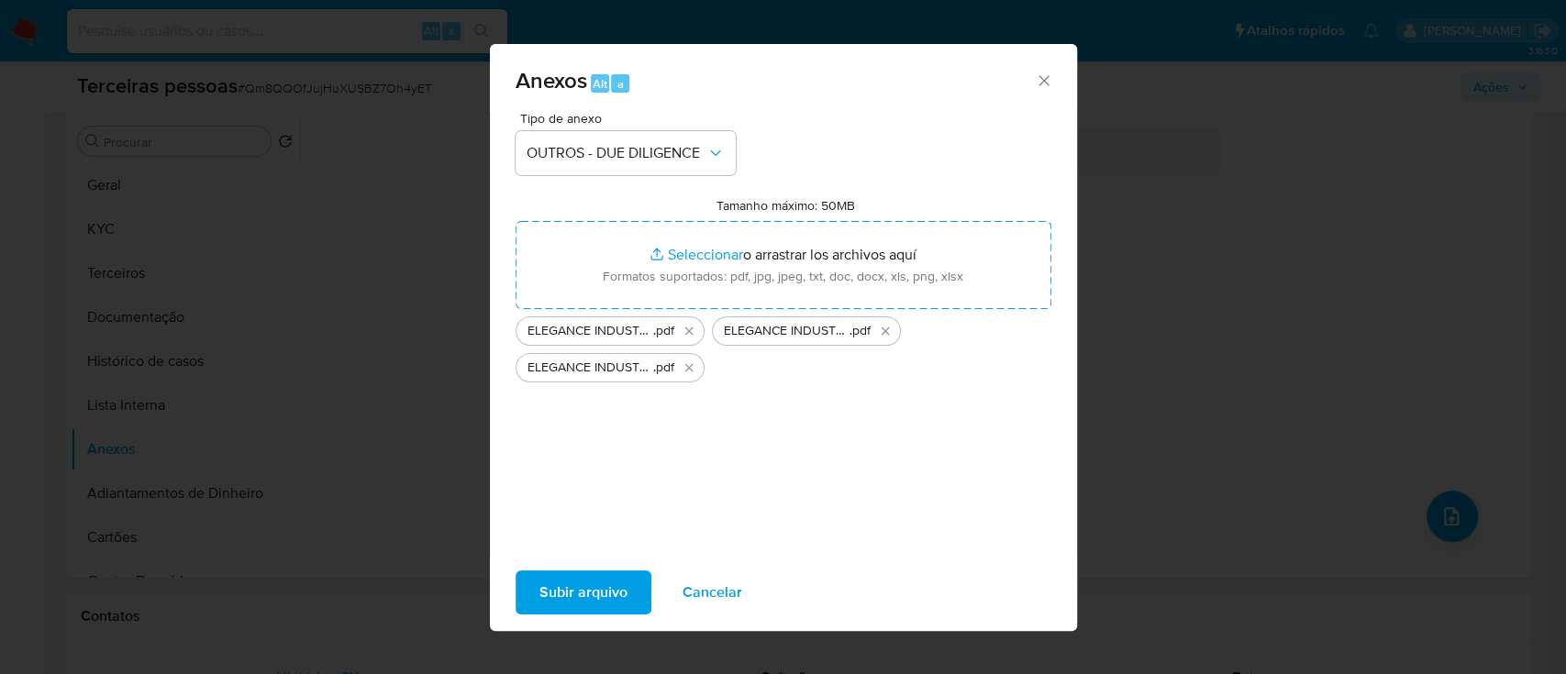
click at [549, 592] on span "Subir arquivo" at bounding box center [583, 592] width 88 height 40
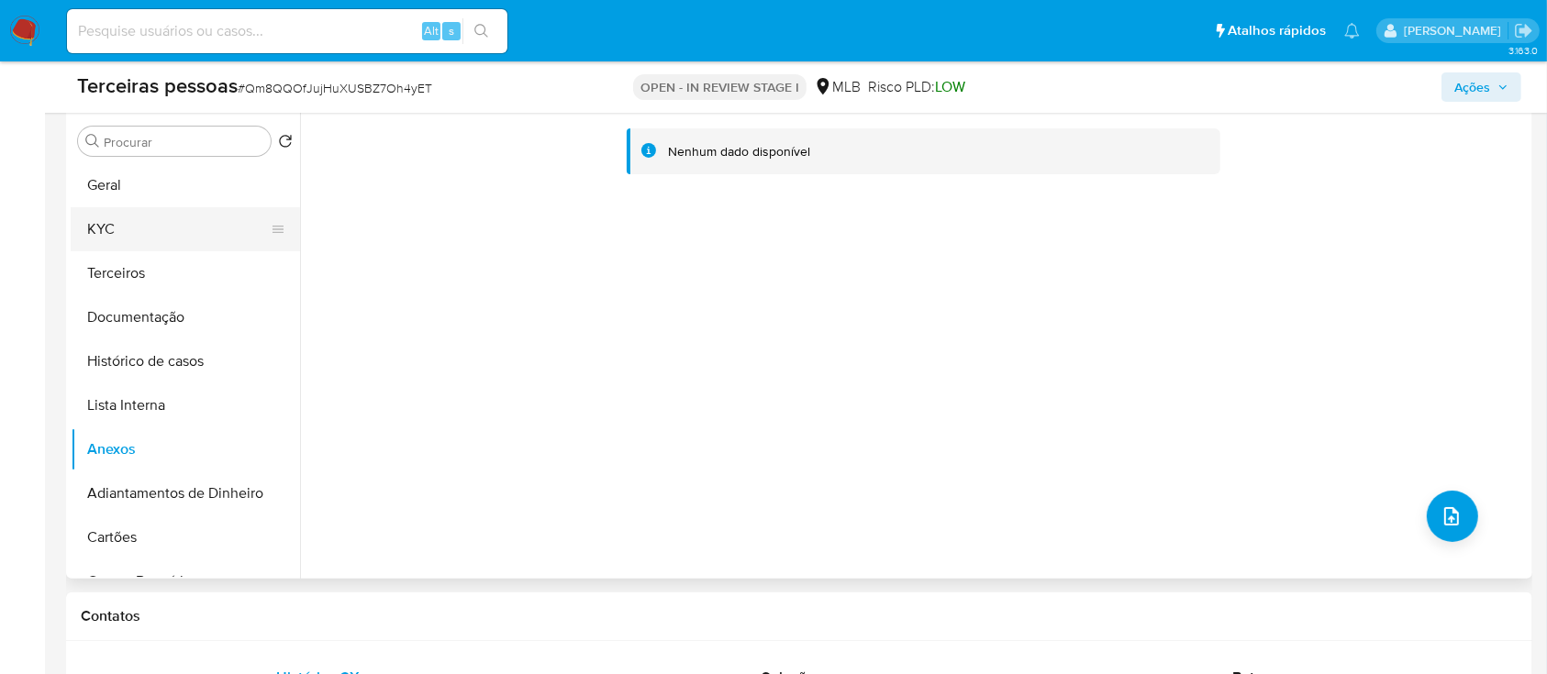
click at [126, 237] on button "KYC" at bounding box center [178, 229] width 215 height 44
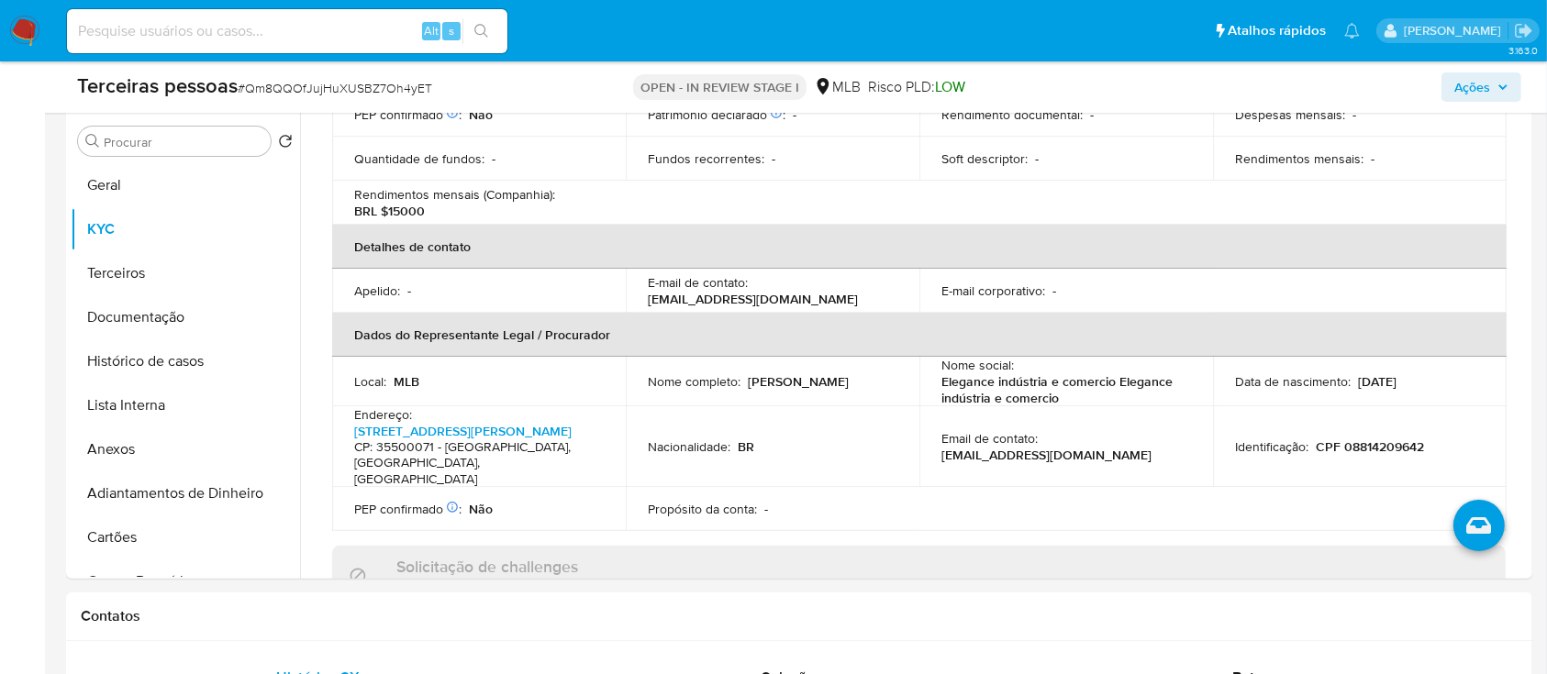
scroll to position [0, 0]
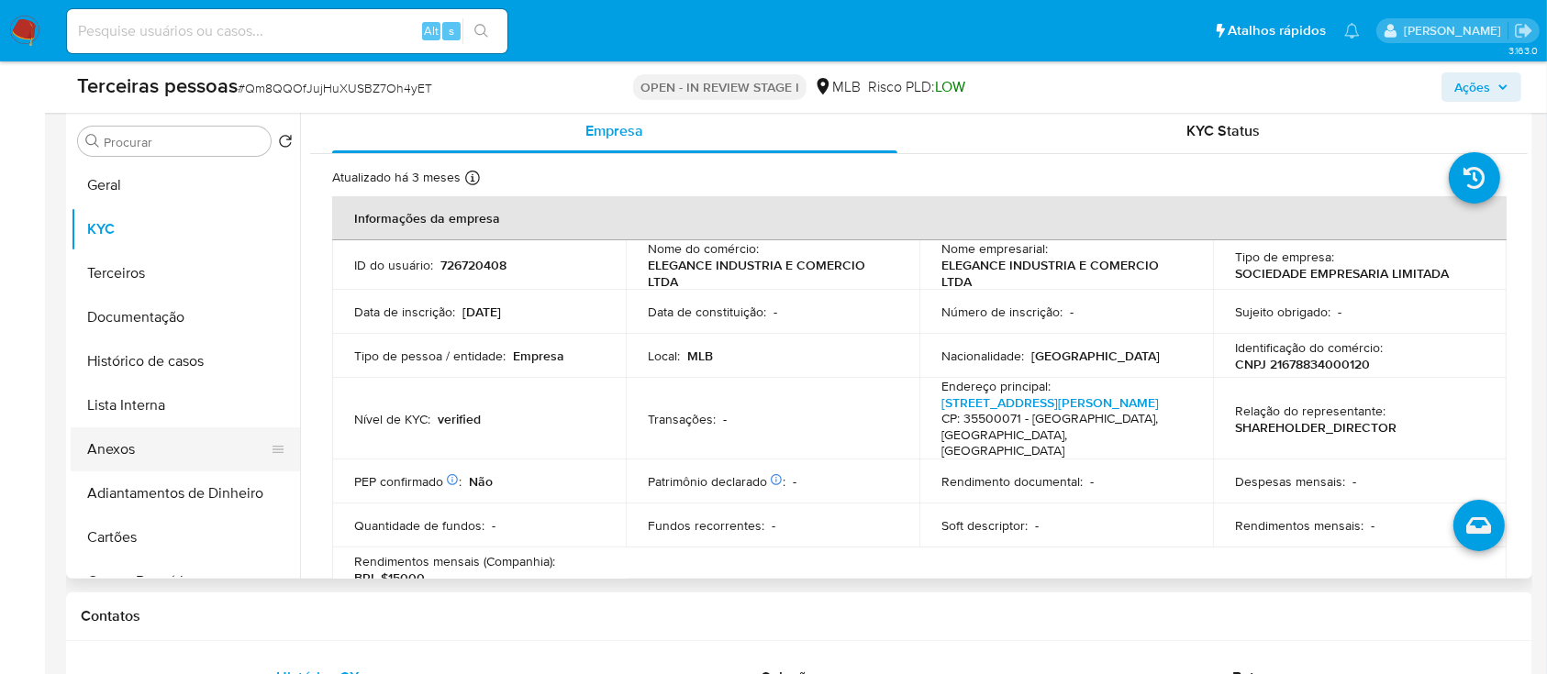
click at [128, 439] on button "Anexos" at bounding box center [178, 450] width 215 height 44
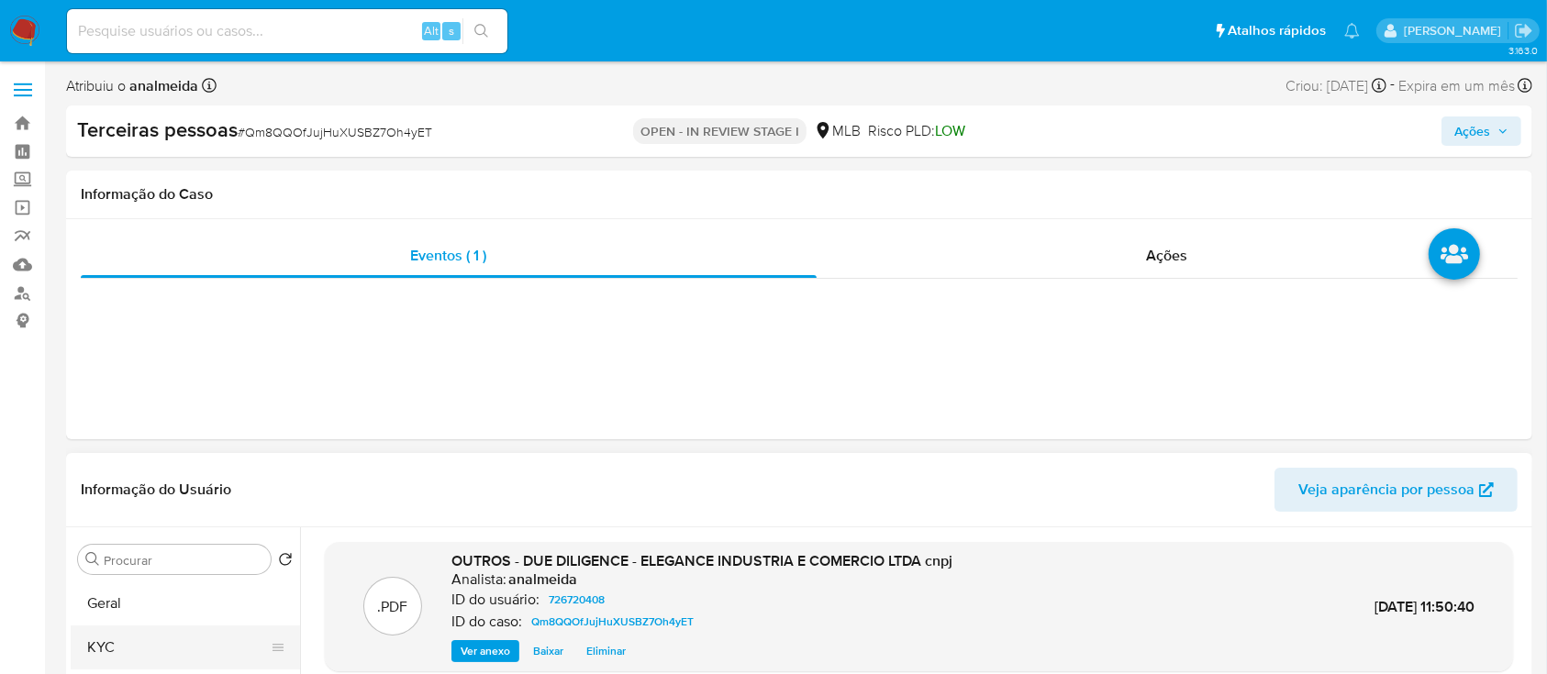
click at [153, 639] on button "KYC" at bounding box center [178, 648] width 215 height 44
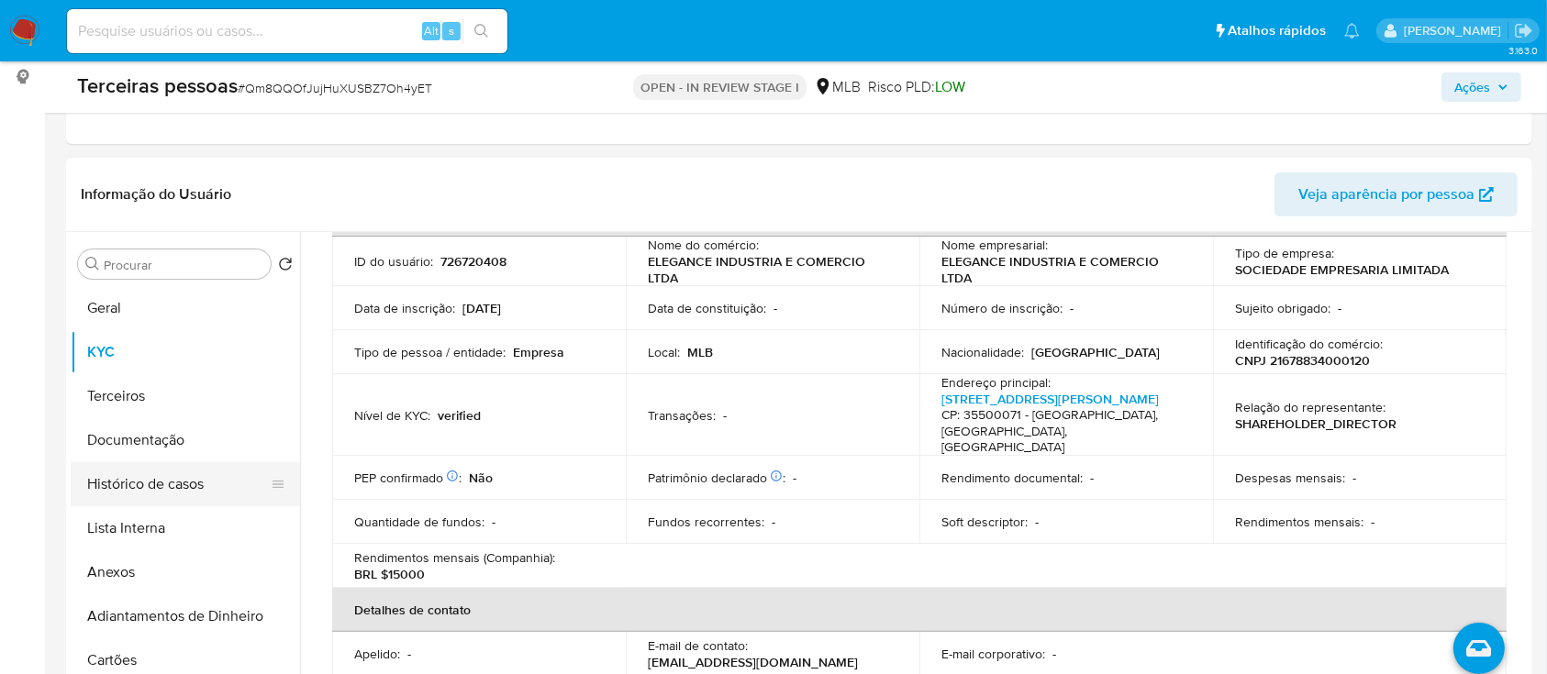
scroll to position [244, 0]
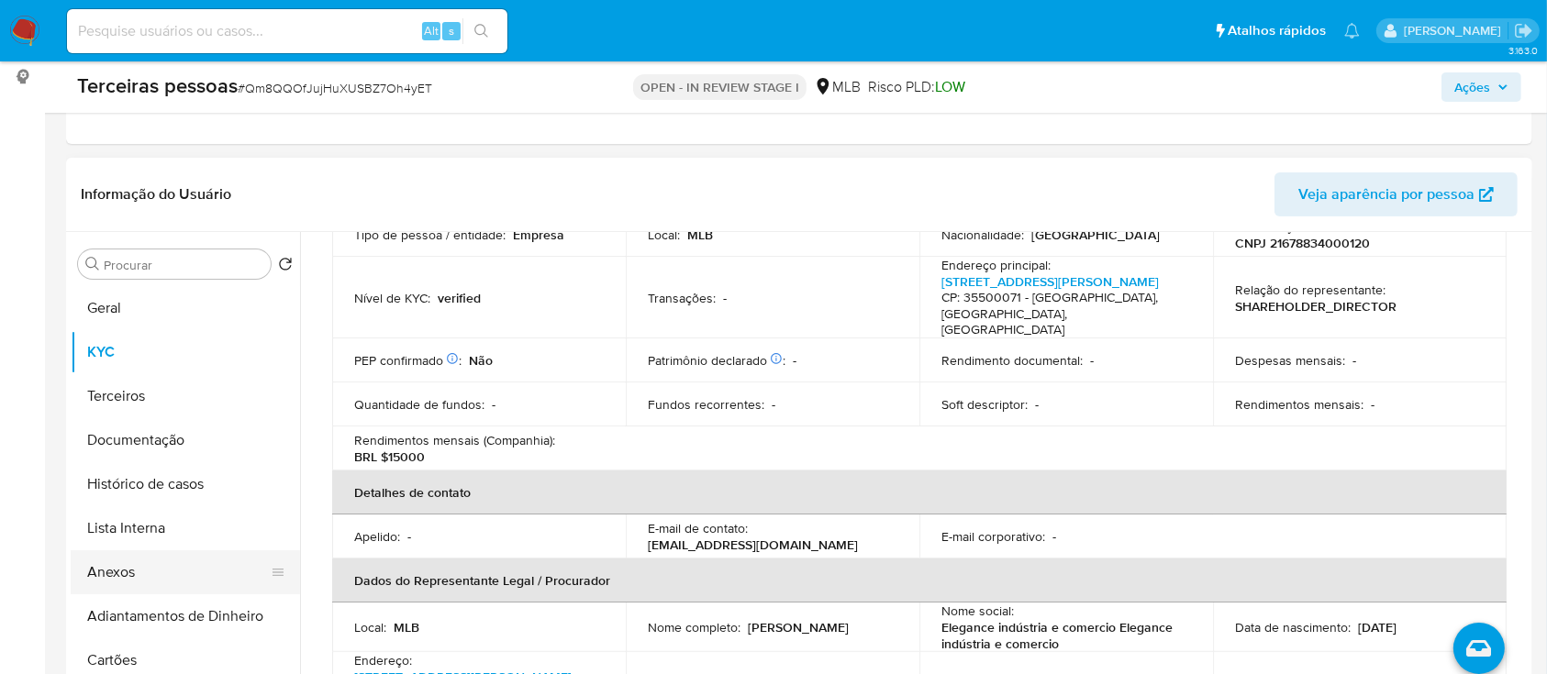
click at [139, 563] on button "Anexos" at bounding box center [178, 572] width 215 height 44
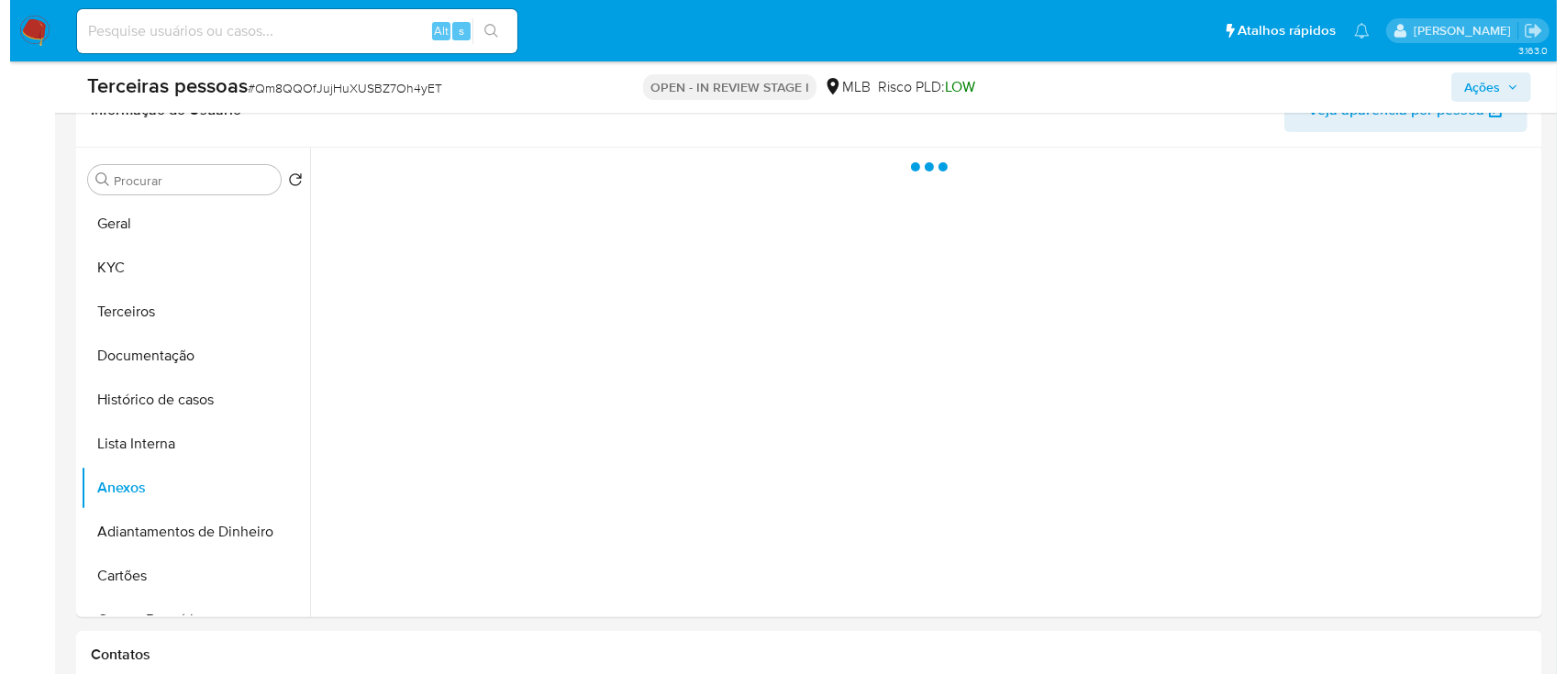
scroll to position [367, 0]
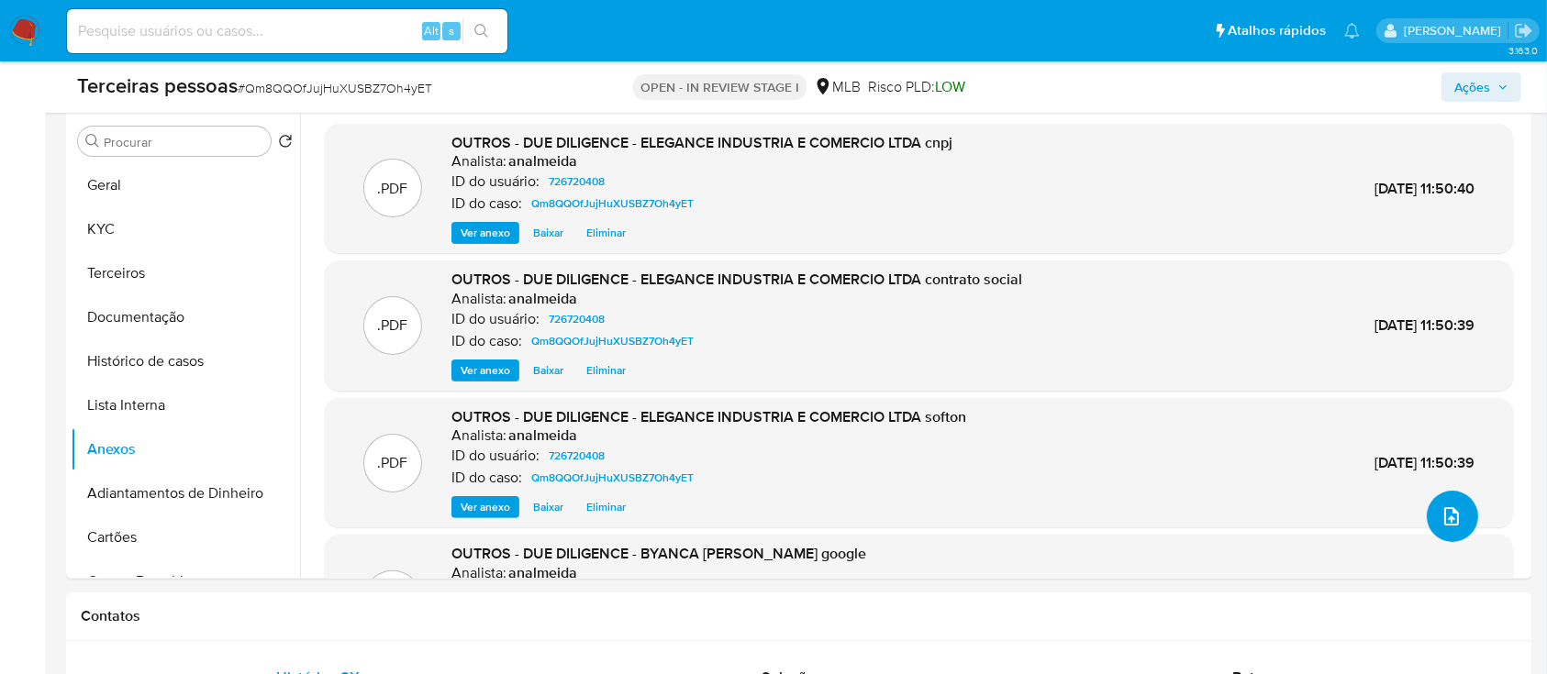
click at [1450, 512] on icon "upload-file" at bounding box center [1451, 516] width 15 height 18
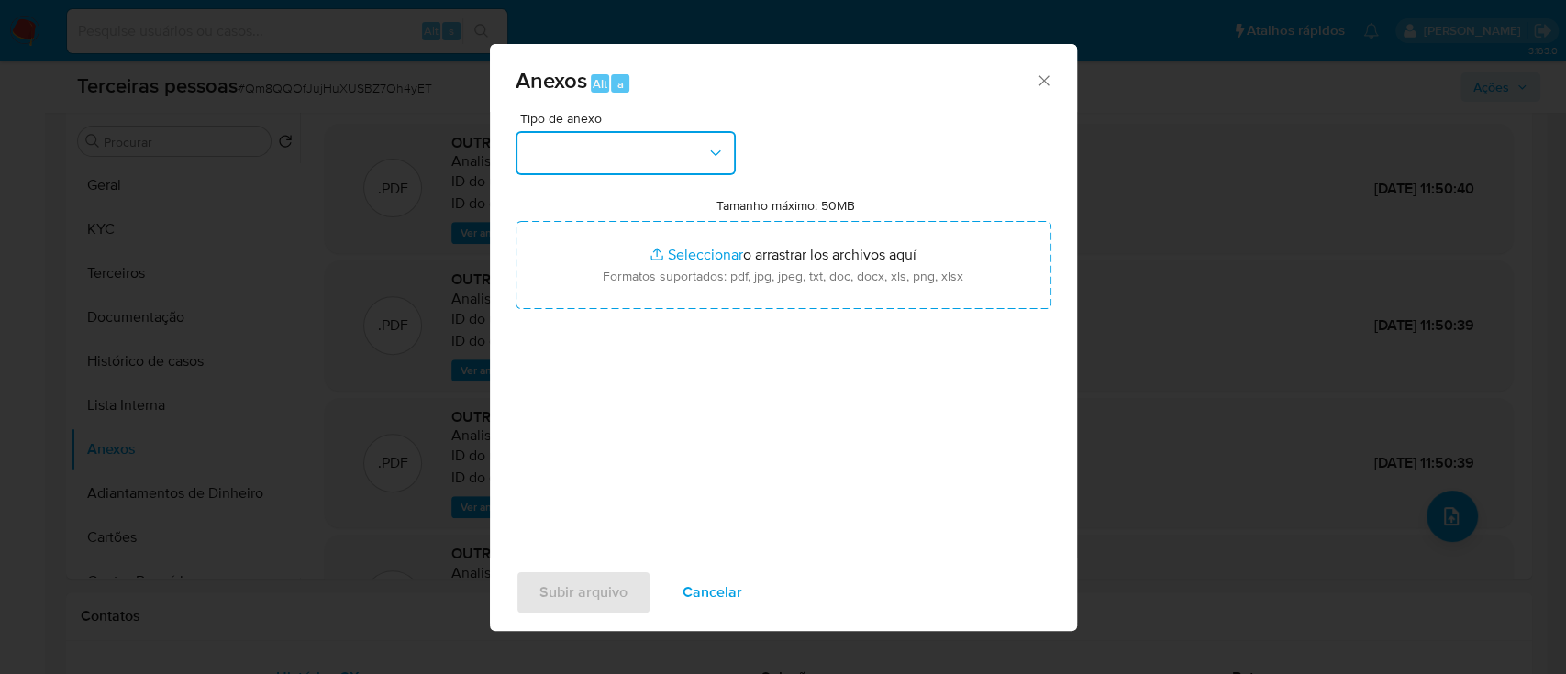
click at [623, 158] on button "button" at bounding box center [626, 153] width 220 height 44
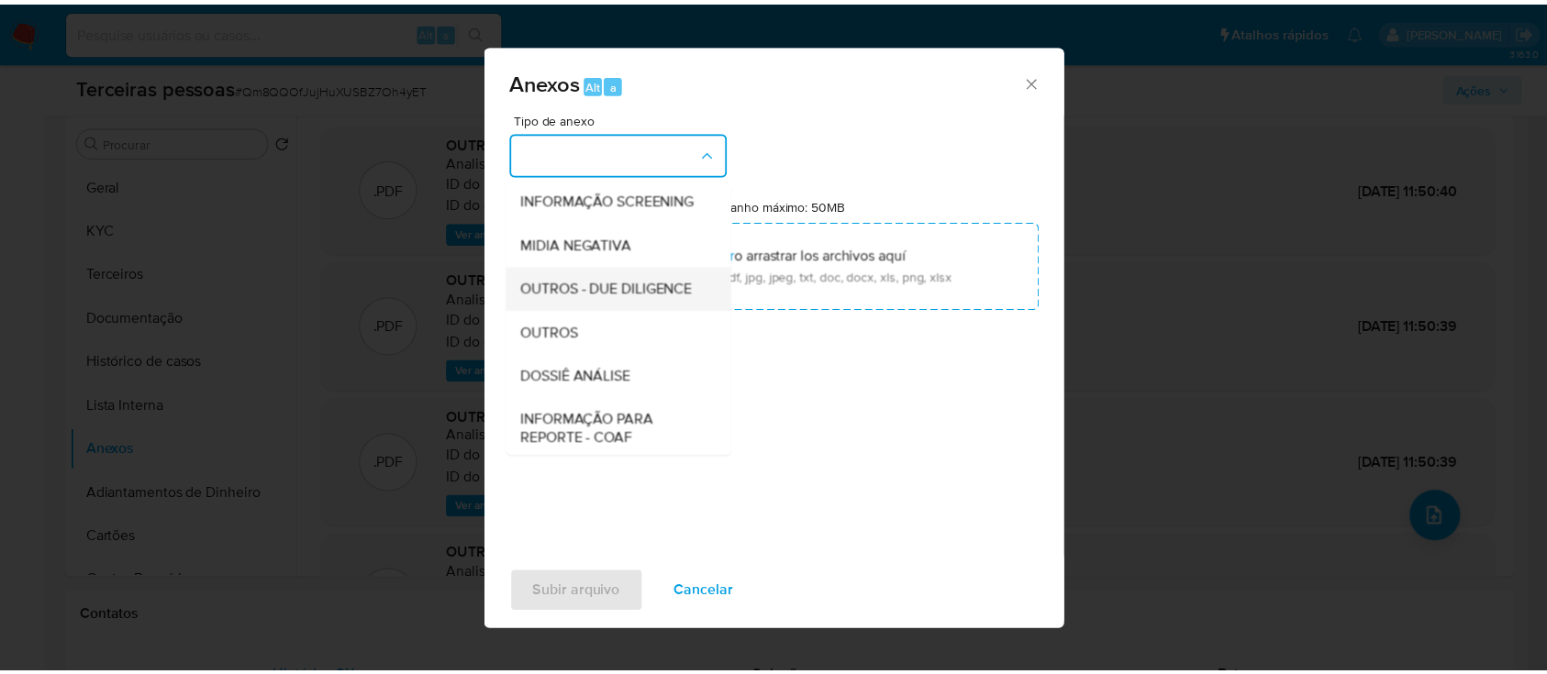
scroll to position [282, 0]
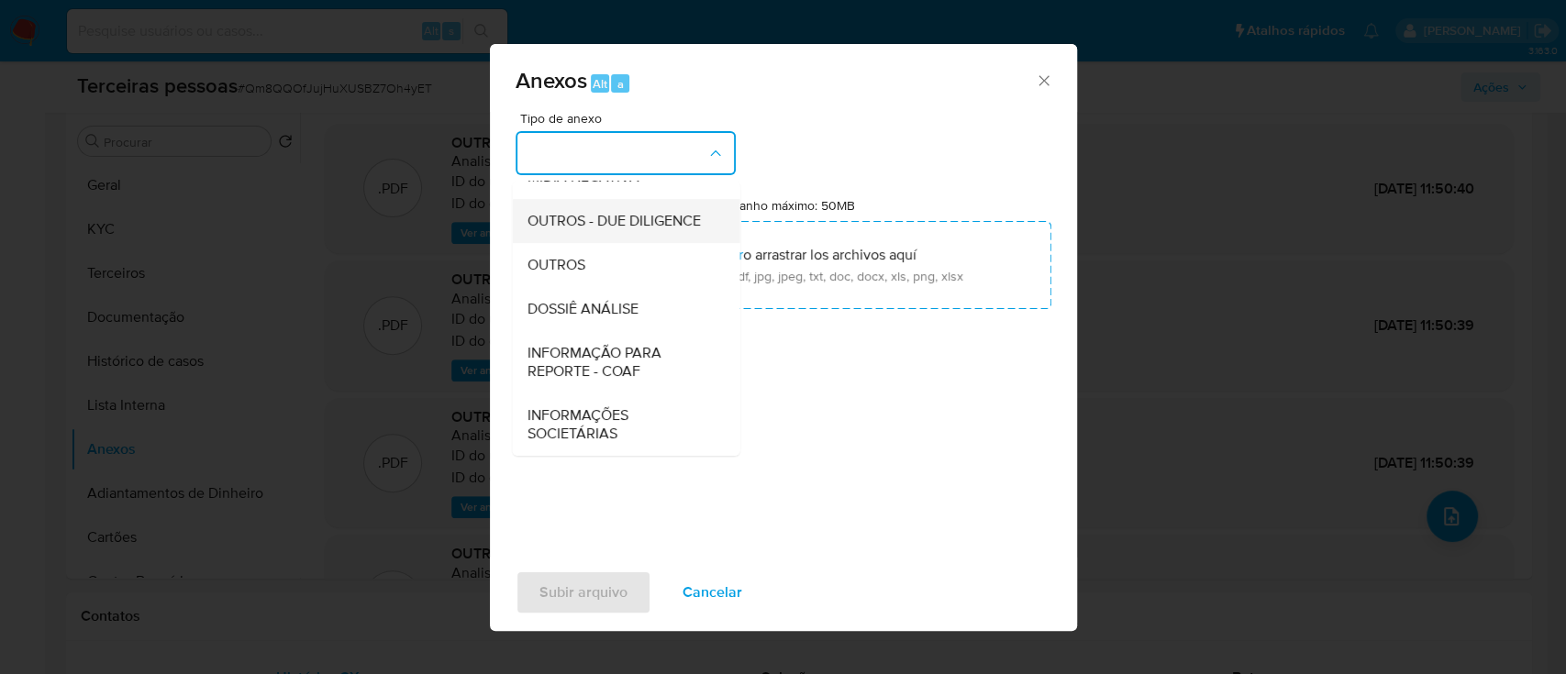
click at [581, 212] on span "OUTROS - DUE DILIGENCE" at bounding box center [613, 221] width 173 height 18
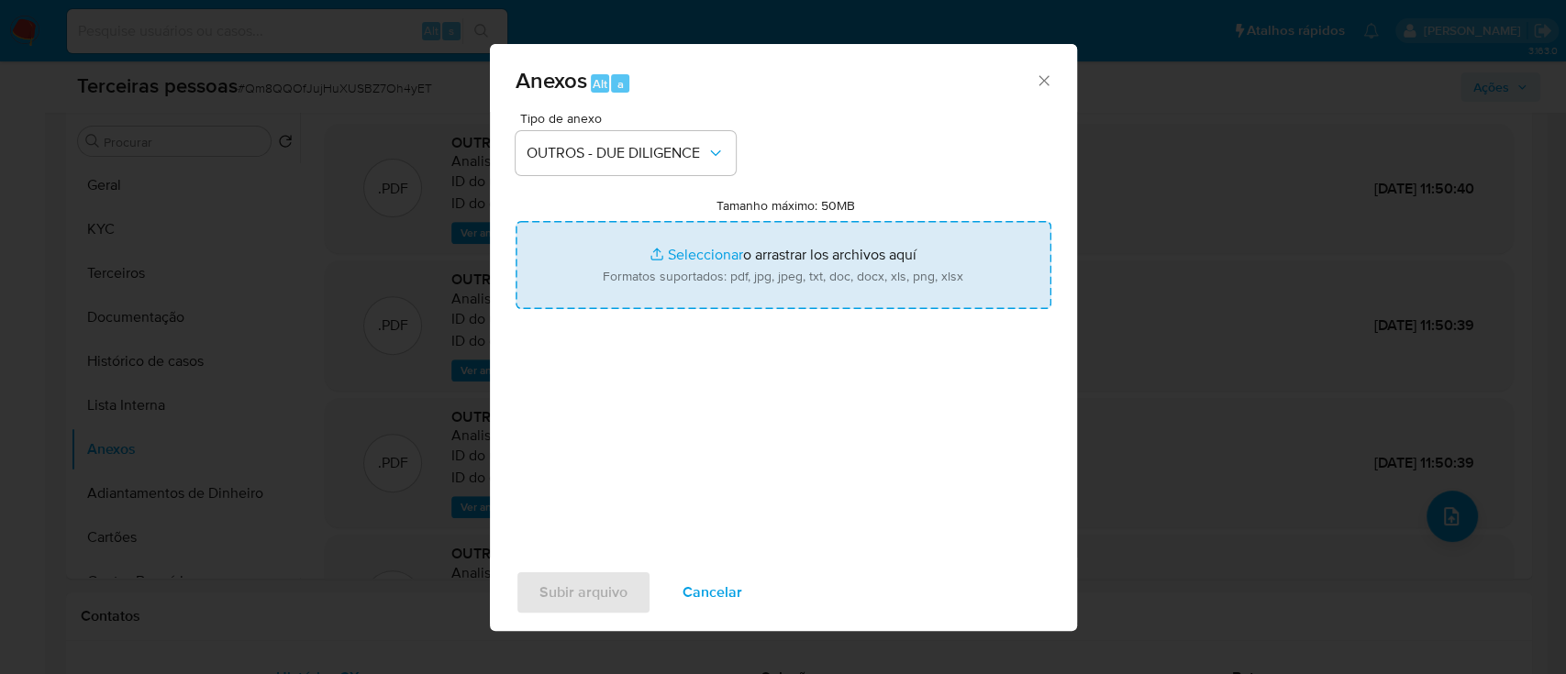
click at [797, 260] on input "Tamanho máximo: 50MB Seleccionar archivos" at bounding box center [784, 265] width 536 height 88
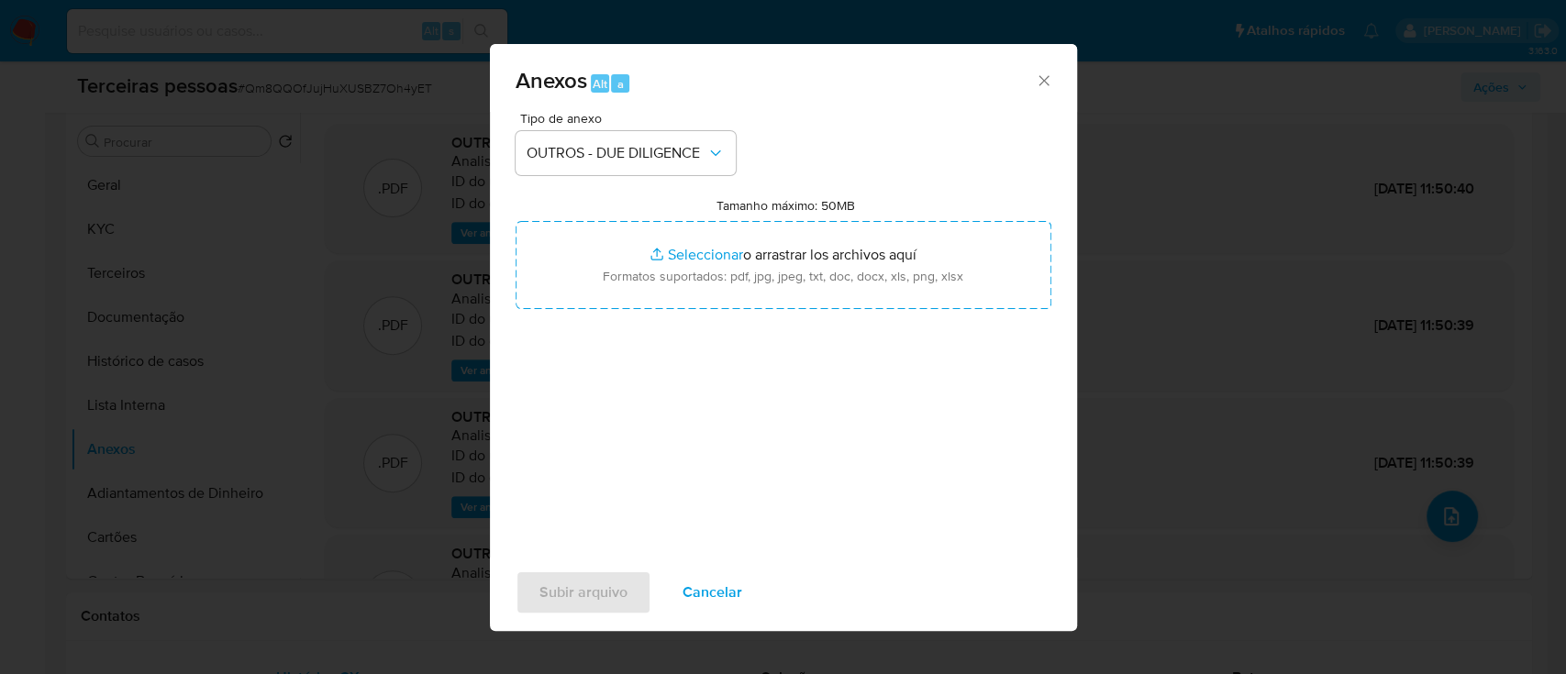
click at [738, 206] on label "Tamanho máximo: 50MB Seleccionar archivos" at bounding box center [786, 205] width 139 height 17
click at [738, 221] on input "Tamanho máximo: 50MB Seleccionar archivos" at bounding box center [784, 265] width 536 height 88
type input "C:\fakepath\Matriz de Risco - ELEGANCE INDUSTRIA E COMERCIO LTDA.pdf"
click at [622, 584] on span "Subir arquivo" at bounding box center [583, 592] width 88 height 40
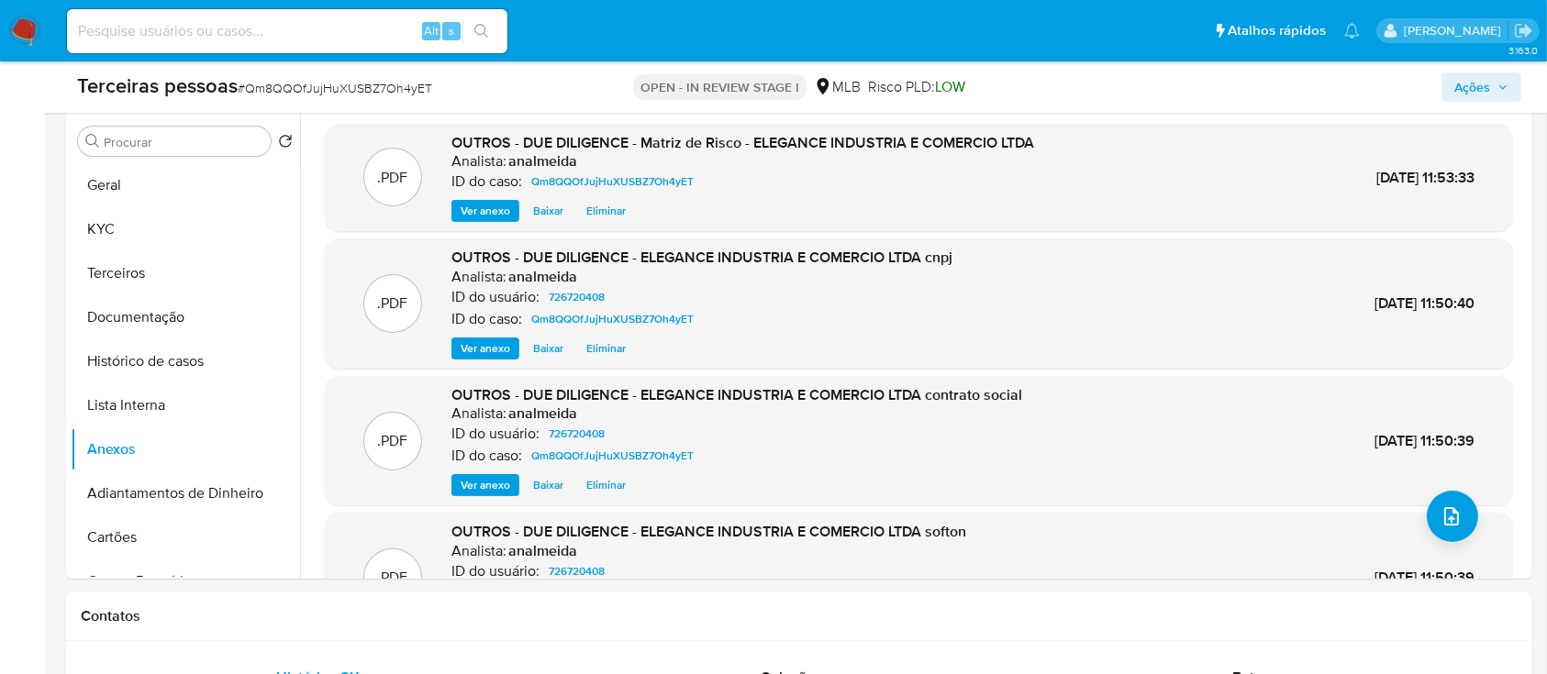
click at [1498, 99] on span "Ações" at bounding box center [1481, 87] width 54 height 26
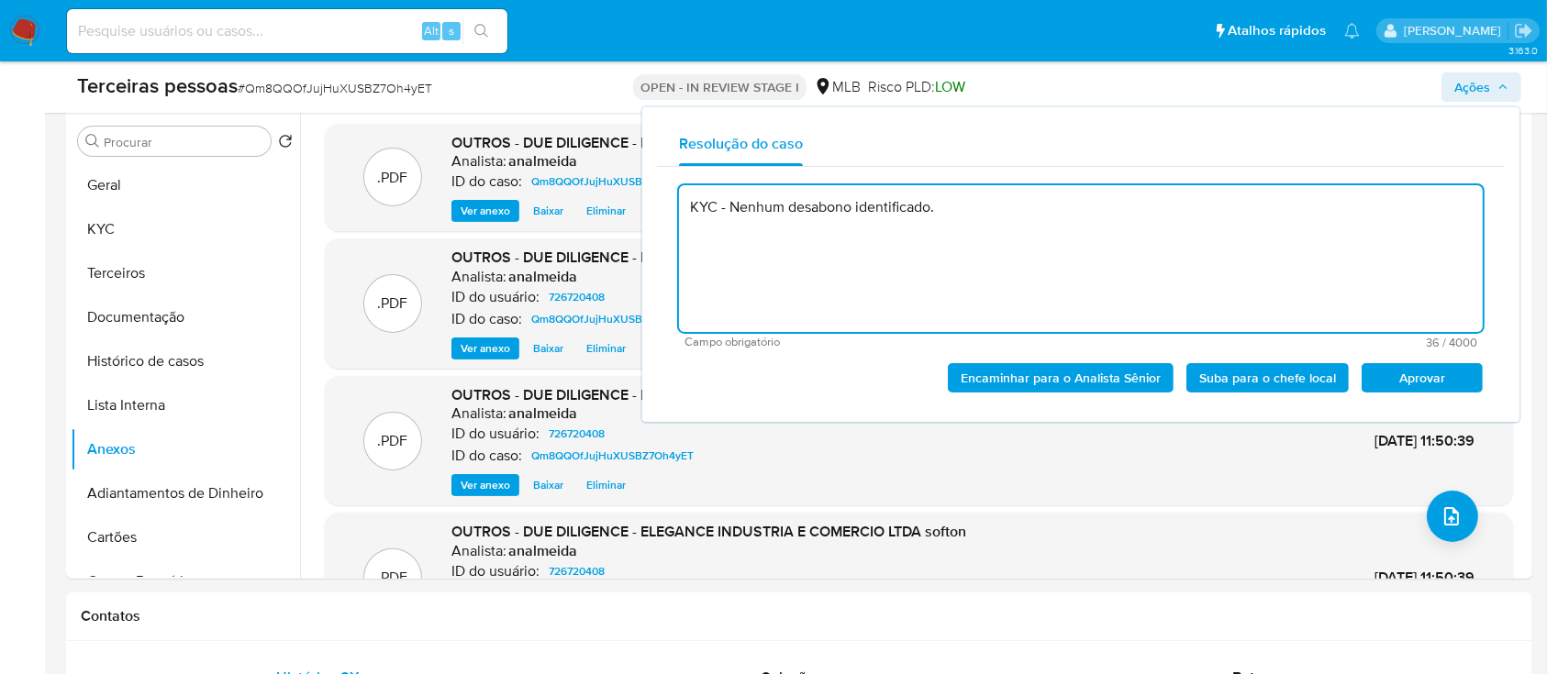
click at [1458, 377] on span "Aprovar" at bounding box center [1421, 378] width 95 height 26
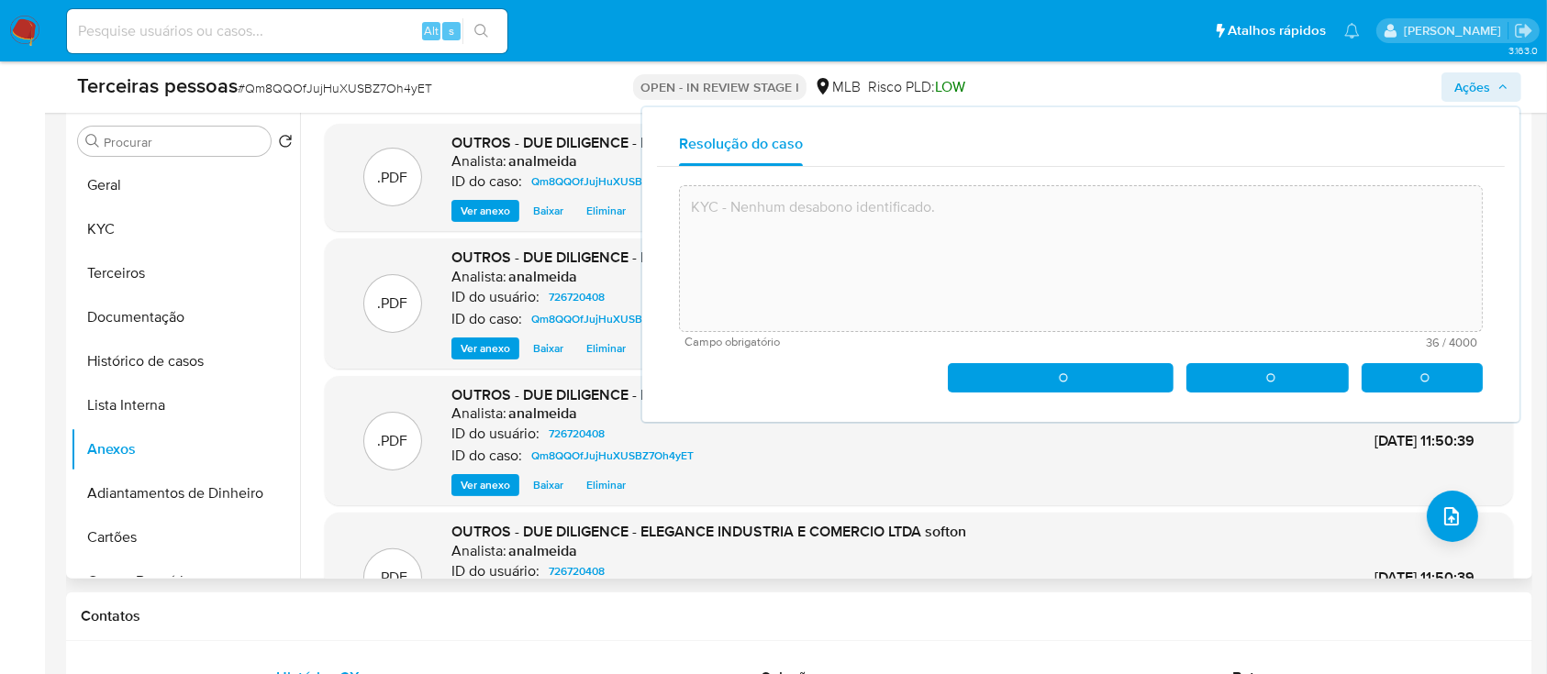
type textarea "KYC - Nenhum desabono identificado."
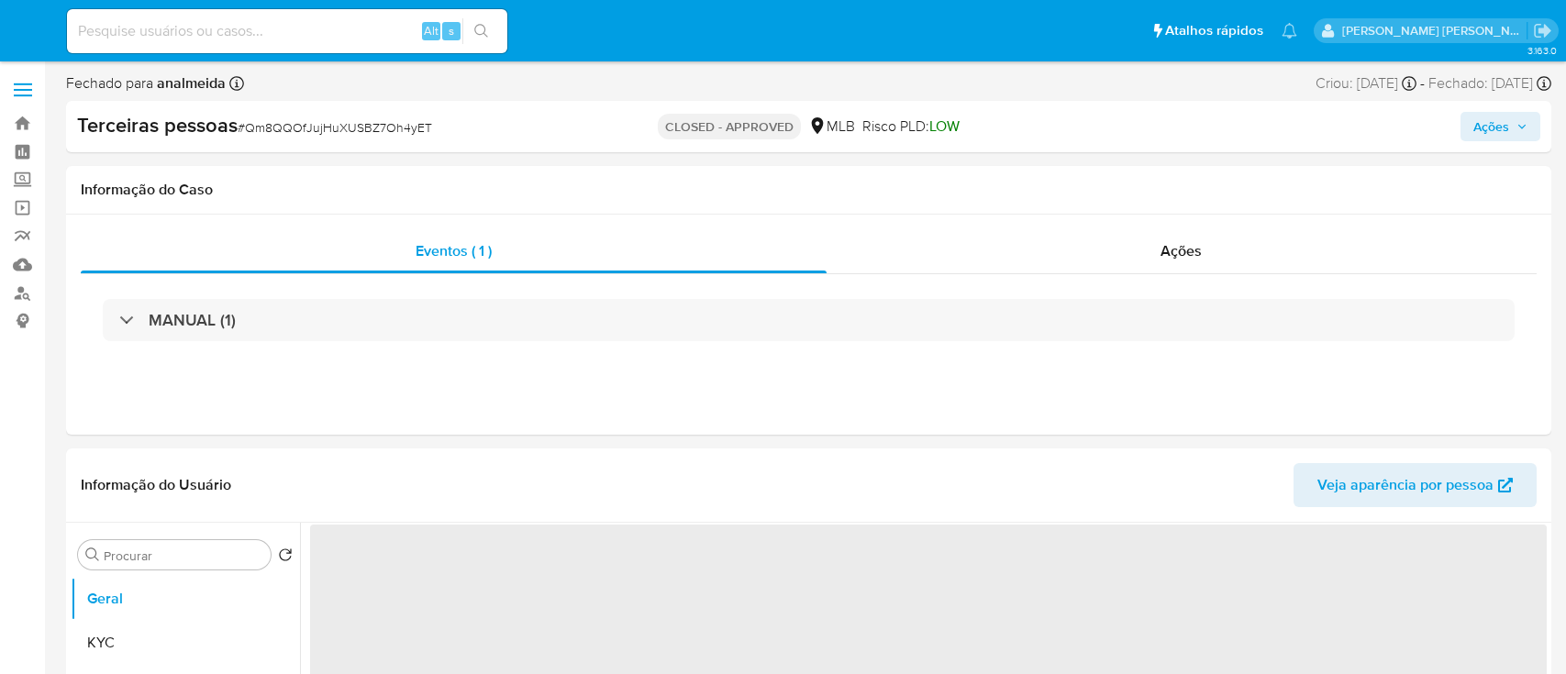
select select "10"
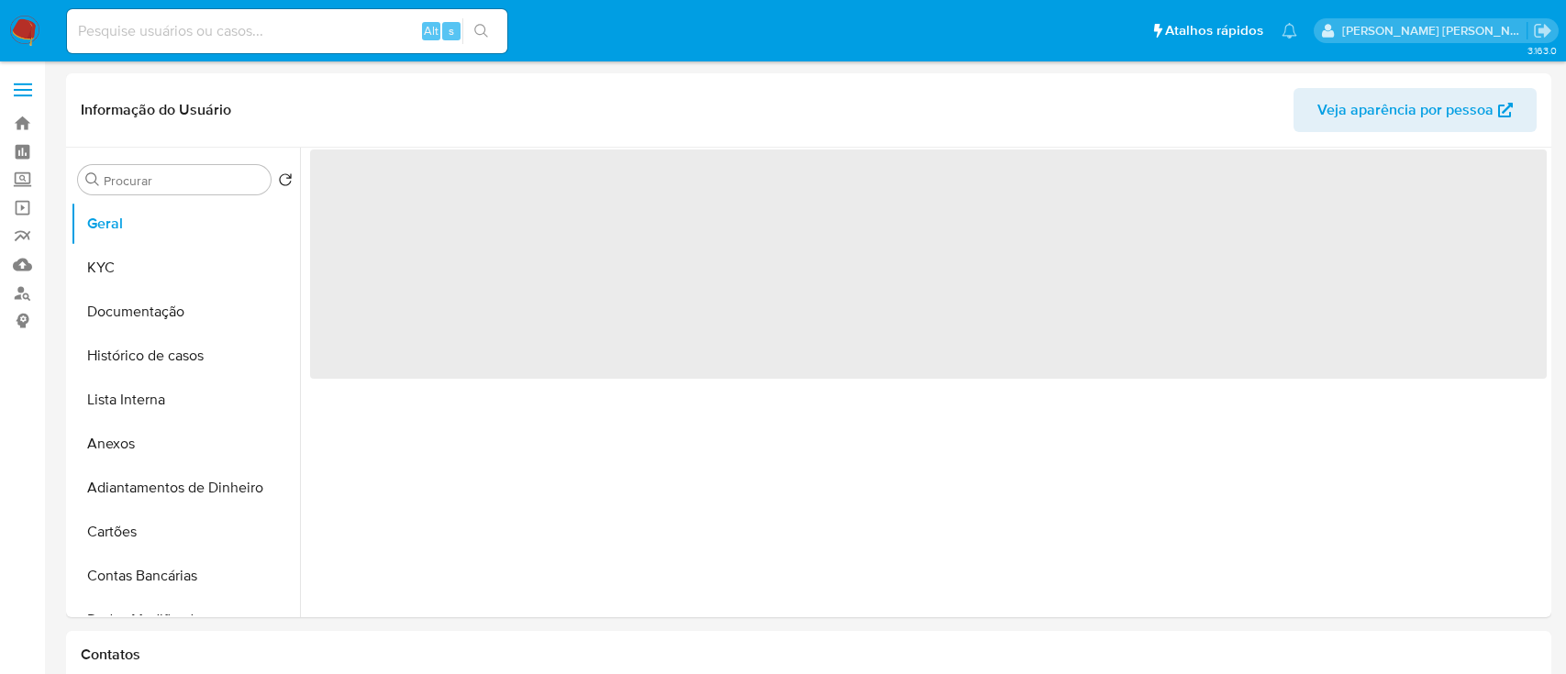
select select "10"
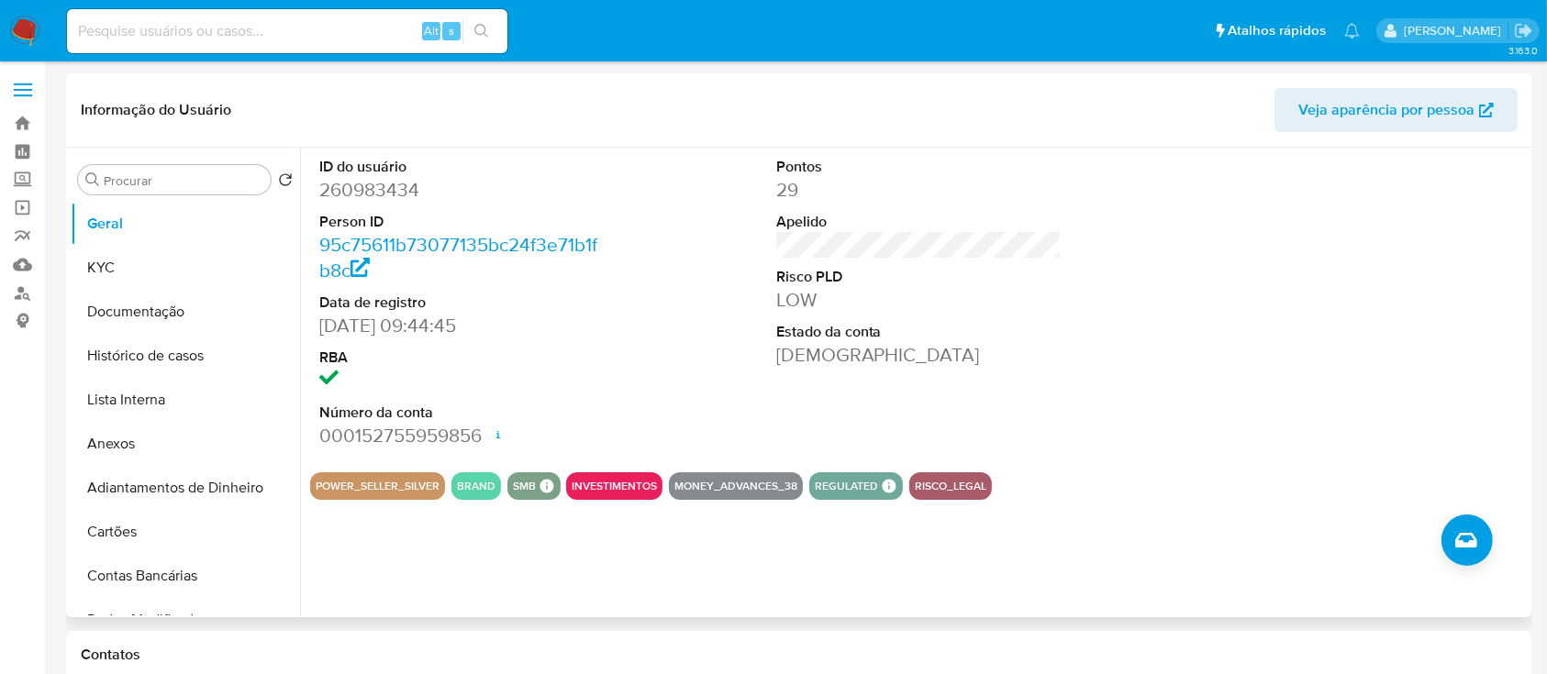
click at [902, 489] on div "POWER_SELLER_SILVER BRAND SMB SMB SMB Advisor Email - Advisor Name - INVESTIMEN…" at bounding box center [918, 486] width 1217 height 28
click at [931, 485] on button "RISCO_LEGAL" at bounding box center [951, 486] width 72 height 7
click at [130, 303] on button "Documentação" at bounding box center [178, 312] width 215 height 44
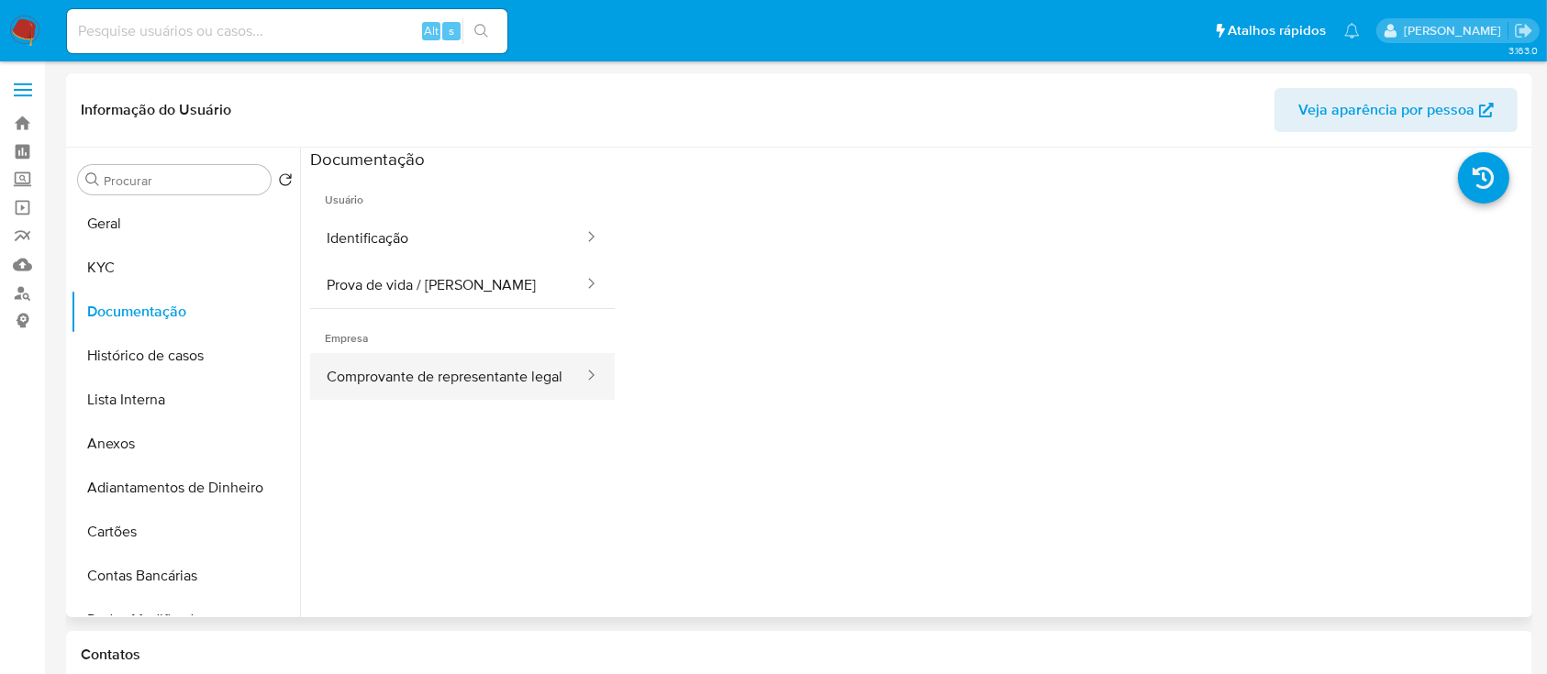
click at [468, 375] on button "Comprovante de representante legal" at bounding box center [447, 376] width 275 height 47
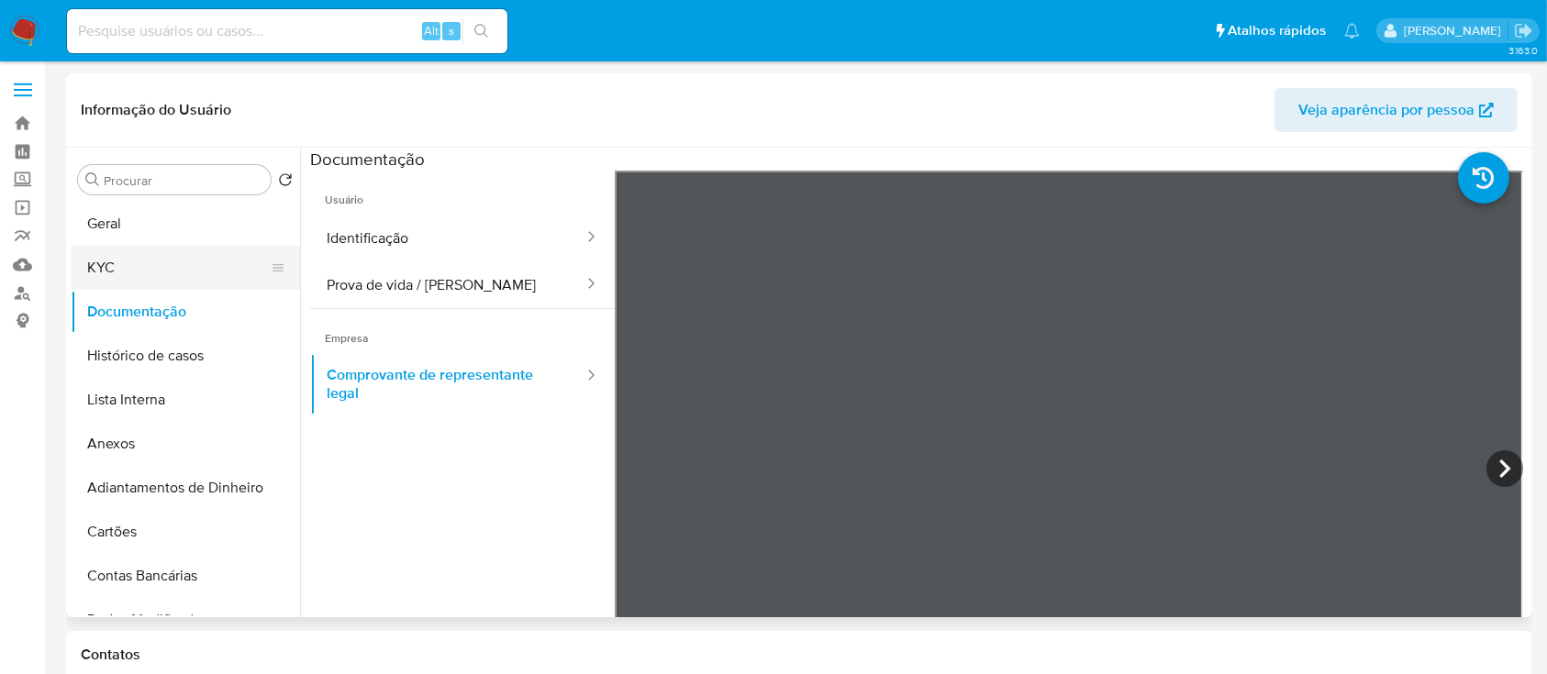
click at [128, 250] on button "KYC" at bounding box center [178, 268] width 215 height 44
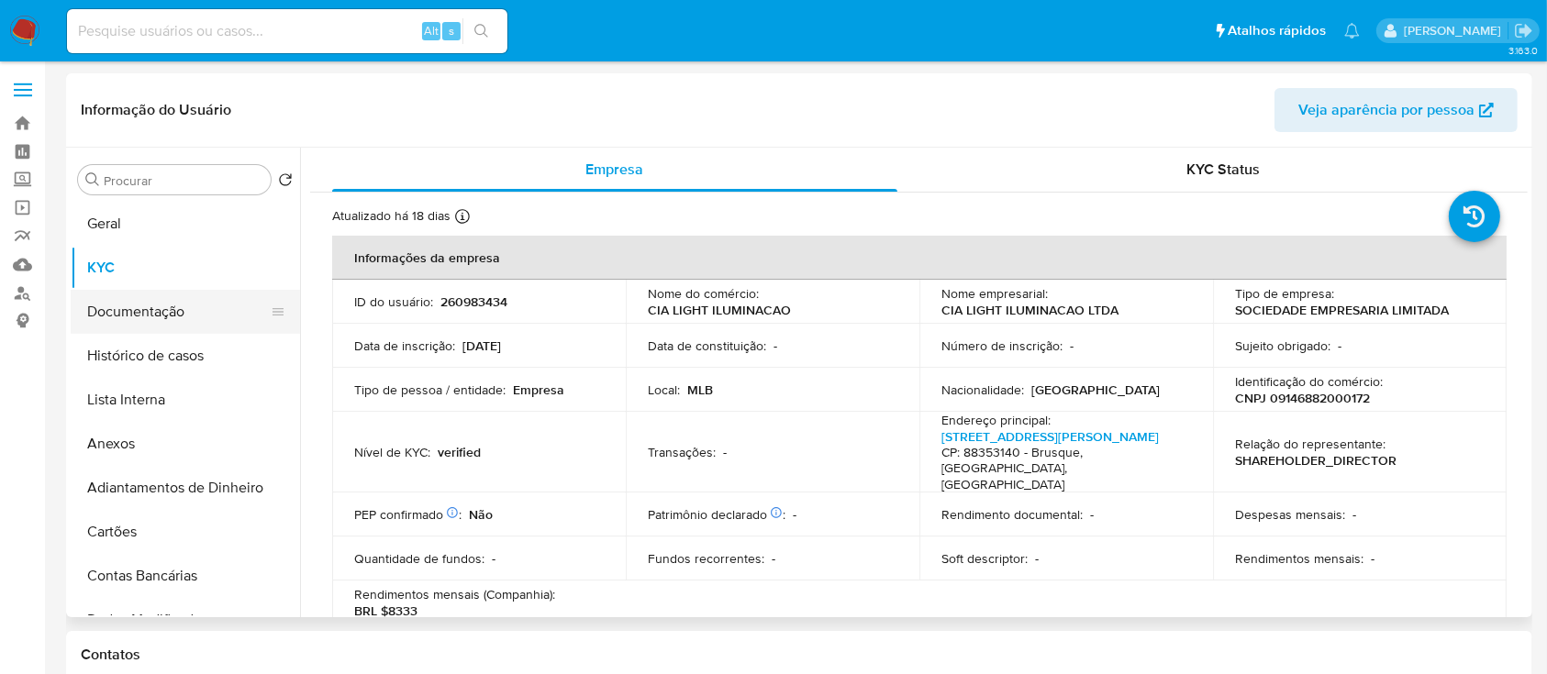
click at [168, 304] on button "Documentação" at bounding box center [178, 312] width 215 height 44
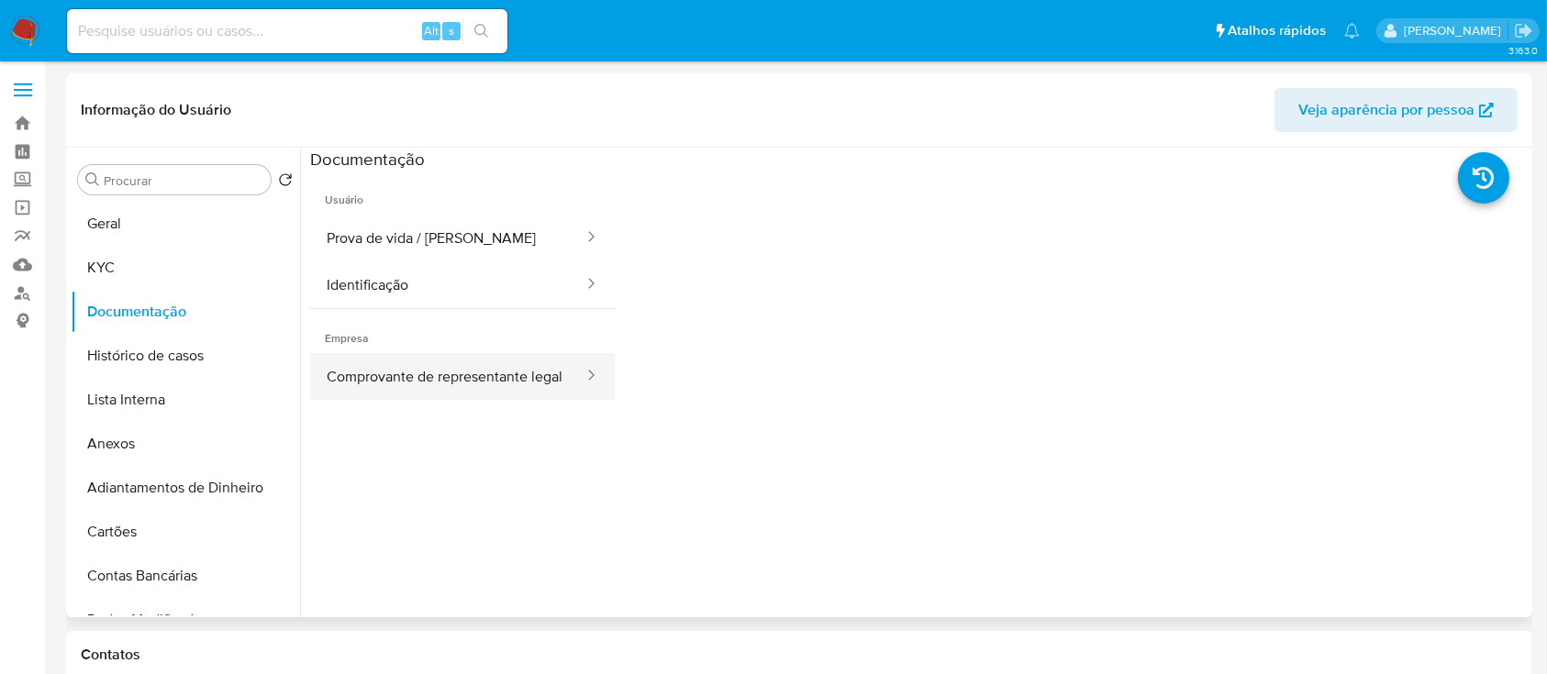
click at [517, 379] on button "Comprovante de representante legal" at bounding box center [447, 376] width 275 height 47
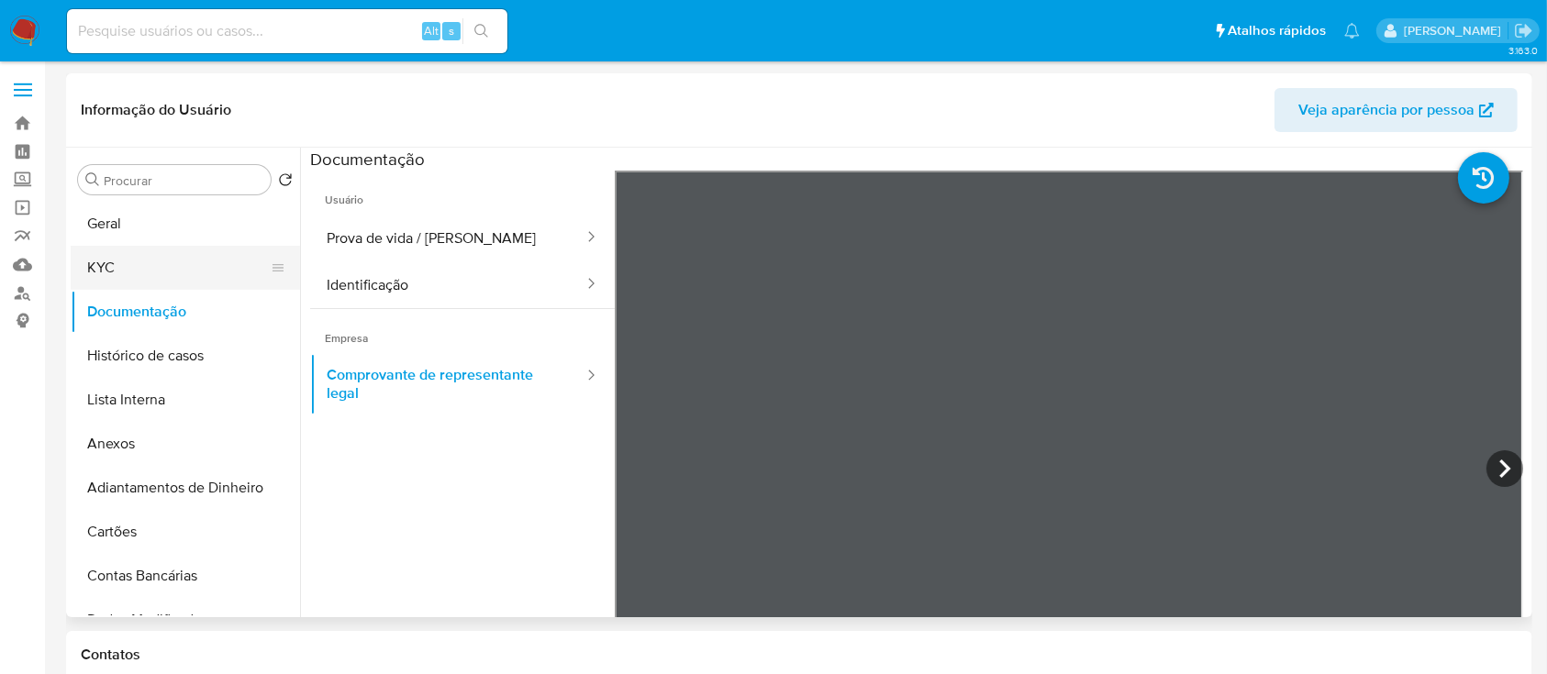
click at [152, 275] on button "KYC" at bounding box center [178, 268] width 215 height 44
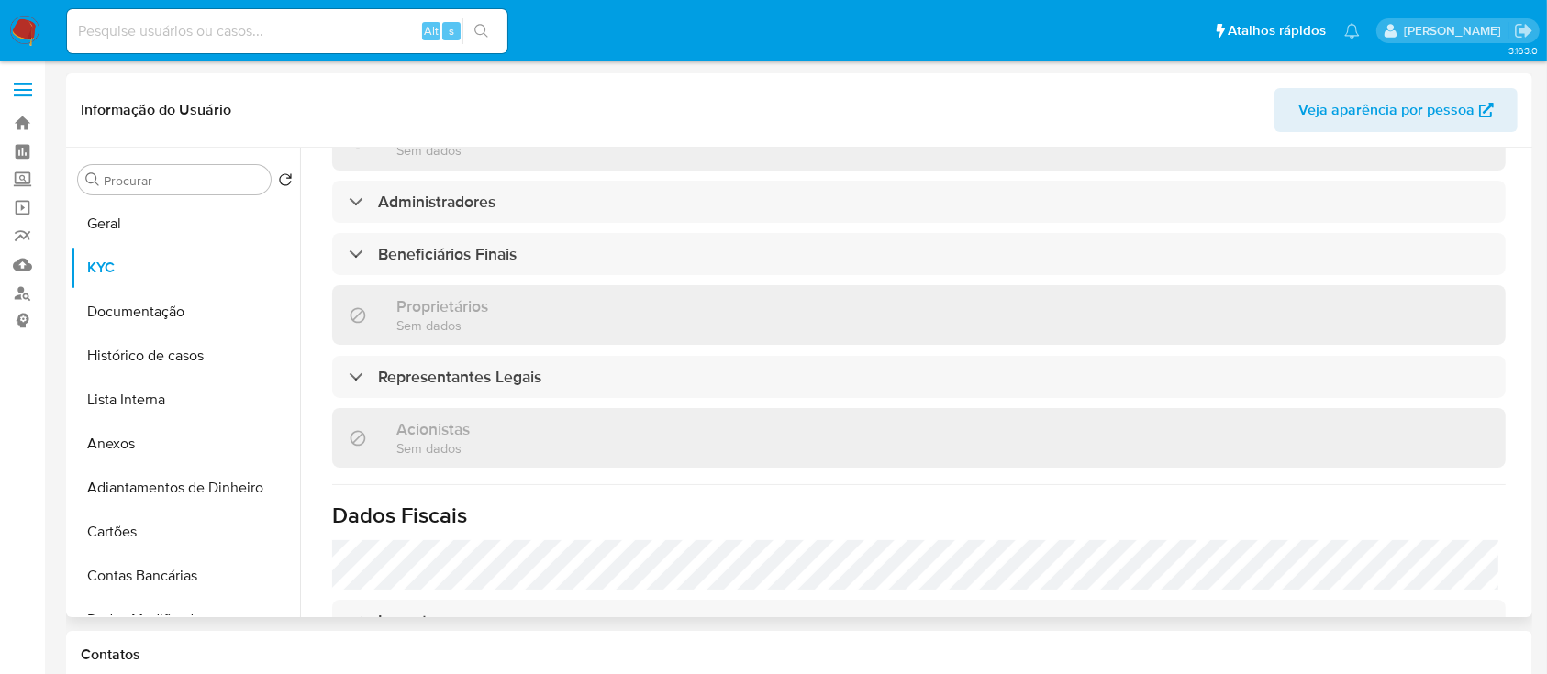
scroll to position [799, 0]
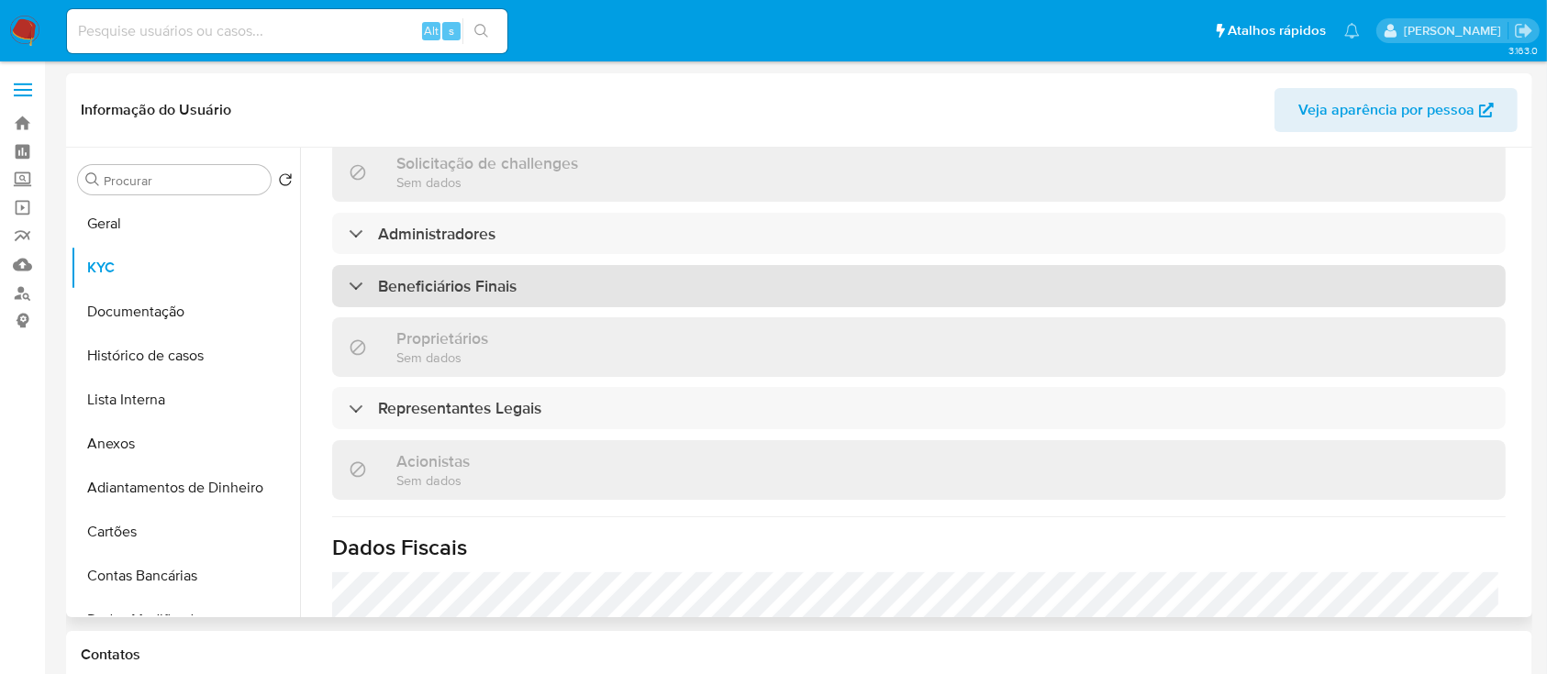
click at [555, 265] on div "Beneficiários Finais" at bounding box center [918, 286] width 1173 height 42
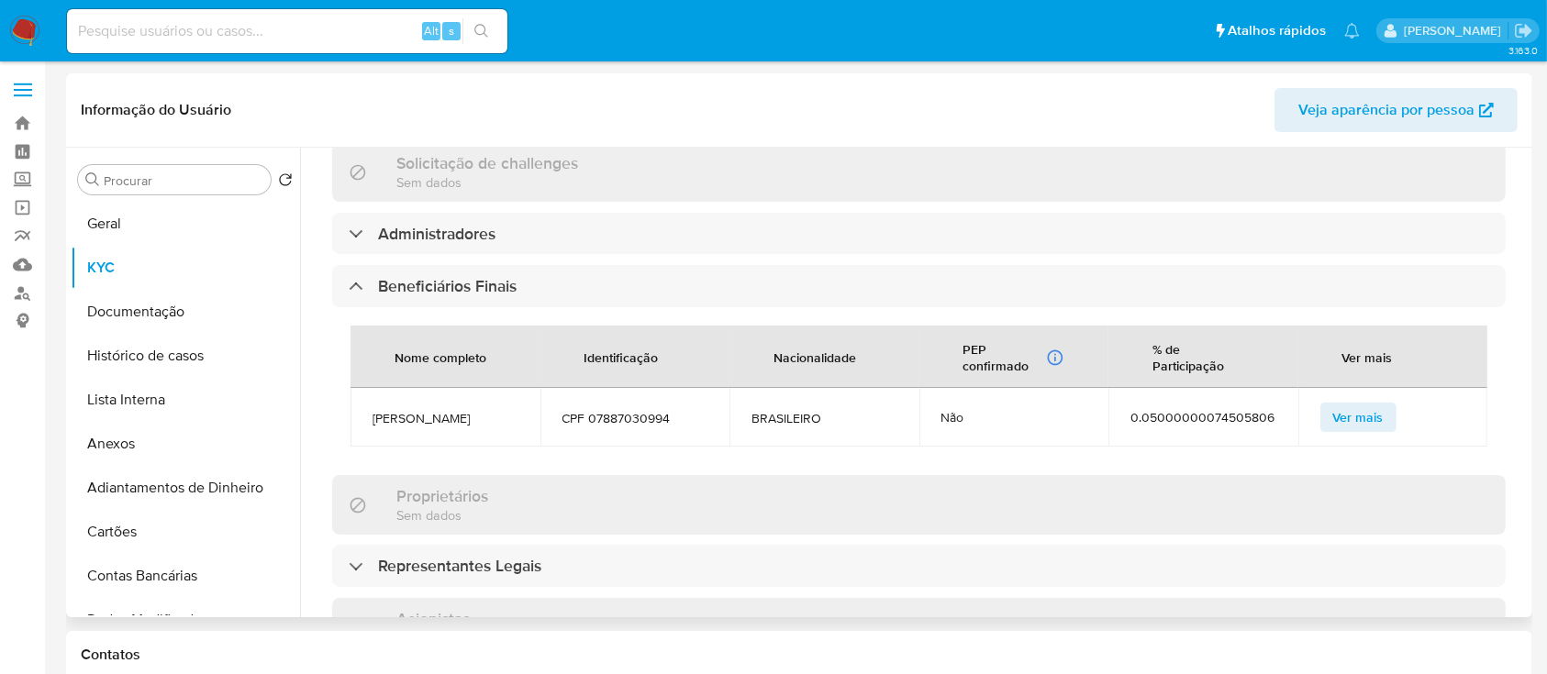
click at [492, 410] on span "[PERSON_NAME]" at bounding box center [445, 418] width 146 height 17
copy span "[PERSON_NAME]"
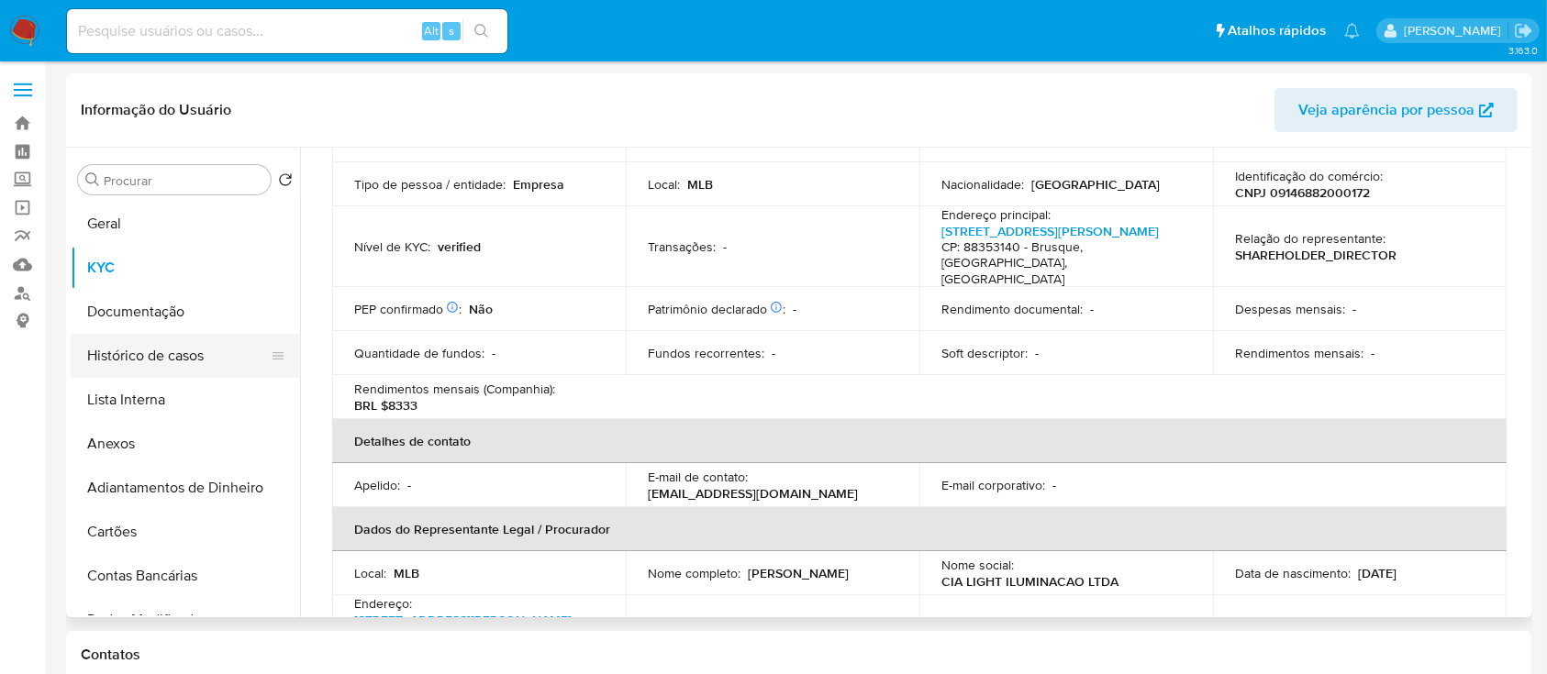
scroll to position [187, 0]
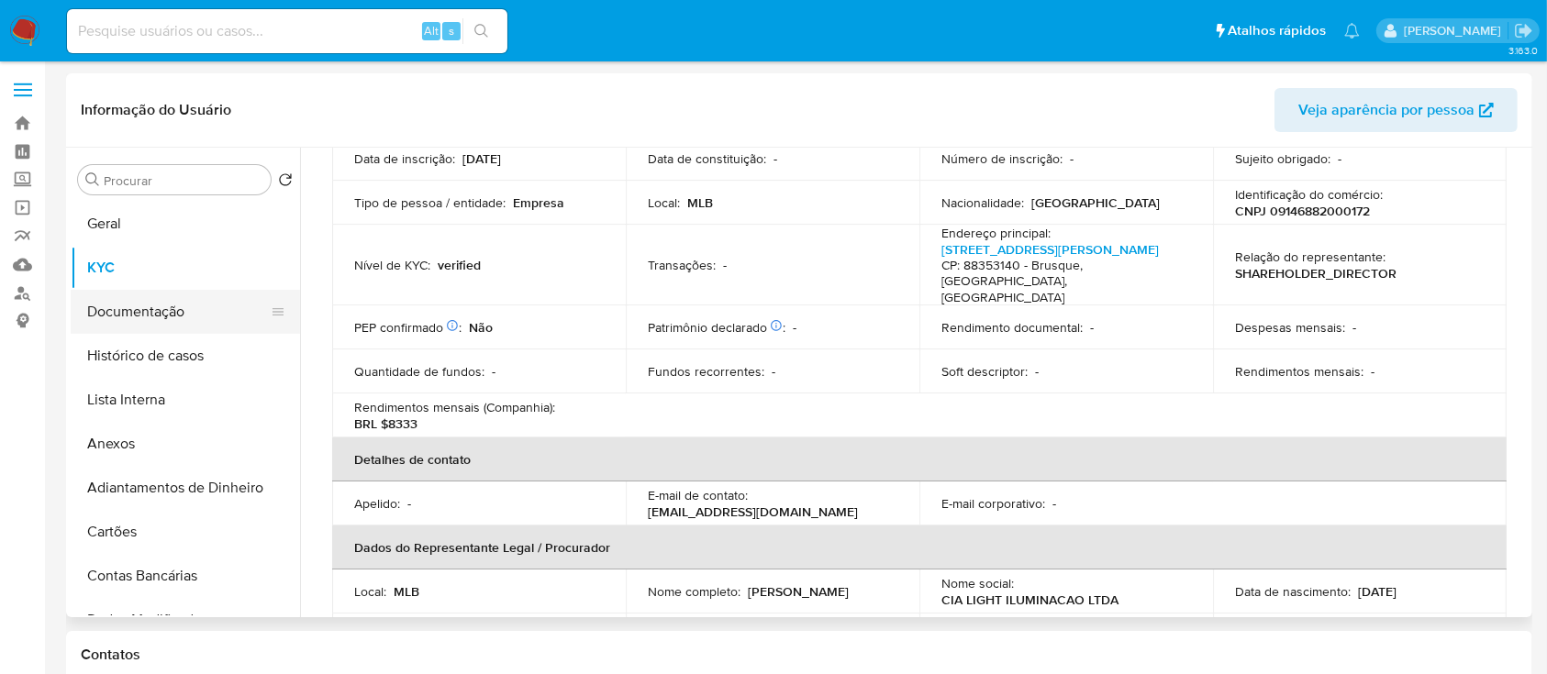
click at [139, 310] on button "Documentação" at bounding box center [178, 312] width 215 height 44
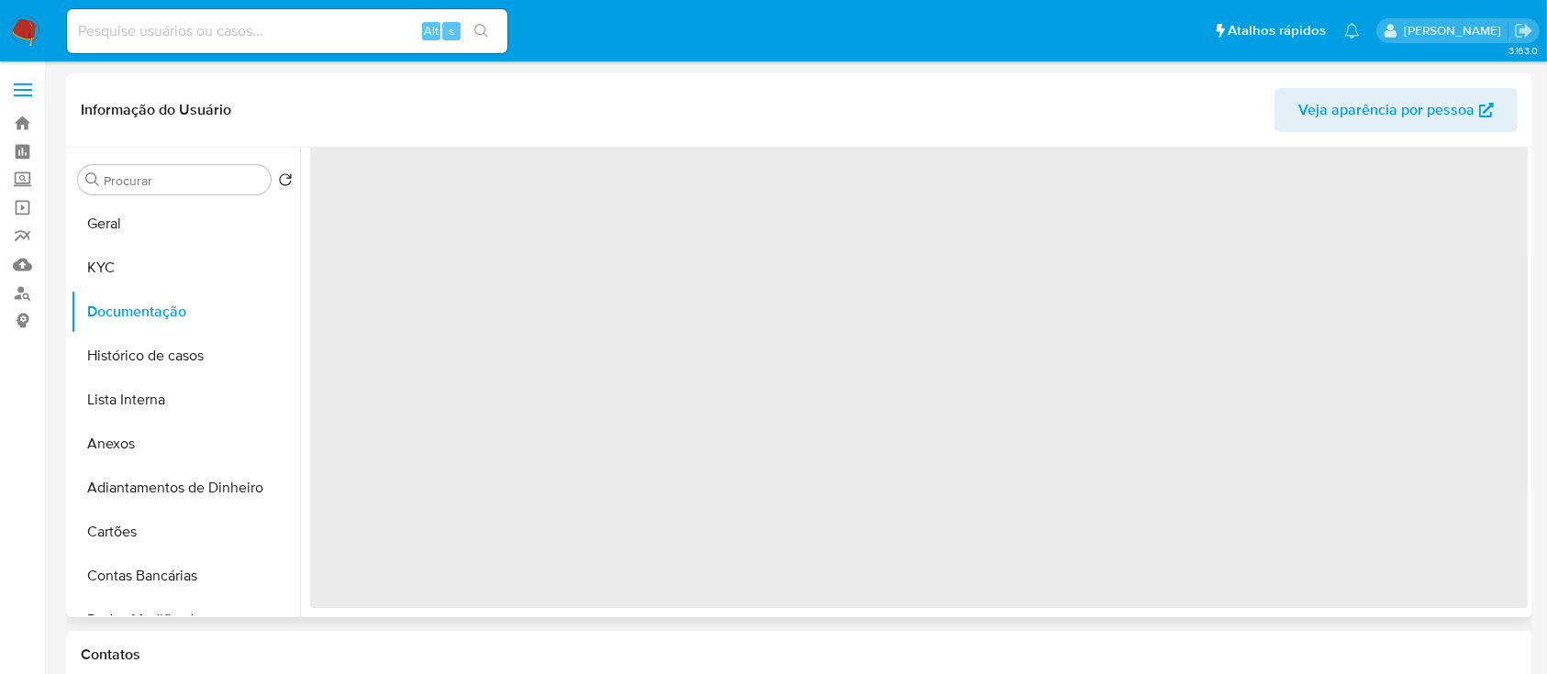
scroll to position [0, 0]
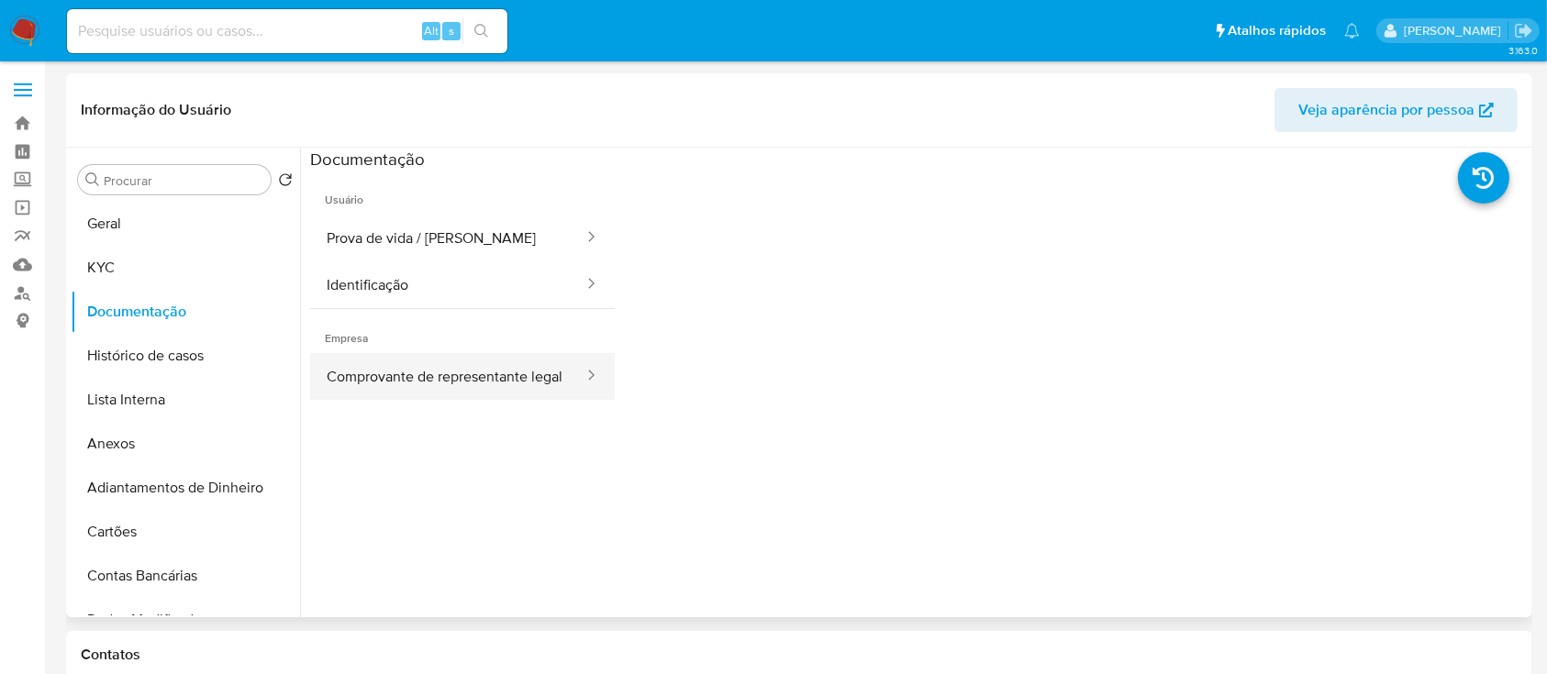
click at [407, 393] on button "Comprovante de representante legal" at bounding box center [447, 376] width 275 height 47
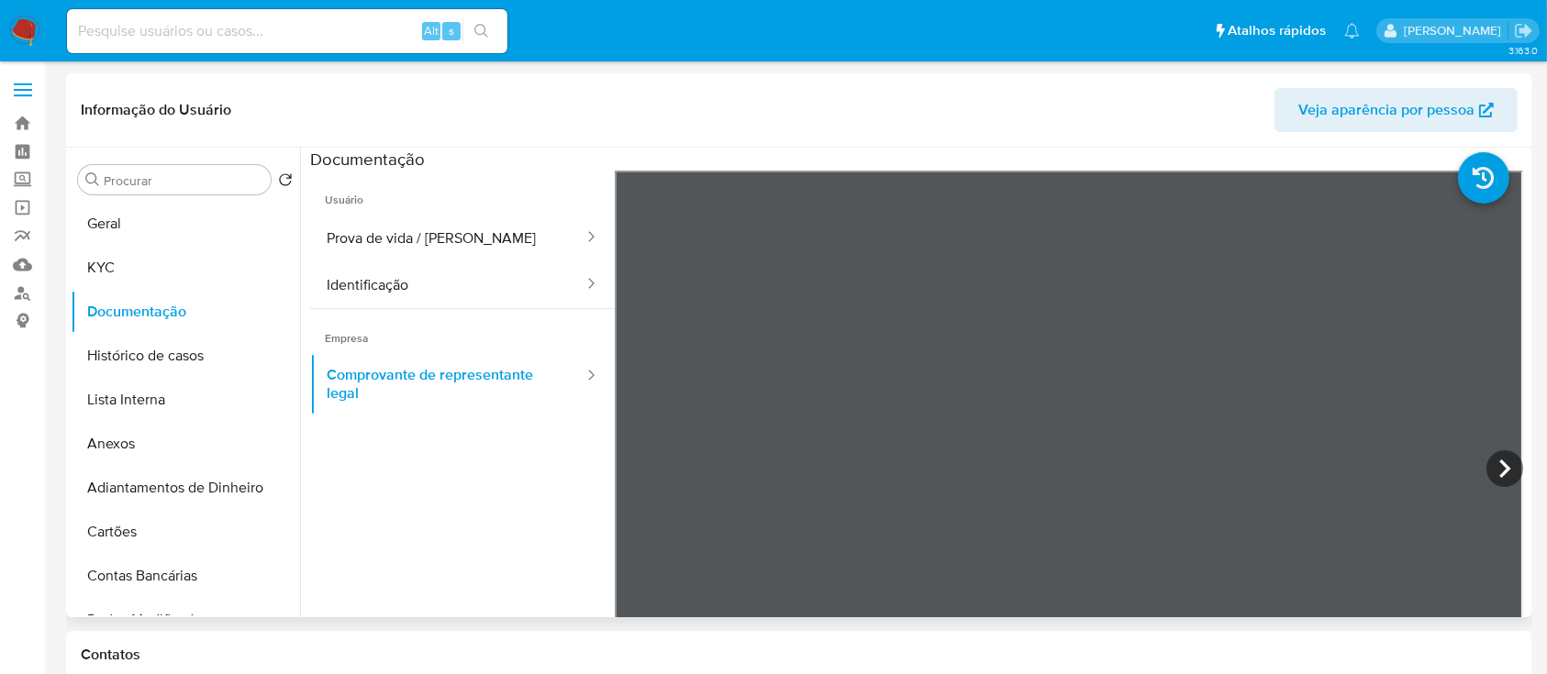
scroll to position [160, 0]
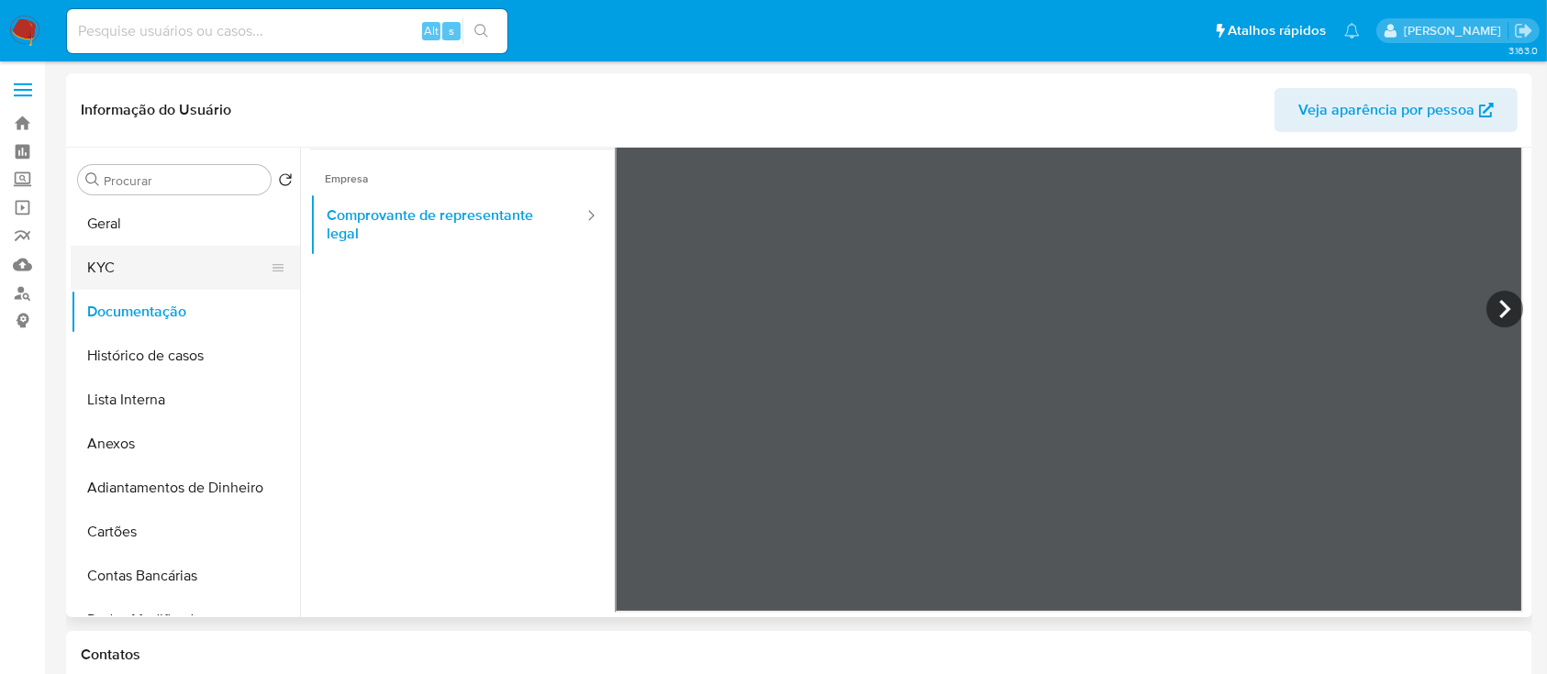
click at [116, 268] on button "KYC" at bounding box center [178, 268] width 215 height 44
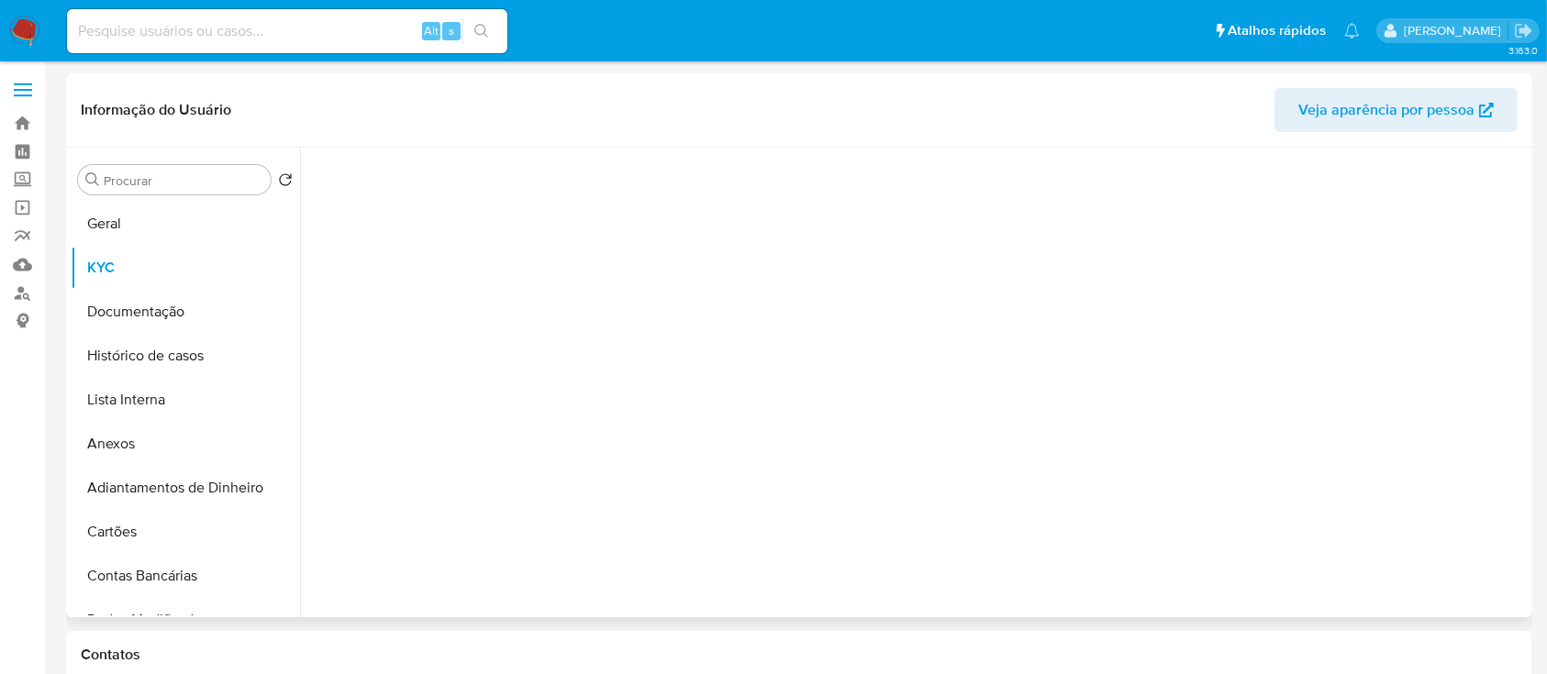
scroll to position [0, 0]
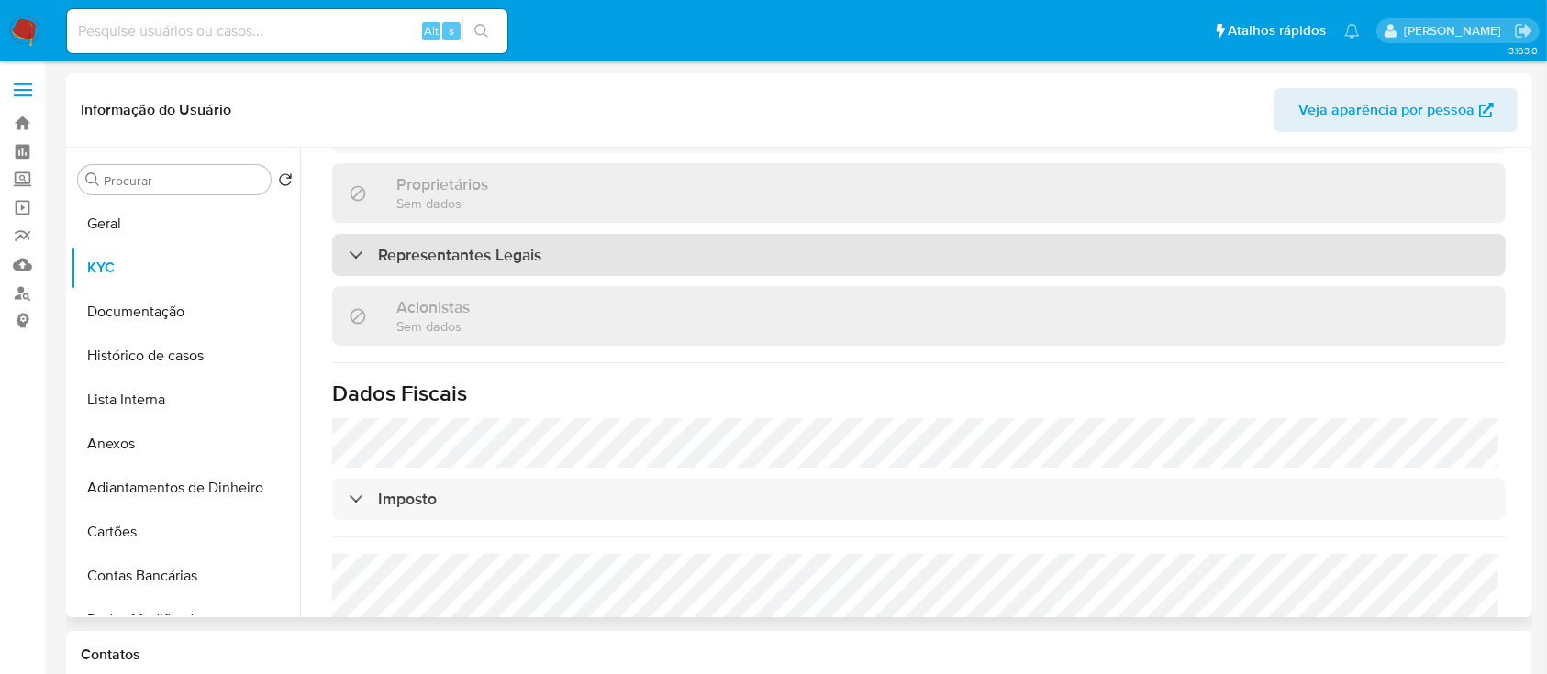
click at [496, 238] on div "Representantes Legais" at bounding box center [918, 255] width 1173 height 42
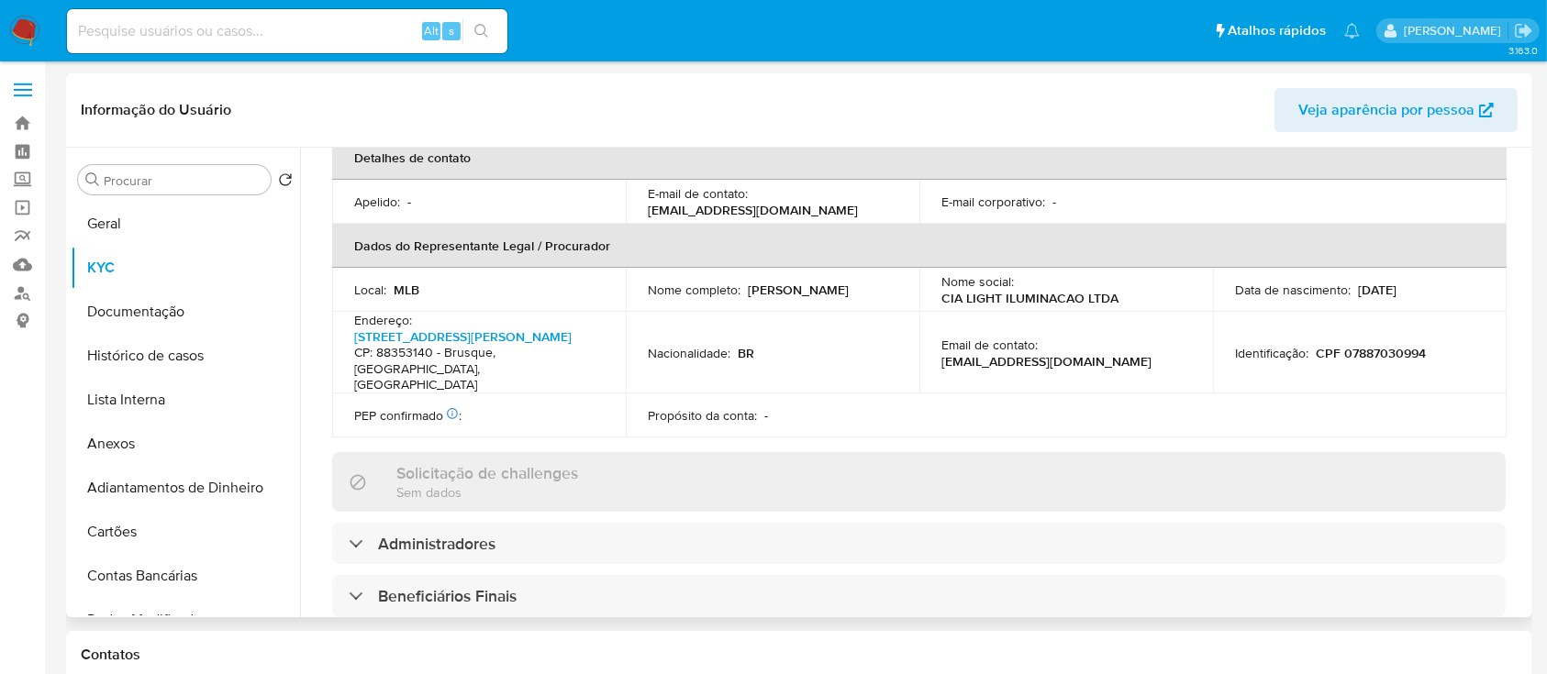
scroll to position [921, 0]
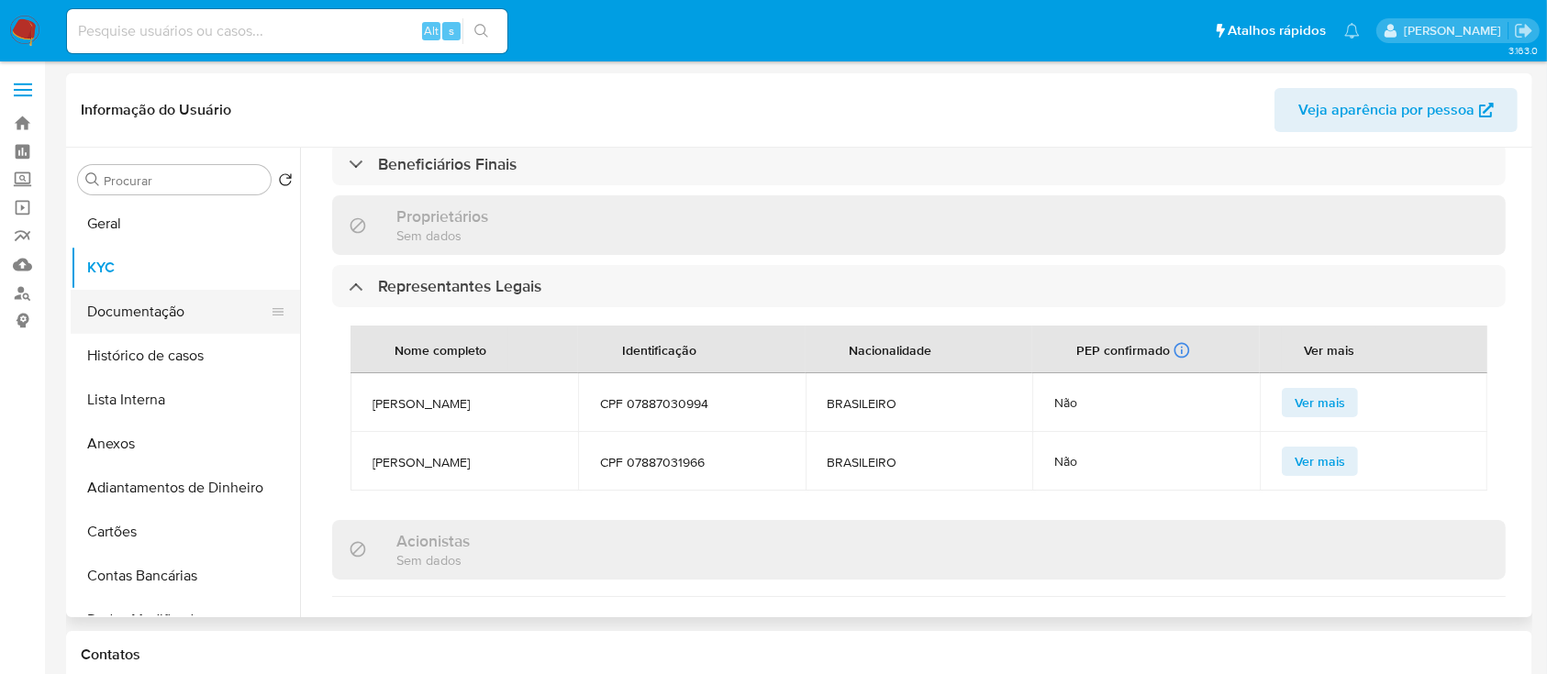
click at [139, 313] on button "Documentação" at bounding box center [178, 312] width 215 height 44
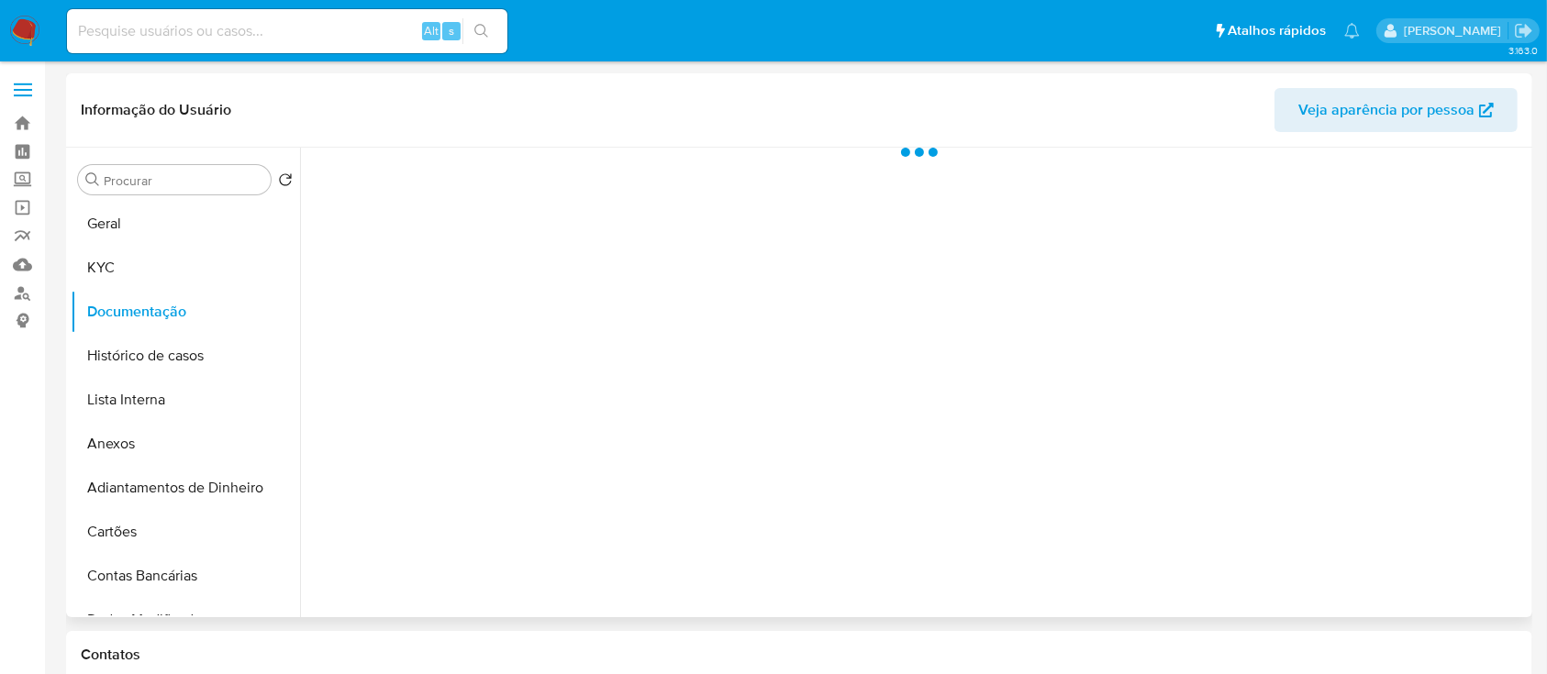
scroll to position [0, 0]
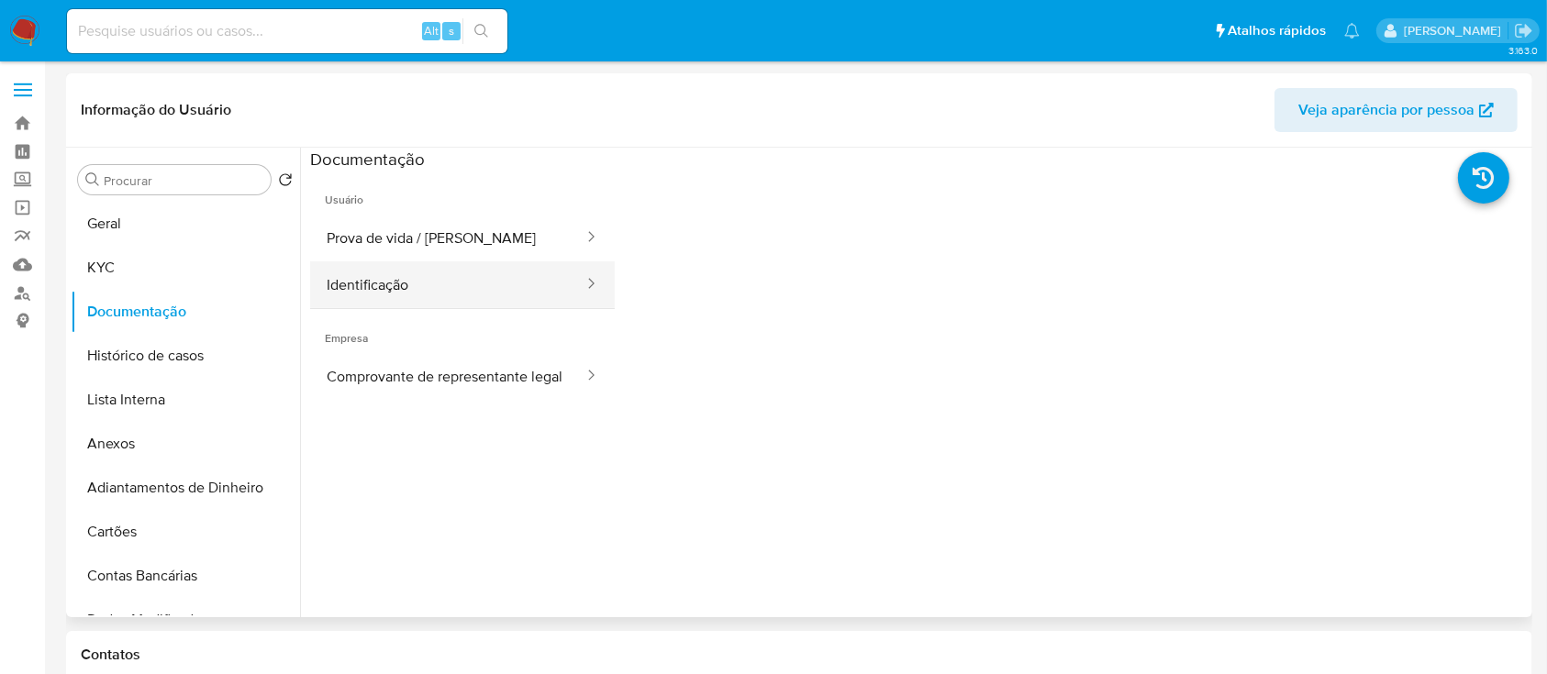
click at [480, 275] on button "Identificação" at bounding box center [447, 284] width 275 height 47
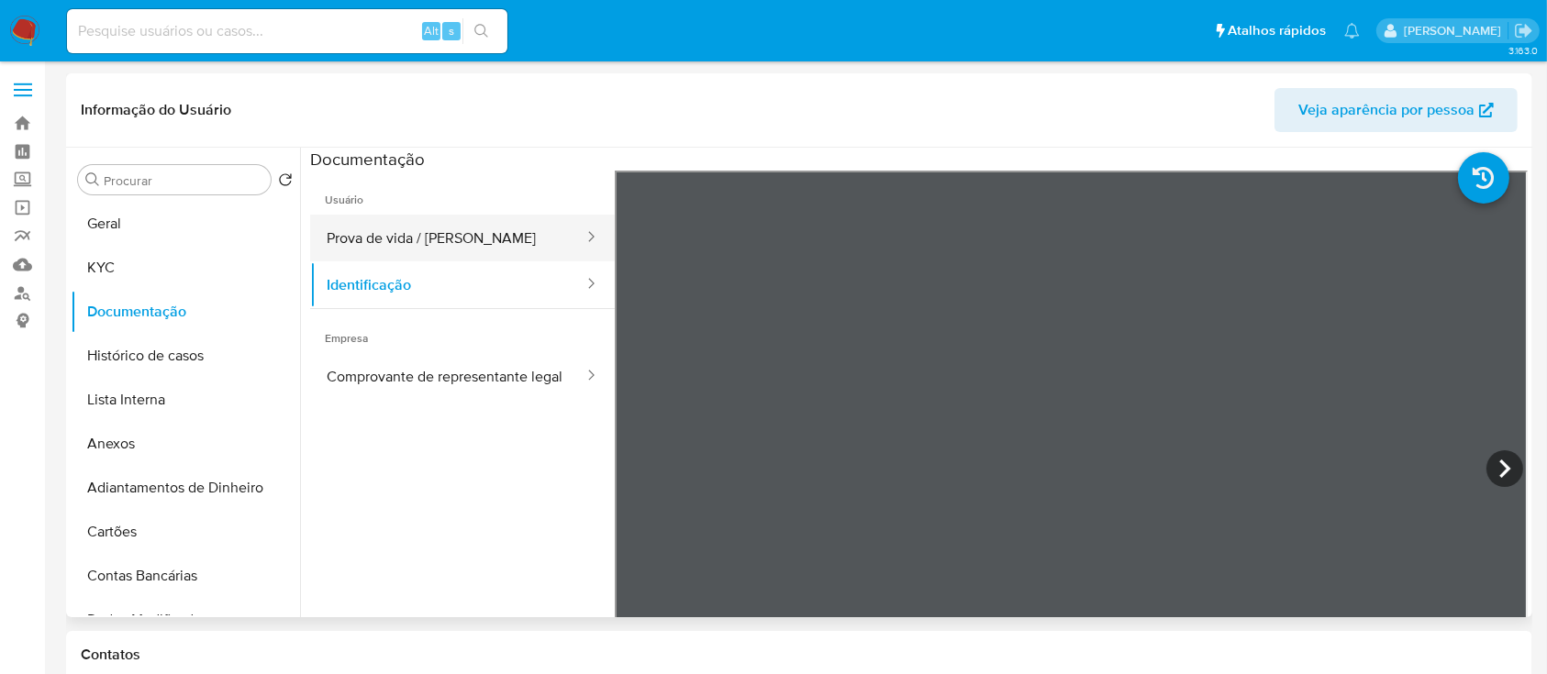
click at [465, 231] on button "Prova de vida / Selfie" at bounding box center [447, 238] width 275 height 47
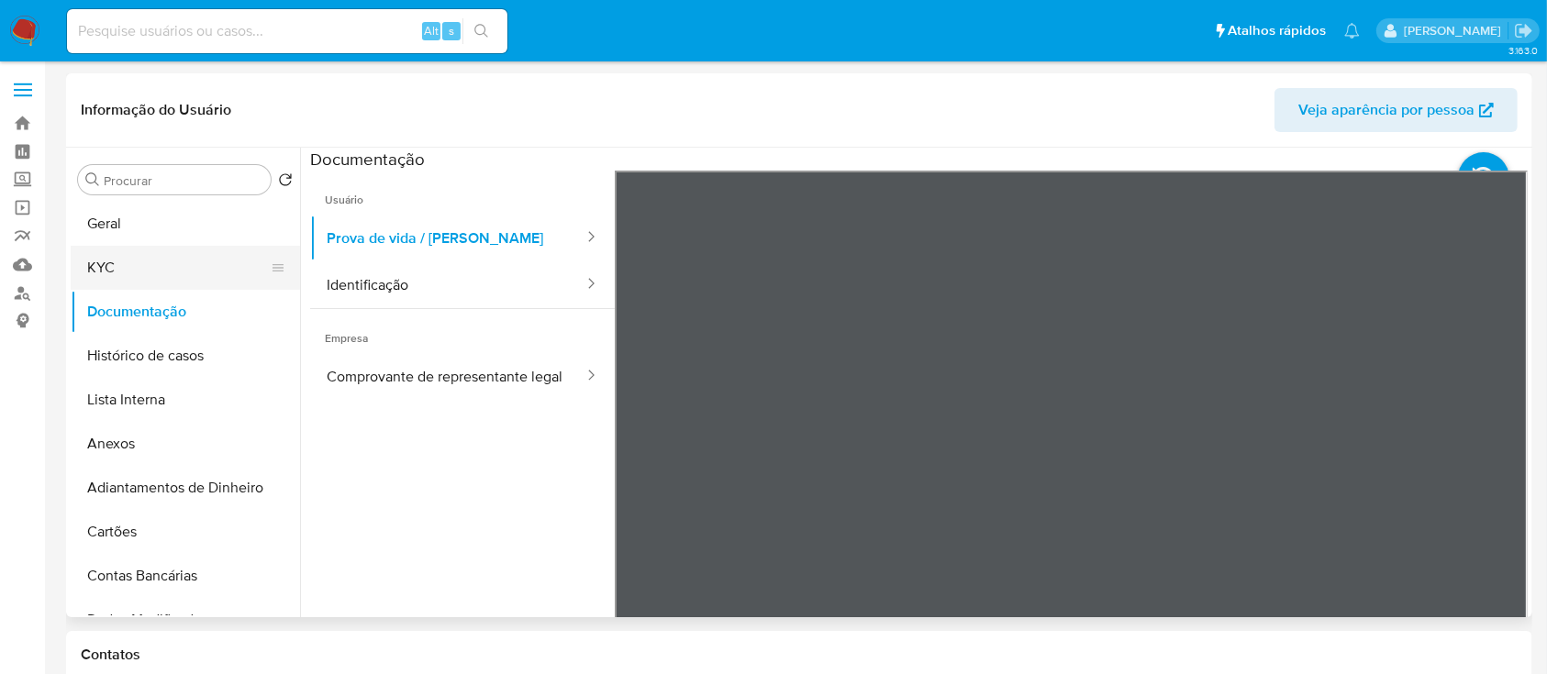
click at [192, 268] on button "KYC" at bounding box center [178, 268] width 215 height 44
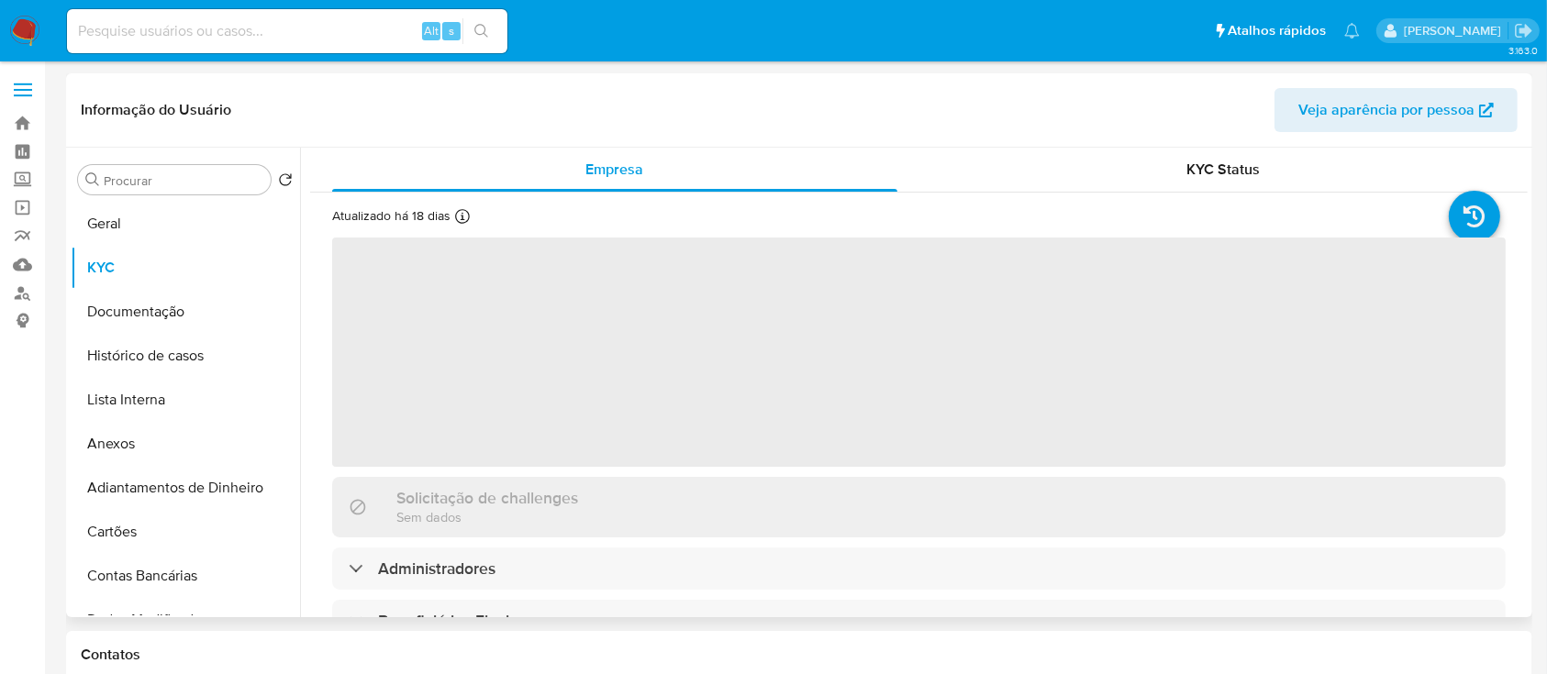
scroll to position [122, 0]
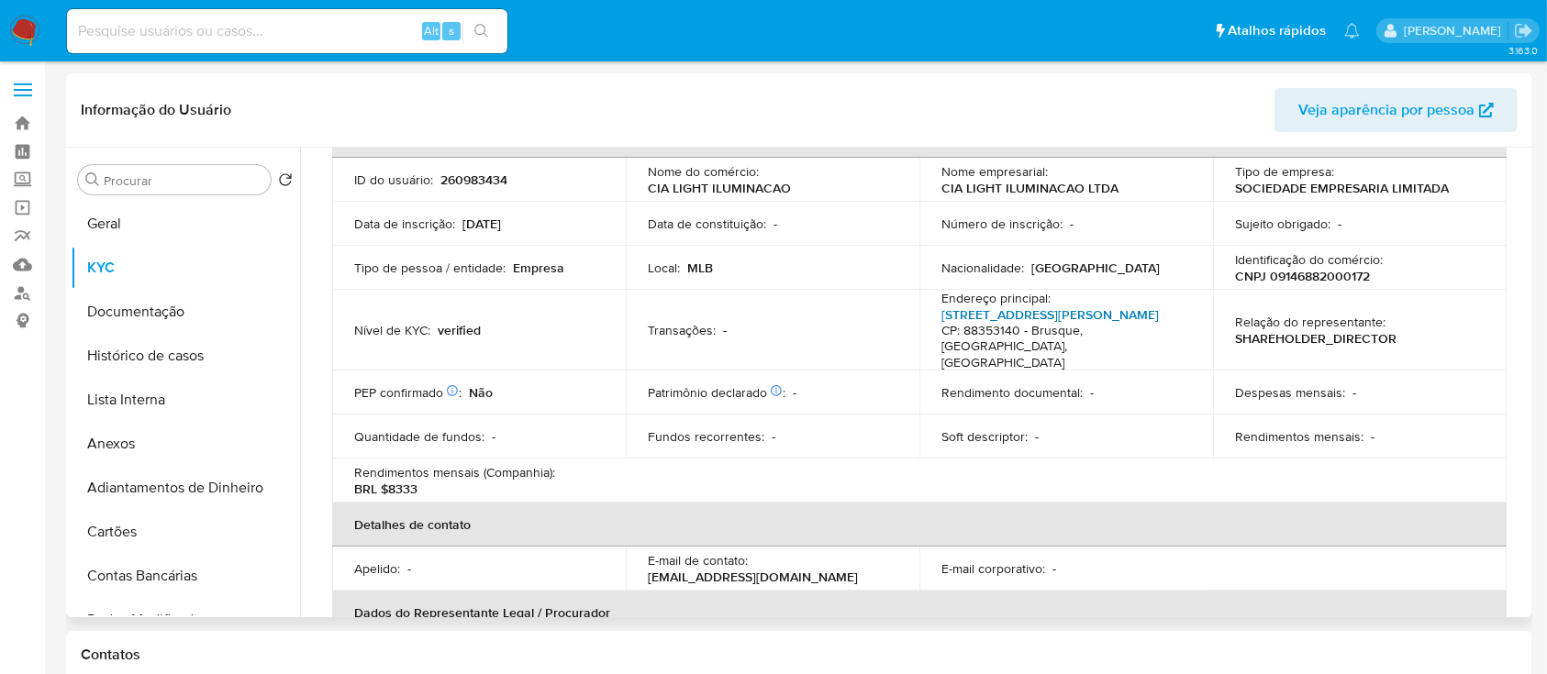
click at [1072, 314] on link "[STREET_ADDRESS][PERSON_NAME]" at bounding box center [1049, 315] width 217 height 18
click at [1294, 270] on p "CNPJ 09146882000172" at bounding box center [1302, 276] width 135 height 17
copy p "09146882000172"
click at [152, 209] on button "Geral" at bounding box center [178, 224] width 215 height 44
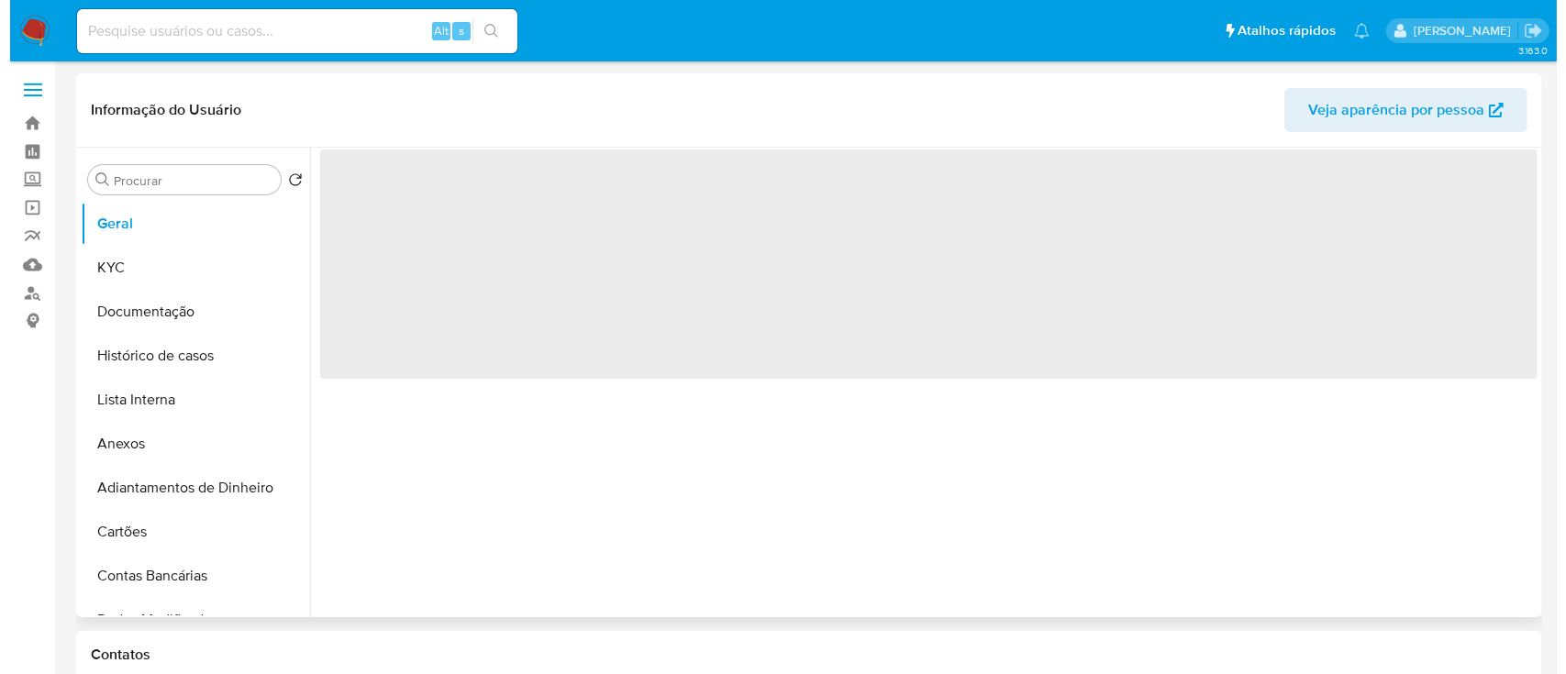
scroll to position [0, 0]
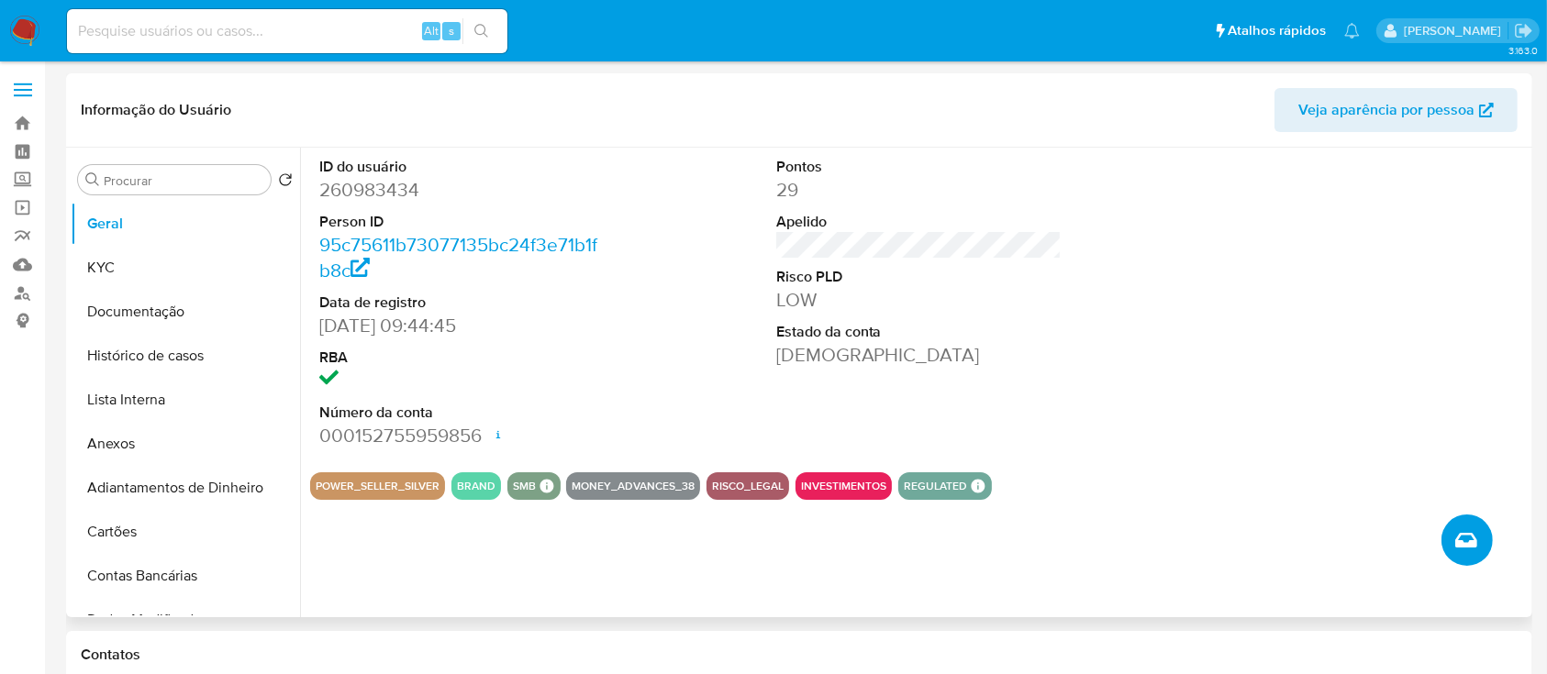
click at [1466, 546] on icon "Criar caso manual" at bounding box center [1466, 540] width 22 height 15
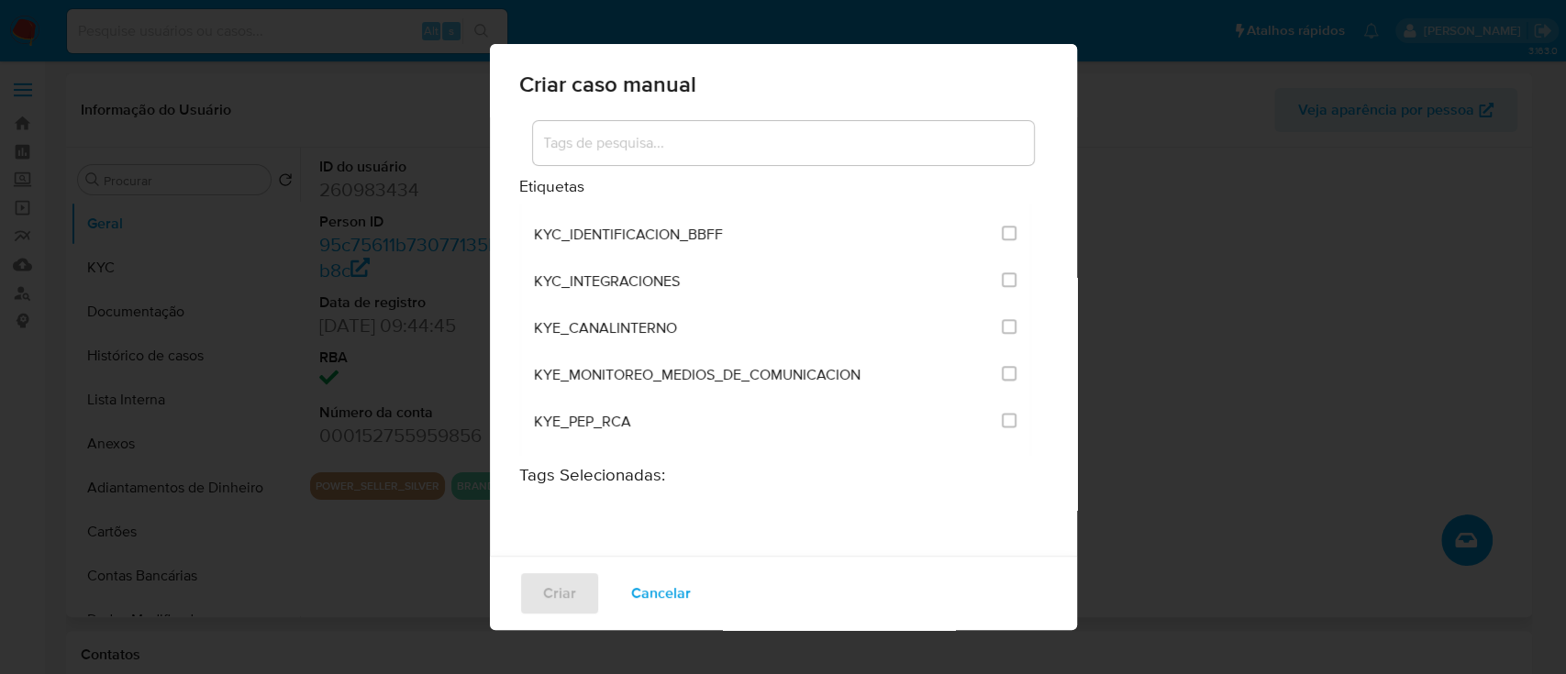
scroll to position [1590, 0]
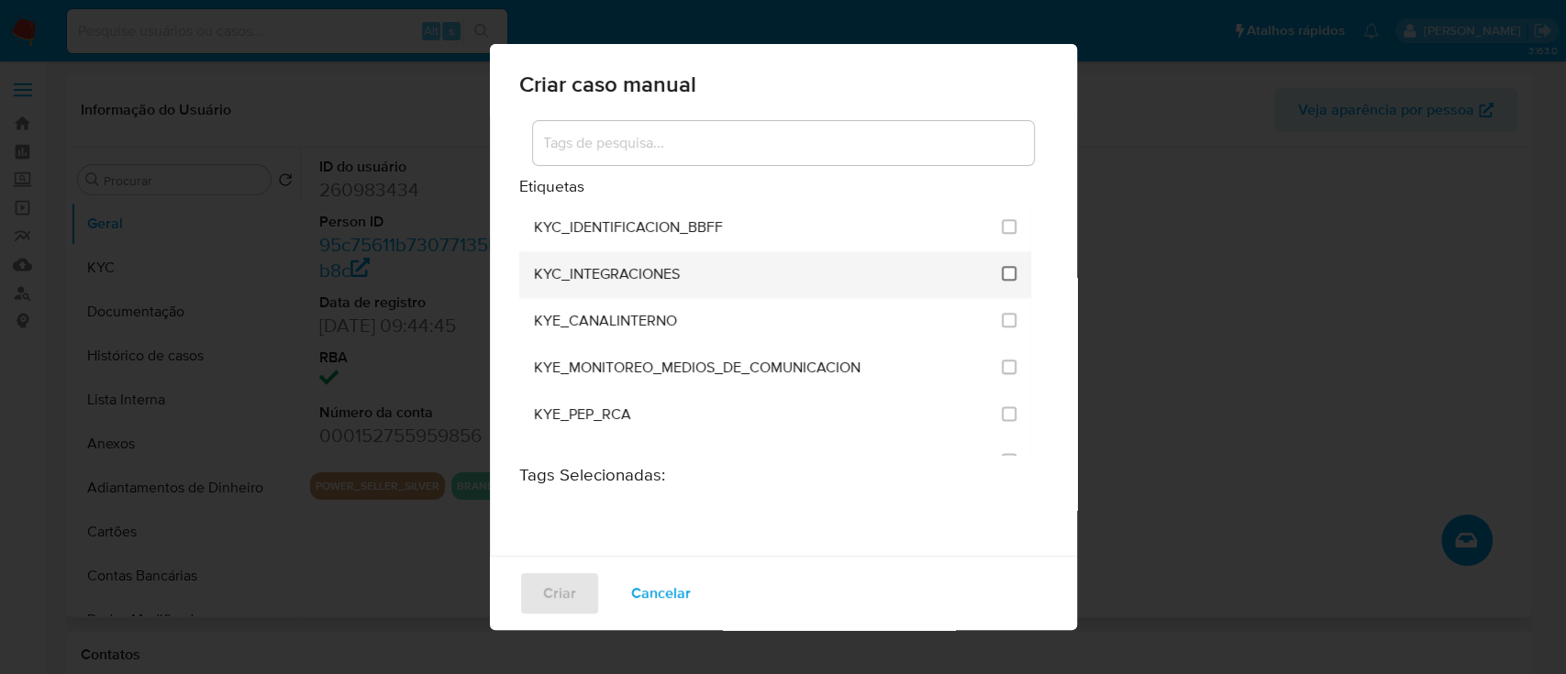
click at [1002, 268] on input "2093" at bounding box center [1009, 273] width 15 height 15
checkbox input "true"
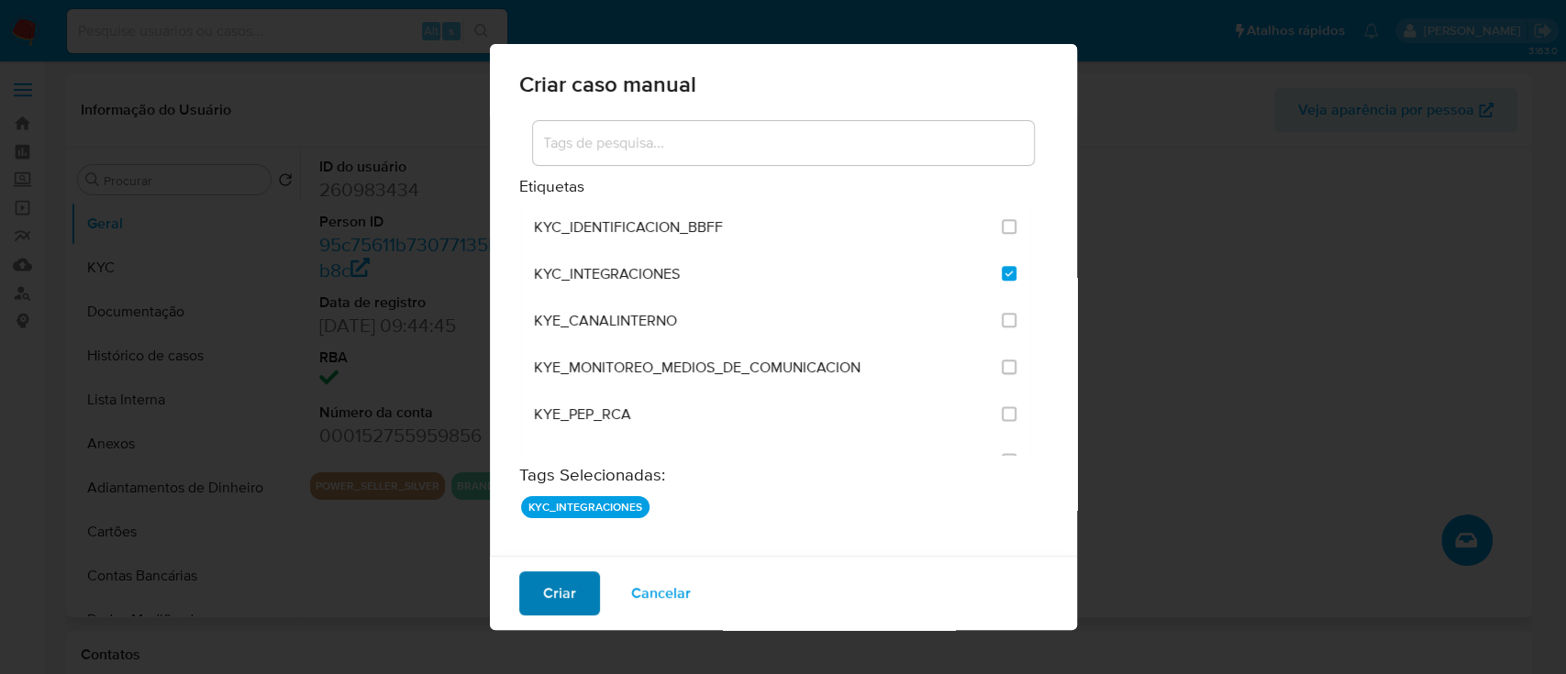
click at [561, 586] on span "Criar" at bounding box center [559, 593] width 33 height 40
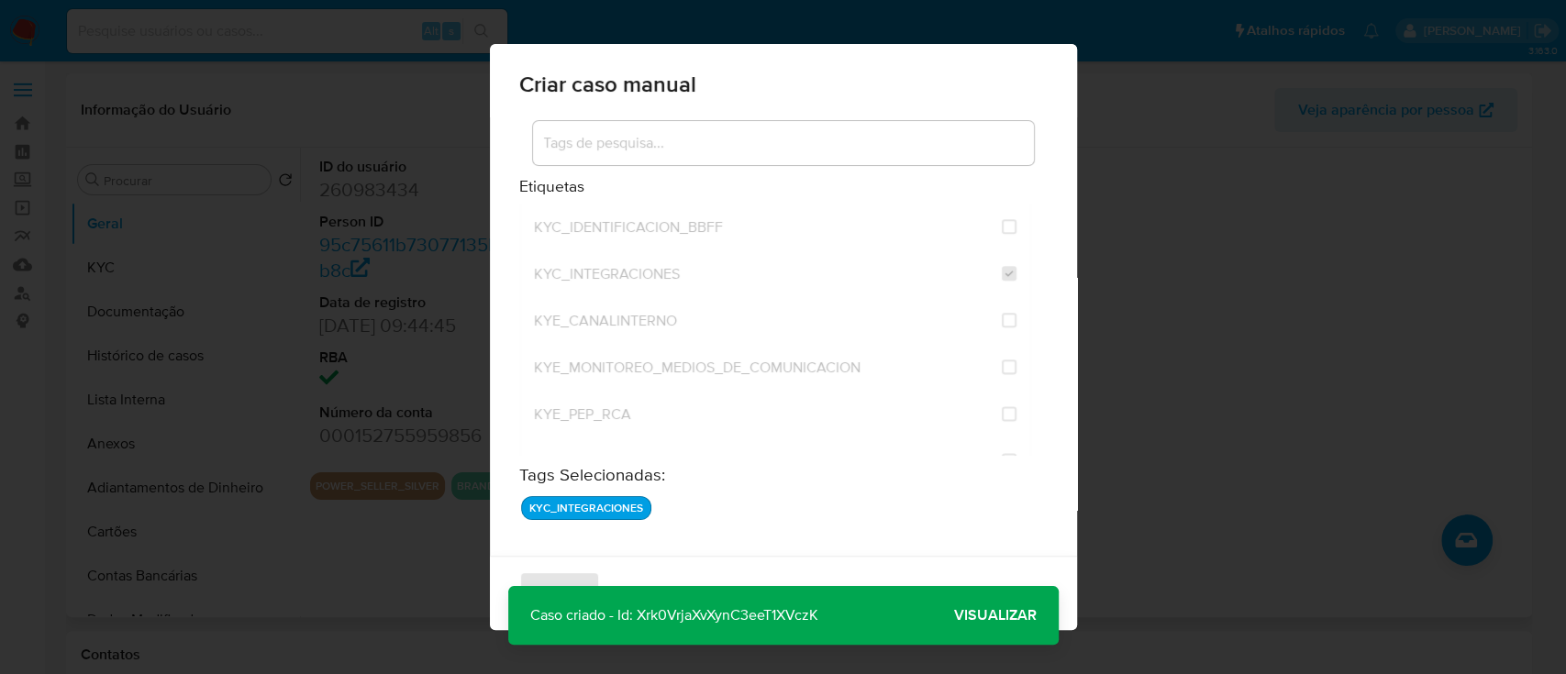
click at [986, 616] on span "Visualizar" at bounding box center [995, 616] width 83 height 0
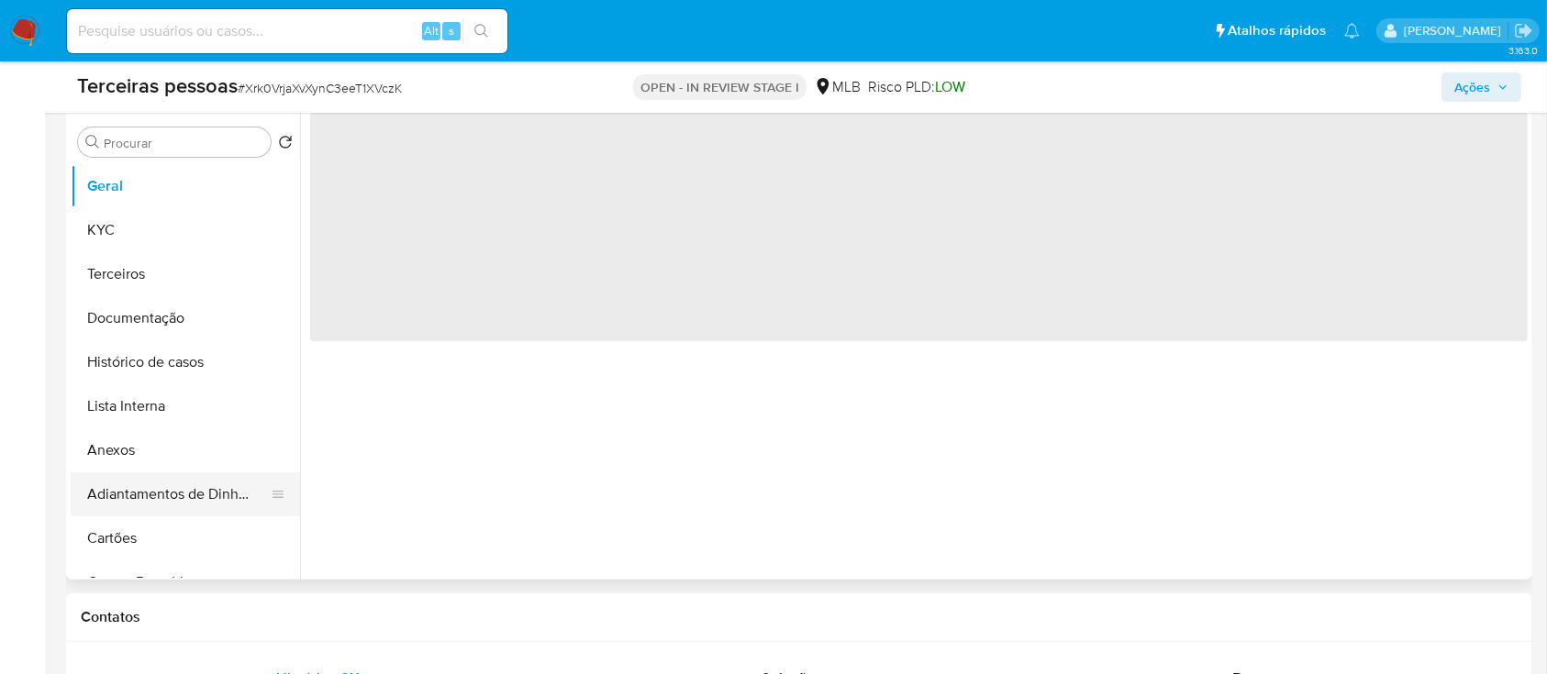
select select "10"
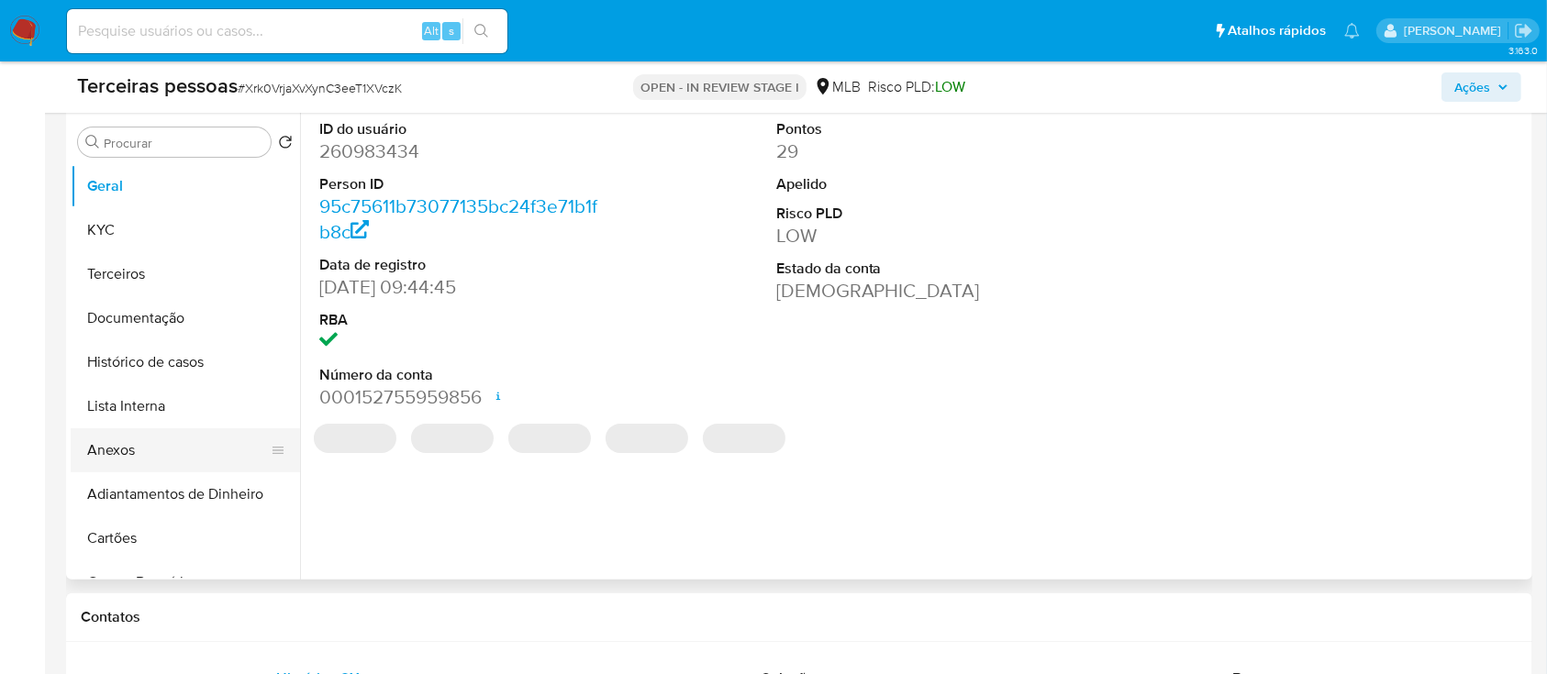
scroll to position [367, 0]
click at [191, 444] on button "Anexos" at bounding box center [178, 450] width 215 height 44
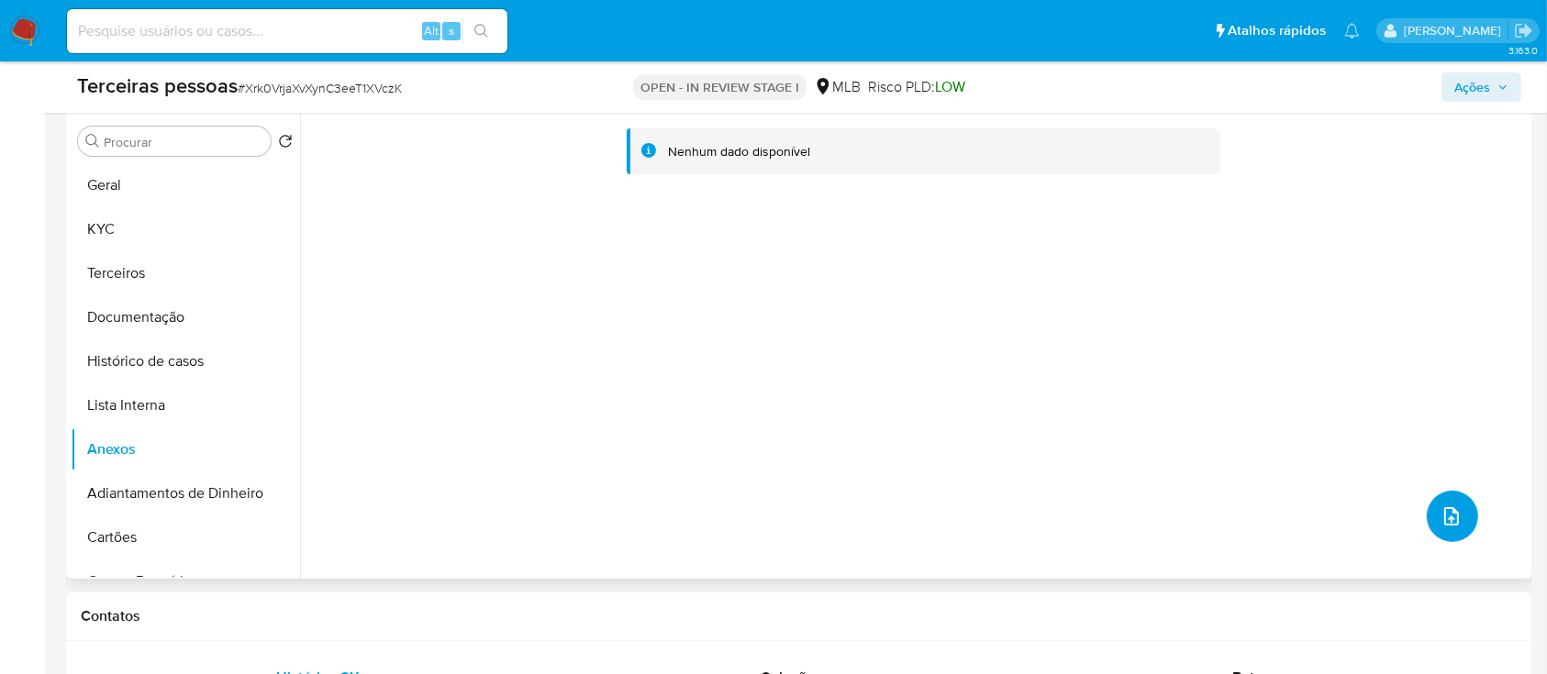
click at [1447, 536] on button "upload-file" at bounding box center [1452, 516] width 51 height 51
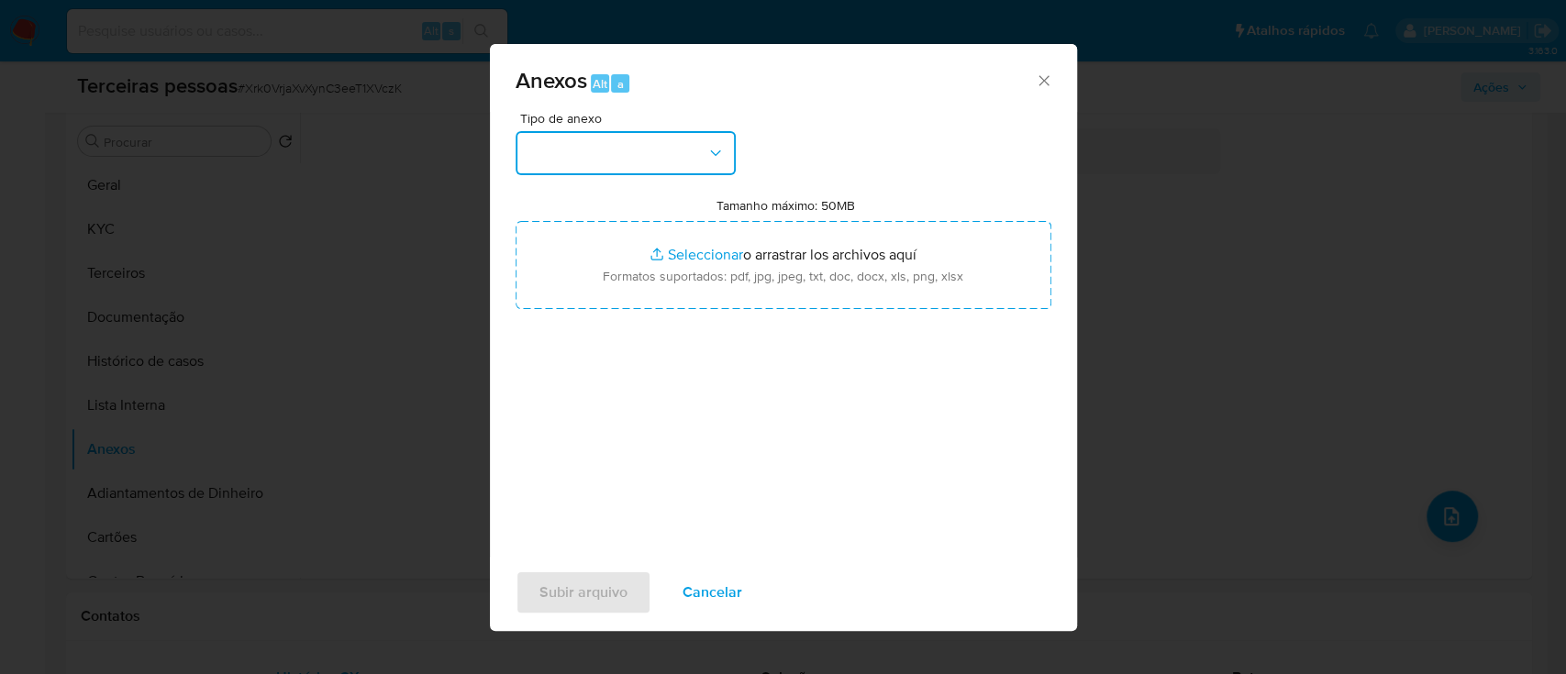
click at [599, 162] on button "button" at bounding box center [626, 153] width 220 height 44
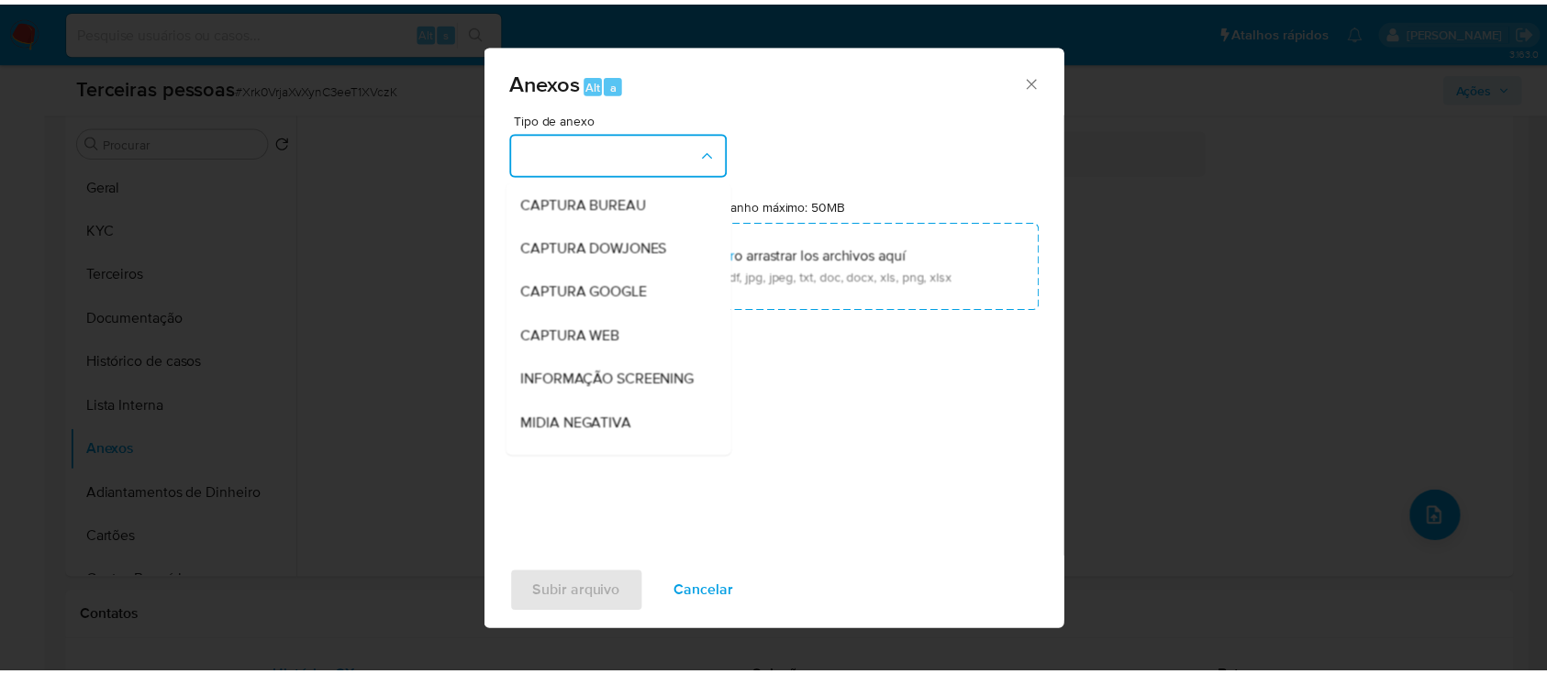
scroll to position [282, 0]
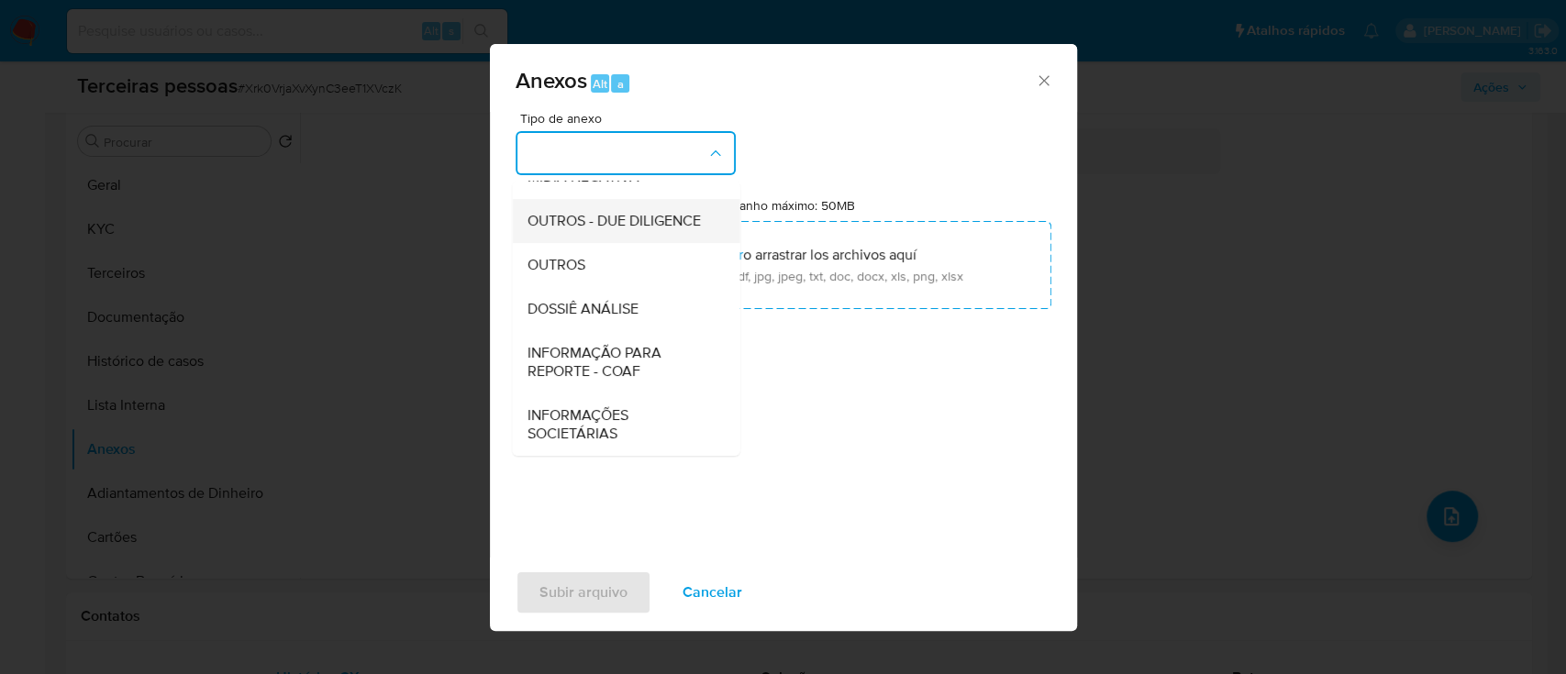
click at [587, 212] on span "OUTROS - DUE DILIGENCE" at bounding box center [613, 221] width 173 height 18
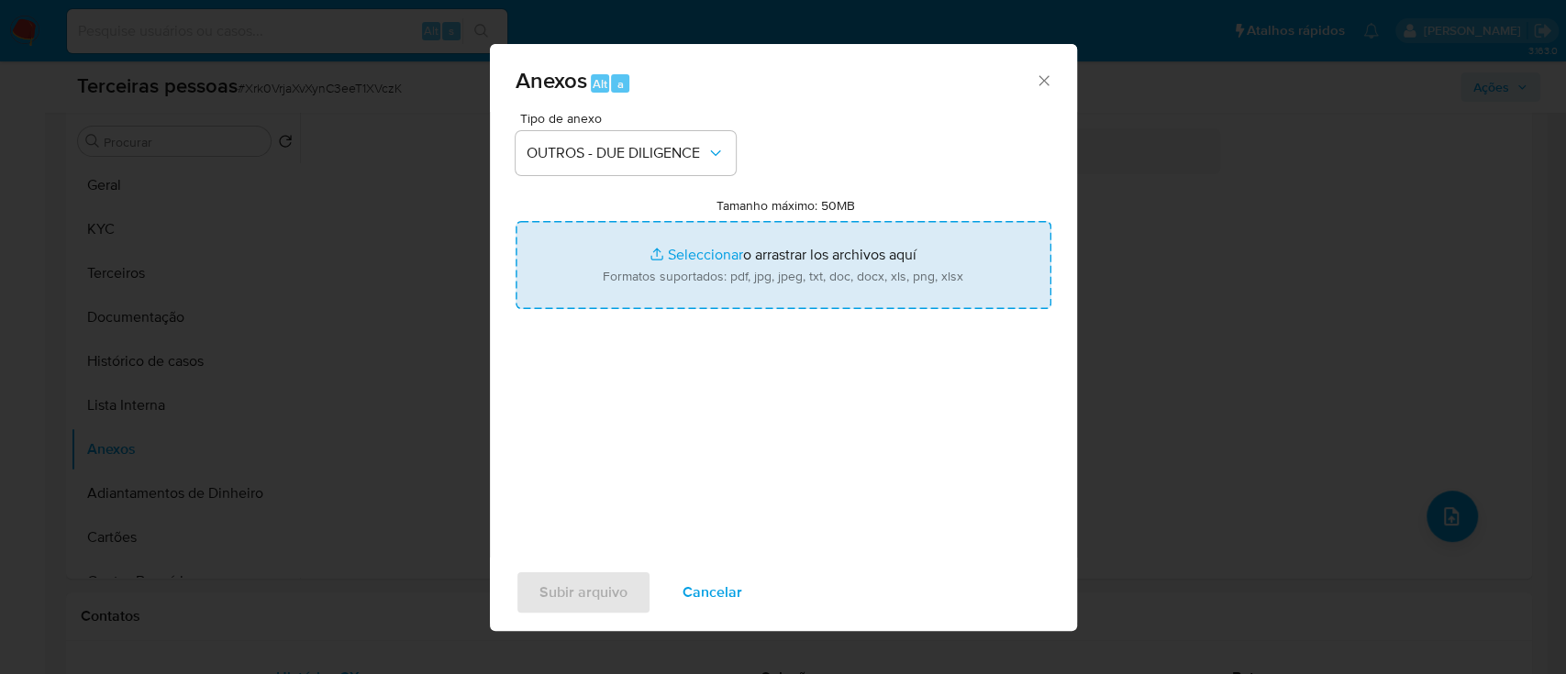
click at [781, 243] on input "Tamanho máximo: 50MB Seleccionar archivos" at bounding box center [784, 265] width 536 height 88
type input "C:\fakepath\CIA LIGHT ILUMINACAO LTDA maps.png"
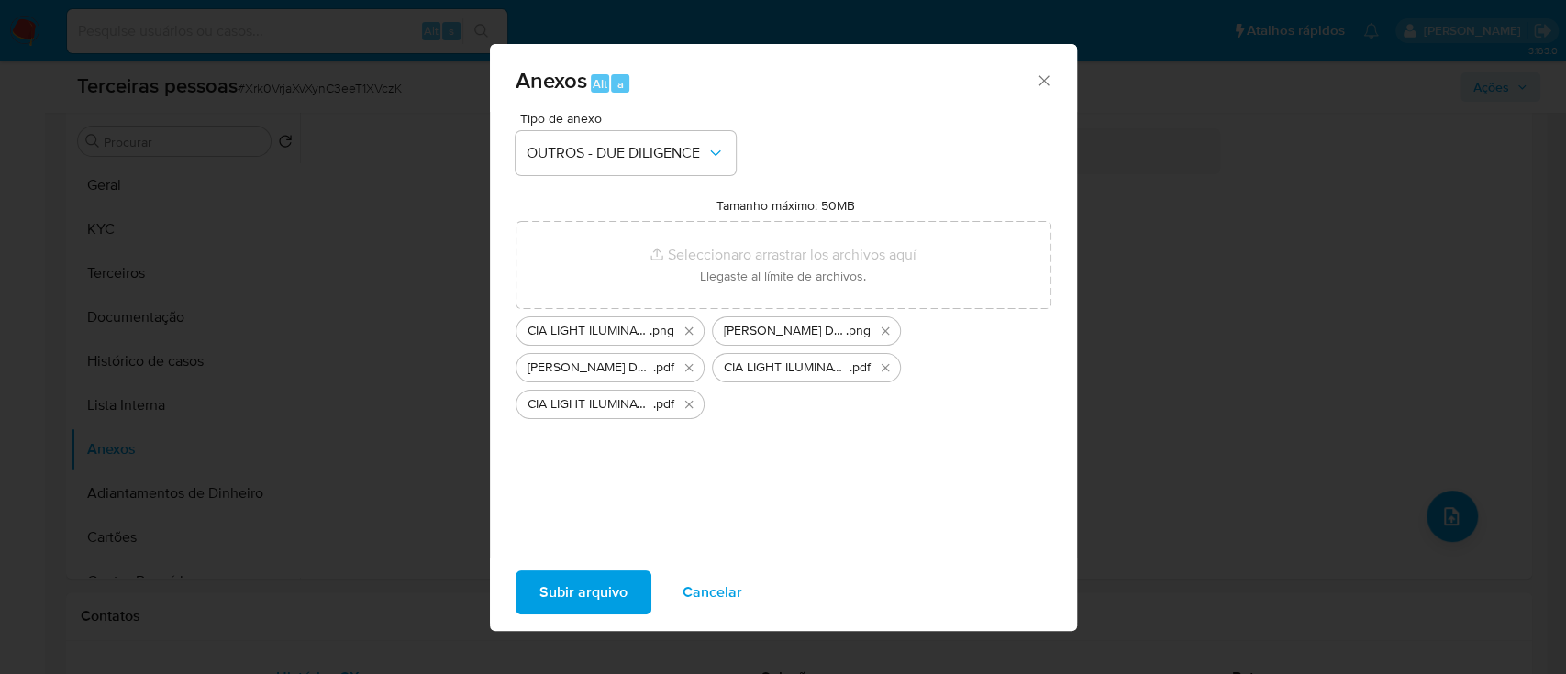
click at [609, 593] on span "Subir arquivo" at bounding box center [583, 592] width 88 height 40
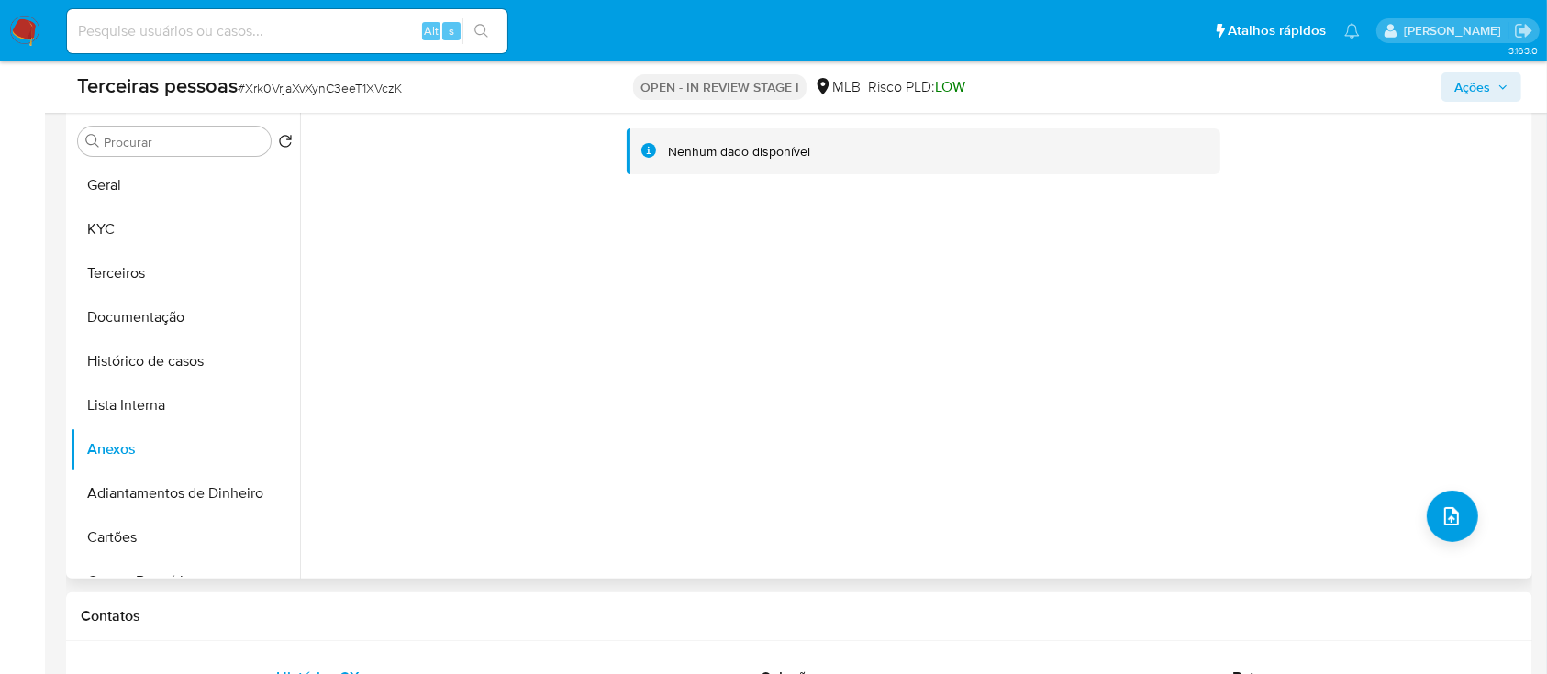
drag, startPoint x: 872, startPoint y: 436, endPoint x: 642, endPoint y: 428, distance: 230.4
click at [872, 433] on div "Nenhum dado disponível" at bounding box center [914, 344] width 1228 height 470
drag, startPoint x: 152, startPoint y: 372, endPoint x: 147, endPoint y: 381, distance: 9.9
click at [151, 372] on button "Histórico de casos" at bounding box center [178, 361] width 215 height 44
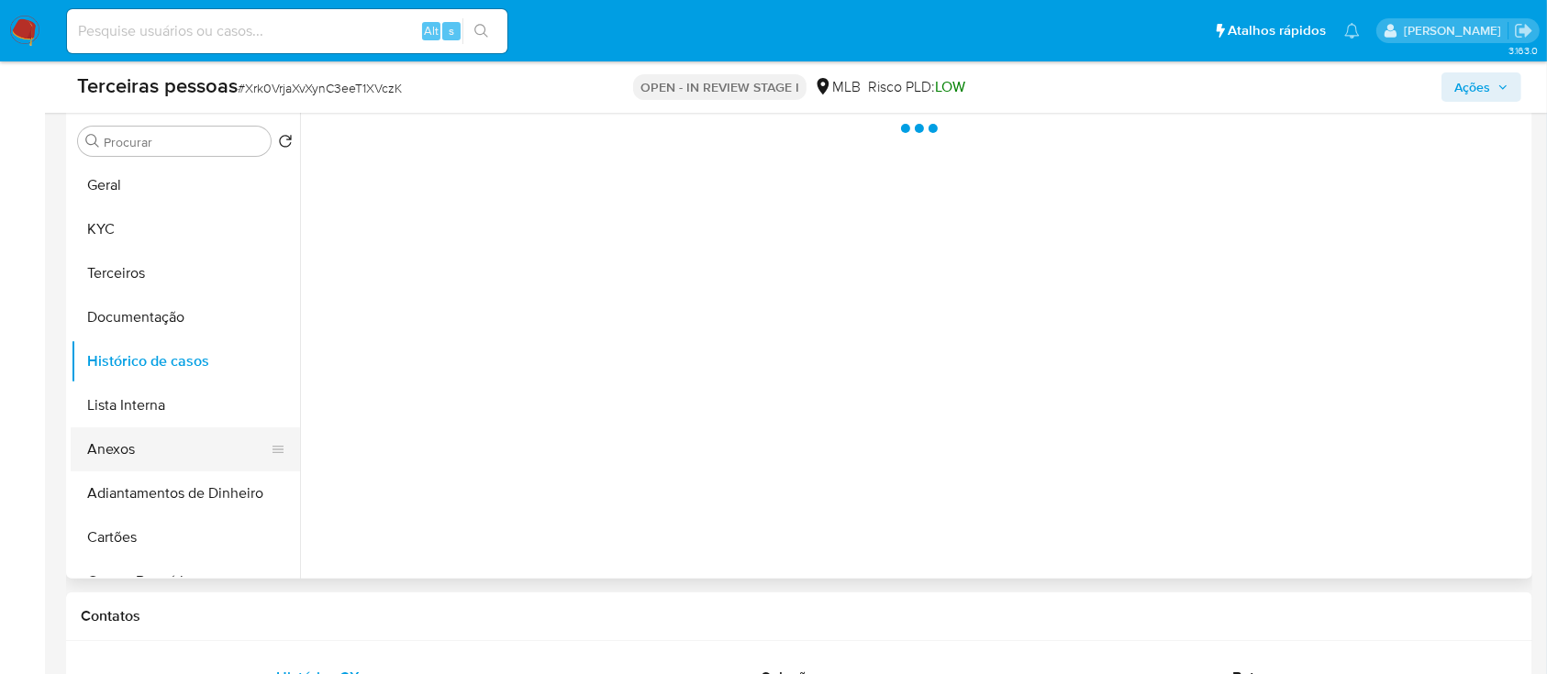
click at [147, 438] on button "Anexos" at bounding box center [178, 450] width 215 height 44
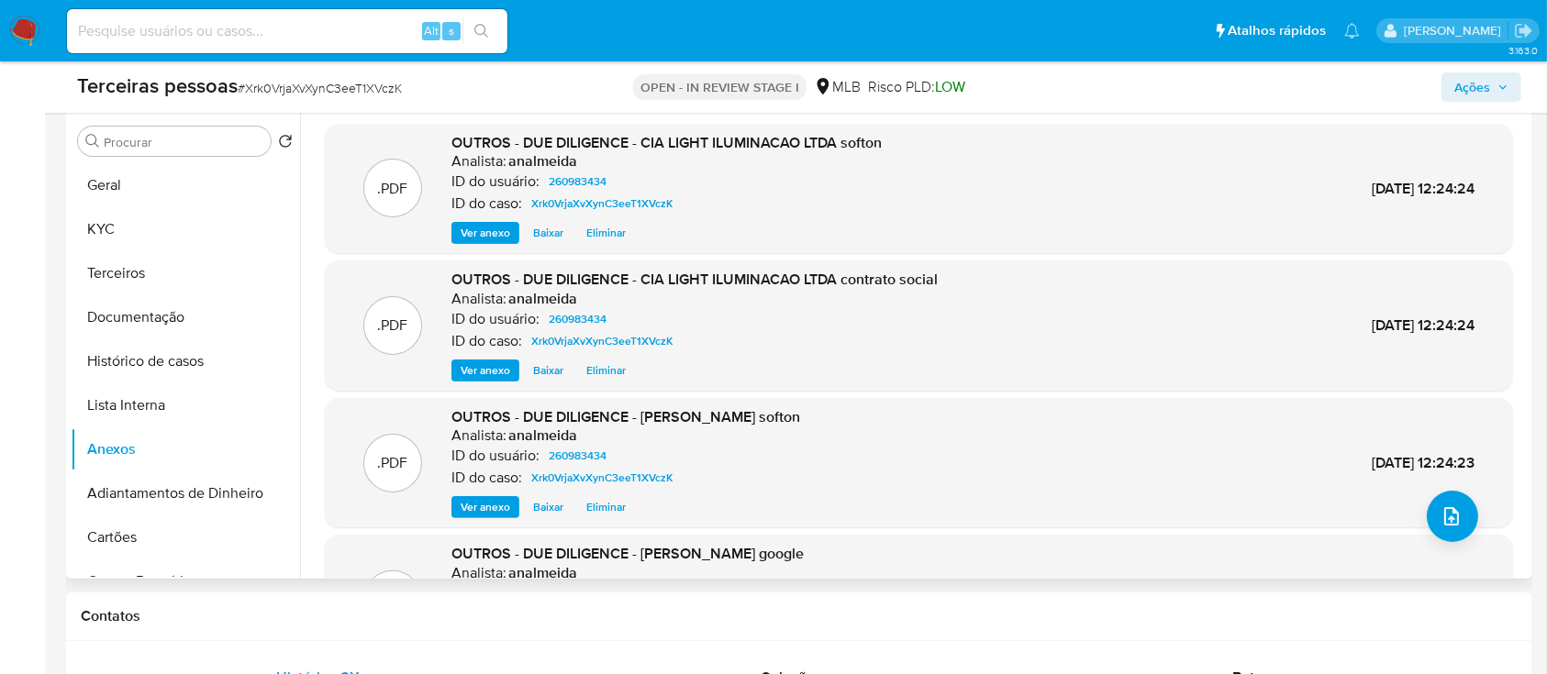
scroll to position [154, 0]
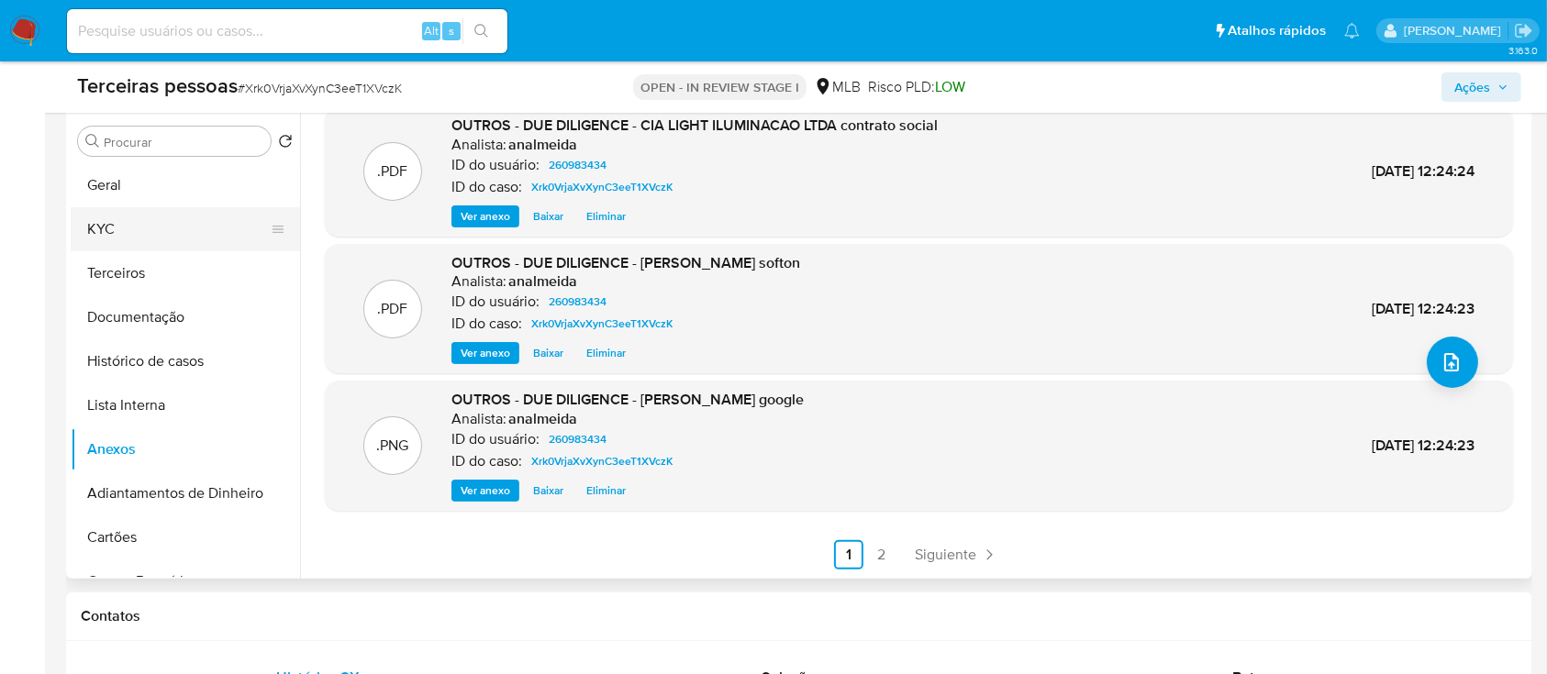
click at [212, 225] on button "KYC" at bounding box center [178, 229] width 215 height 44
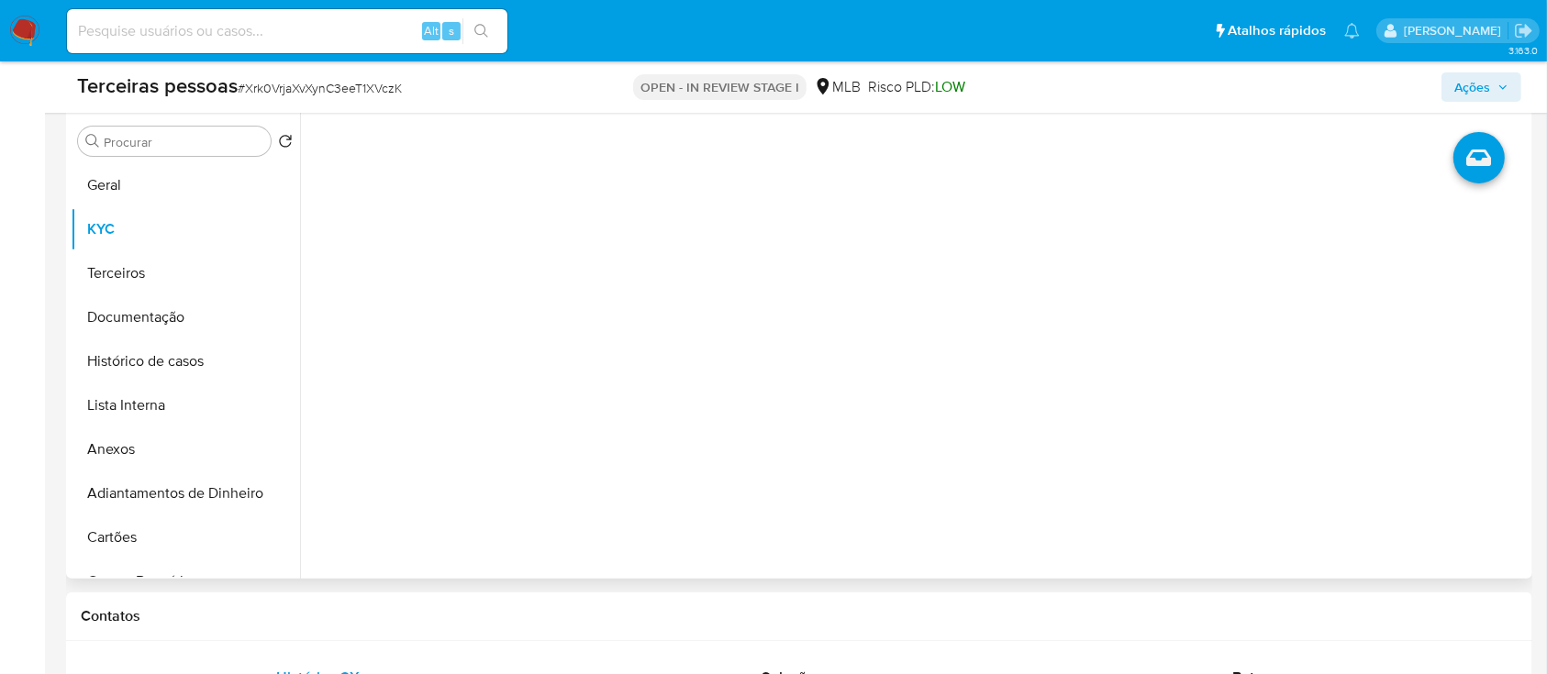
scroll to position [0, 0]
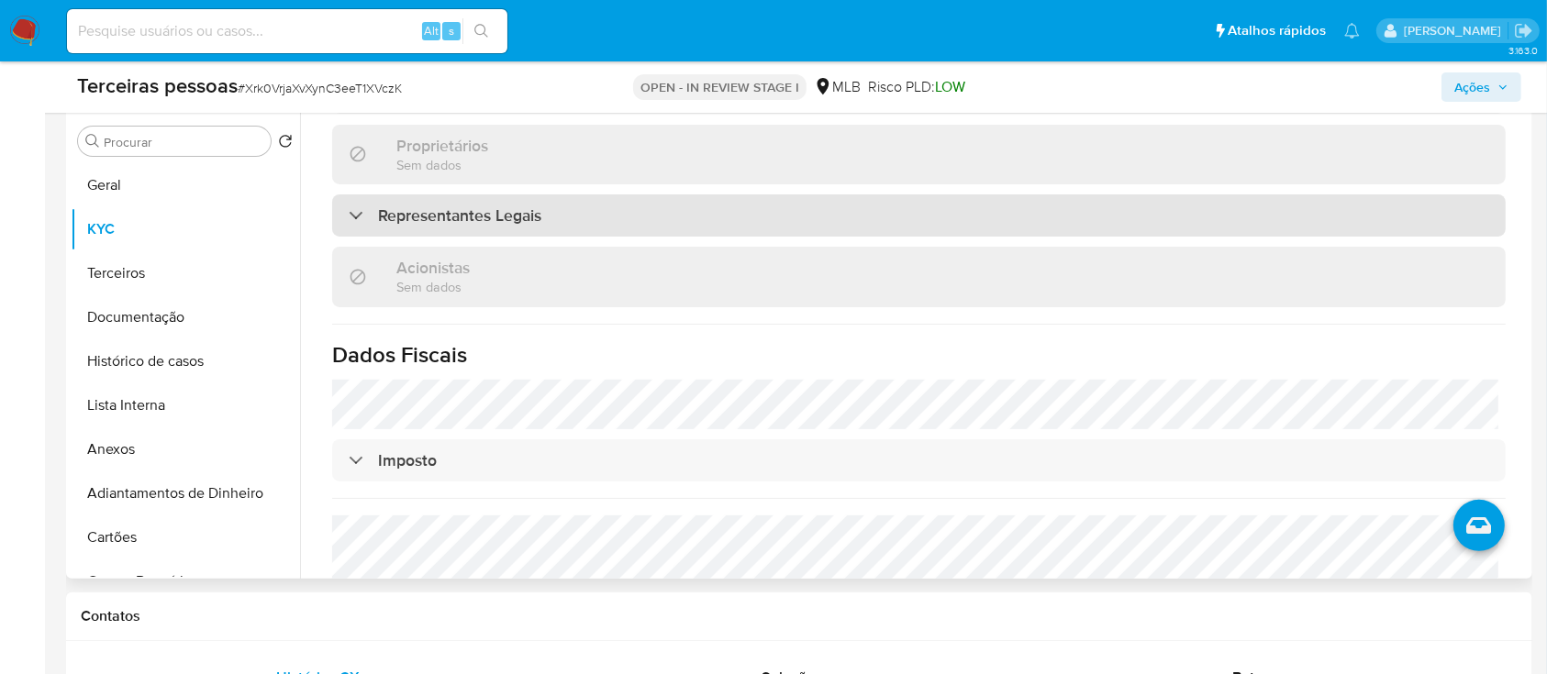
click at [502, 218] on h3 "Representantes Legais" at bounding box center [459, 216] width 163 height 20
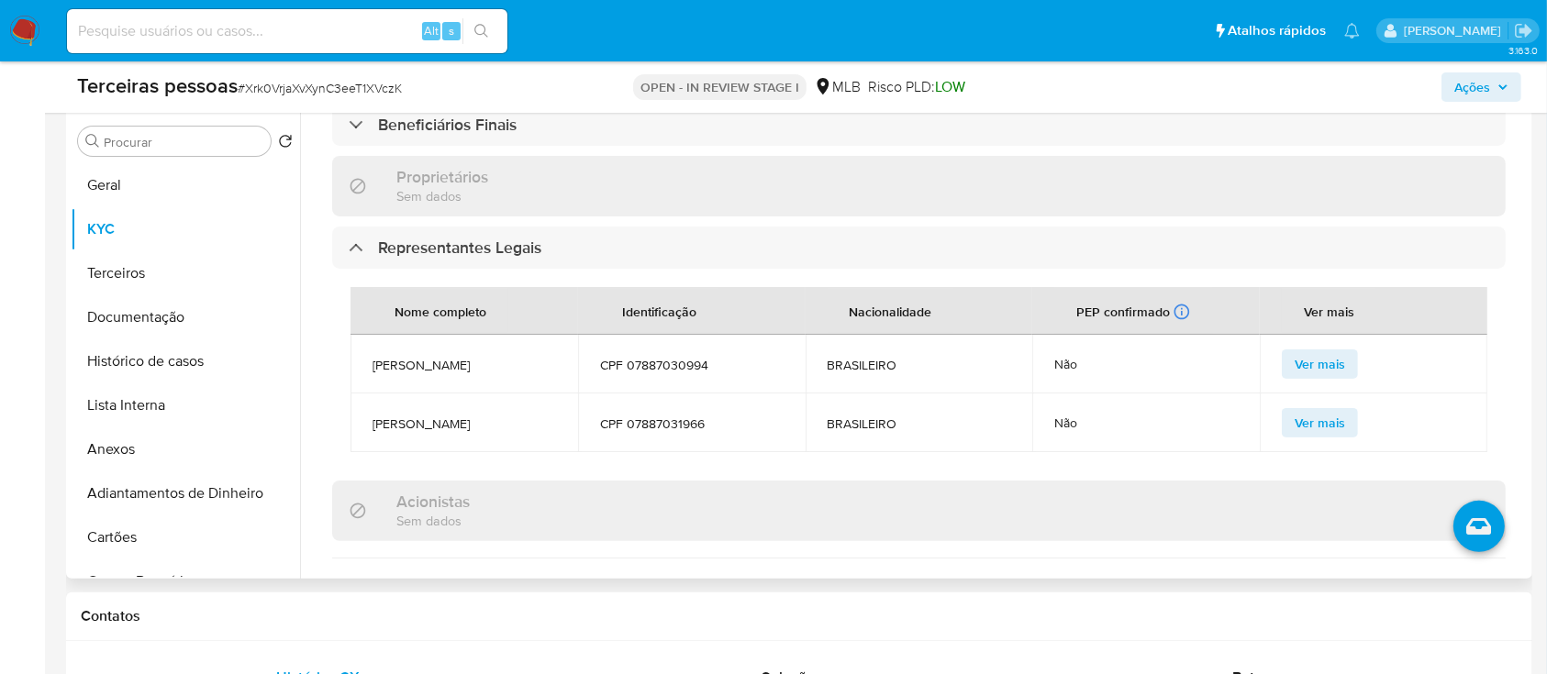
click at [639, 357] on span "CPF 07887030994" at bounding box center [691, 365] width 183 height 17
copy span "07887030994"
click at [170, 268] on button "Terceiros" at bounding box center [178, 273] width 215 height 44
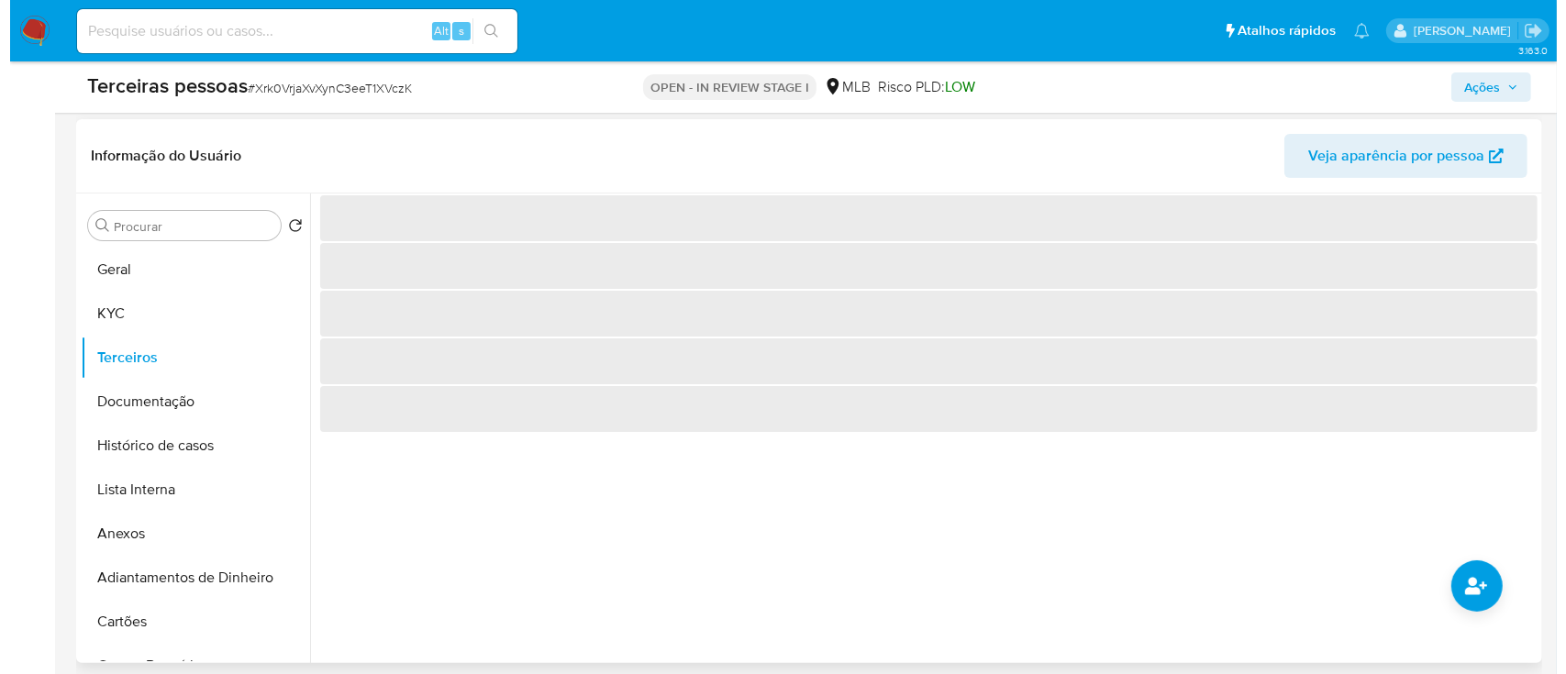
scroll to position [244, 0]
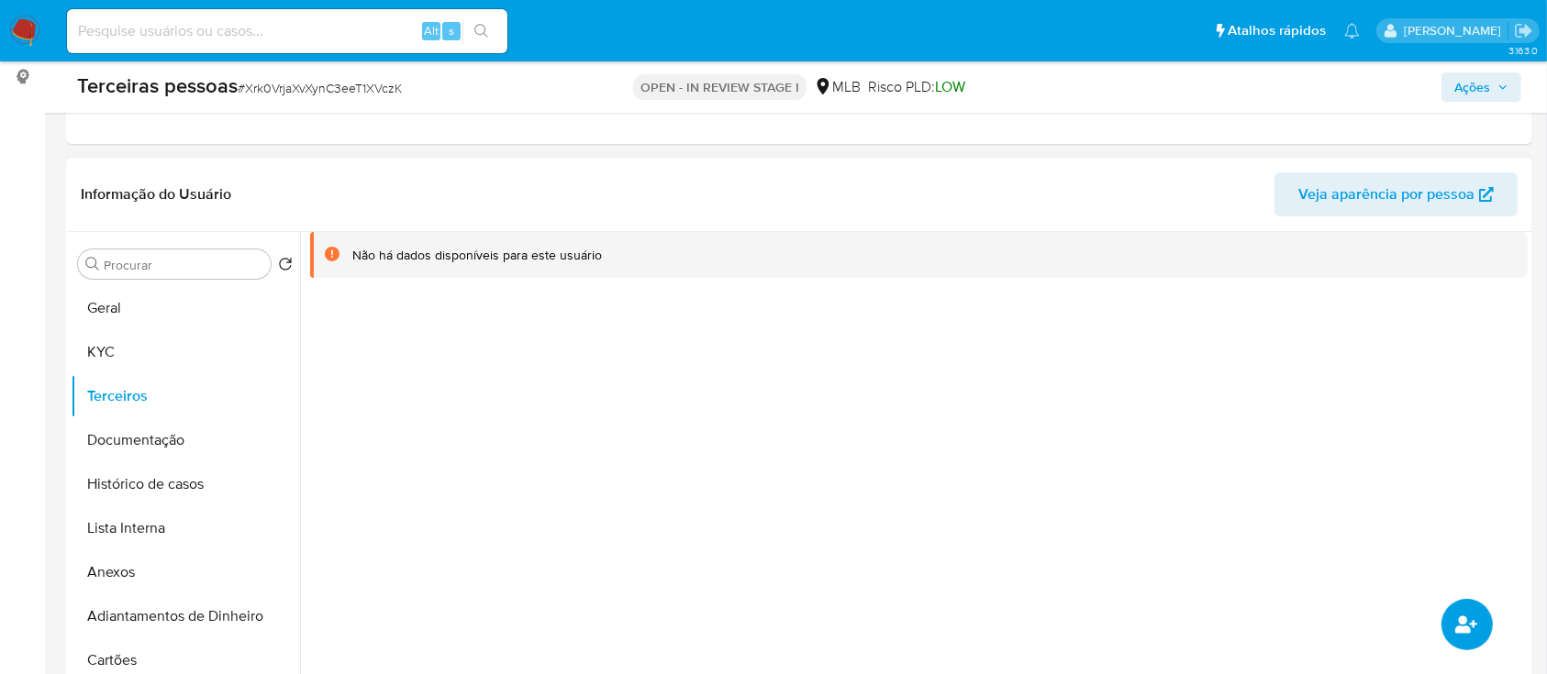
click at [1449, 636] on button "common.add_complementary_information" at bounding box center [1466, 624] width 51 height 51
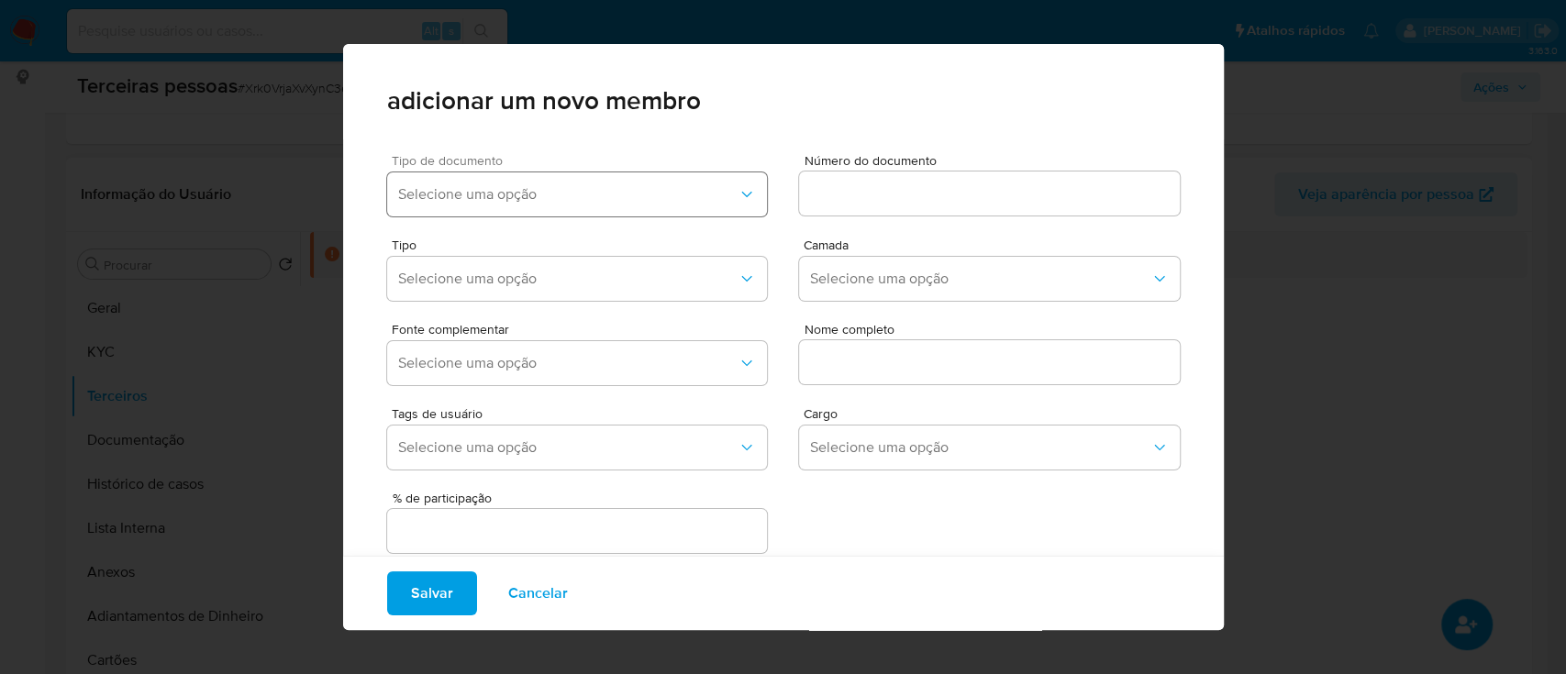
click at [601, 174] on button "Selecione uma opção" at bounding box center [577, 194] width 381 height 44
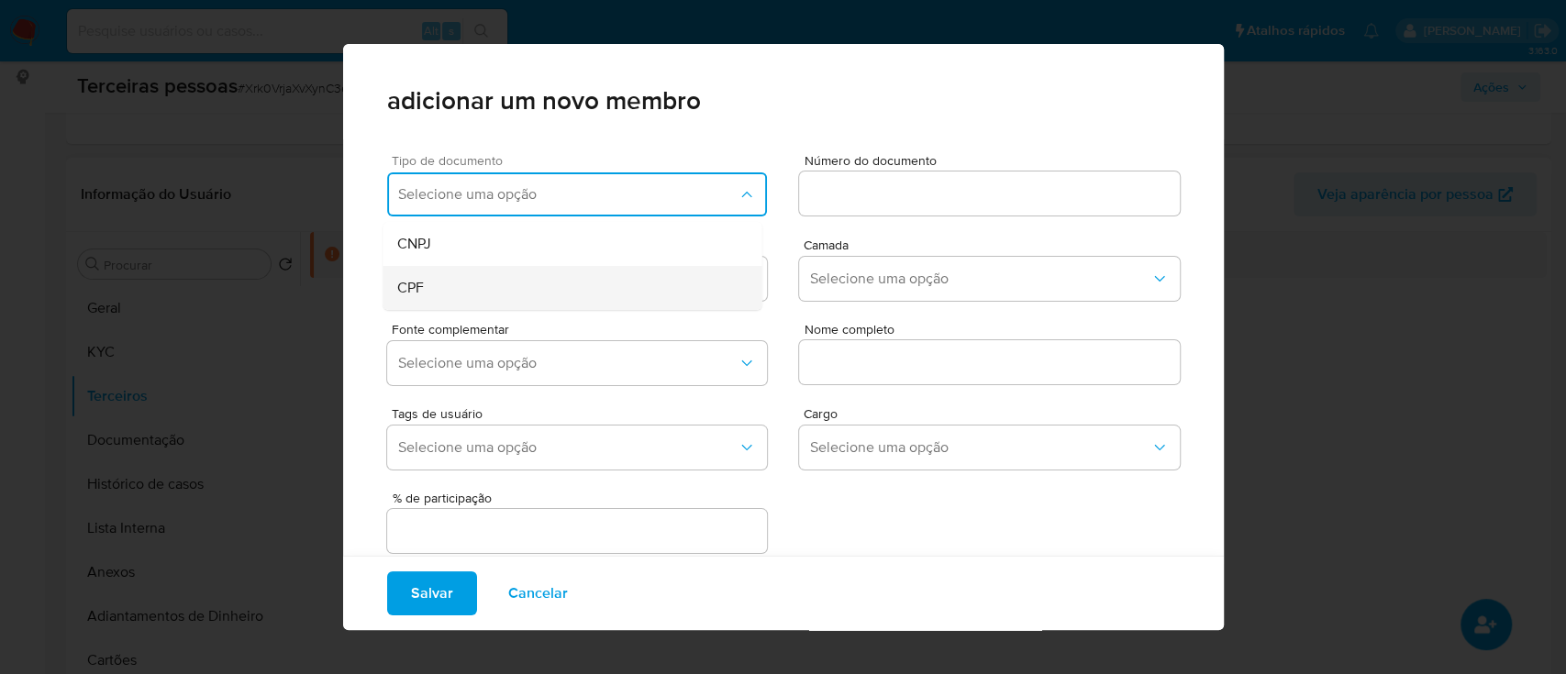
click at [529, 281] on div "CPF" at bounding box center [537, 288] width 280 height 44
click at [895, 161] on span "Número do documento" at bounding box center [995, 161] width 381 height 14
click at [895, 182] on input at bounding box center [989, 194] width 381 height 24
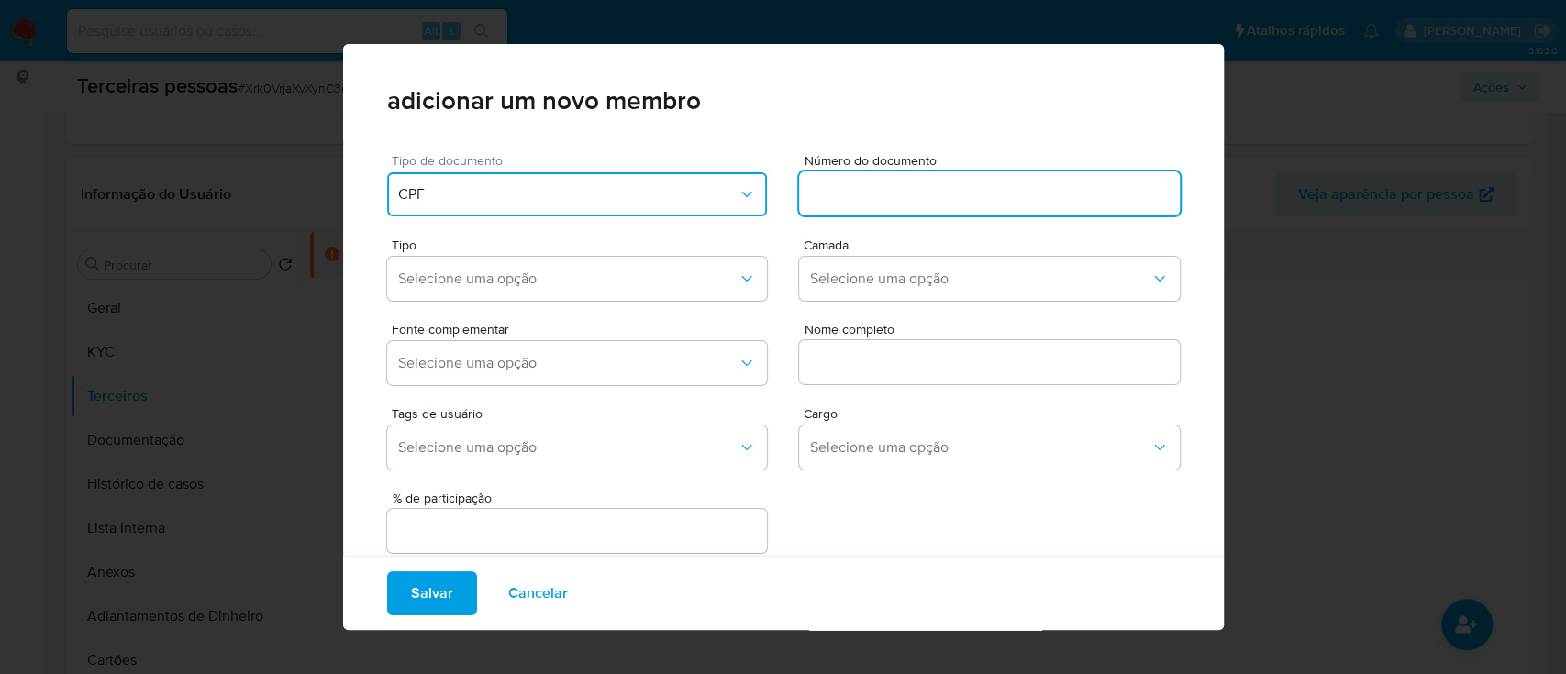
click at [883, 194] on input at bounding box center [989, 194] width 381 height 24
type input "07887030994"
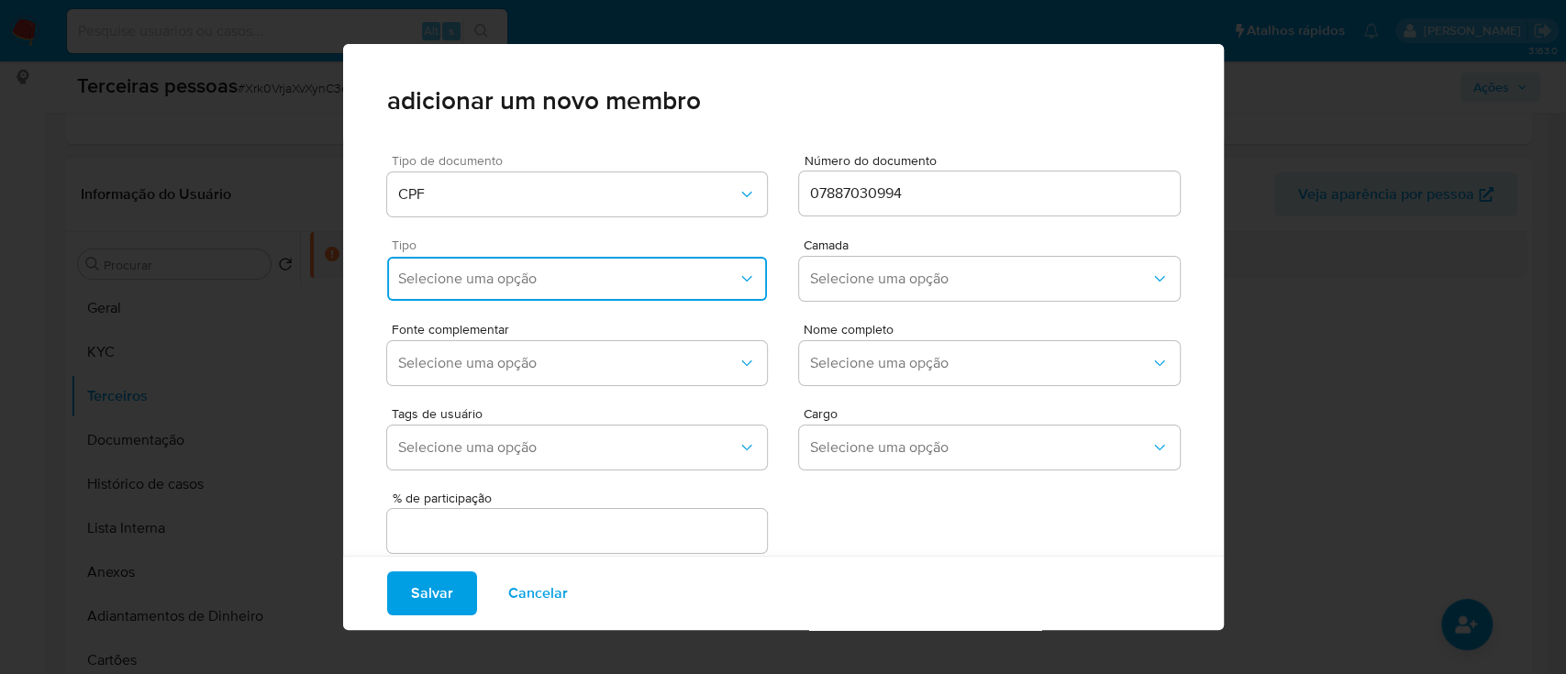
click at [429, 276] on span "Selecione uma opção" at bounding box center [568, 279] width 340 height 18
click at [543, 494] on div "Accionistas" at bounding box center [537, 505] width 280 height 44
drag, startPoint x: 887, startPoint y: 265, endPoint x: 875, endPoint y: 294, distance: 31.7
click at [886, 266] on button "Selecione uma opção" at bounding box center [989, 279] width 381 height 44
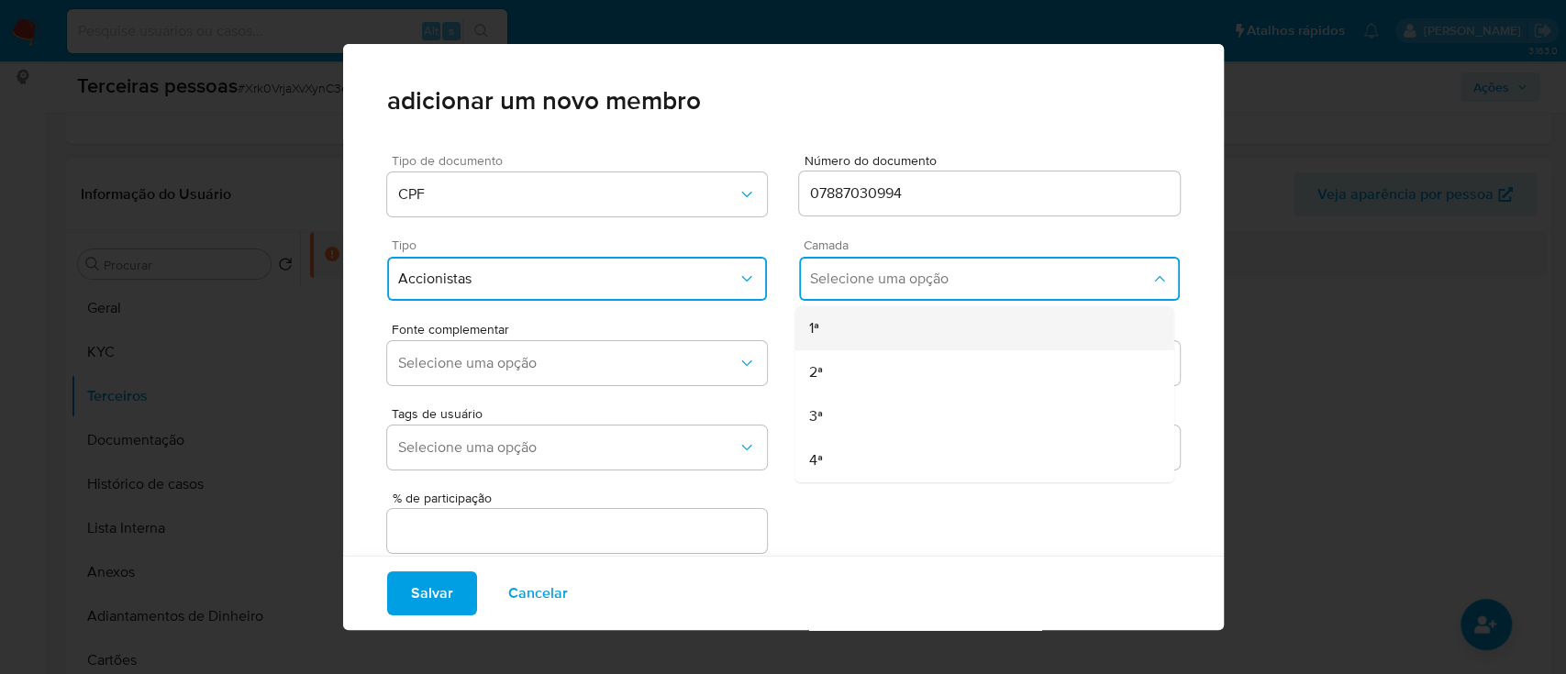
click at [845, 327] on div "1ª" at bounding box center [949, 328] width 280 height 44
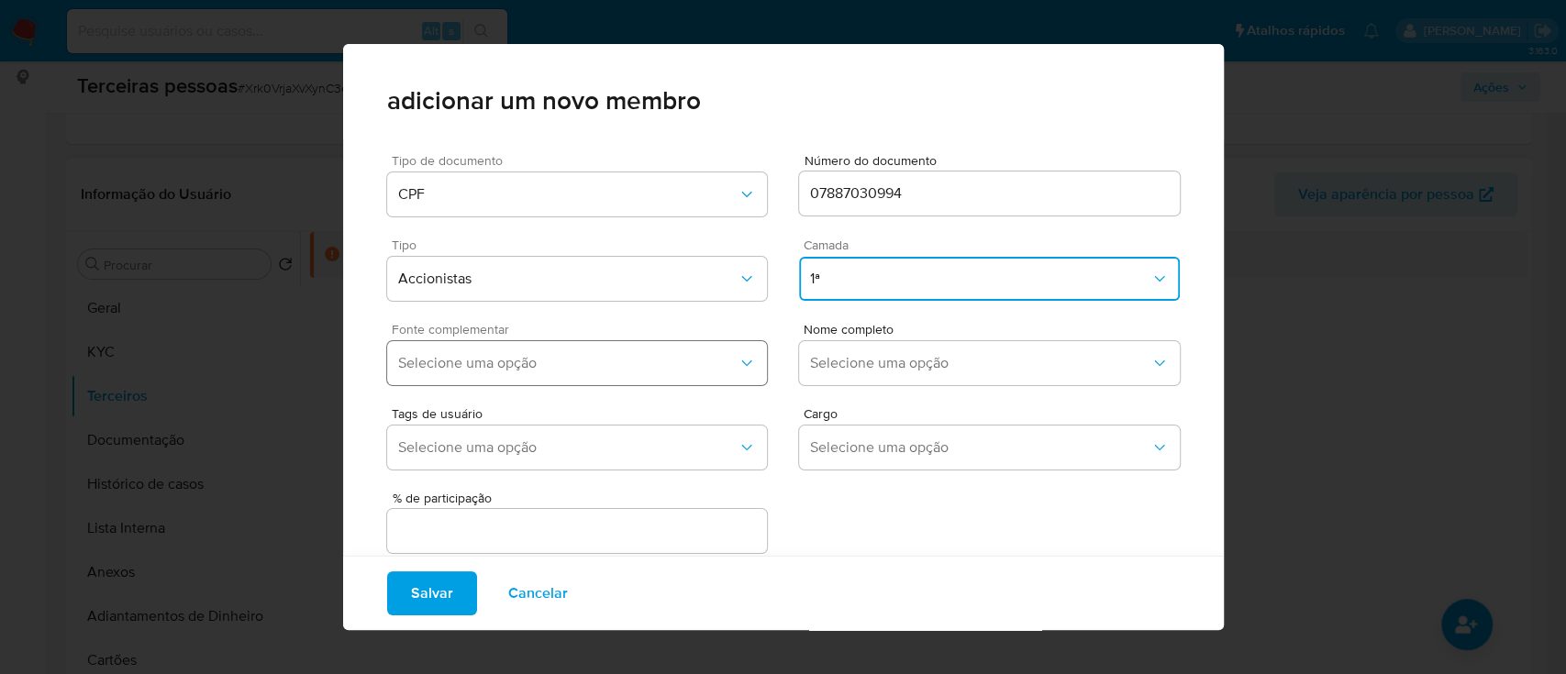
click at [604, 352] on button "Selecione uma opção" at bounding box center [577, 363] width 381 height 44
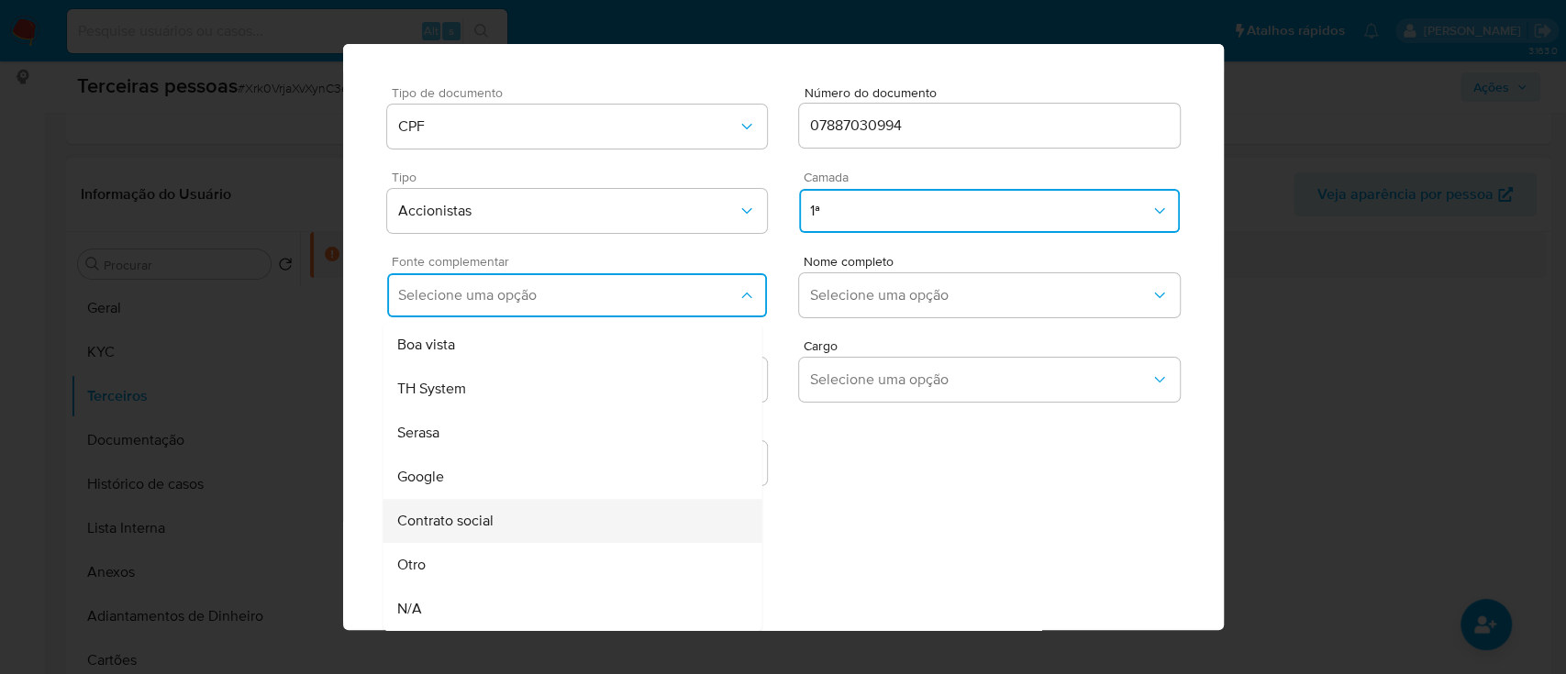
click at [558, 526] on div "Contrato social" at bounding box center [537, 521] width 280 height 44
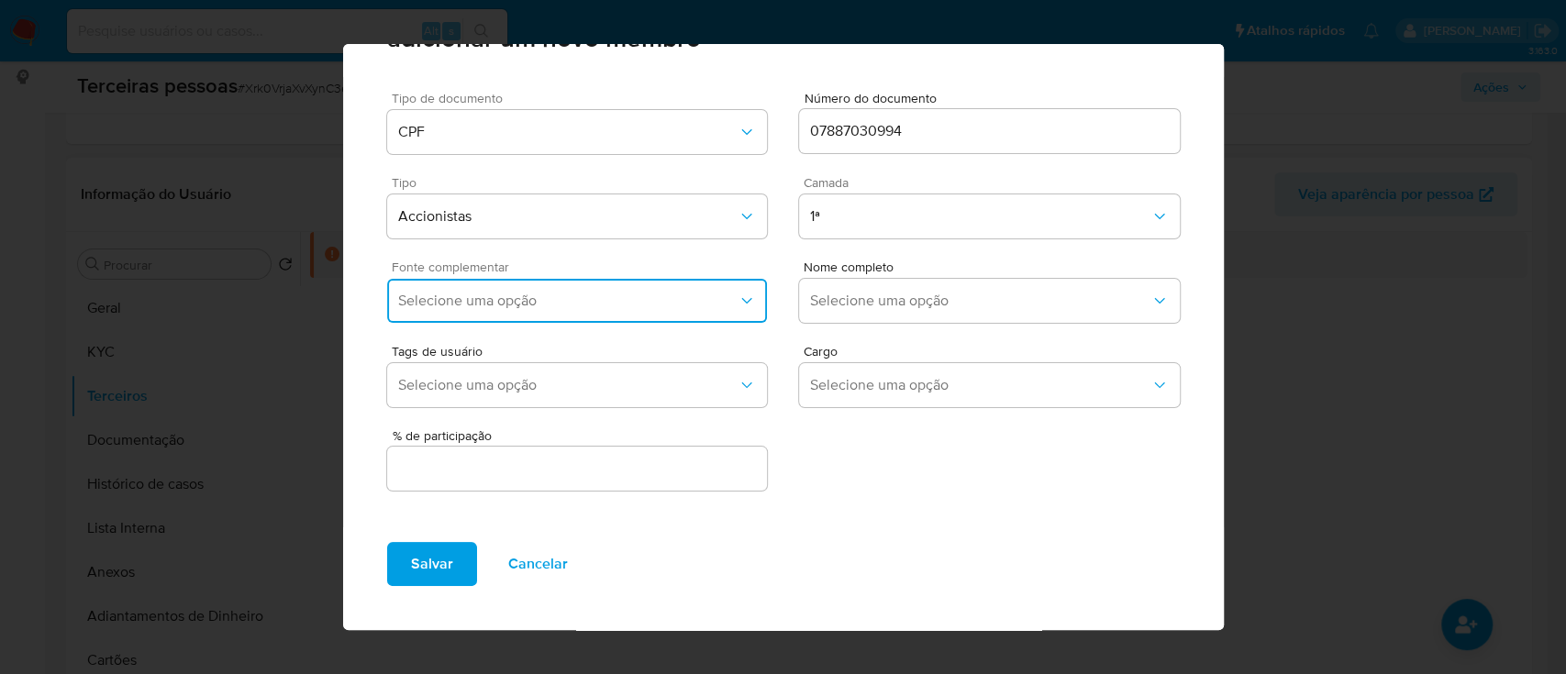
scroll to position [61, 0]
click at [856, 300] on span "Selecione uma opção" at bounding box center [980, 302] width 340 height 18
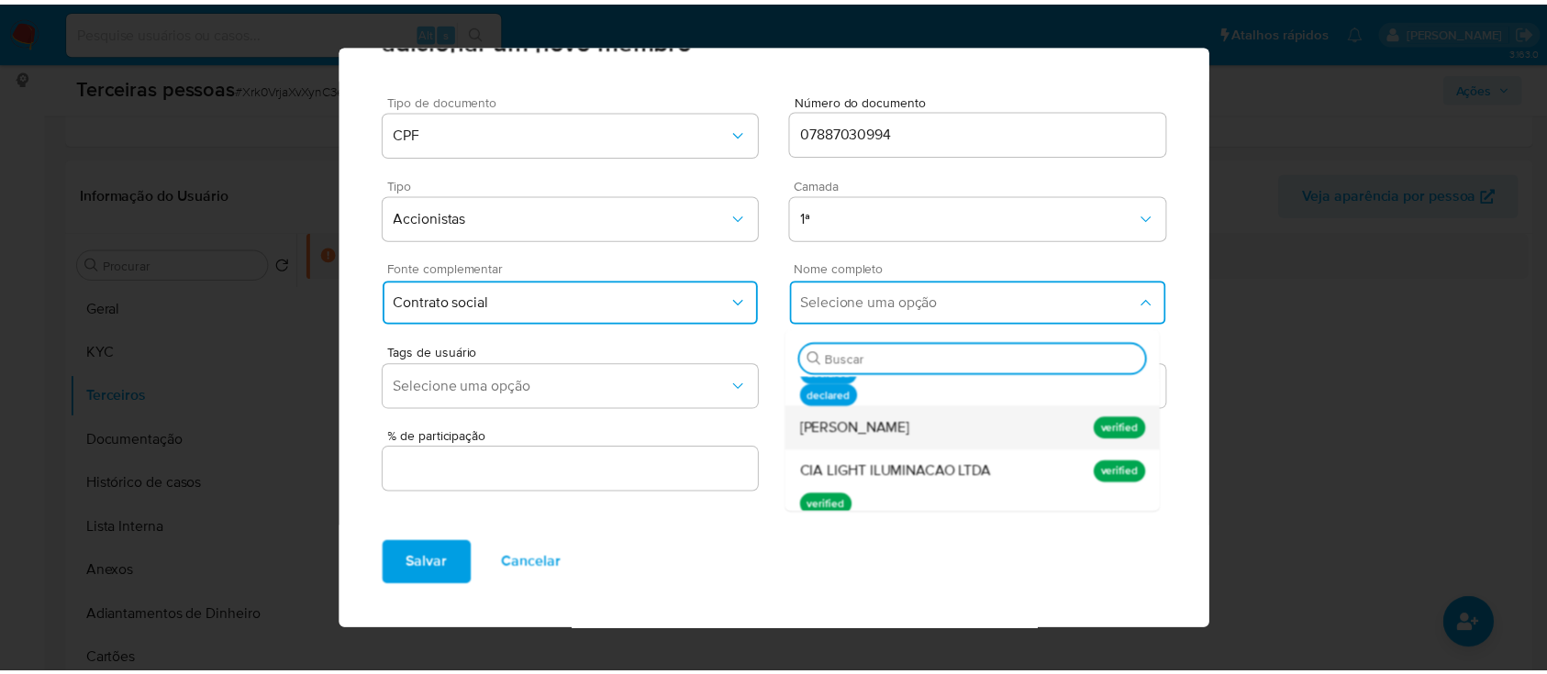
scroll to position [17, 0]
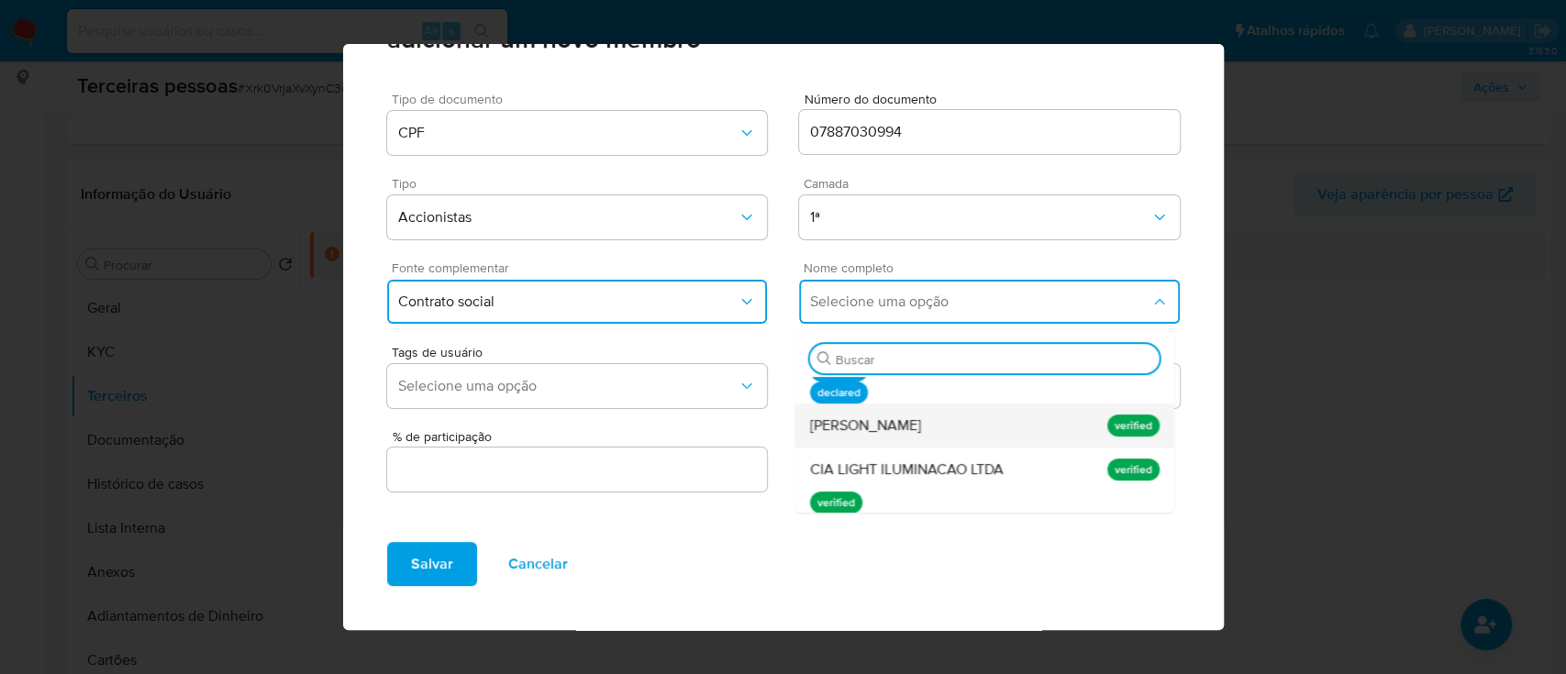
click at [969, 438] on div "Guilherme de Lemos Dorow" at bounding box center [949, 426] width 280 height 44
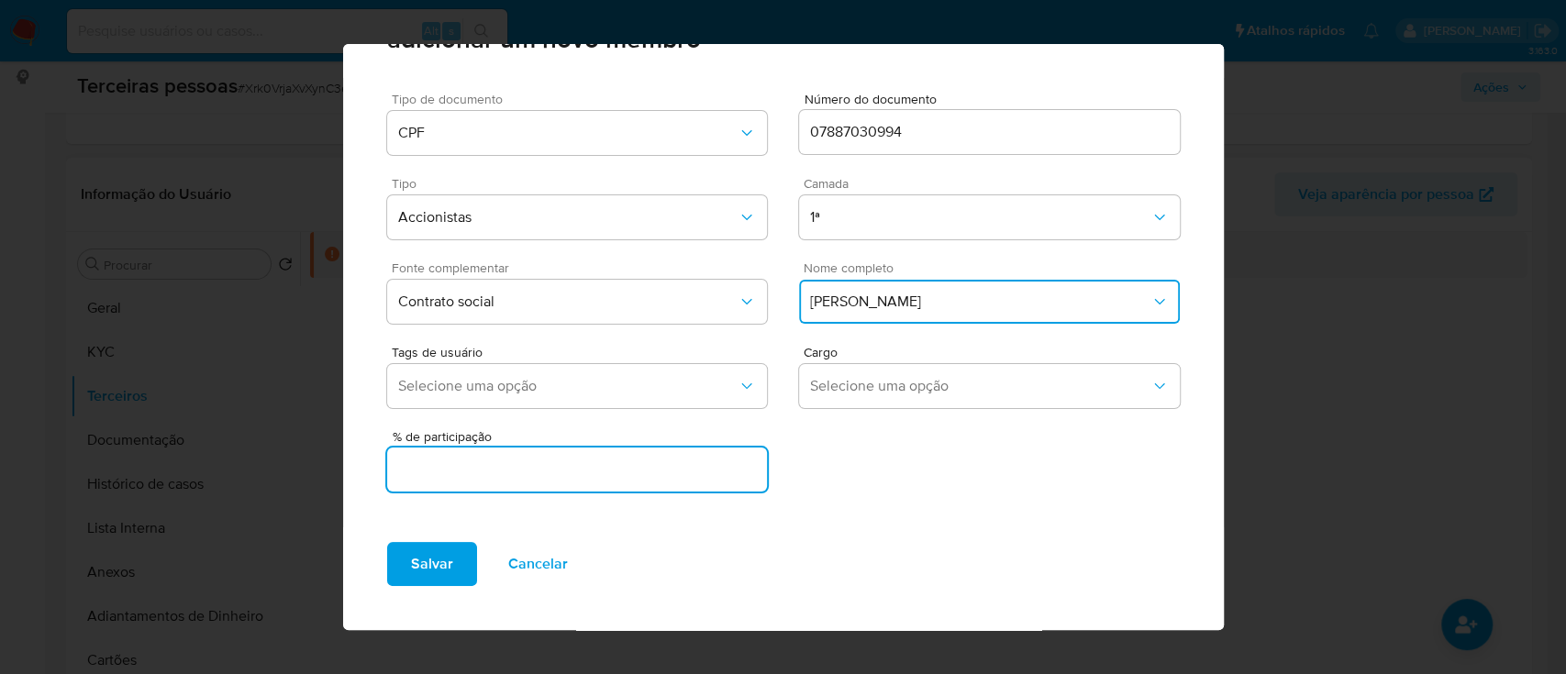
click at [631, 466] on input "text" at bounding box center [577, 470] width 381 height 24
type input "99.999"
click at [442, 577] on span "Salvar" at bounding box center [432, 564] width 42 height 40
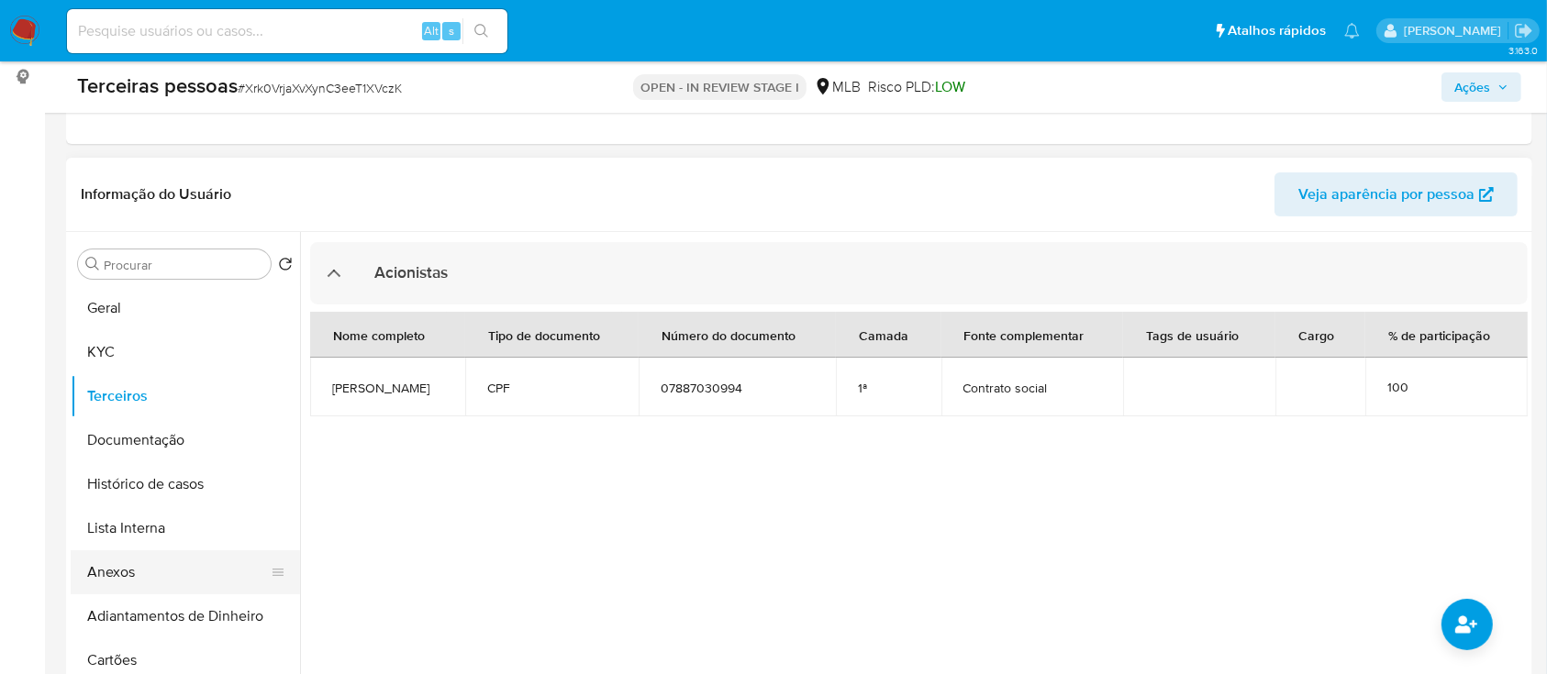
drag, startPoint x: 130, startPoint y: 561, endPoint x: 152, endPoint y: 561, distance: 22.0
click at [130, 561] on button "Anexos" at bounding box center [178, 572] width 215 height 44
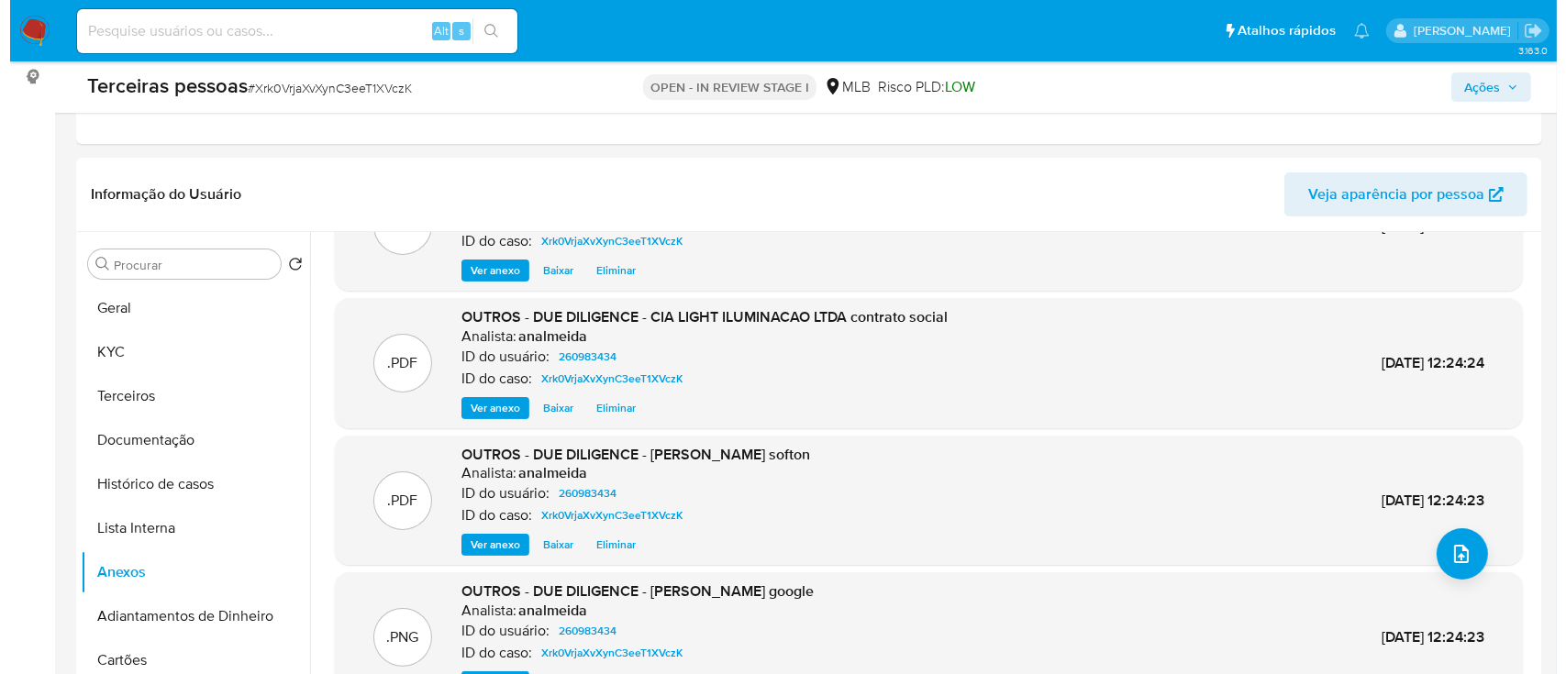
scroll to position [154, 0]
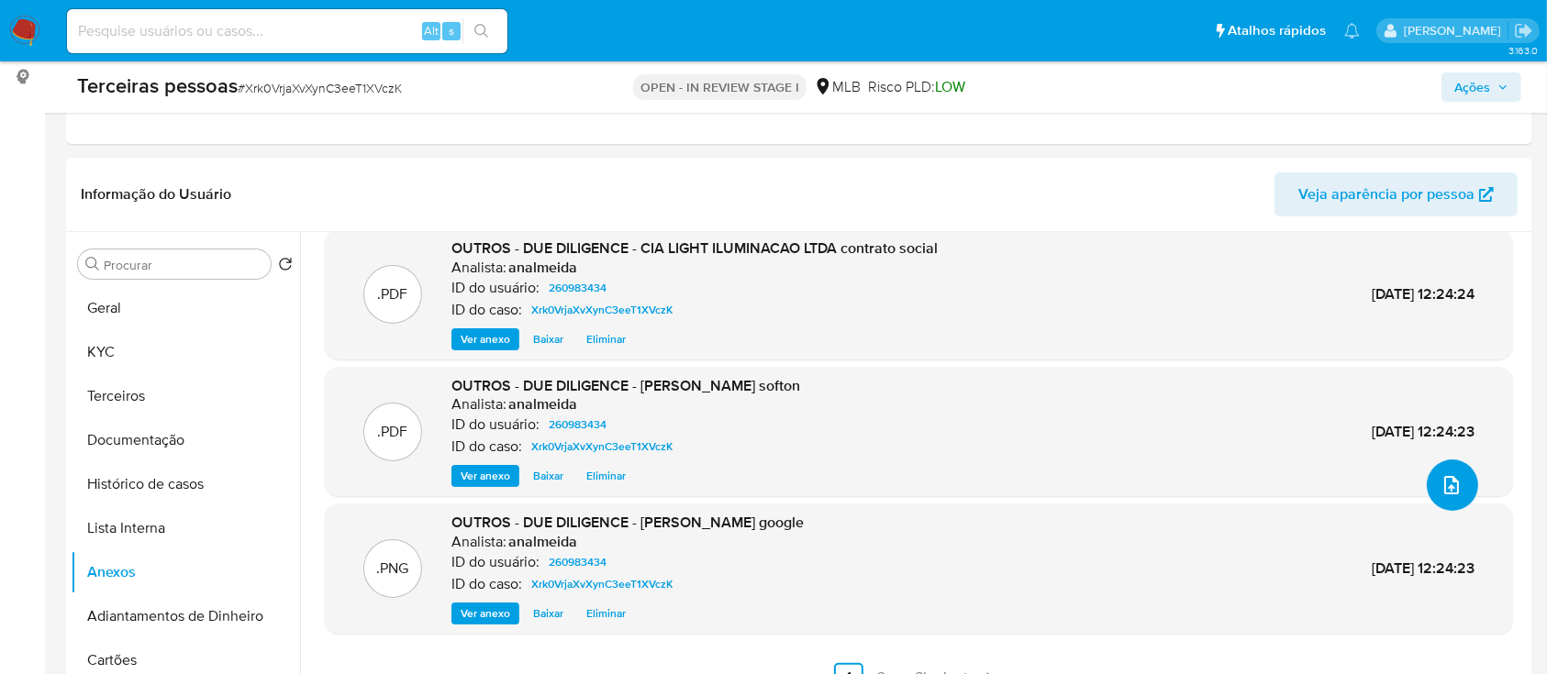
click at [1439, 505] on button "upload-file" at bounding box center [1452, 485] width 51 height 51
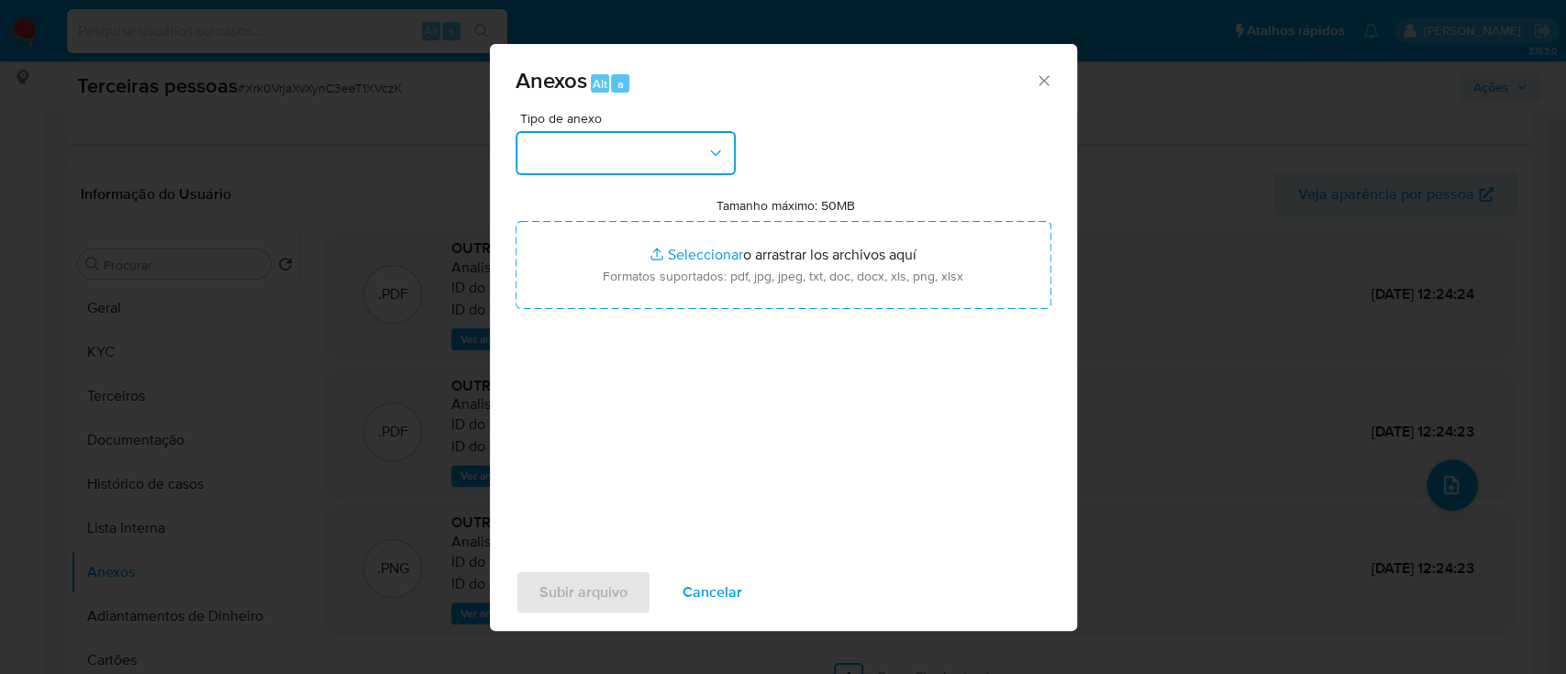
click at [636, 161] on button "button" at bounding box center [626, 153] width 220 height 44
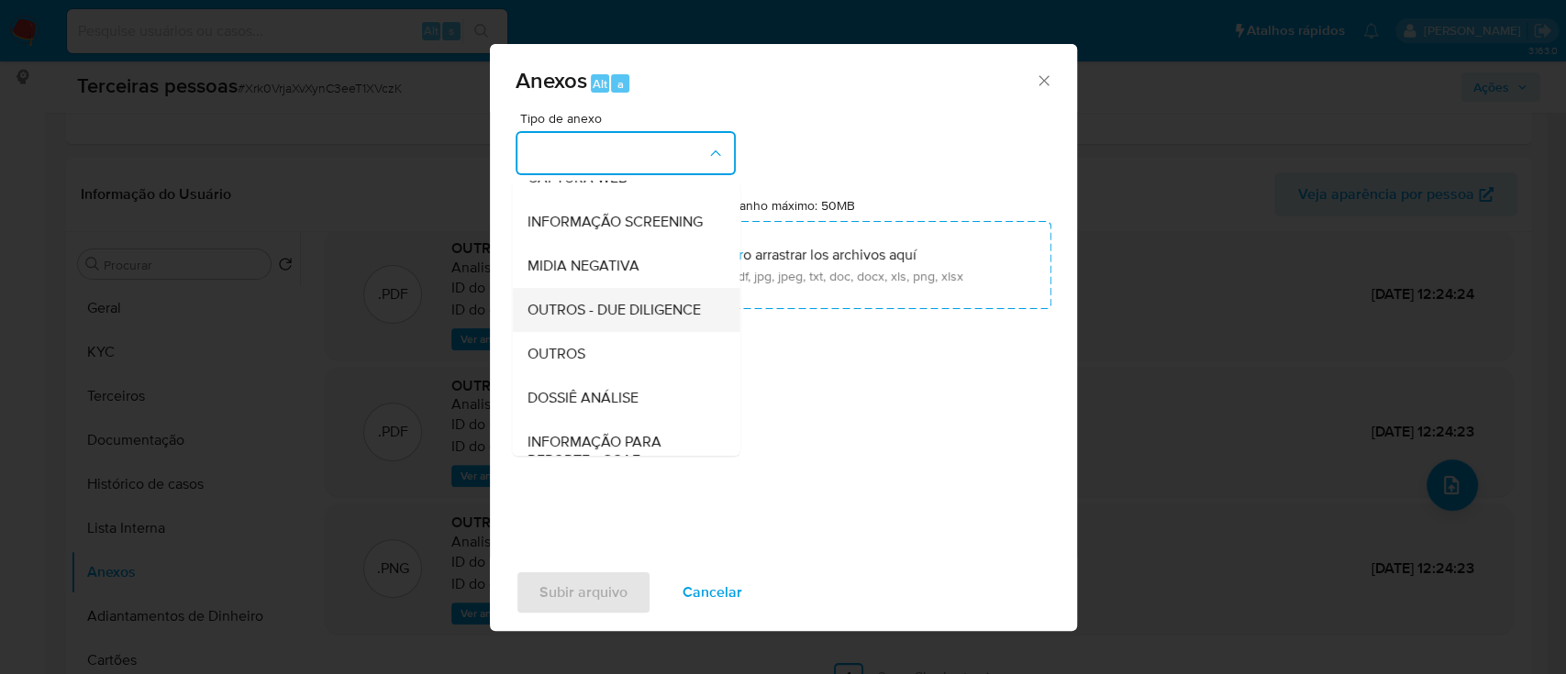
scroll to position [244, 0]
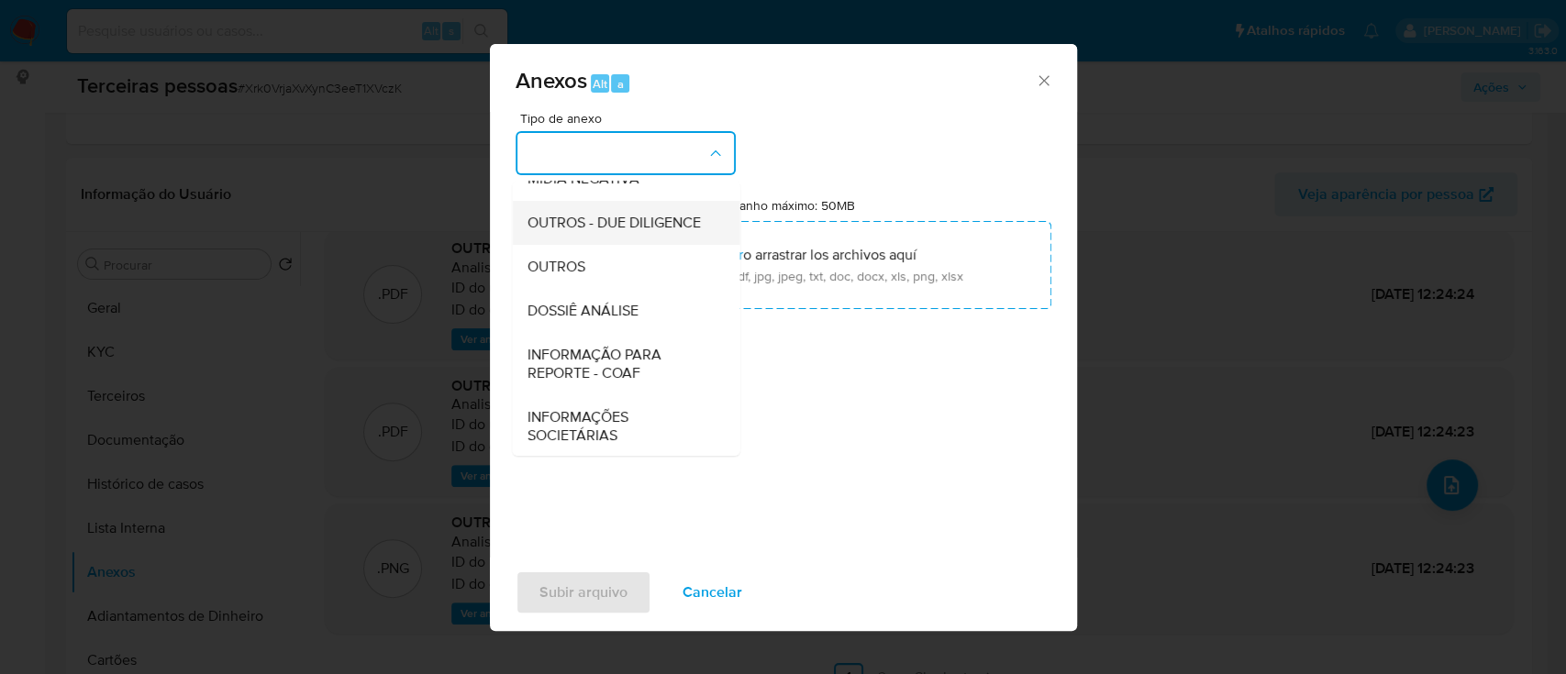
click at [641, 232] on span "OUTROS - DUE DILIGENCE" at bounding box center [613, 223] width 173 height 18
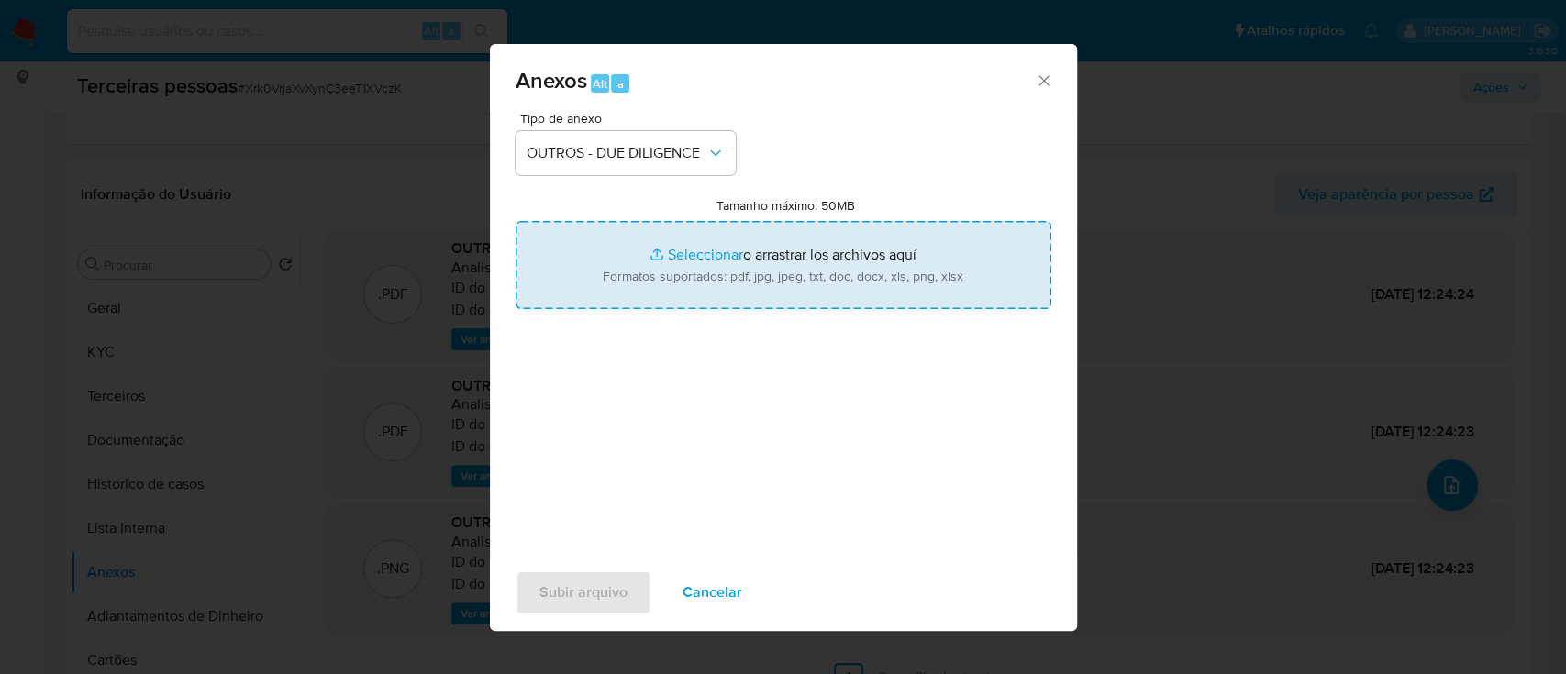
click at [762, 268] on input "Tamanho máximo: 50MB Seleccionar archivos" at bounding box center [784, 265] width 536 height 88
type input "C:\fakepath\Matriz de Risco - CIA LIGHT ILUMINACAO LTDA.pdf"
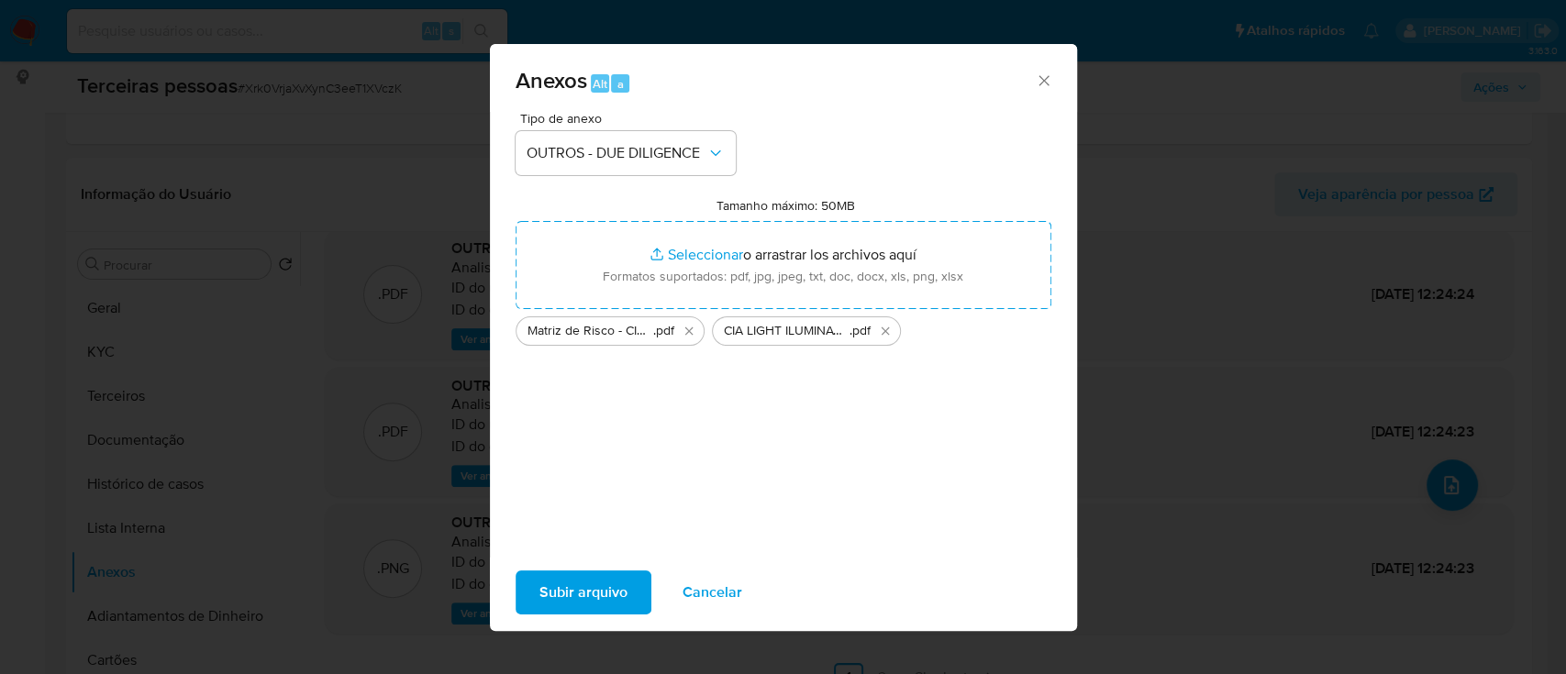
click at [594, 591] on span "Subir arquivo" at bounding box center [583, 592] width 88 height 40
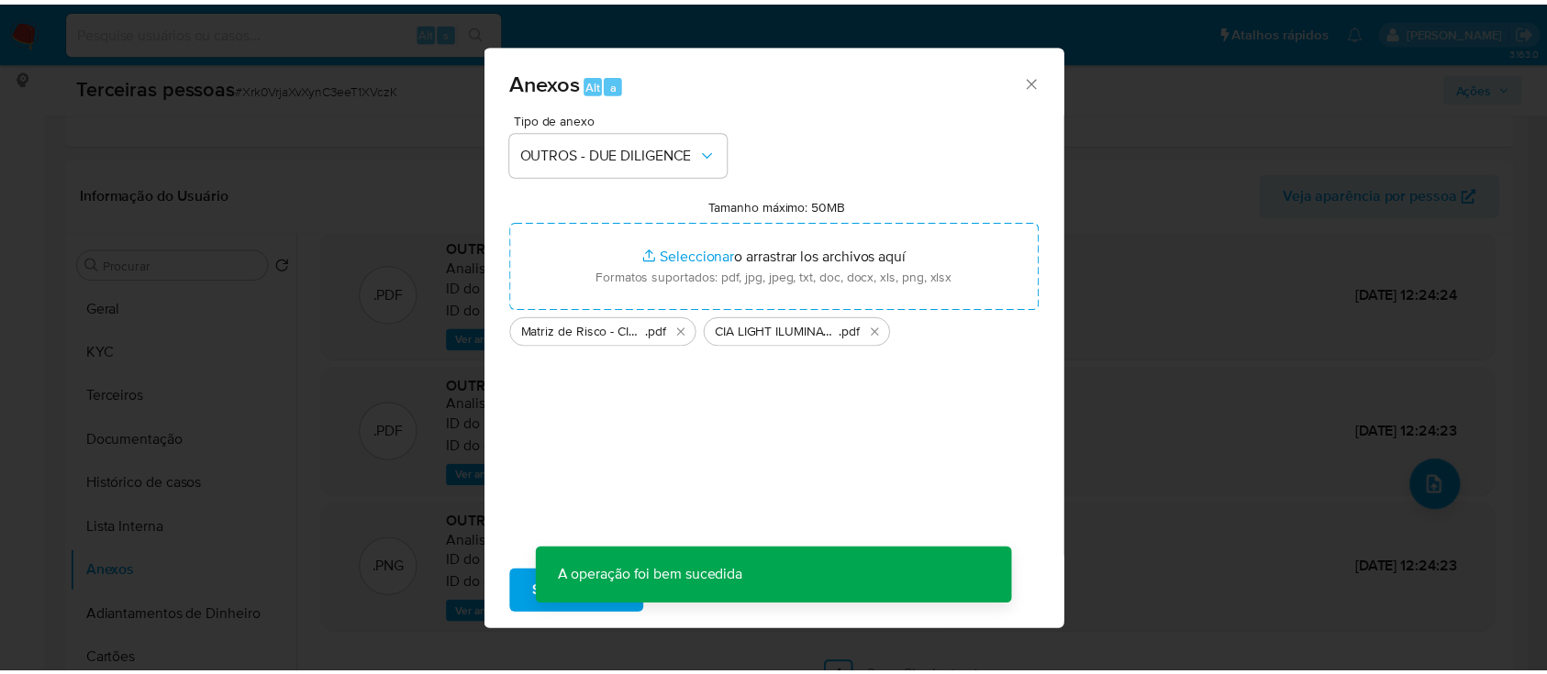
scroll to position [110, 0]
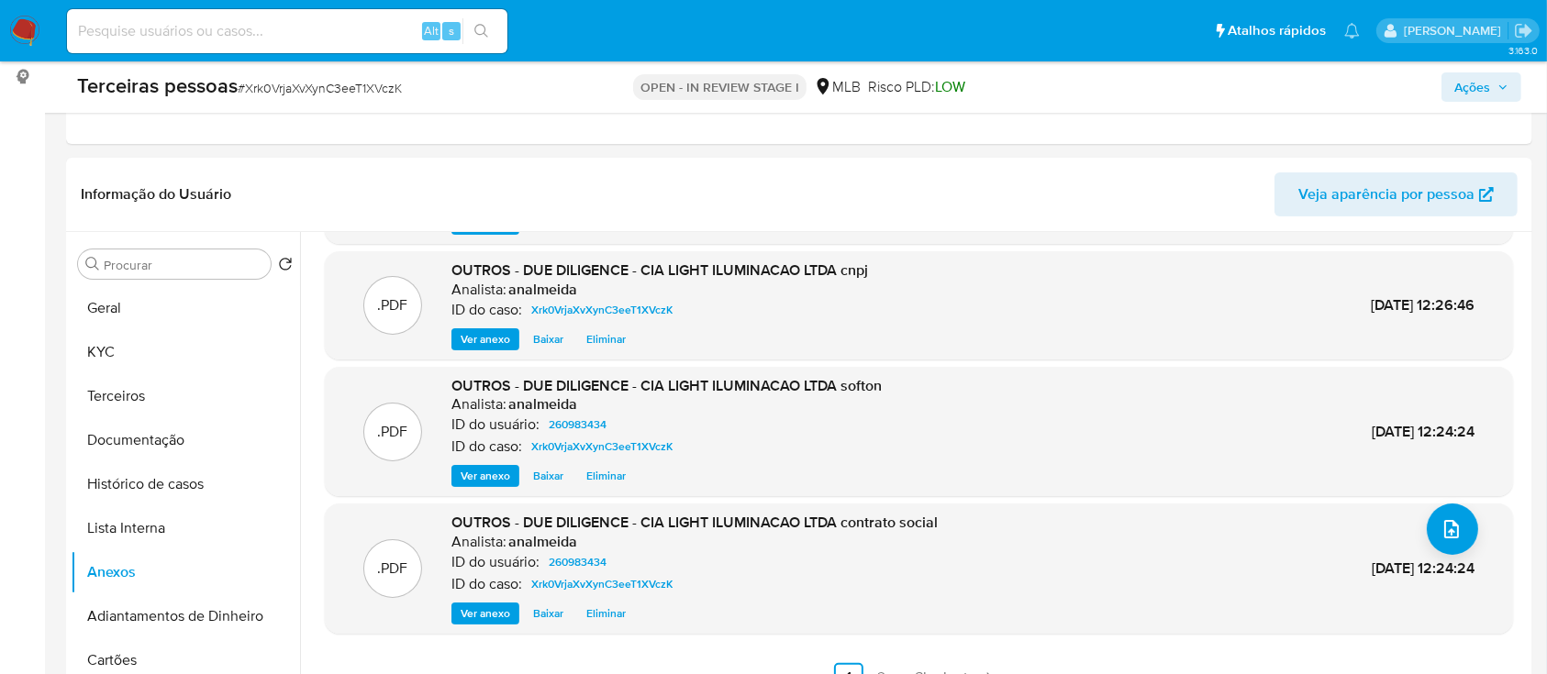
click at [1490, 92] on span "Ações" at bounding box center [1481, 87] width 54 height 26
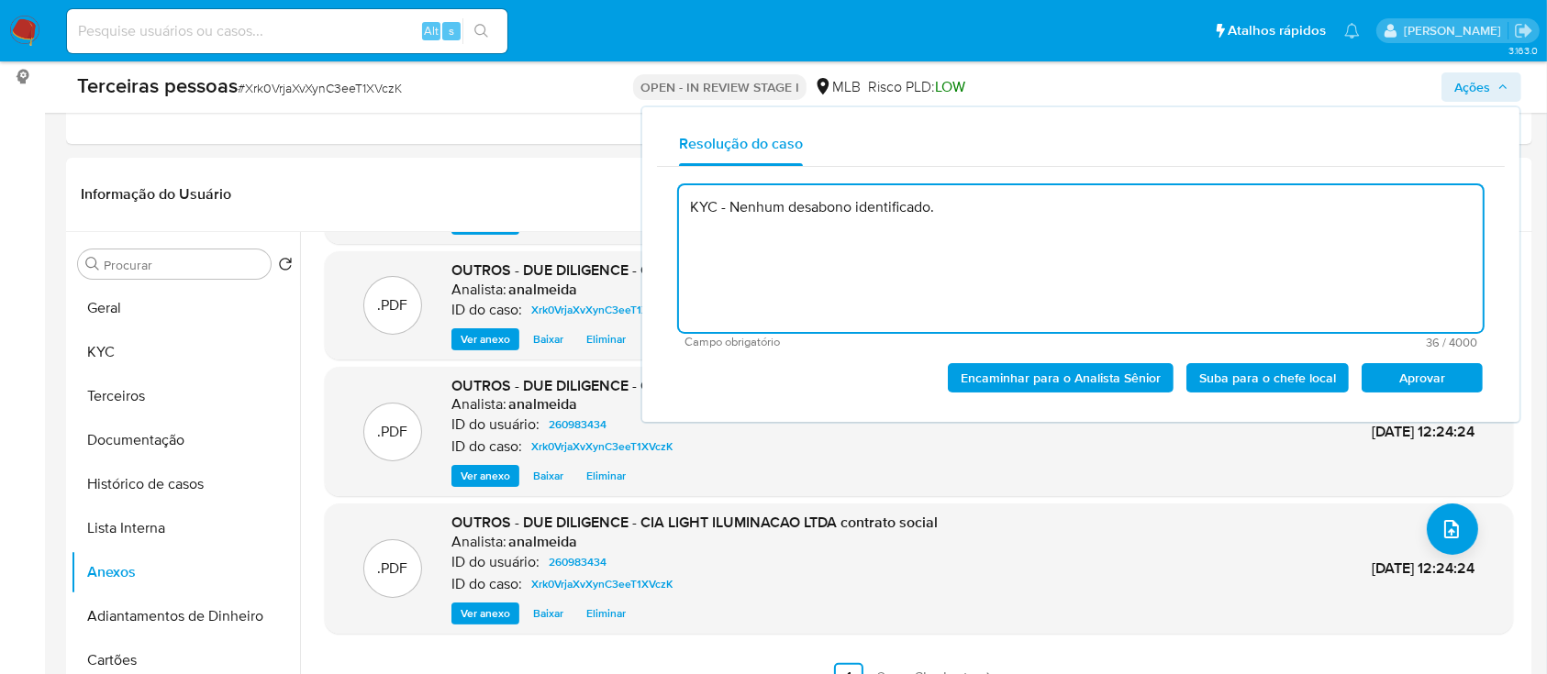
click at [1416, 372] on span "Aprovar" at bounding box center [1421, 378] width 95 height 26
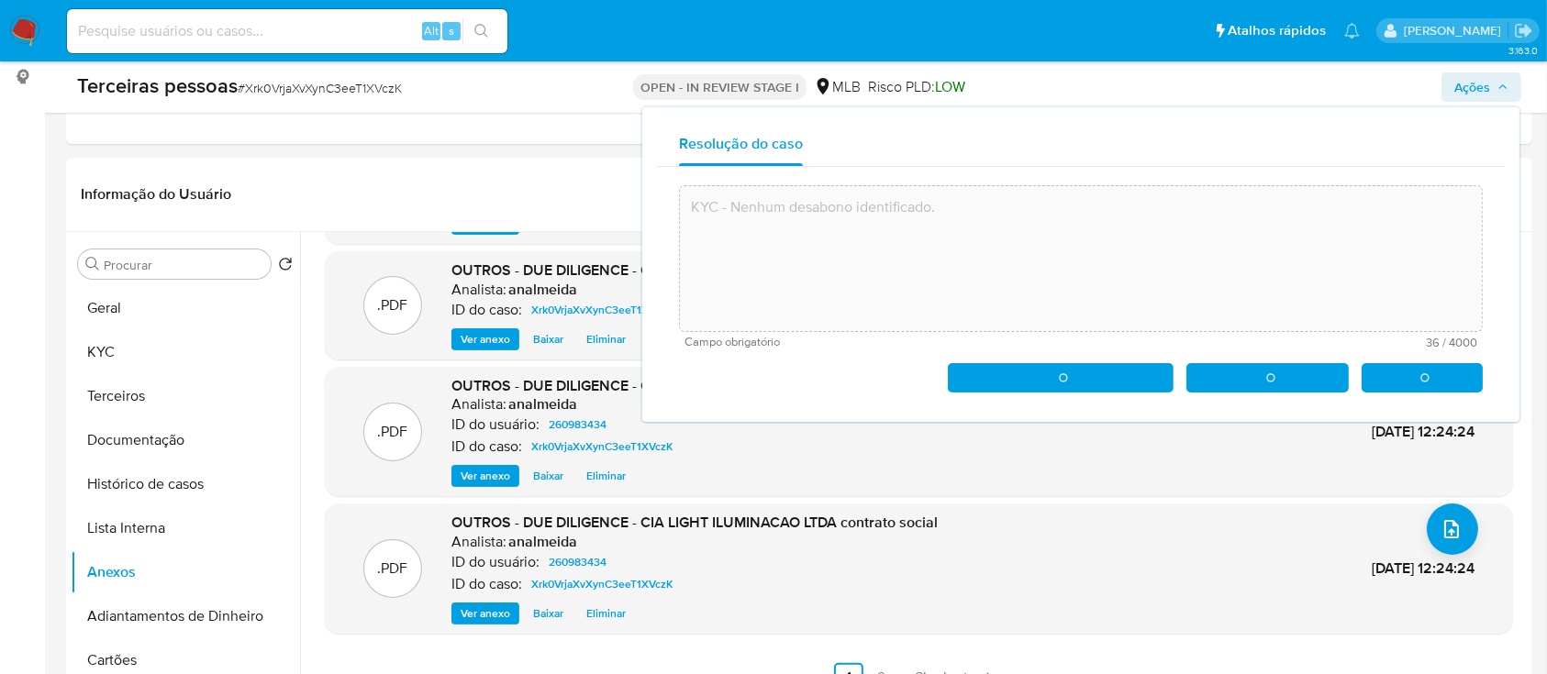
type textarea "KYC - Nenhum desabono identificado."
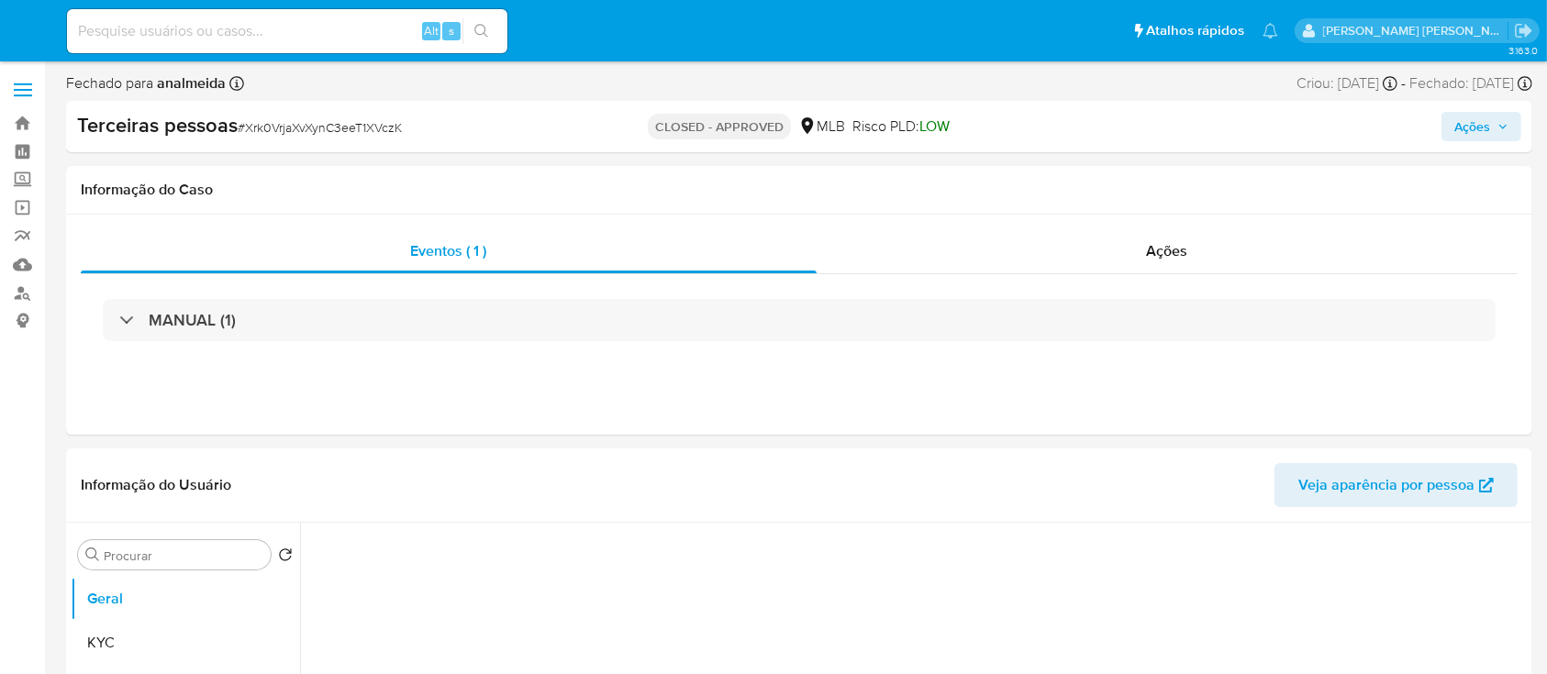
select select "10"
